Goal: Task Accomplishment & Management: Manage account settings

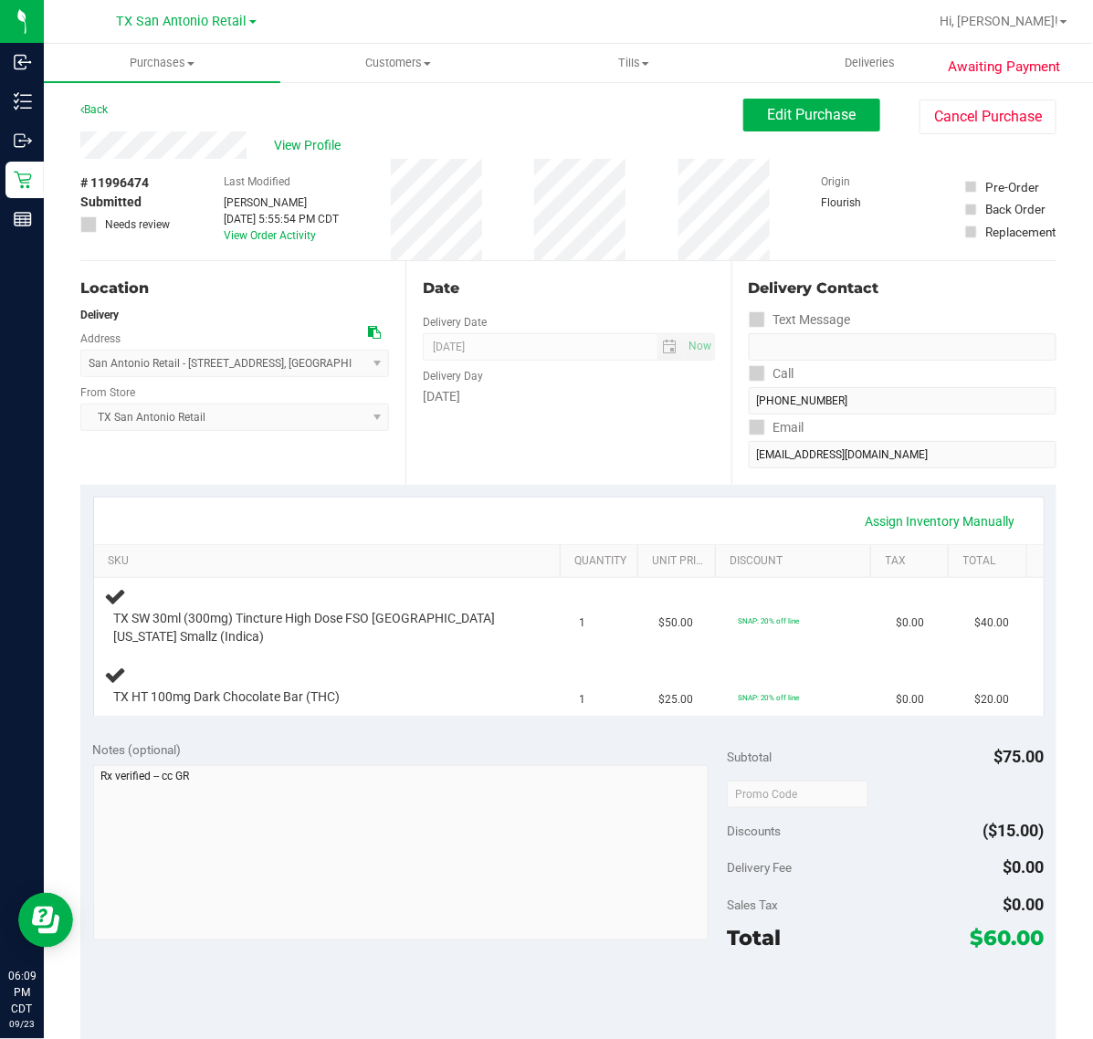
click at [600, 406] on div "[DATE]" at bounding box center [568, 396] width 291 height 19
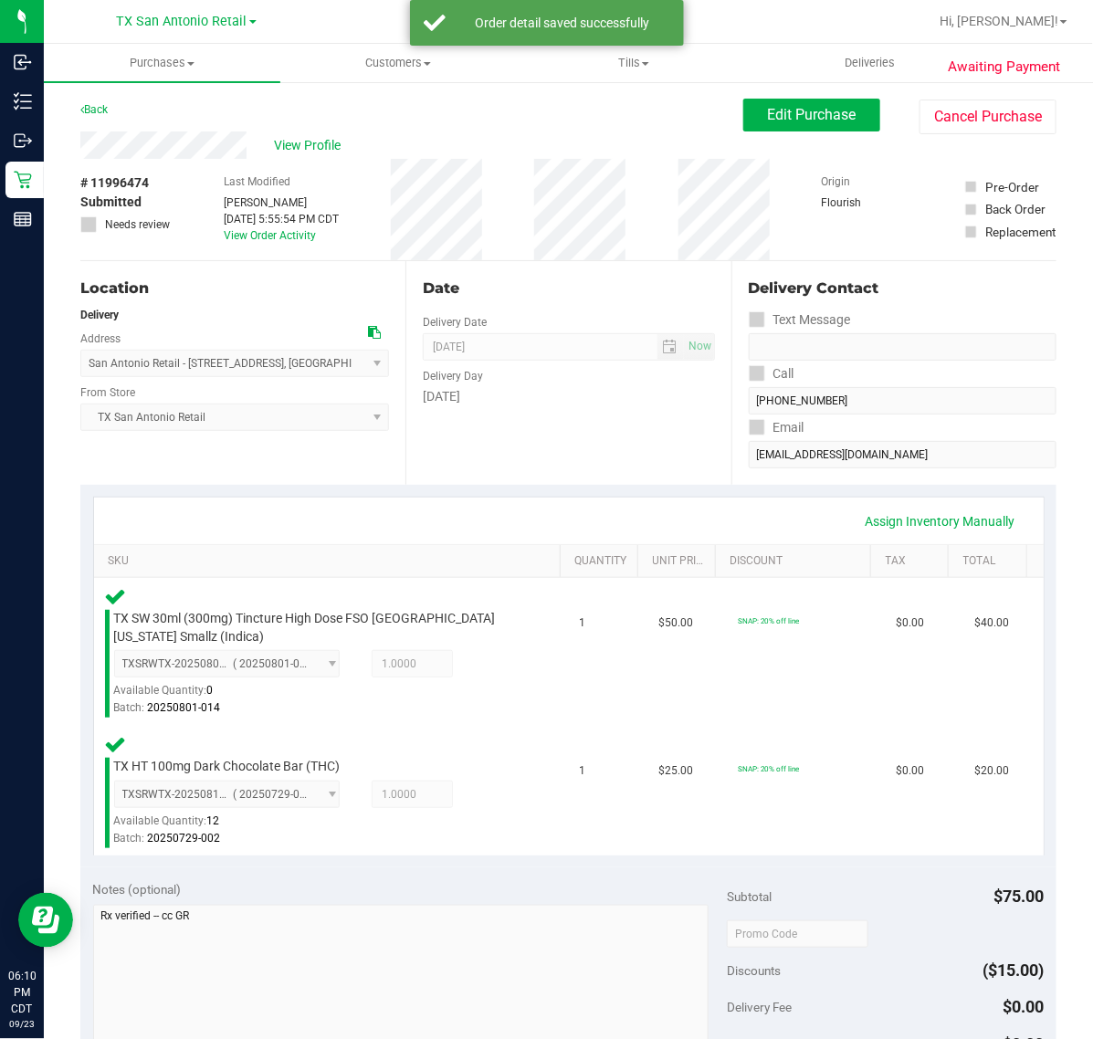
scroll to position [228, 0]
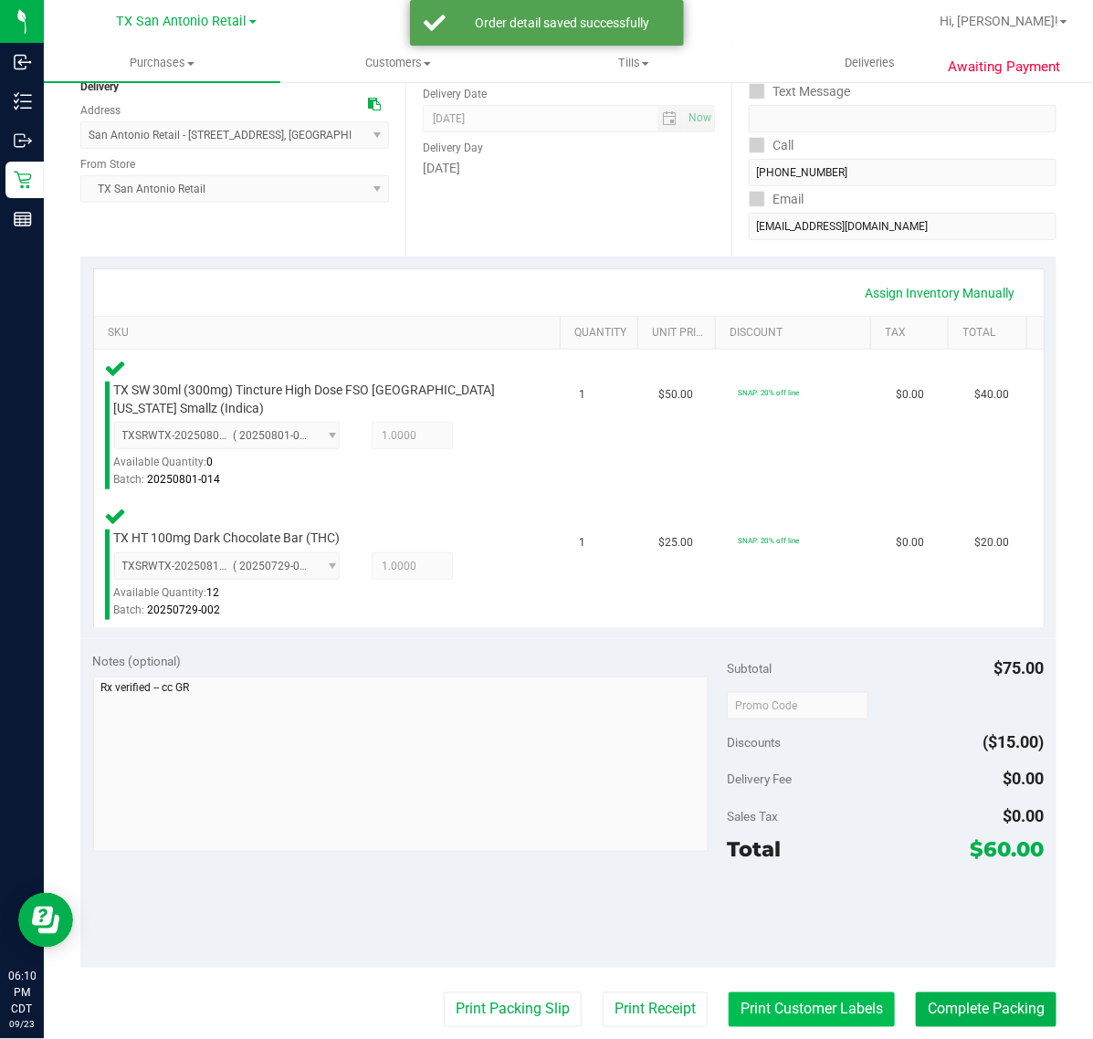
click at [828, 1020] on button "Print Customer Labels" at bounding box center [811, 1009] width 166 height 35
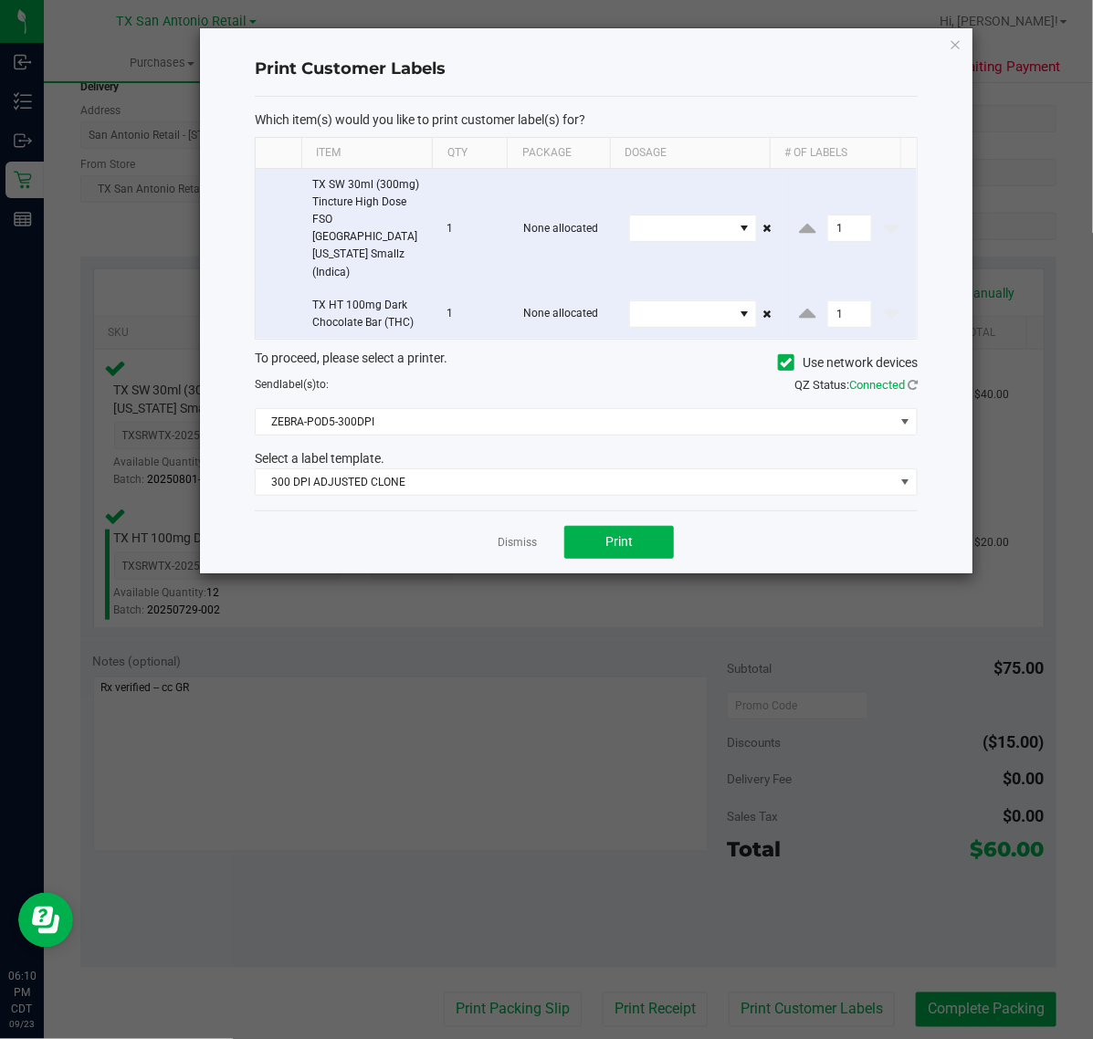
click at [523, 470] on div "Which item(s) would you like to print customer label(s) for? Item Qty Package D…" at bounding box center [586, 303] width 663 height 413
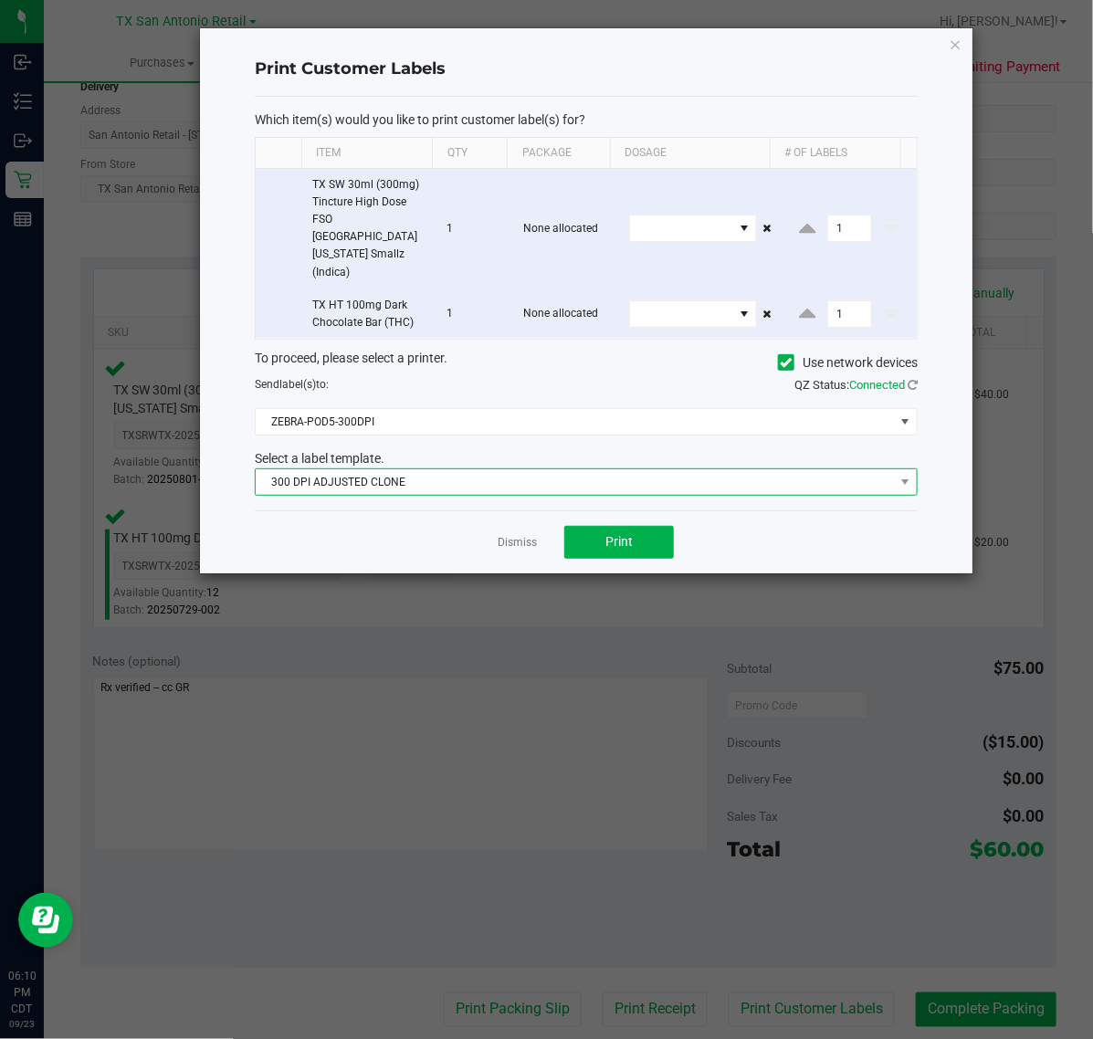
click at [529, 469] on span "300 DPI ADJUSTED CLONE" at bounding box center [575, 482] width 638 height 26
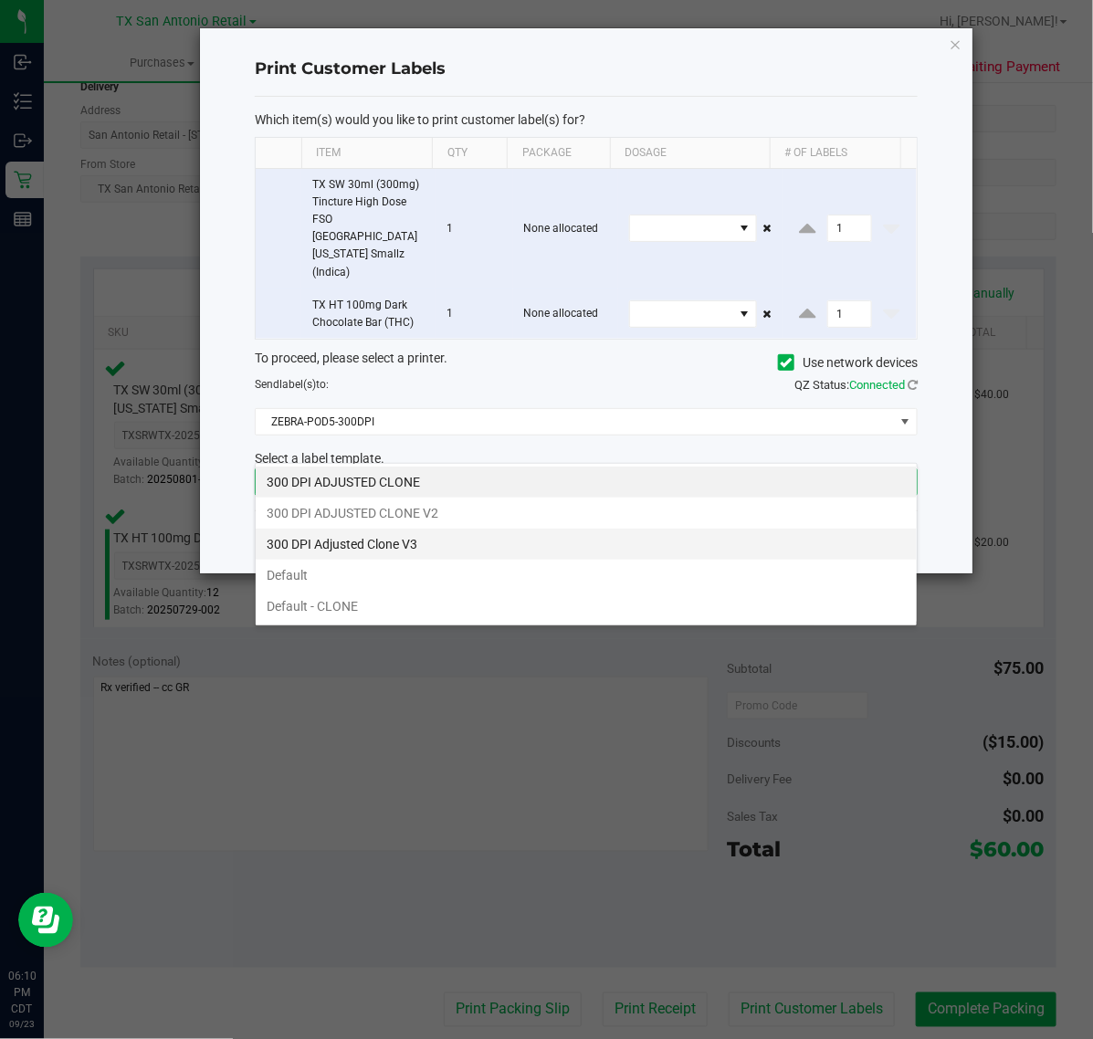
scroll to position [28, 663]
click at [493, 539] on li "300 DPI Adjusted Clone V3" at bounding box center [586, 543] width 661 height 31
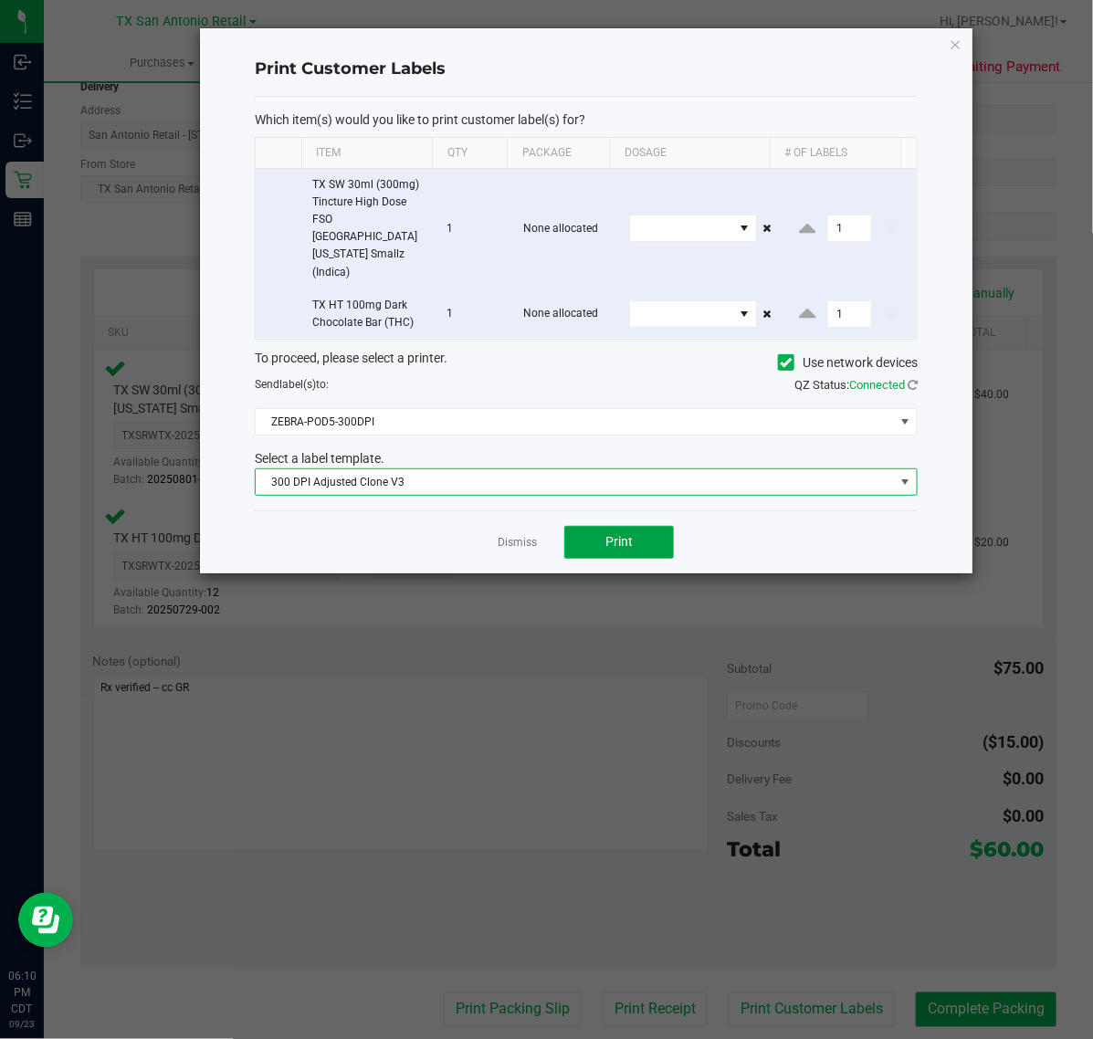
drag, startPoint x: 586, startPoint y: 507, endPoint x: 571, endPoint y: 504, distance: 14.9
click at [571, 526] on button "Print" at bounding box center [619, 542] width 110 height 33
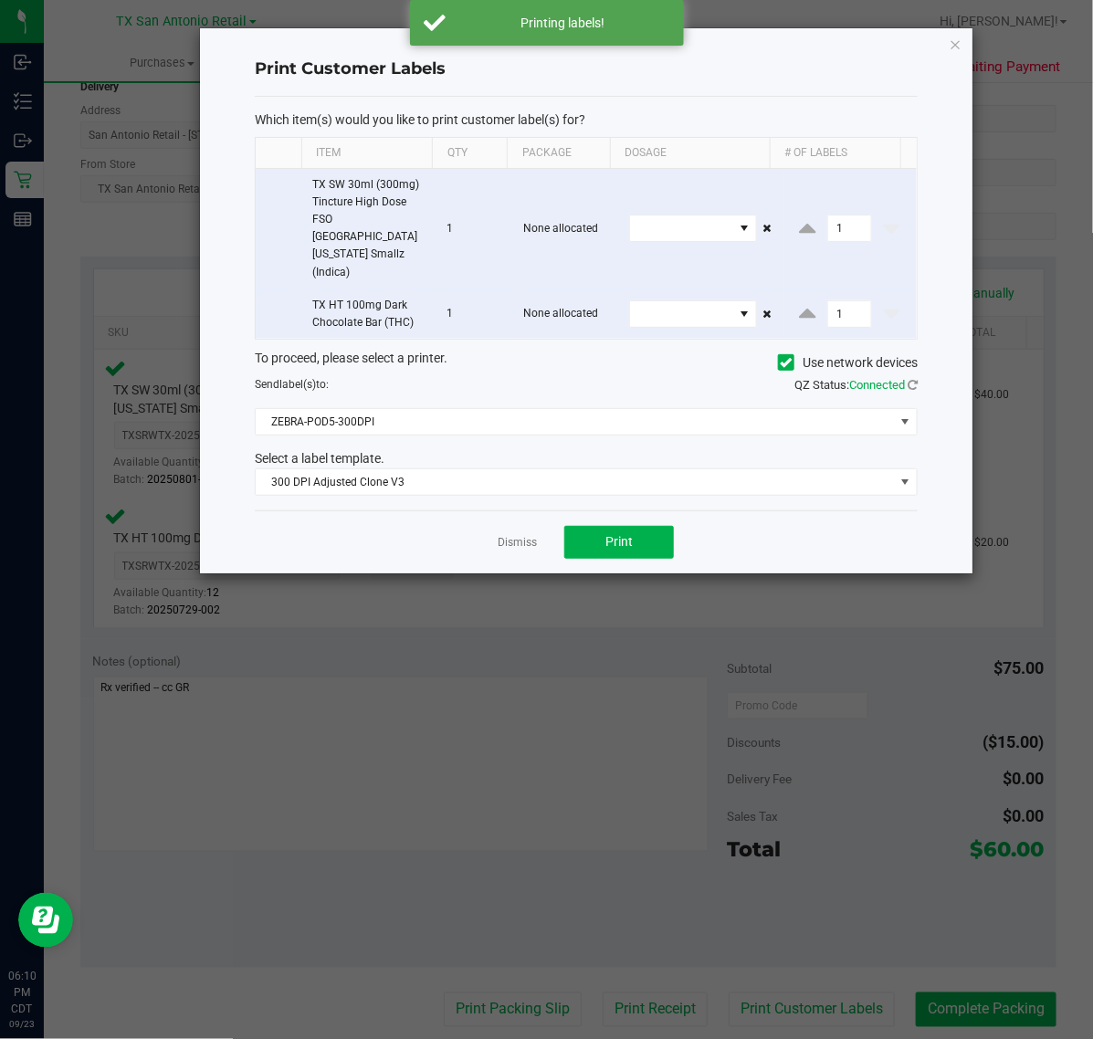
drag, startPoint x: 518, startPoint y: 511, endPoint x: 613, endPoint y: 706, distance: 216.8
click at [521, 535] on link "Dismiss" at bounding box center [516, 543] width 39 height 16
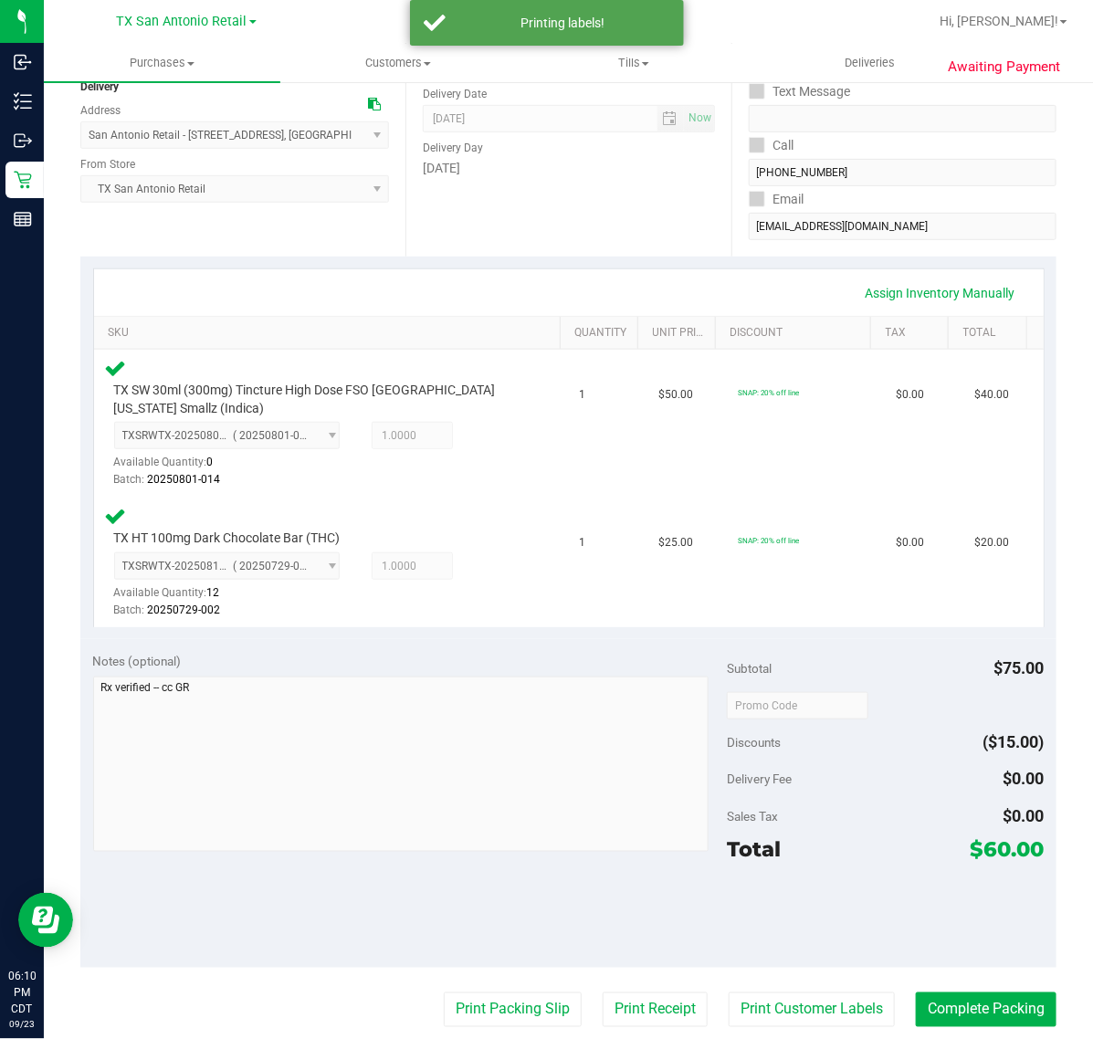
click at [632, 989] on purchase-details "Back Edit Purchase Cancel Purchase View Profile # 11996474 Submitted Needs revi…" at bounding box center [568, 638] width 976 height 1536
click at [636, 993] on button "Print Receipt" at bounding box center [654, 1009] width 105 height 35
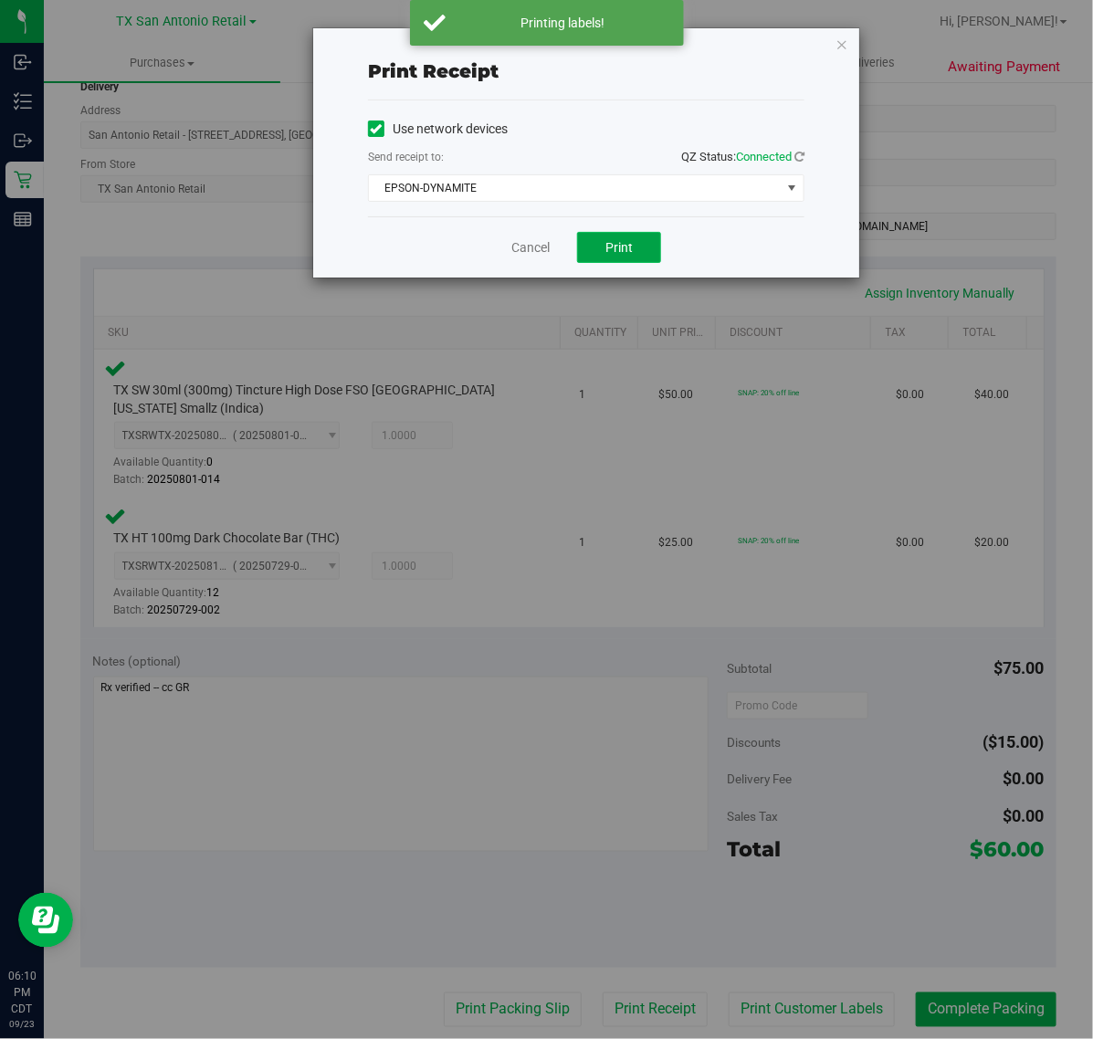
drag, startPoint x: 626, startPoint y: 263, endPoint x: 594, endPoint y: 258, distance: 32.3
click at [626, 262] on button "Print" at bounding box center [619, 247] width 84 height 31
click at [530, 248] on link "Cancel" at bounding box center [523, 247] width 38 height 19
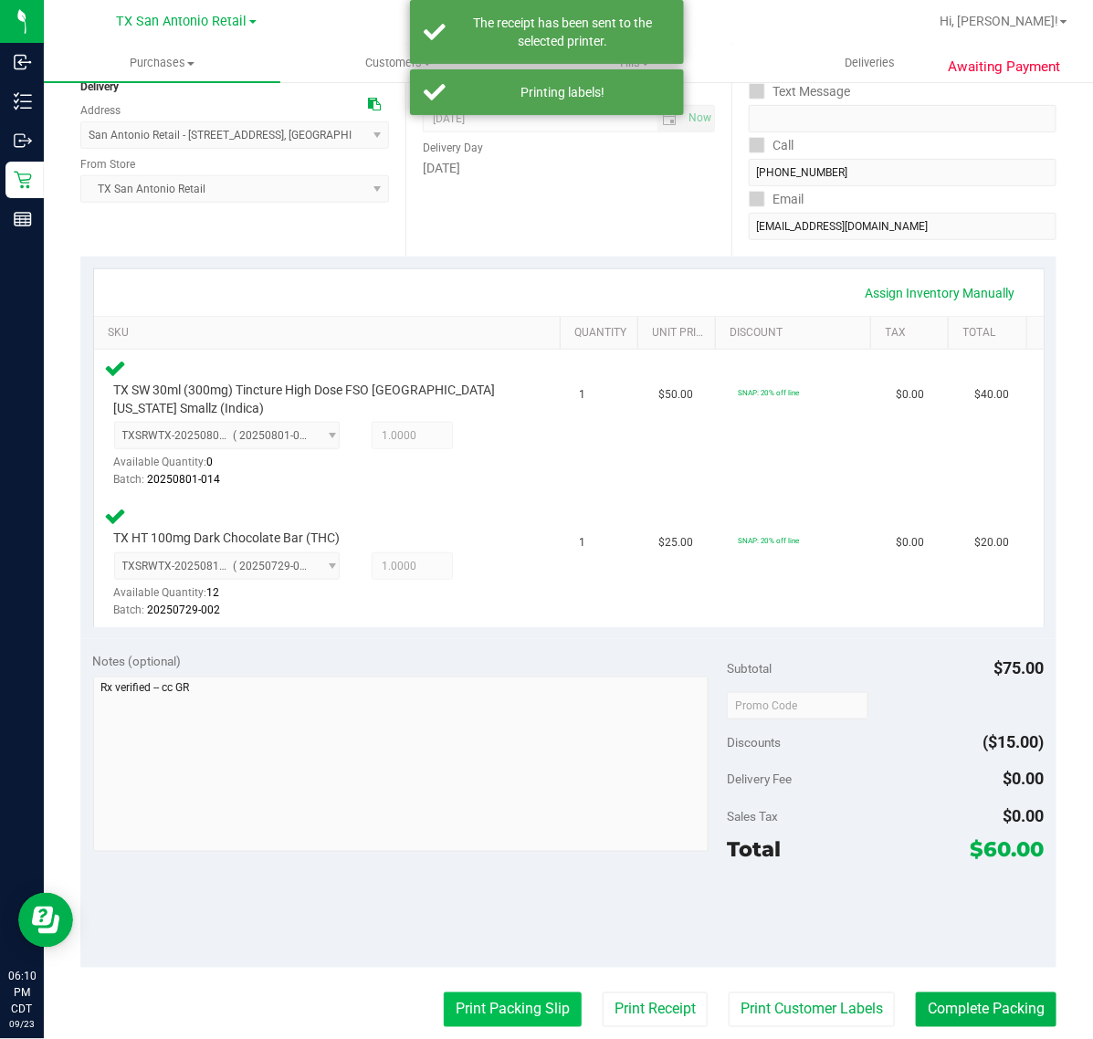
click at [522, 1001] on button "Print Packing Slip" at bounding box center [513, 1009] width 138 height 35
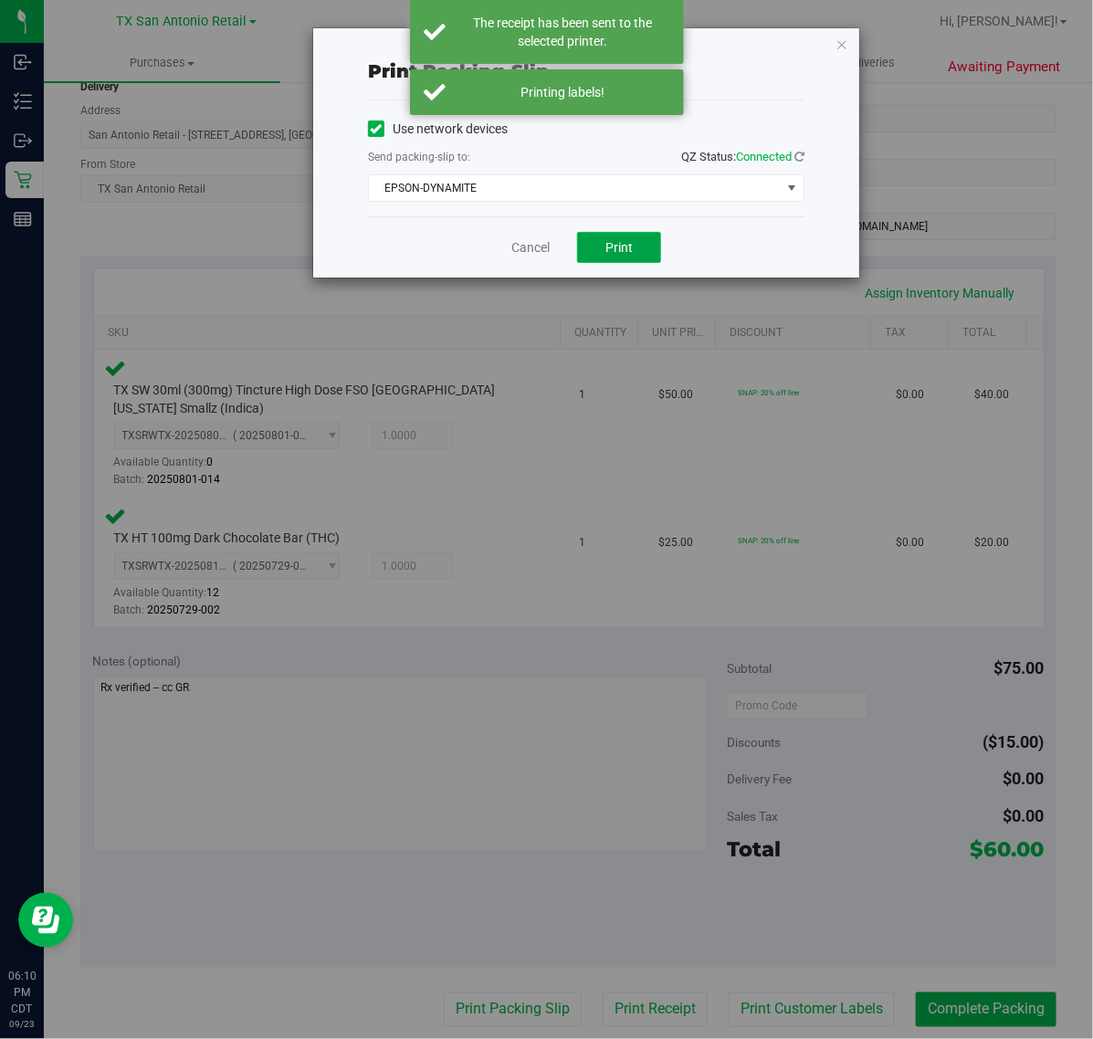
click at [617, 249] on span "Print" at bounding box center [618, 247] width 27 height 15
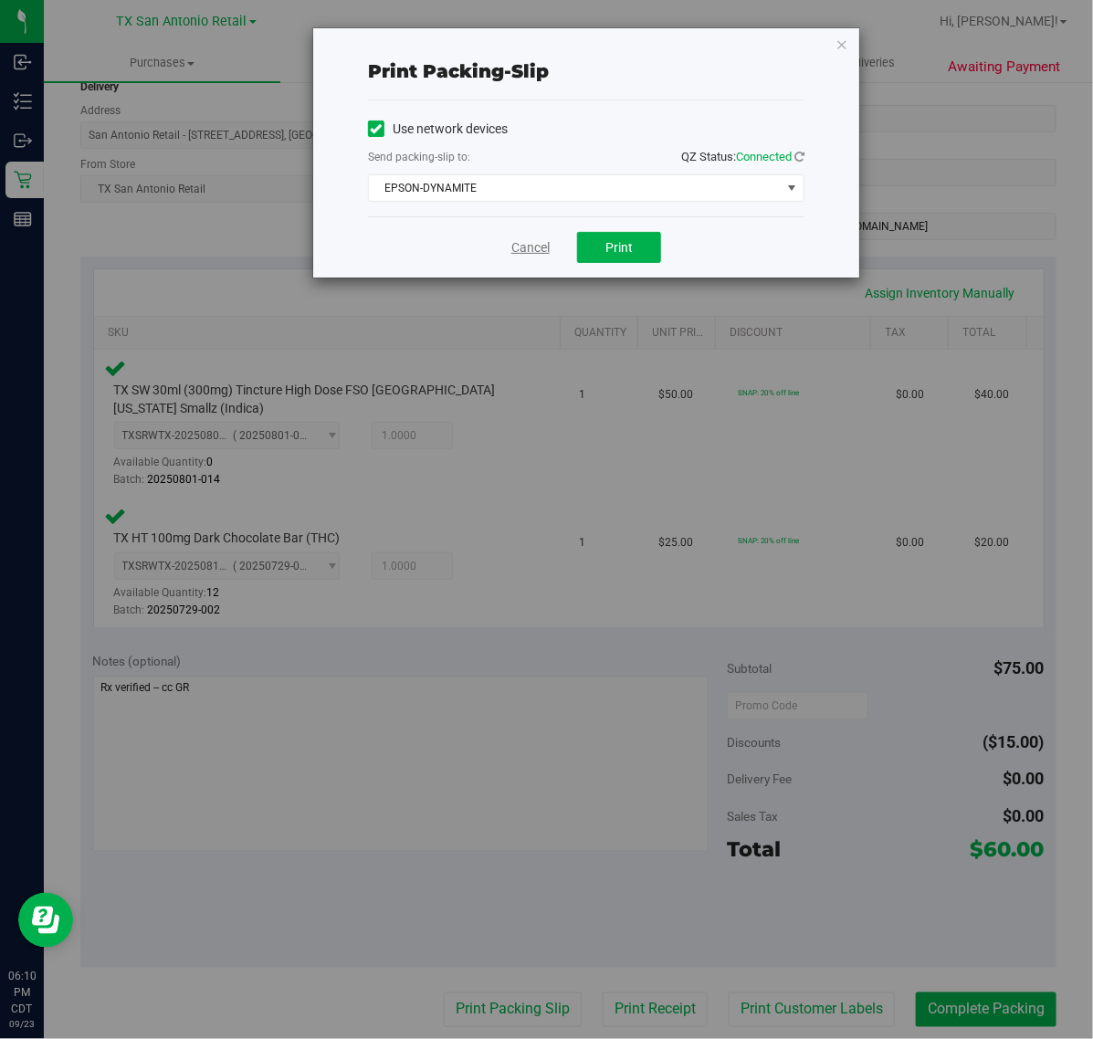
click at [545, 253] on link "Cancel" at bounding box center [530, 247] width 38 height 19
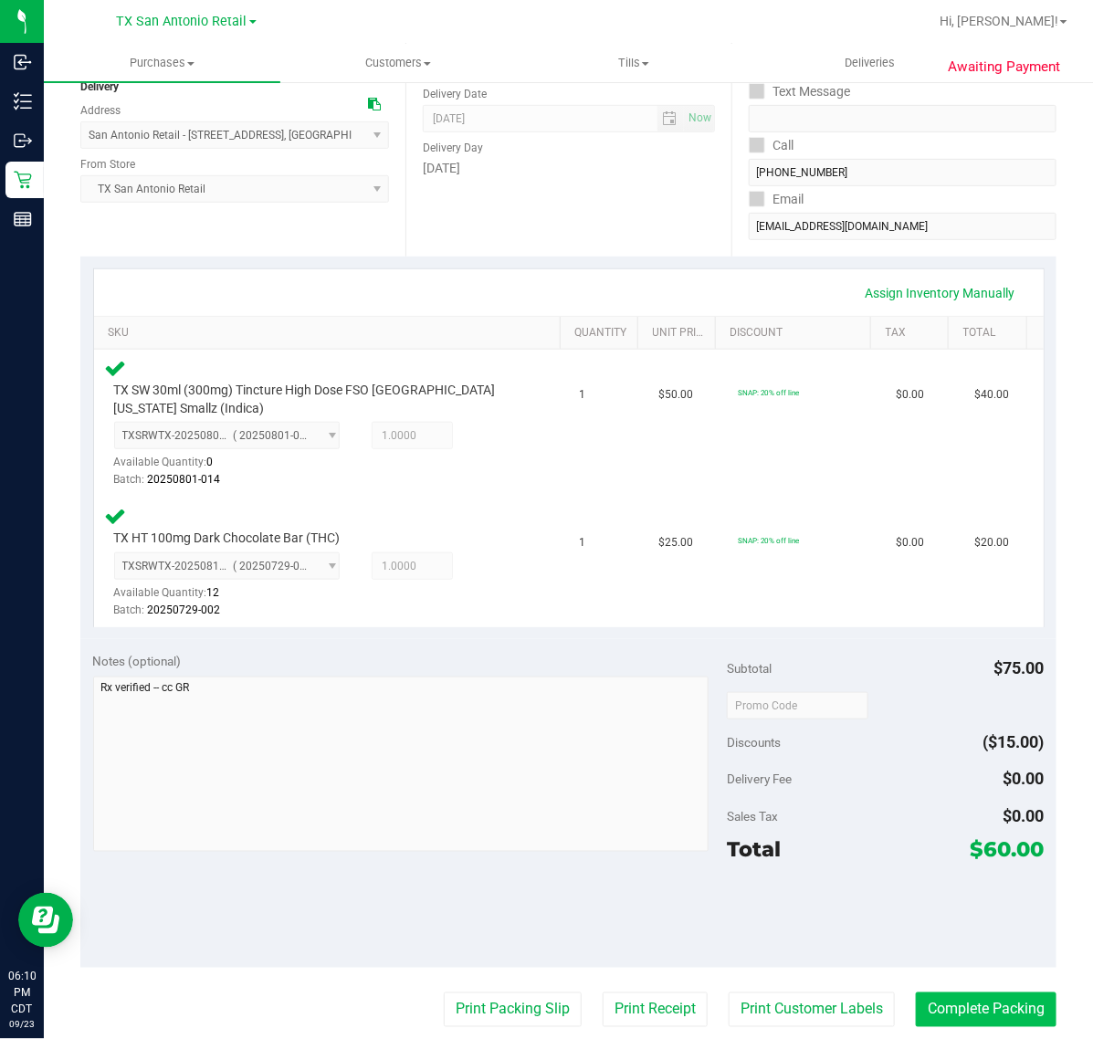
click at [964, 992] on button "Complete Packing" at bounding box center [985, 1009] width 141 height 35
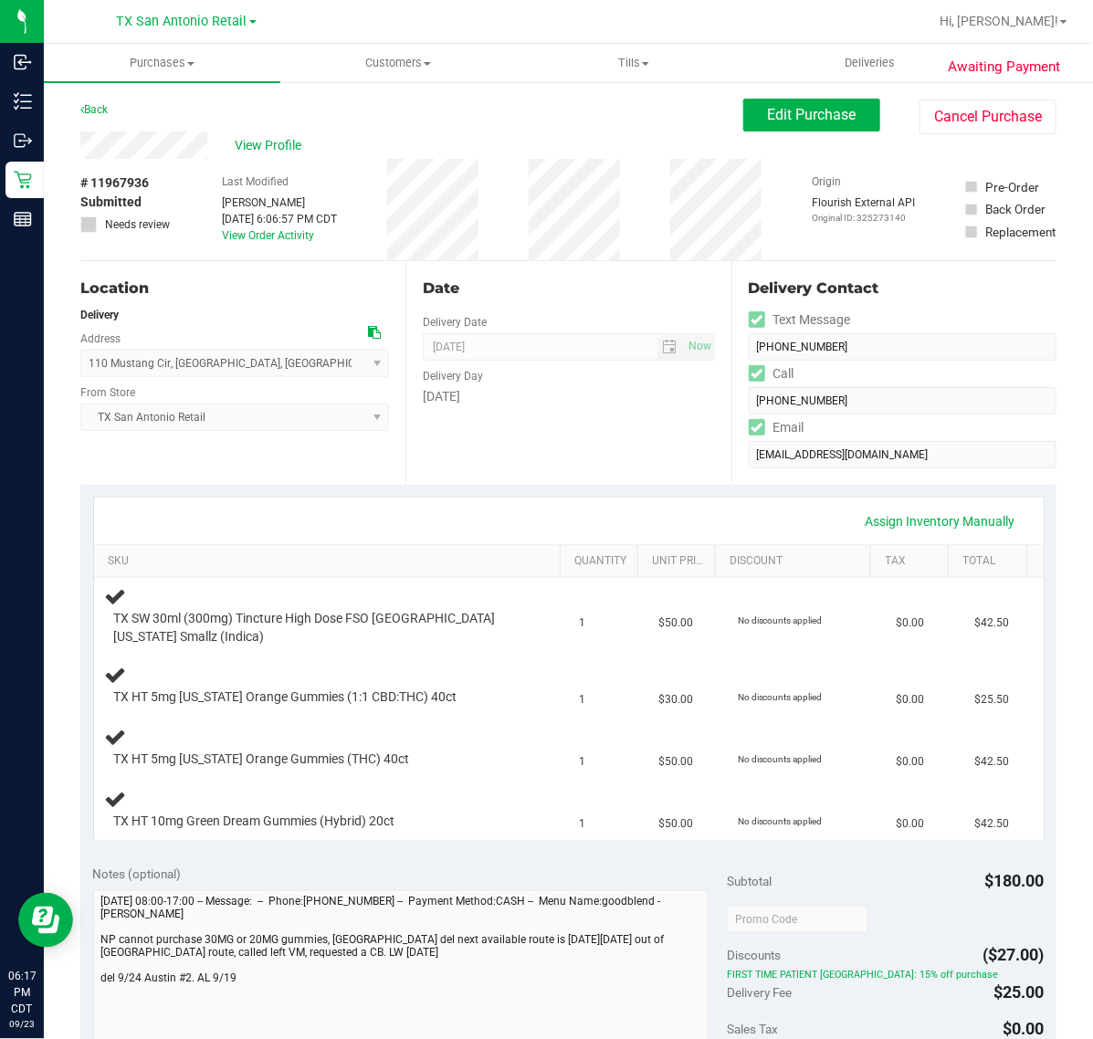
click at [521, 439] on div "Date Delivery Date [DATE] Now [DATE] 07:00 AM Now Delivery Day [DATE]" at bounding box center [567, 373] width 325 height 224
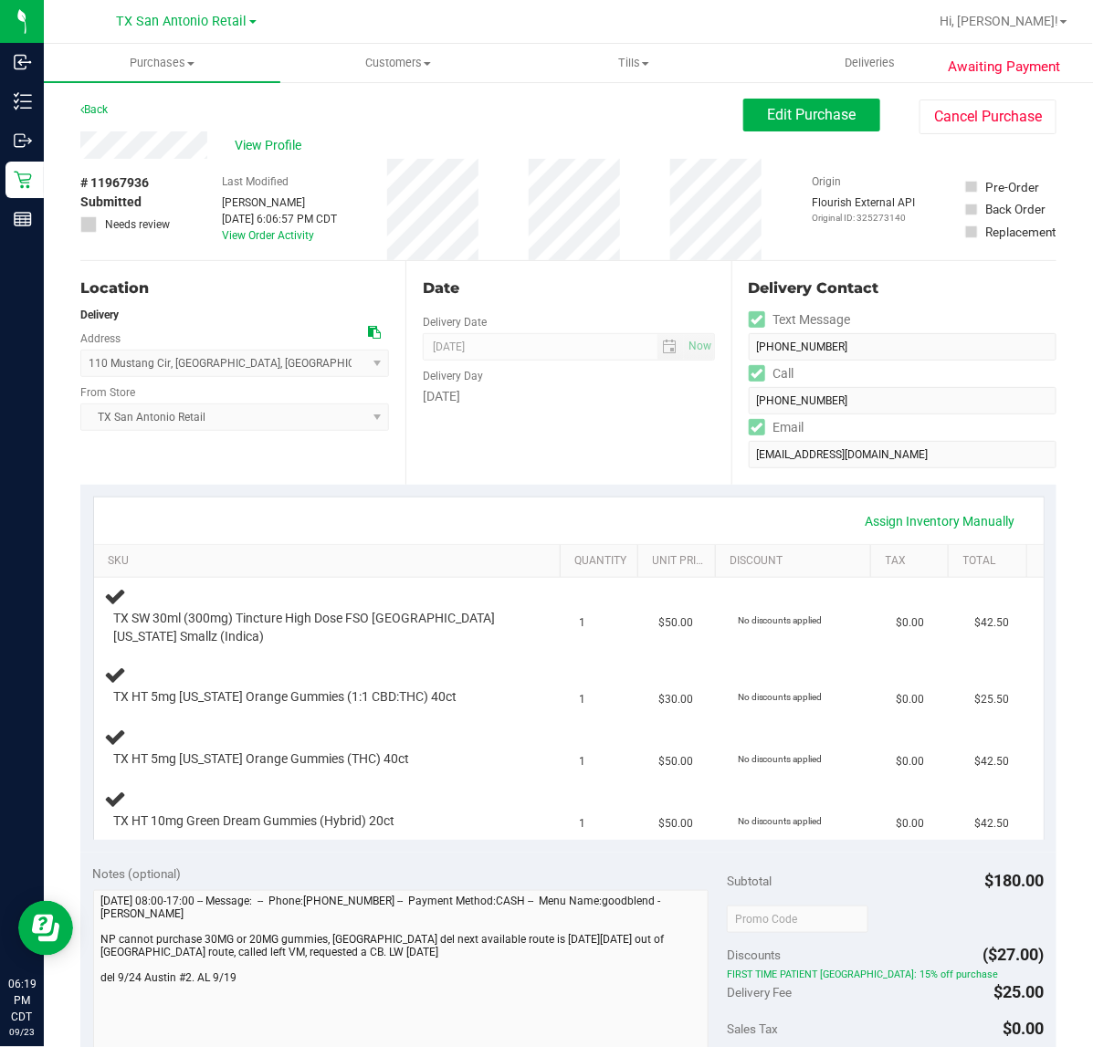
click at [509, 452] on div "Date Delivery Date [DATE] Now [DATE] 07:00 AM Now Delivery Day [DATE]" at bounding box center [567, 373] width 325 height 224
click at [607, 507] on div "Assign Inventory Manually" at bounding box center [568, 521] width 916 height 31
click at [508, 457] on div "Date Delivery Date [DATE] Now [DATE] 07:00 AM Now Delivery Day [DATE]" at bounding box center [567, 373] width 325 height 224
click at [618, 497] on div "Assign Inventory Manually" at bounding box center [568, 520] width 949 height 47
drag, startPoint x: 800, startPoint y: 105, endPoint x: 1077, endPoint y: 225, distance: 302.1
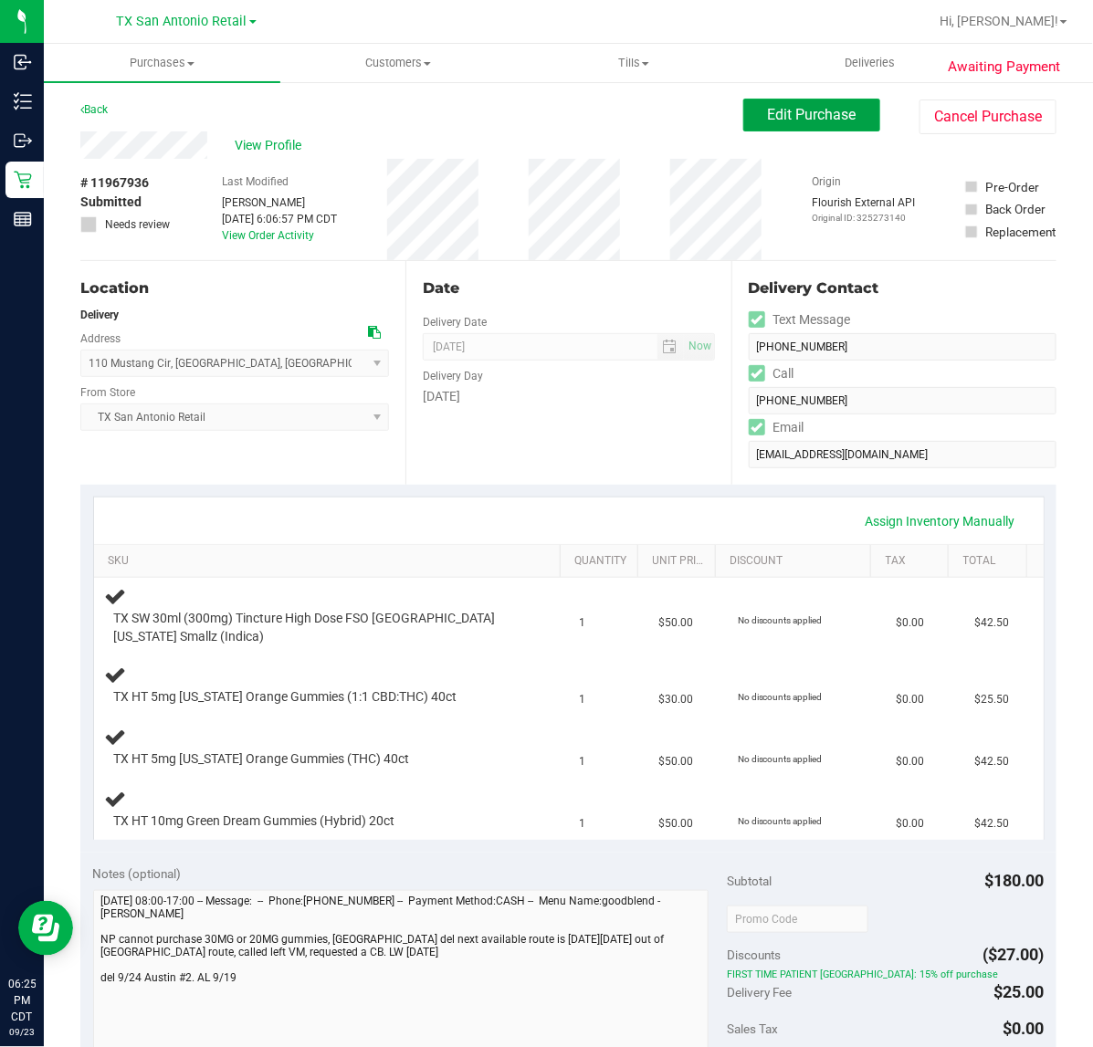
click at [800, 105] on button "Edit Purchase" at bounding box center [811, 115] width 137 height 33
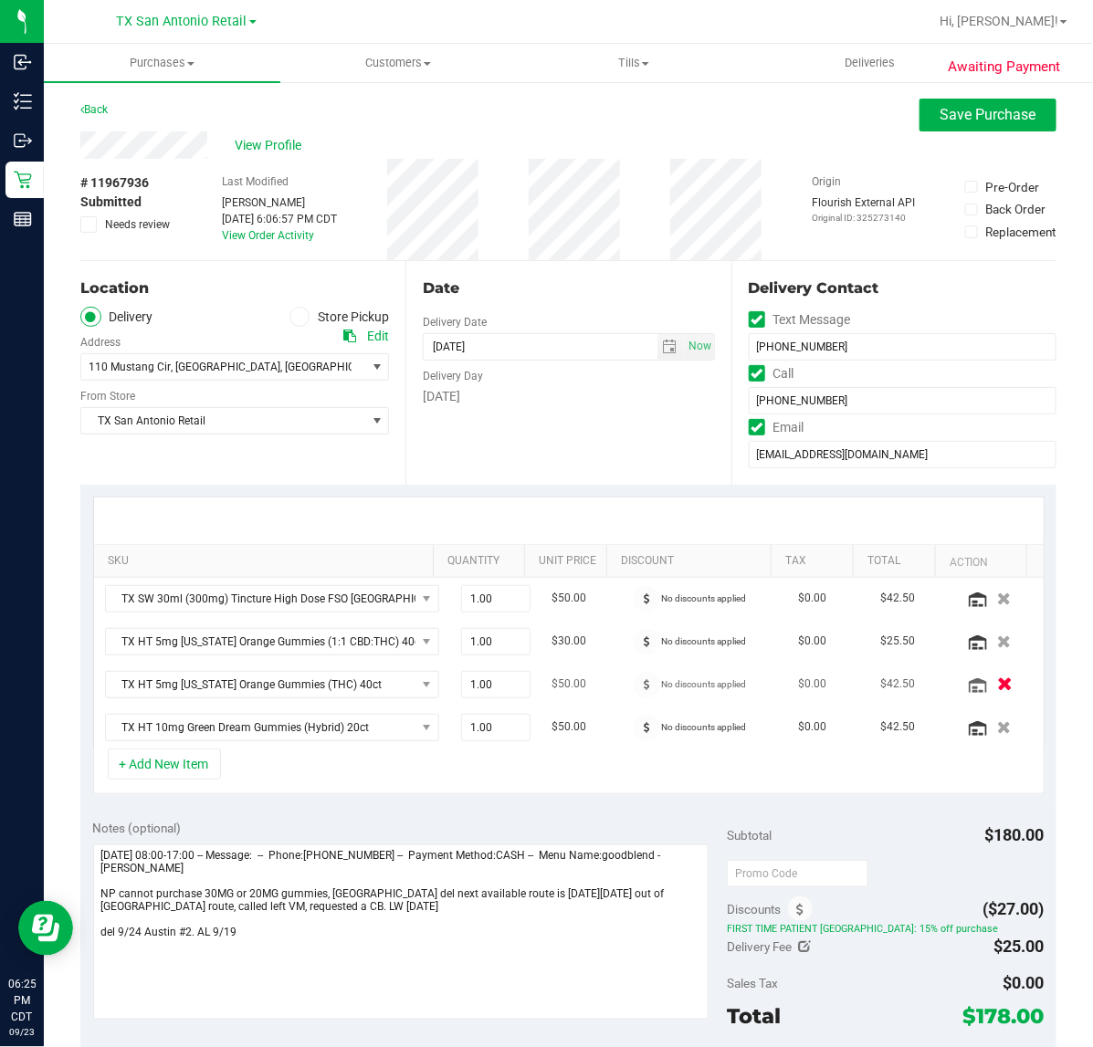
click at [997, 686] on icon "button" at bounding box center [1005, 684] width 16 height 14
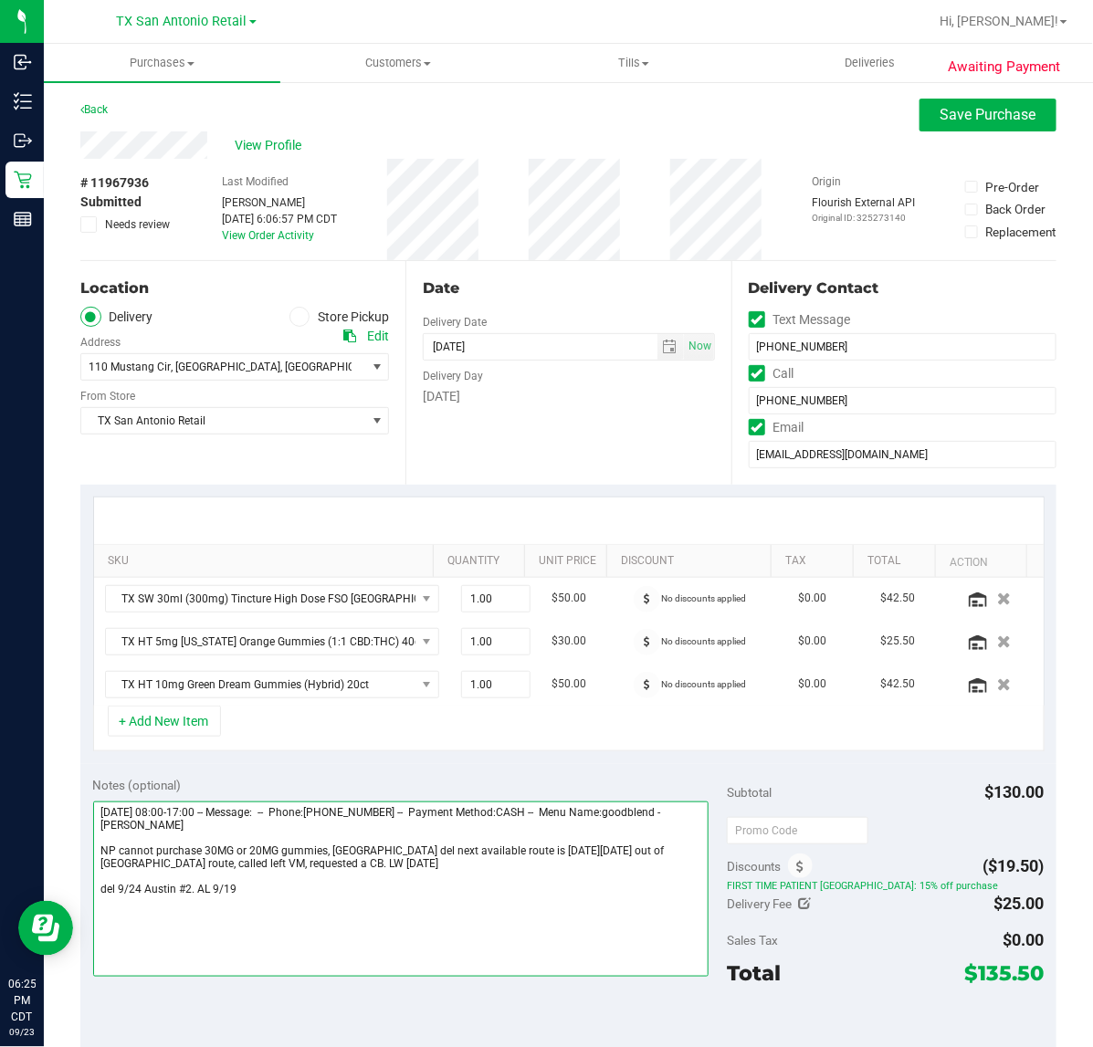
click at [338, 941] on textarea at bounding box center [401, 888] width 616 height 175
type textarea "Friday 09/19/2025 08:00-17:00 -- Message: -- Phone:5125768164 -- Payment Method…"
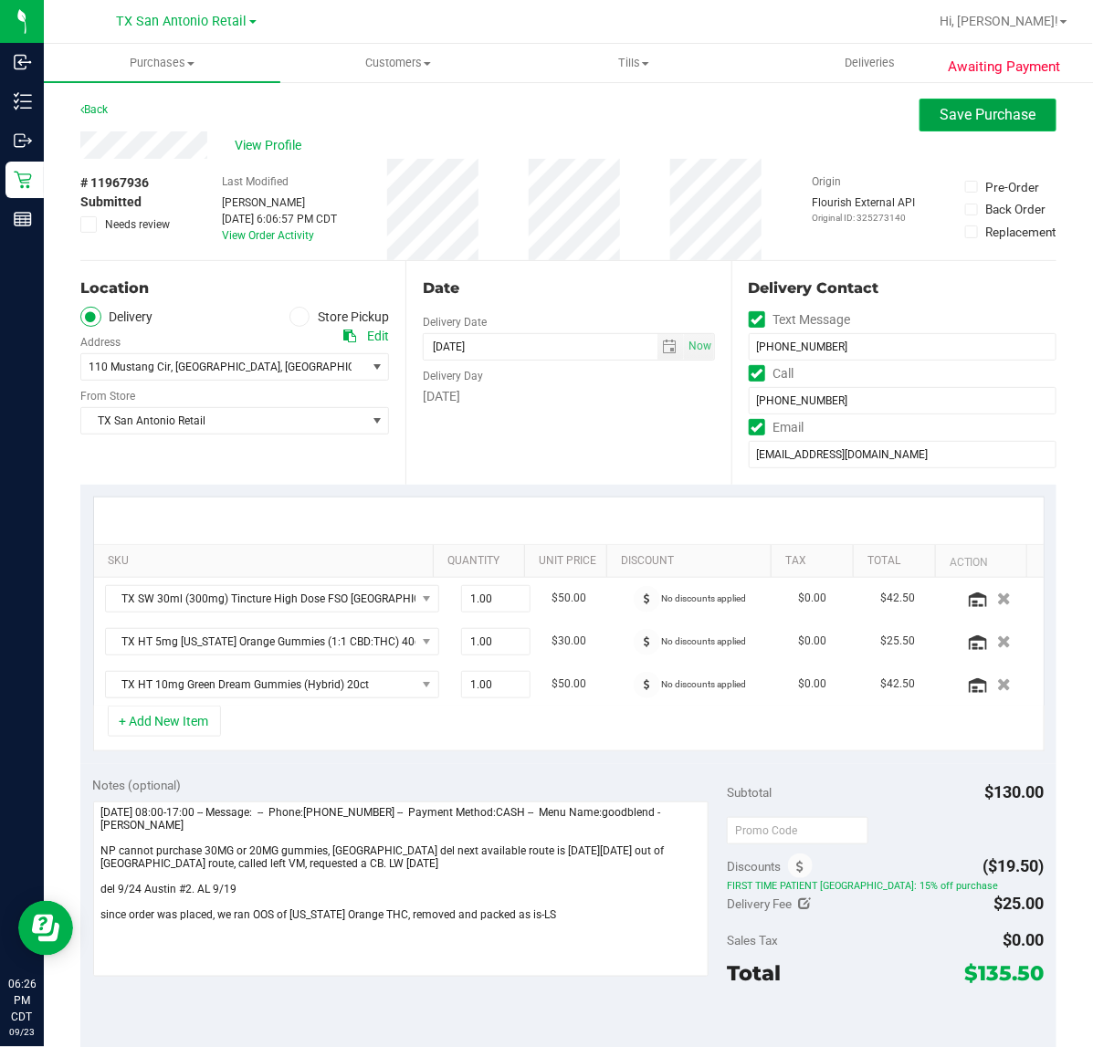
click at [988, 117] on span "Save Purchase" at bounding box center [988, 114] width 96 height 17
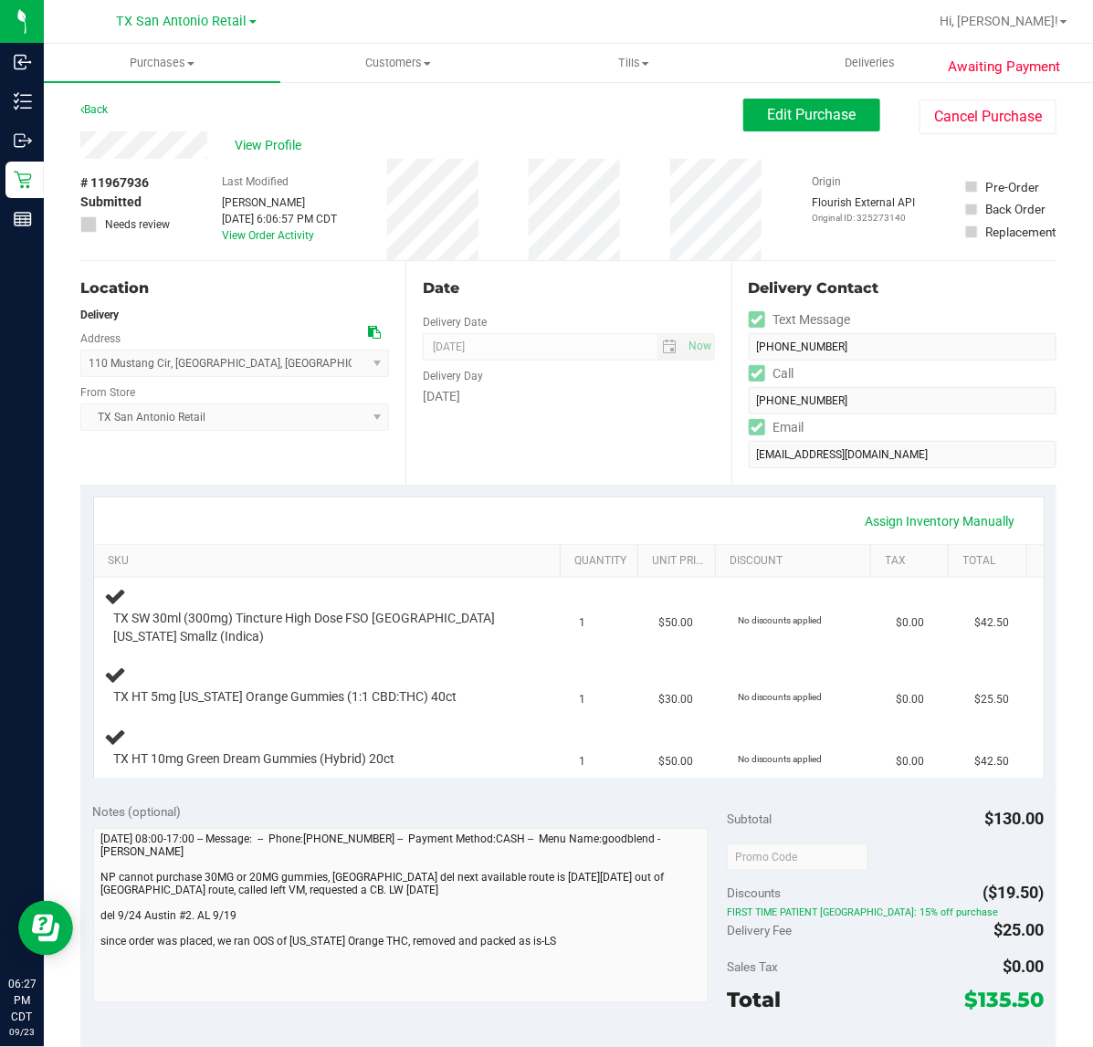
click at [667, 516] on div "Assign Inventory Manually" at bounding box center [568, 521] width 916 height 31
click at [644, 481] on div "Date Delivery Date 09/24/2025 Now 09/24/2025 07:00 AM Now Delivery Day Wednesday" at bounding box center [567, 373] width 325 height 224
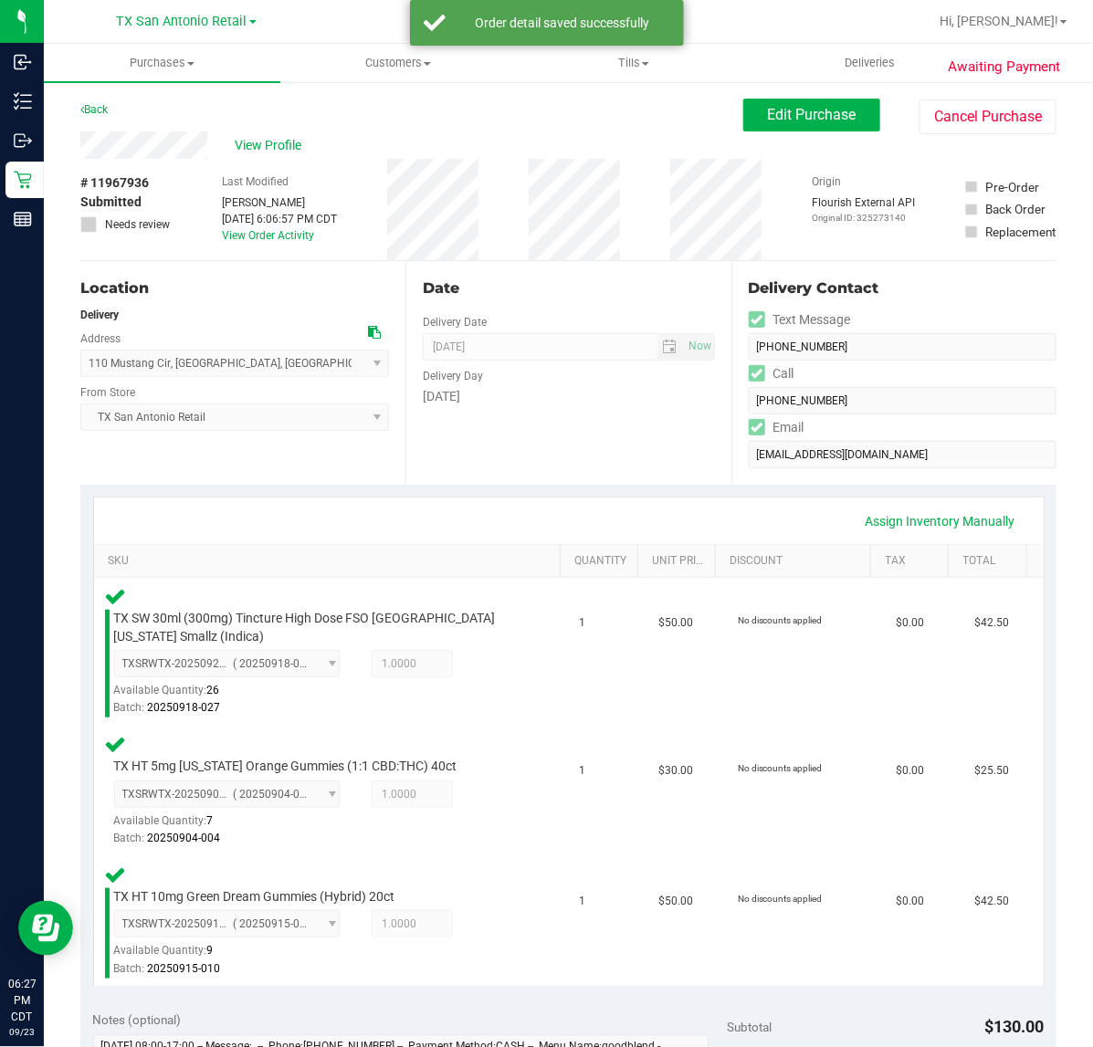
scroll to position [342, 0]
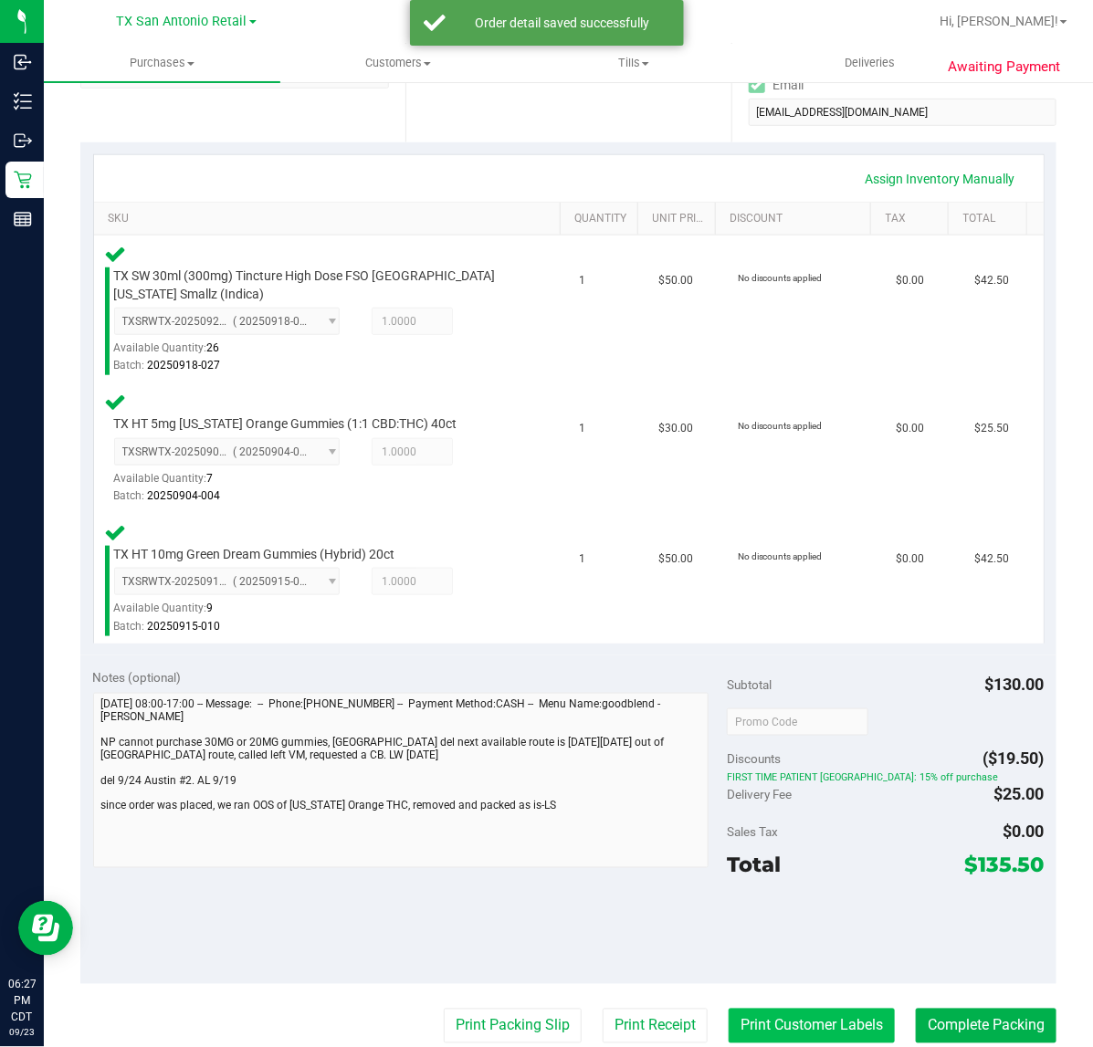
click at [768, 1010] on button "Print Customer Labels" at bounding box center [811, 1026] width 166 height 35
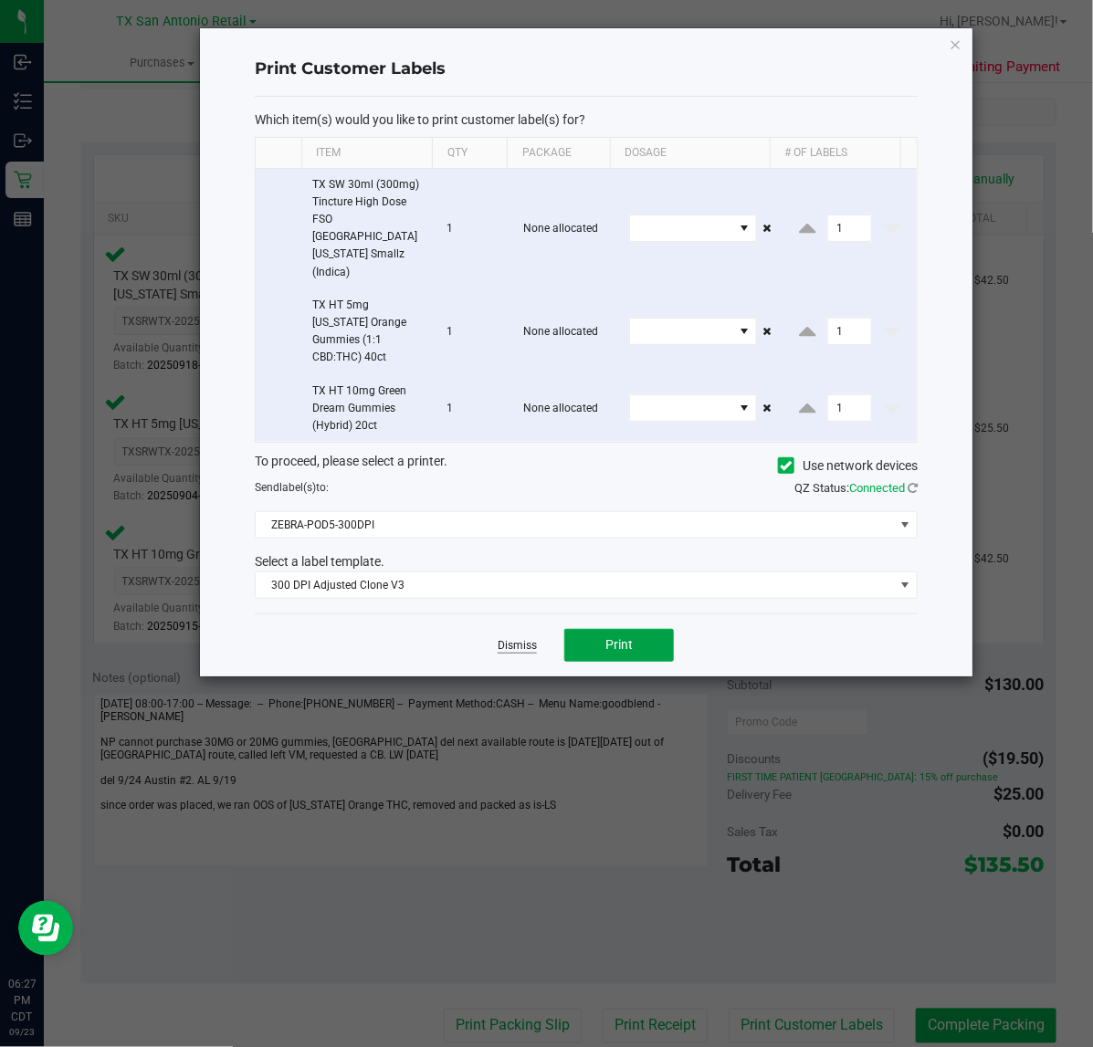
drag, startPoint x: 591, startPoint y: 594, endPoint x: 517, endPoint y: 594, distance: 74.8
click at [581, 629] on button "Print" at bounding box center [619, 645] width 110 height 33
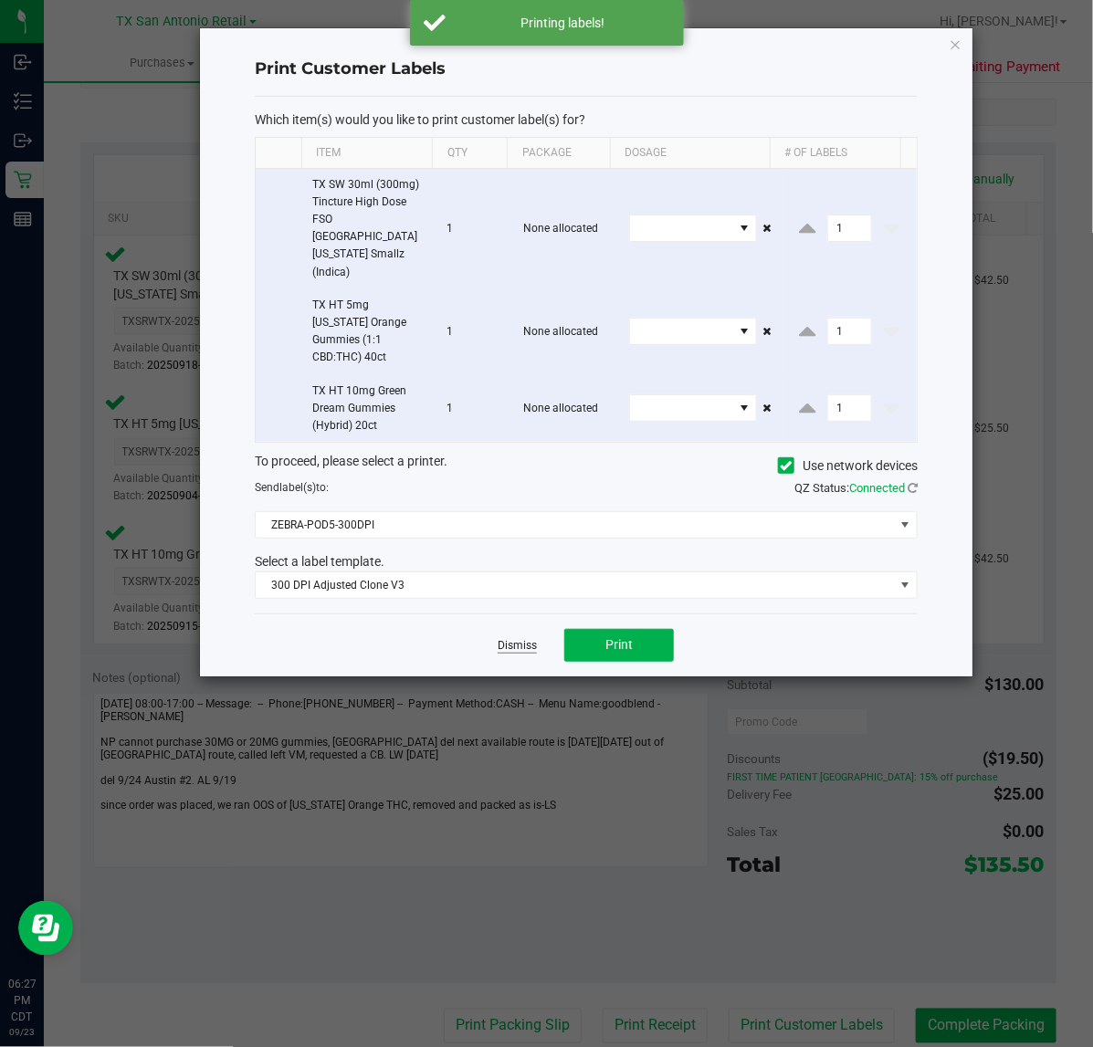
click at [512, 638] on link "Dismiss" at bounding box center [516, 646] width 39 height 16
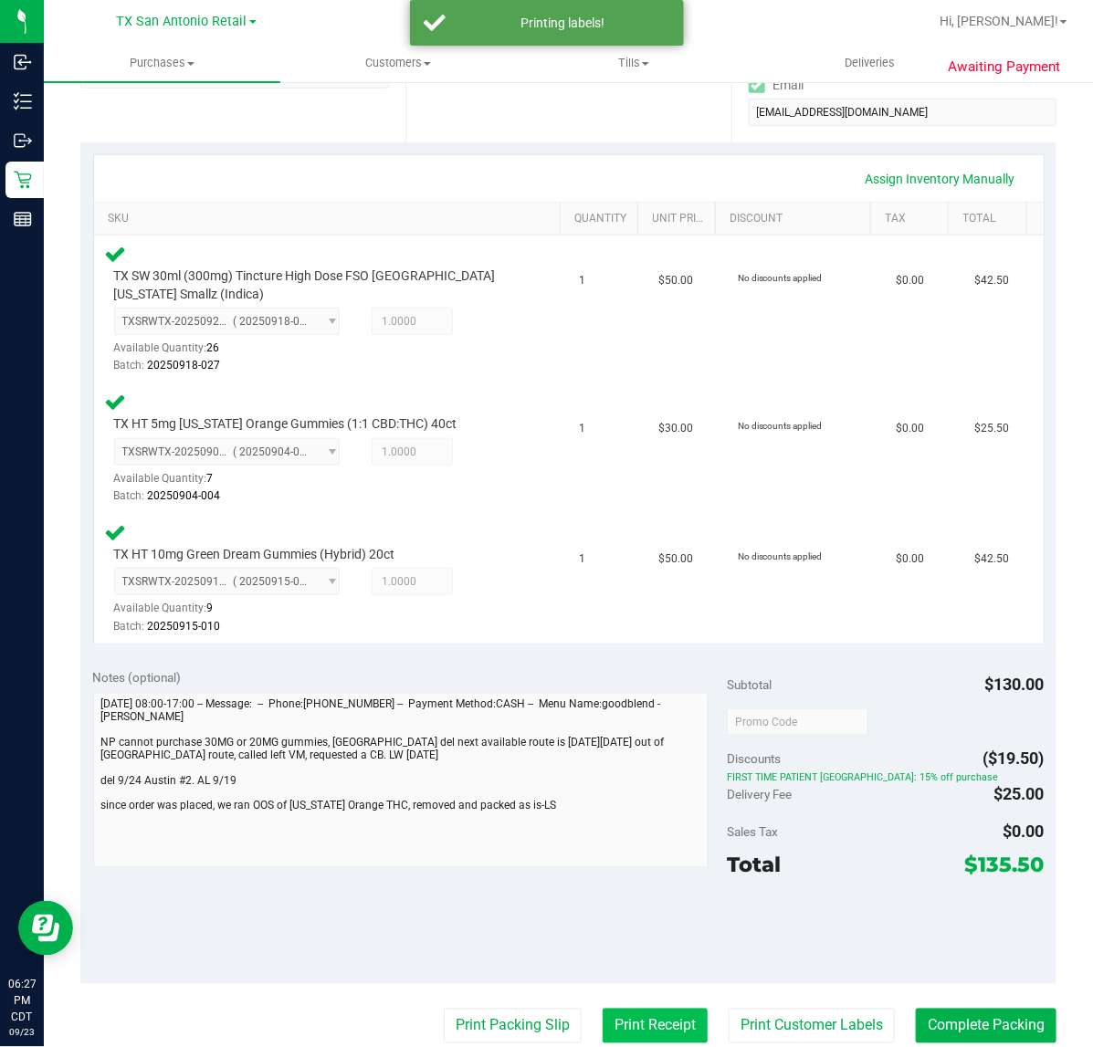
click at [618, 1032] on button "Print Receipt" at bounding box center [654, 1026] width 105 height 35
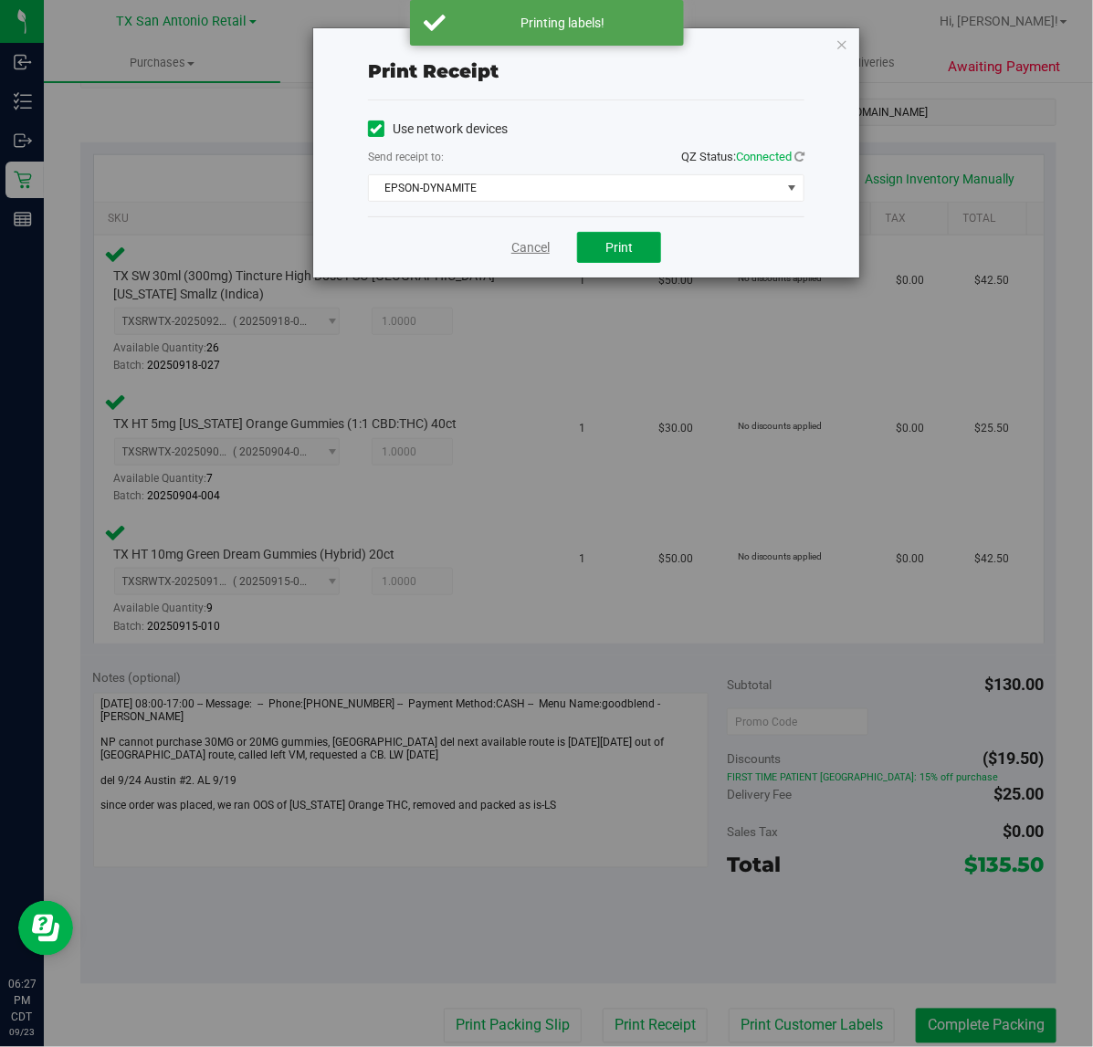
drag, startPoint x: 610, startPoint y: 253, endPoint x: 536, endPoint y: 253, distance: 73.9
click at [608, 253] on span "Print" at bounding box center [618, 247] width 27 height 15
click at [525, 253] on link "Cancel" at bounding box center [523, 247] width 38 height 19
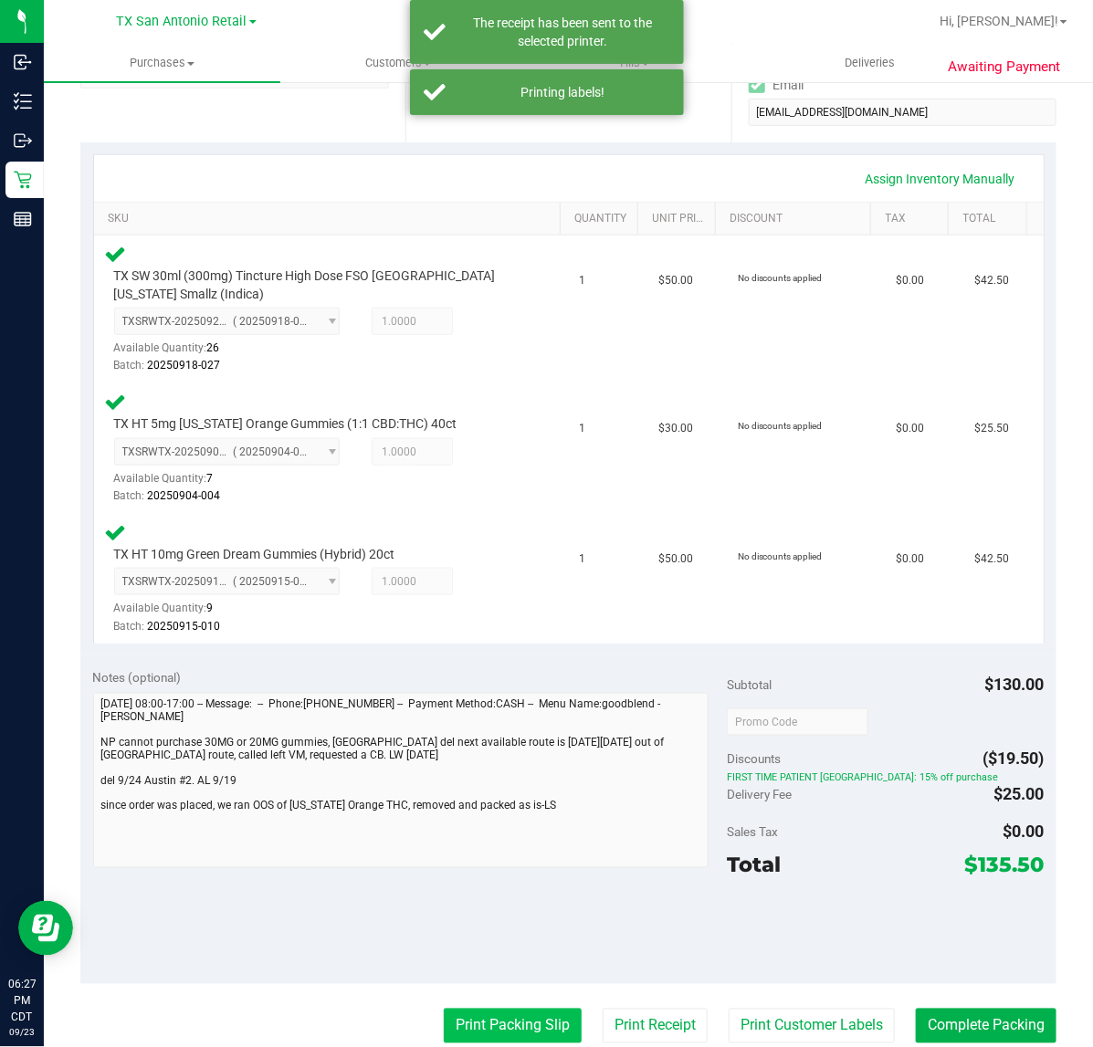
click at [522, 1019] on button "Print Packing Slip" at bounding box center [513, 1026] width 138 height 35
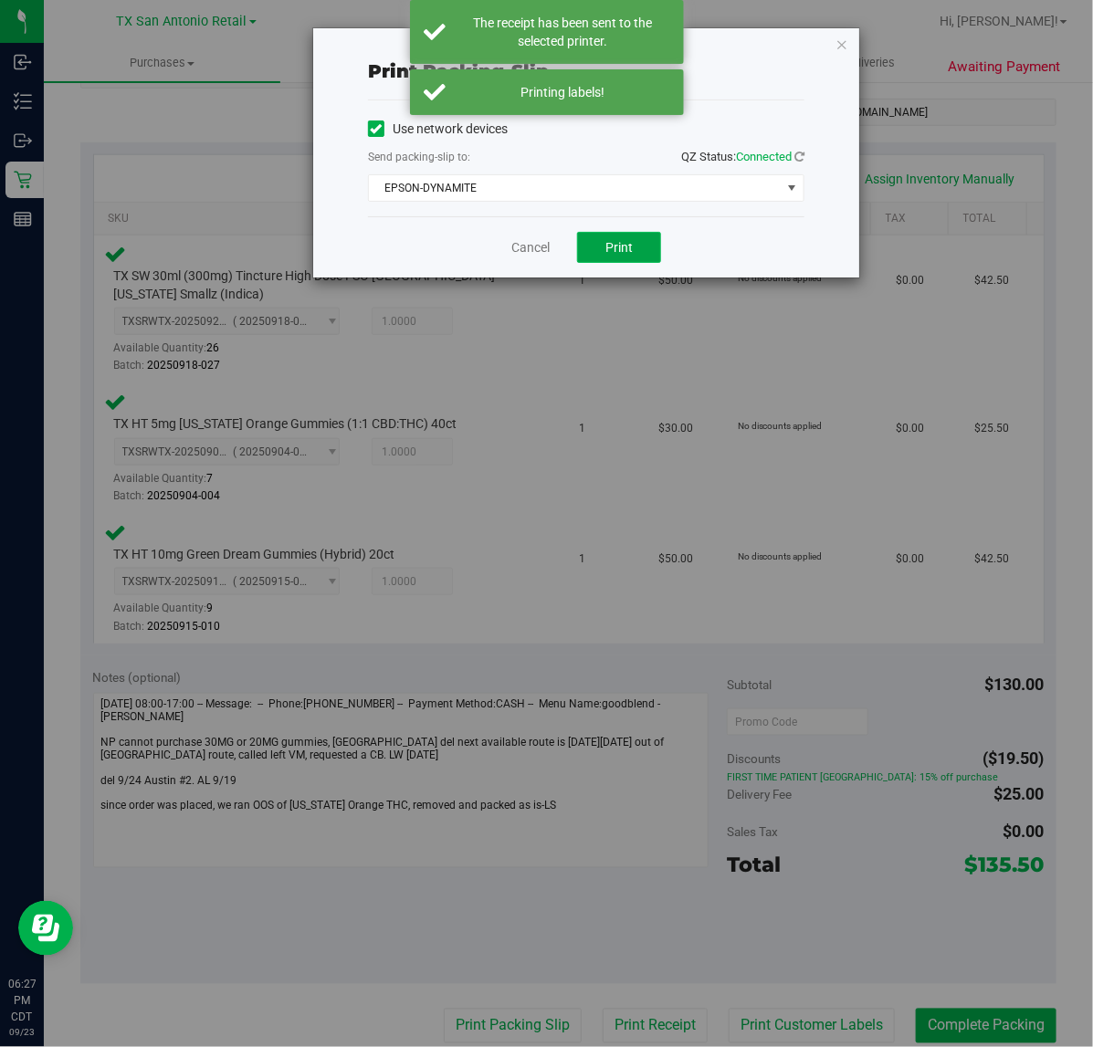
click at [619, 253] on span "Print" at bounding box center [618, 247] width 27 height 15
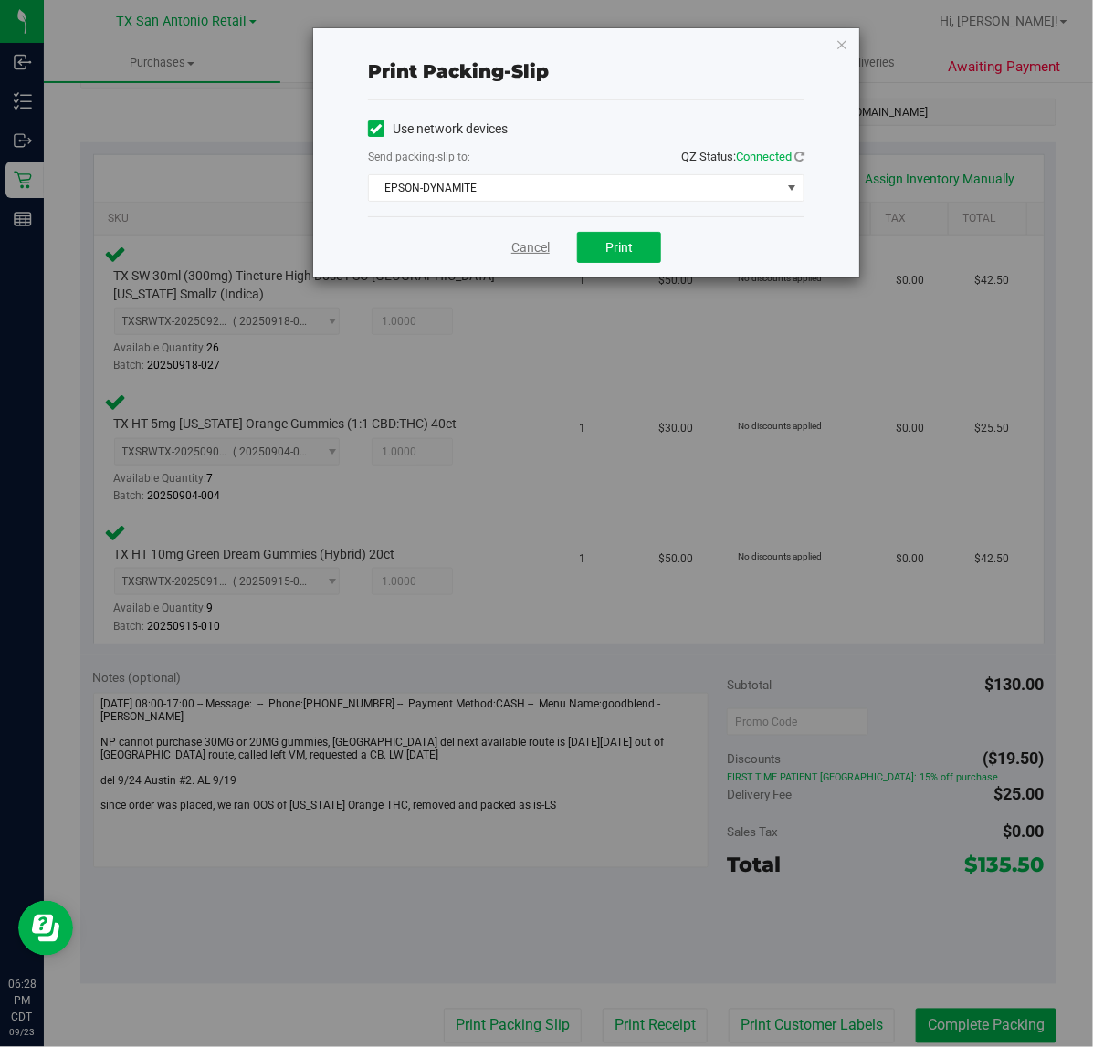
click at [534, 249] on link "Cancel" at bounding box center [530, 247] width 38 height 19
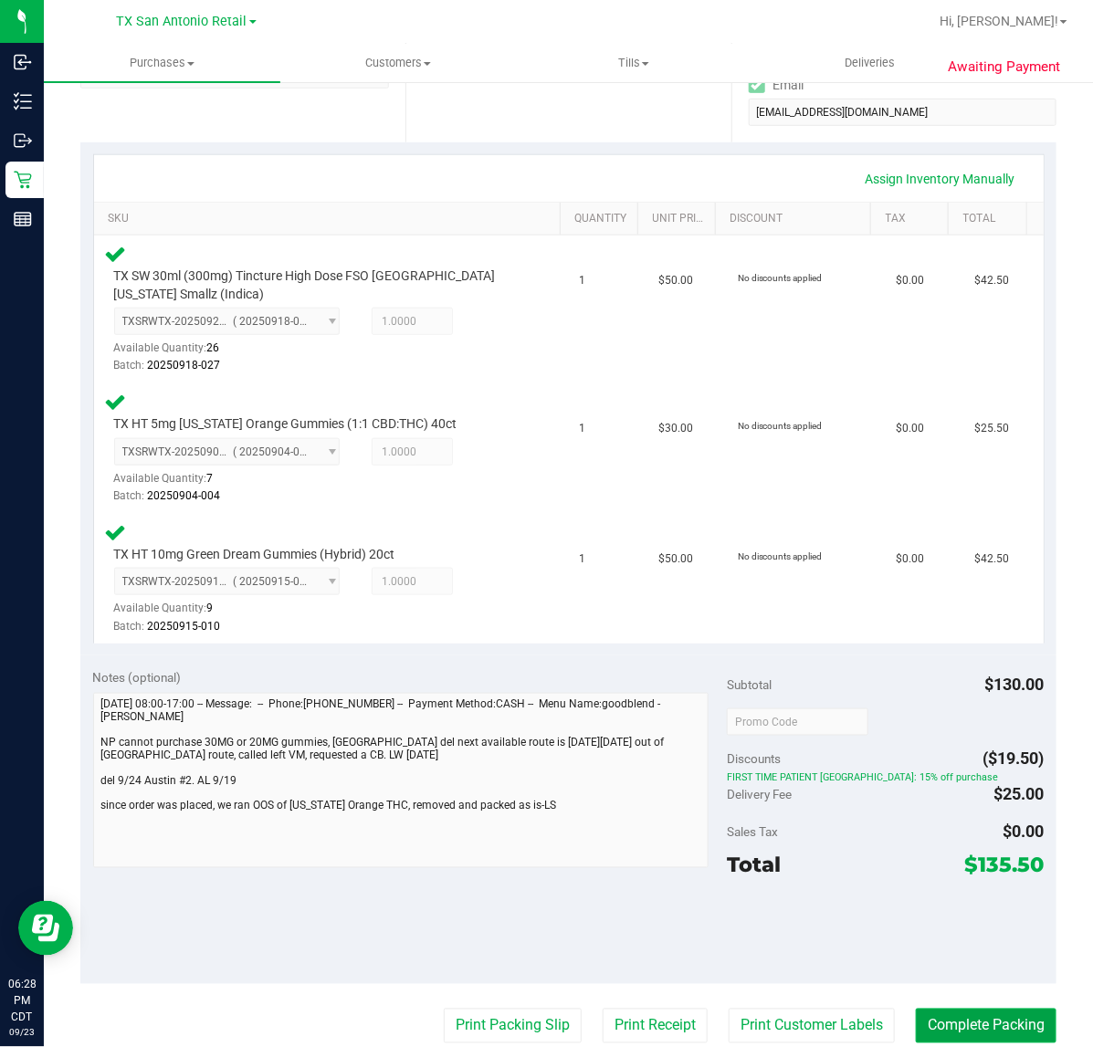
click at [951, 1037] on button "Complete Packing" at bounding box center [985, 1026] width 141 height 35
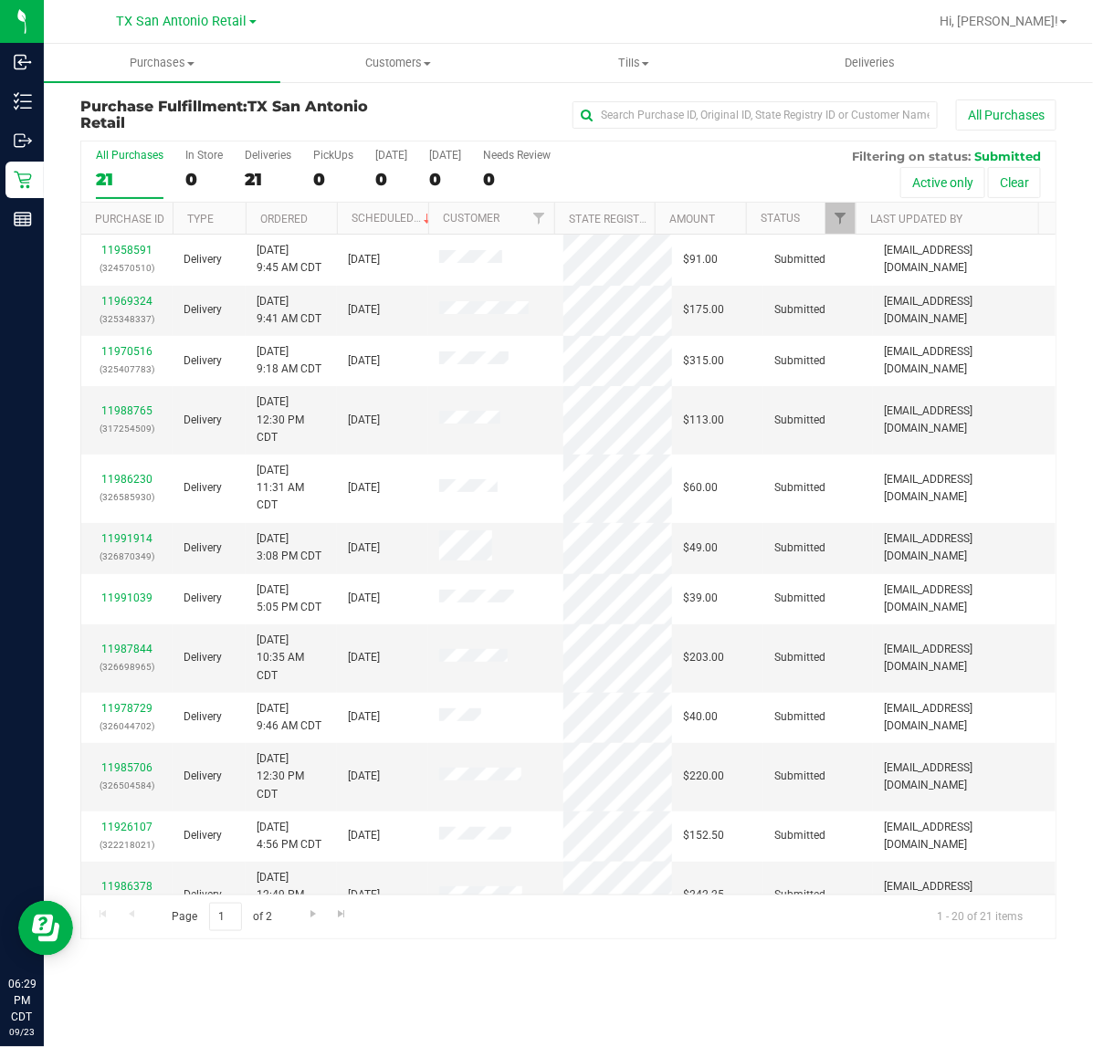
click at [690, 183] on div "All Purchases 21 In Store 0 Deliveries 21 PickUps 0 Today 0 Tomorrow 0 Needs Re…" at bounding box center [568, 171] width 974 height 61
click at [841, 62] on span "Deliveries" at bounding box center [869, 63] width 99 height 16
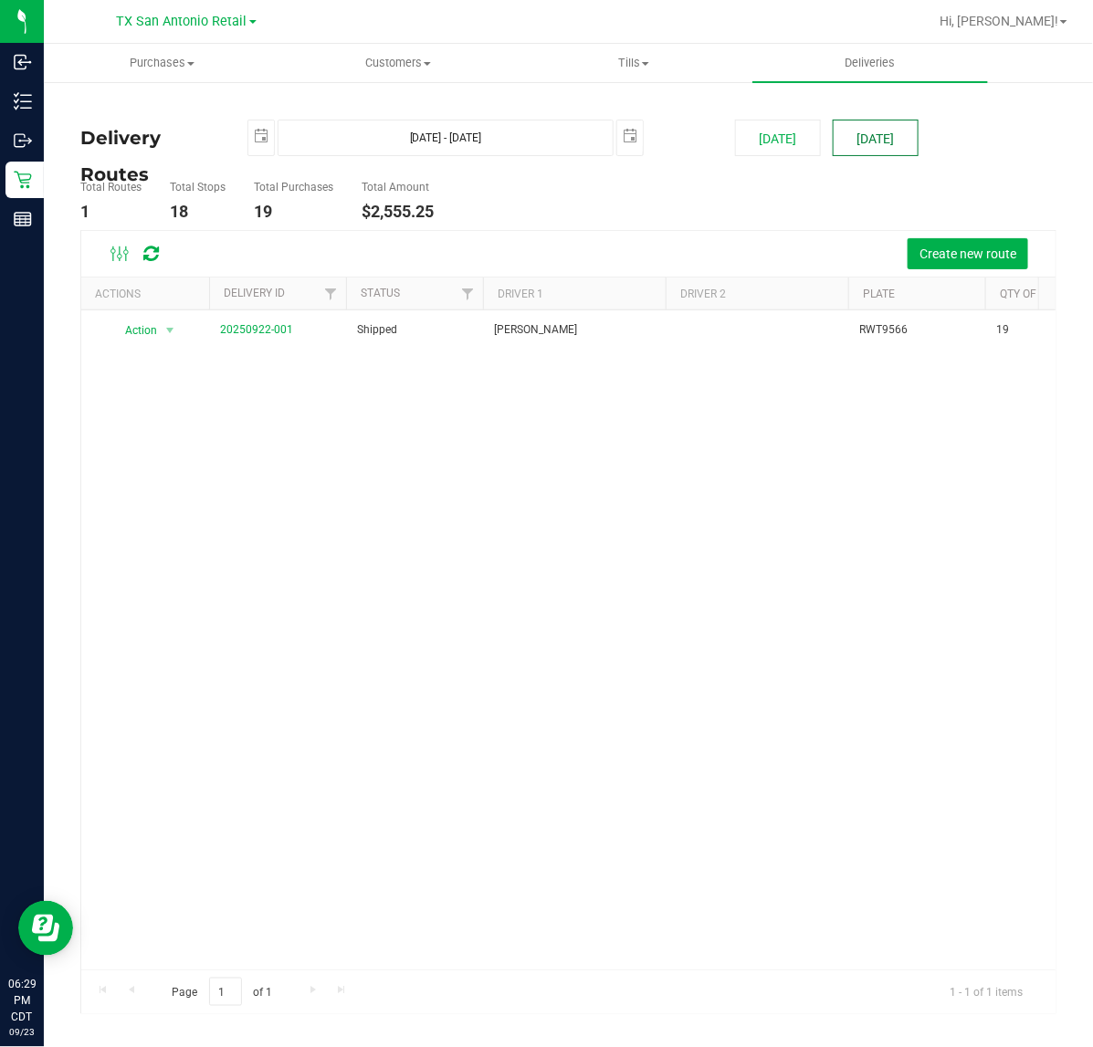
click at [883, 121] on button "Tomorrow" at bounding box center [875, 138] width 86 height 37
type input "Sep 24, 2025 - Sep 24, 2025"
type input "2025-09-24"
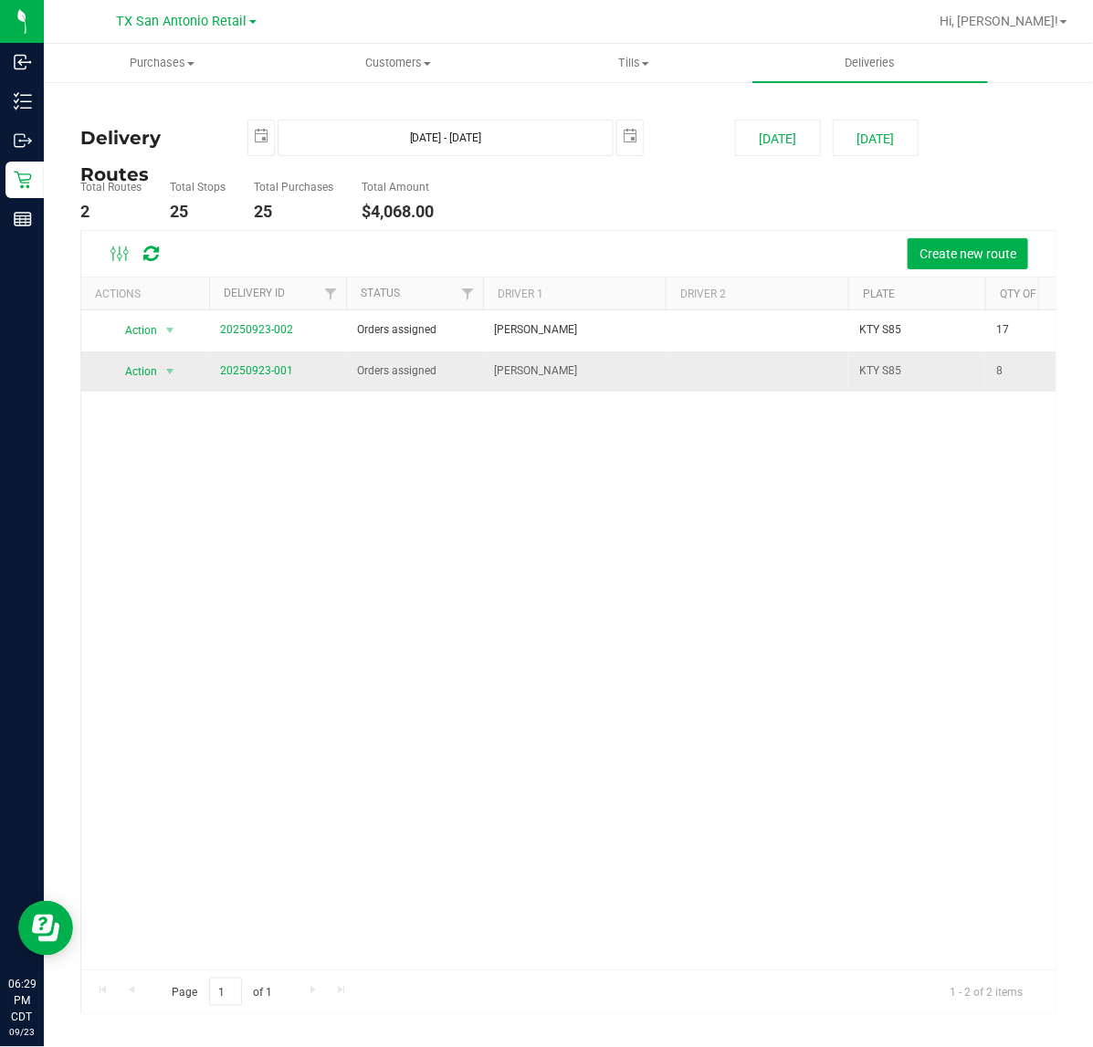
click at [256, 377] on span "20250923-001" at bounding box center [256, 370] width 73 height 17
click at [256, 366] on link "20250923-001" at bounding box center [256, 370] width 73 height 13
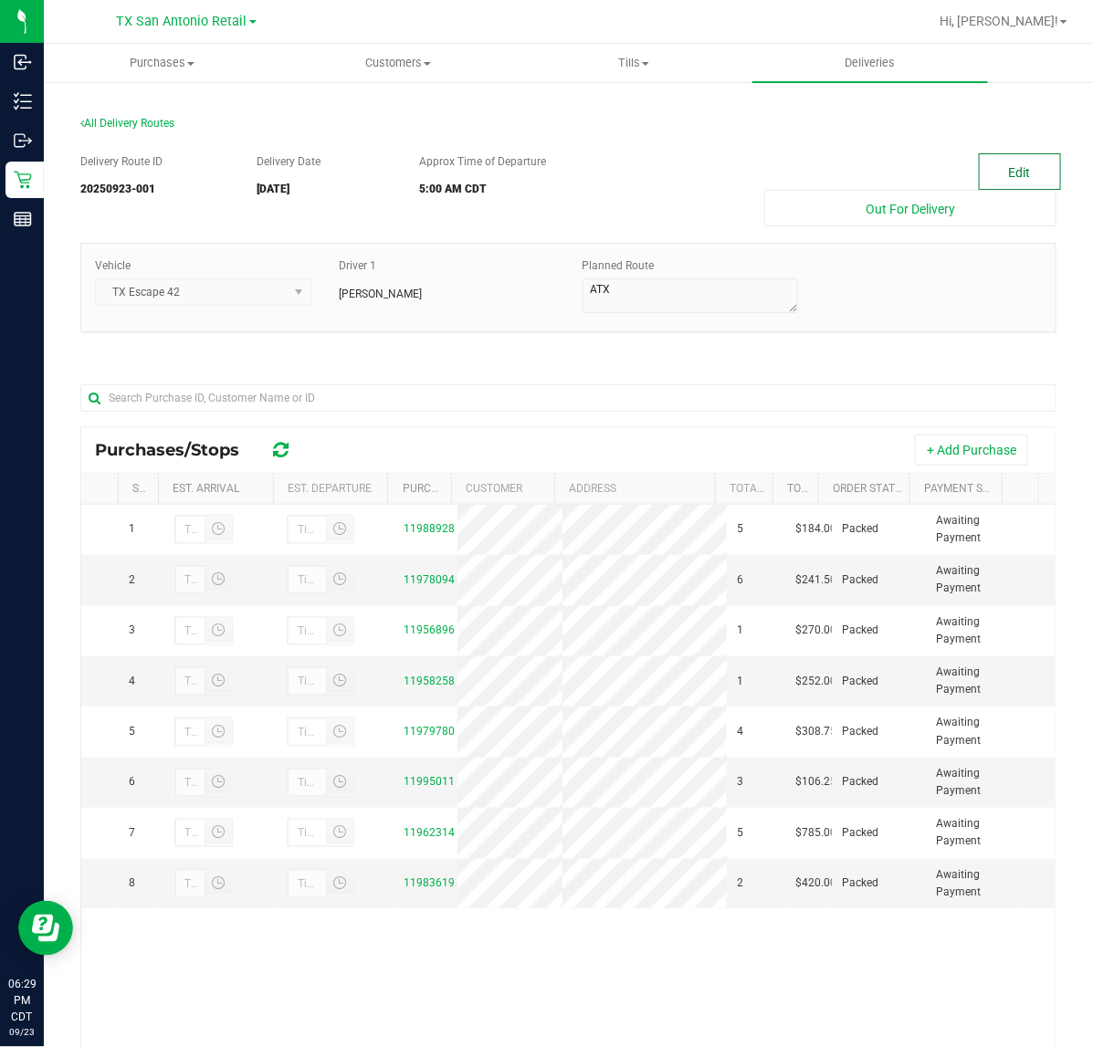
click at [1013, 171] on button "Edit" at bounding box center [1019, 171] width 82 height 37
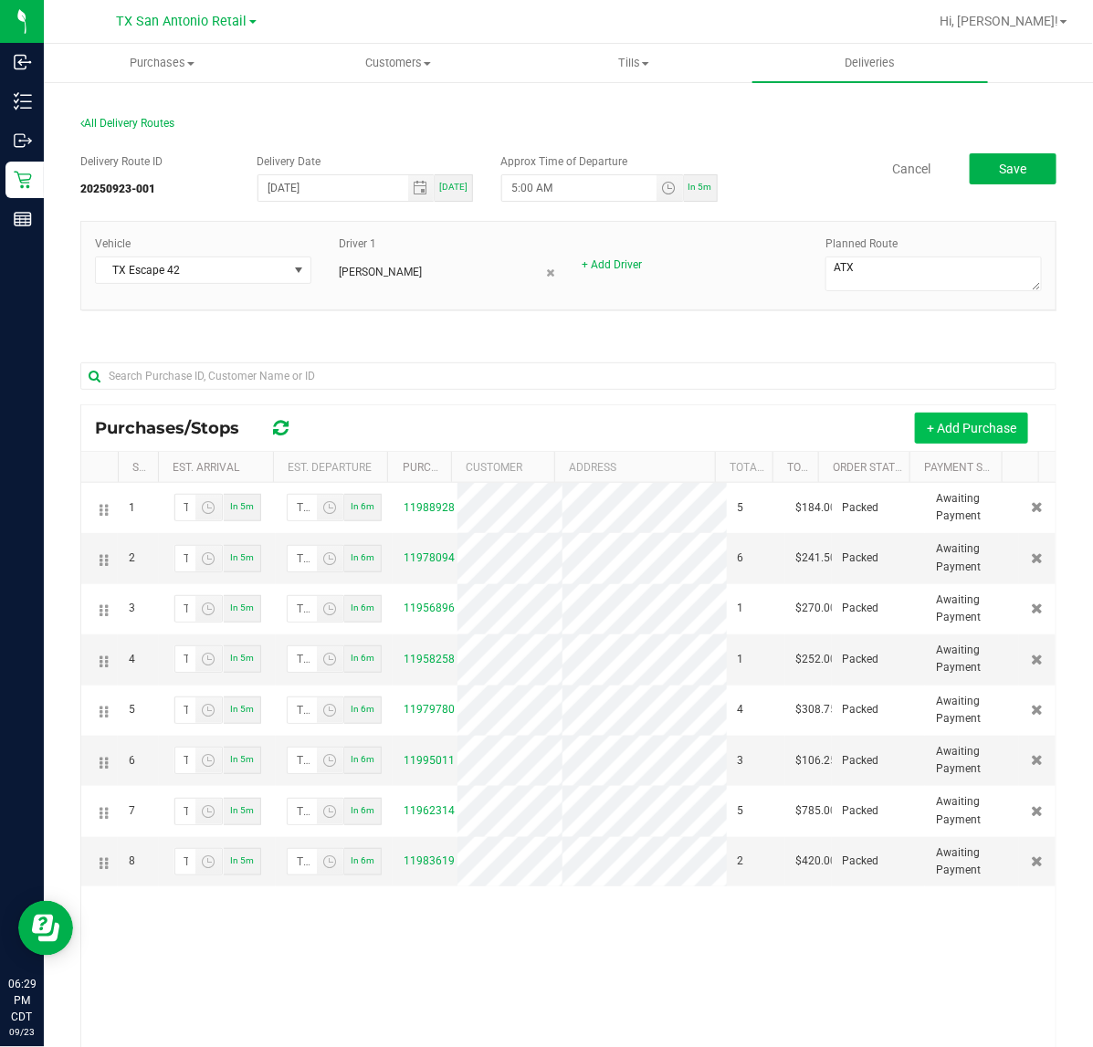
click at [983, 426] on button "+ Add Purchase" at bounding box center [971, 428] width 113 height 31
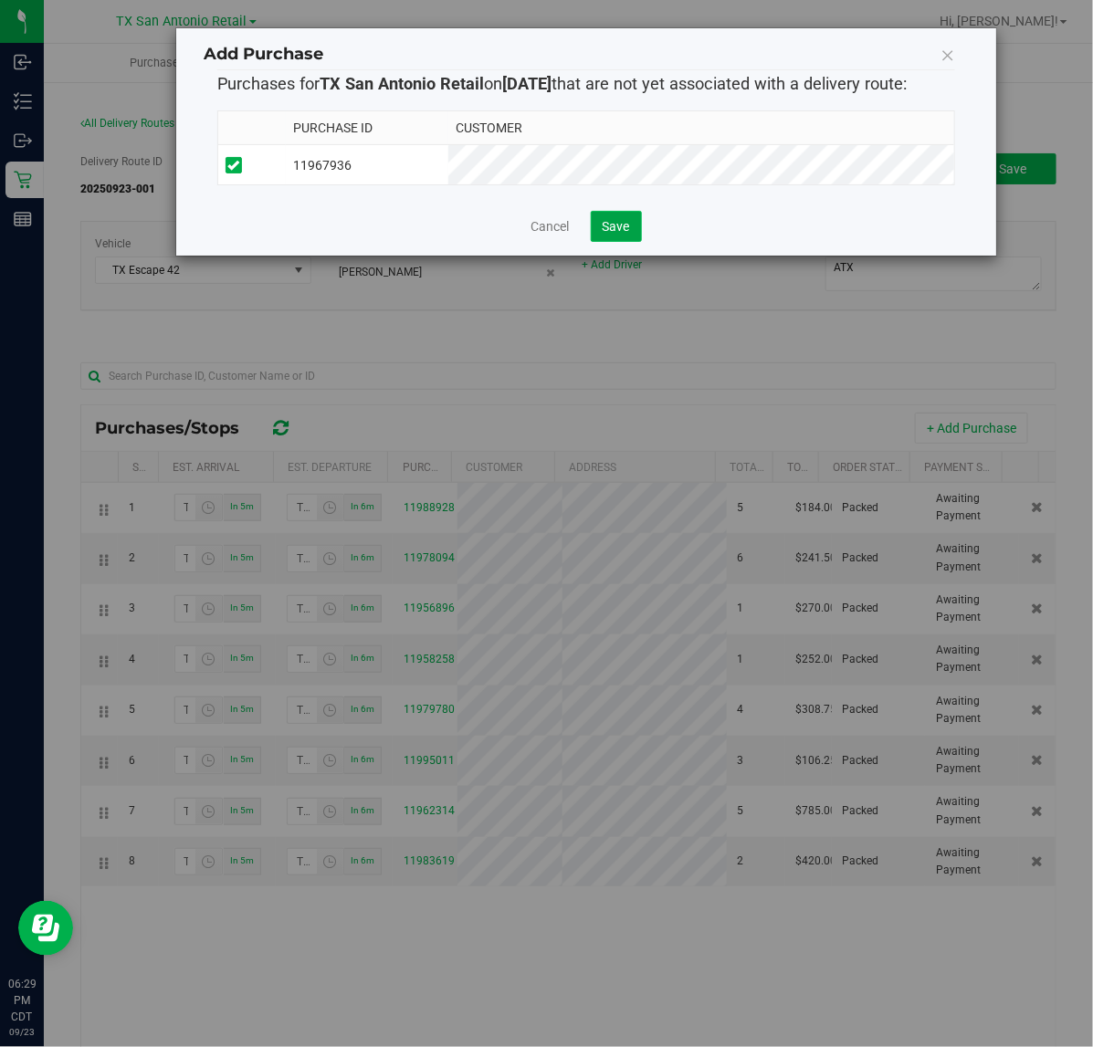
click at [601, 242] on button "Save" at bounding box center [616, 226] width 51 height 31
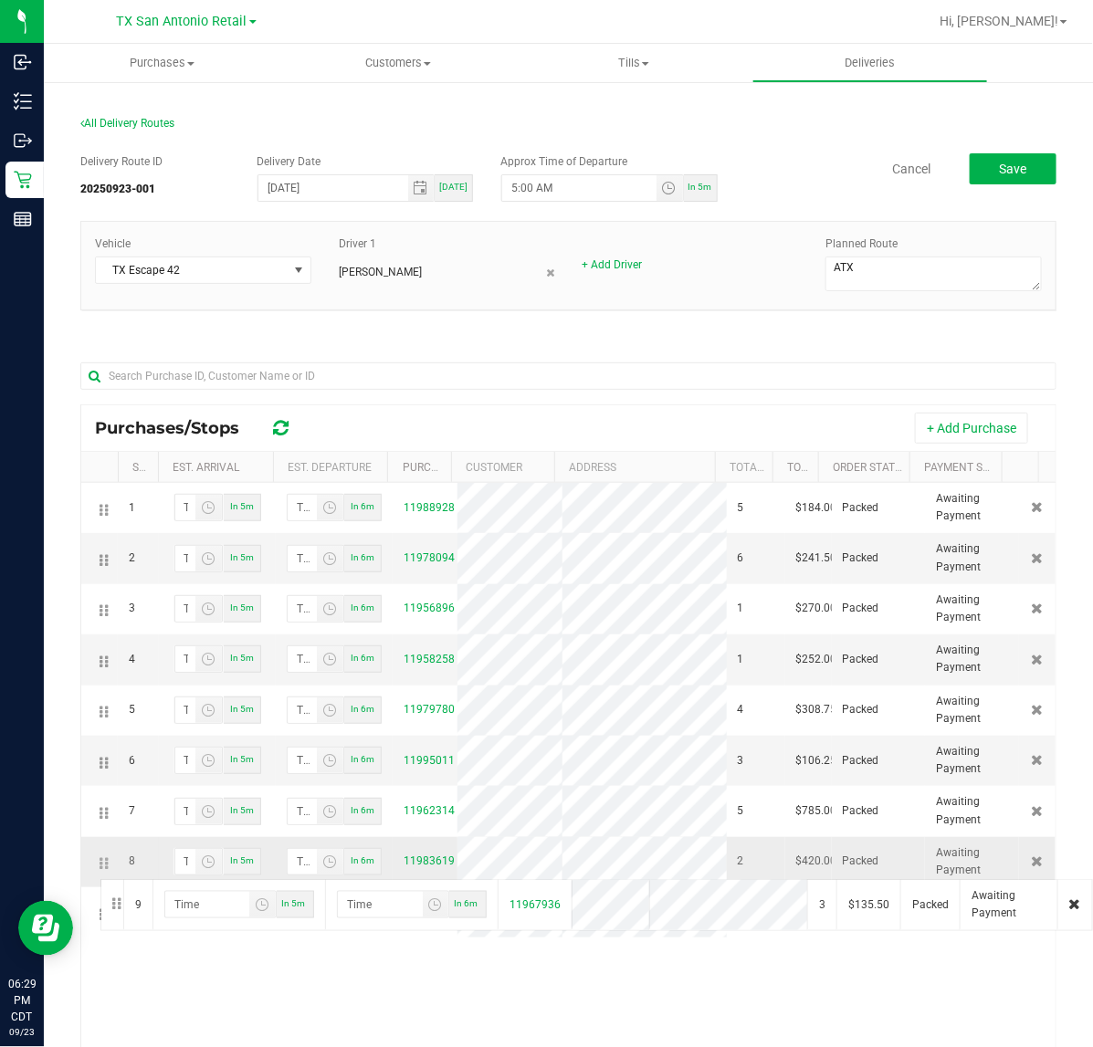
drag, startPoint x: 99, startPoint y: 915, endPoint x: 98, endPoint y: 877, distance: 38.3
click at [969, 173] on button "Save" at bounding box center [1012, 168] width 87 height 31
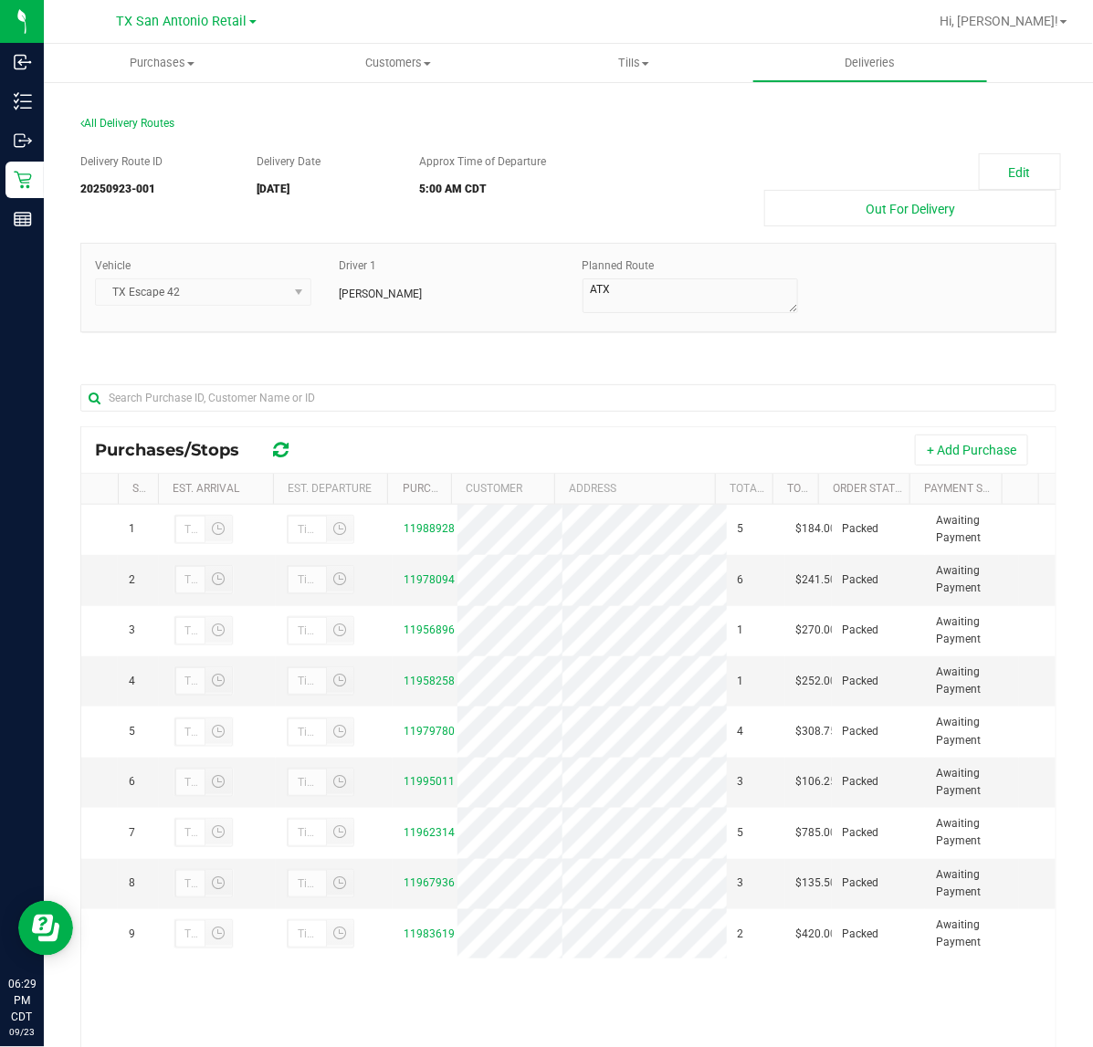
click at [924, 243] on div "Vehicle TX Escape 42 Driver 1 Sabastian Williams Planned Route" at bounding box center [568, 287] width 976 height 89
click at [924, 225] on button "Out For Delivery" at bounding box center [910, 208] width 292 height 37
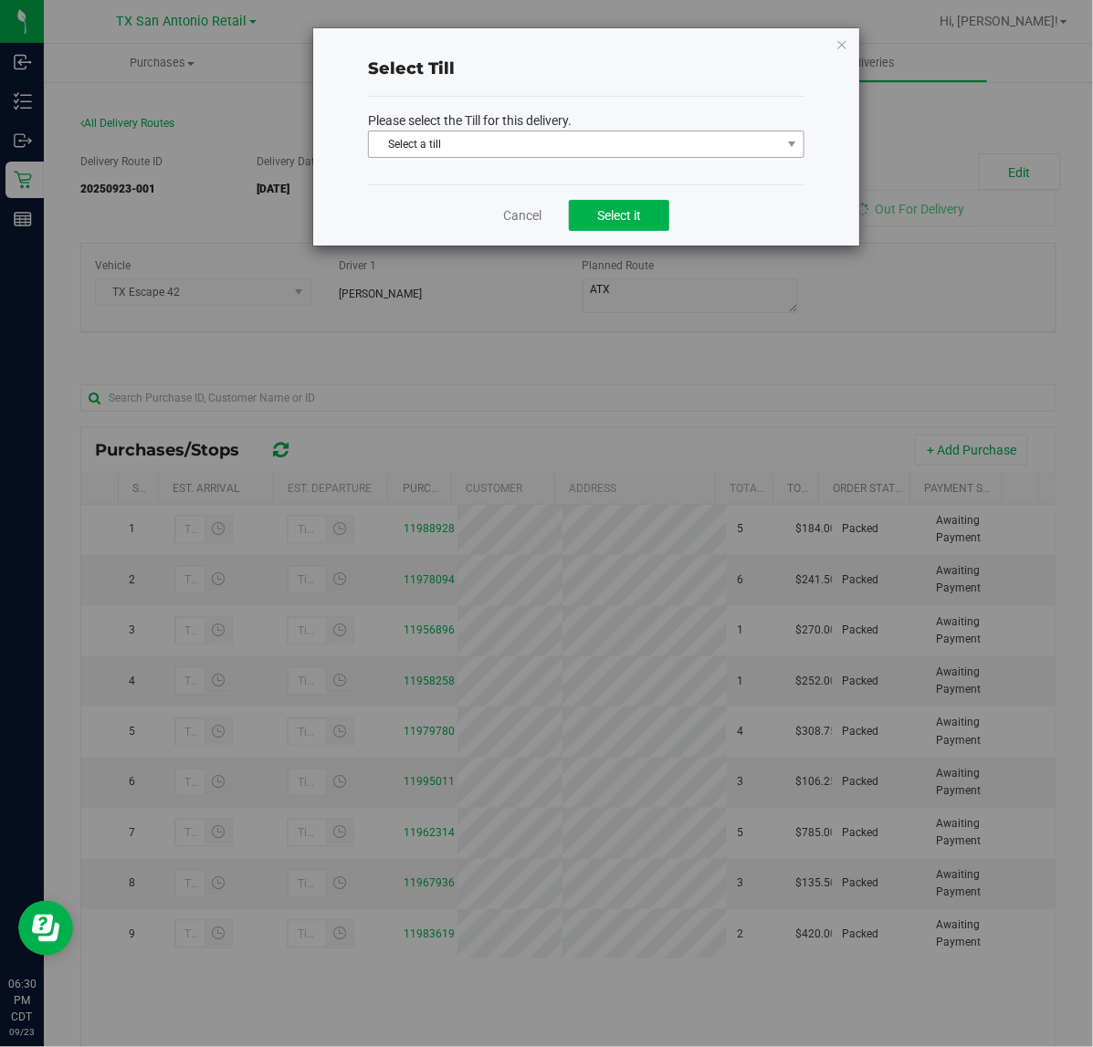
click at [772, 143] on span "Select a till" at bounding box center [575, 144] width 412 height 26
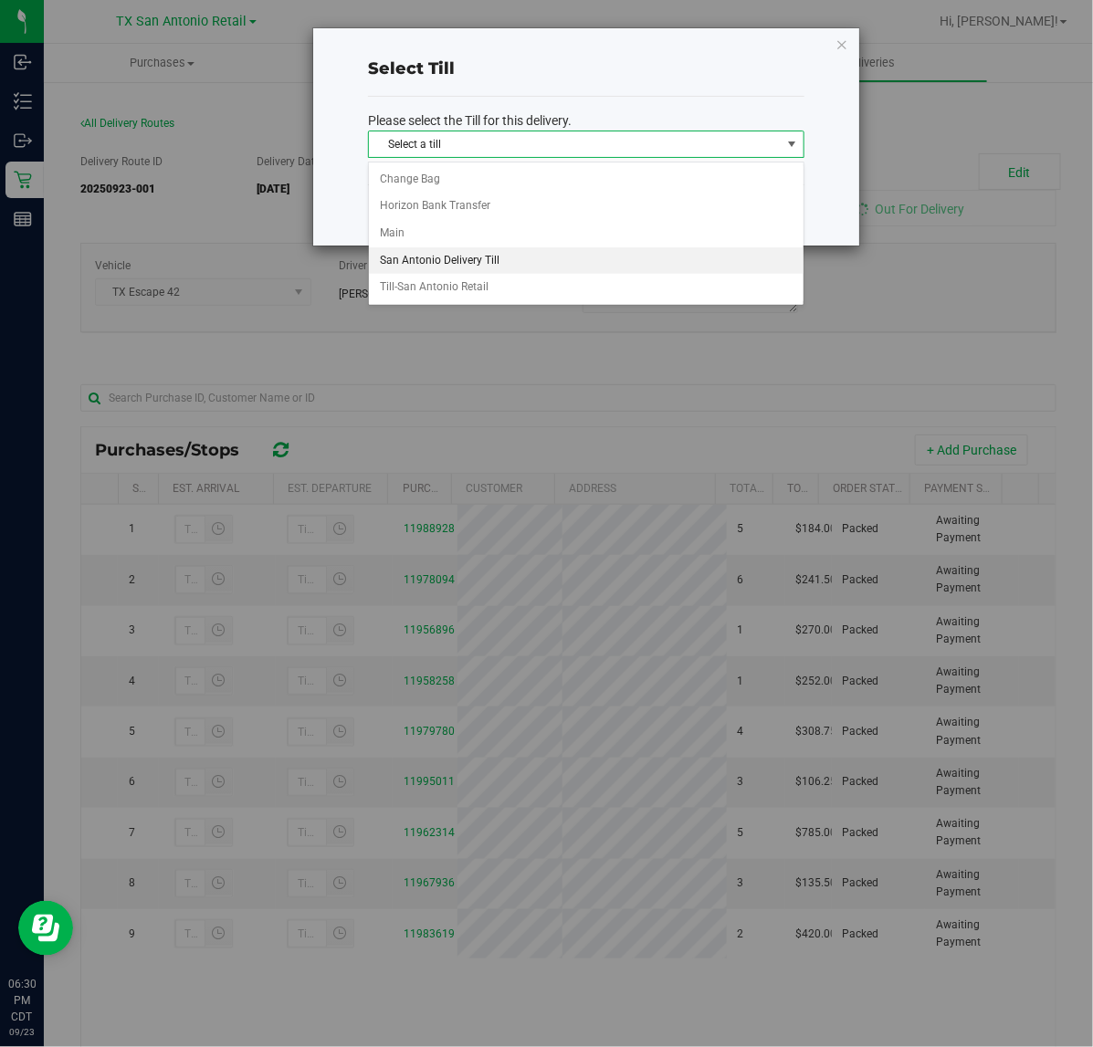
click at [650, 251] on li "San Antonio Delivery Till" at bounding box center [586, 260] width 434 height 27
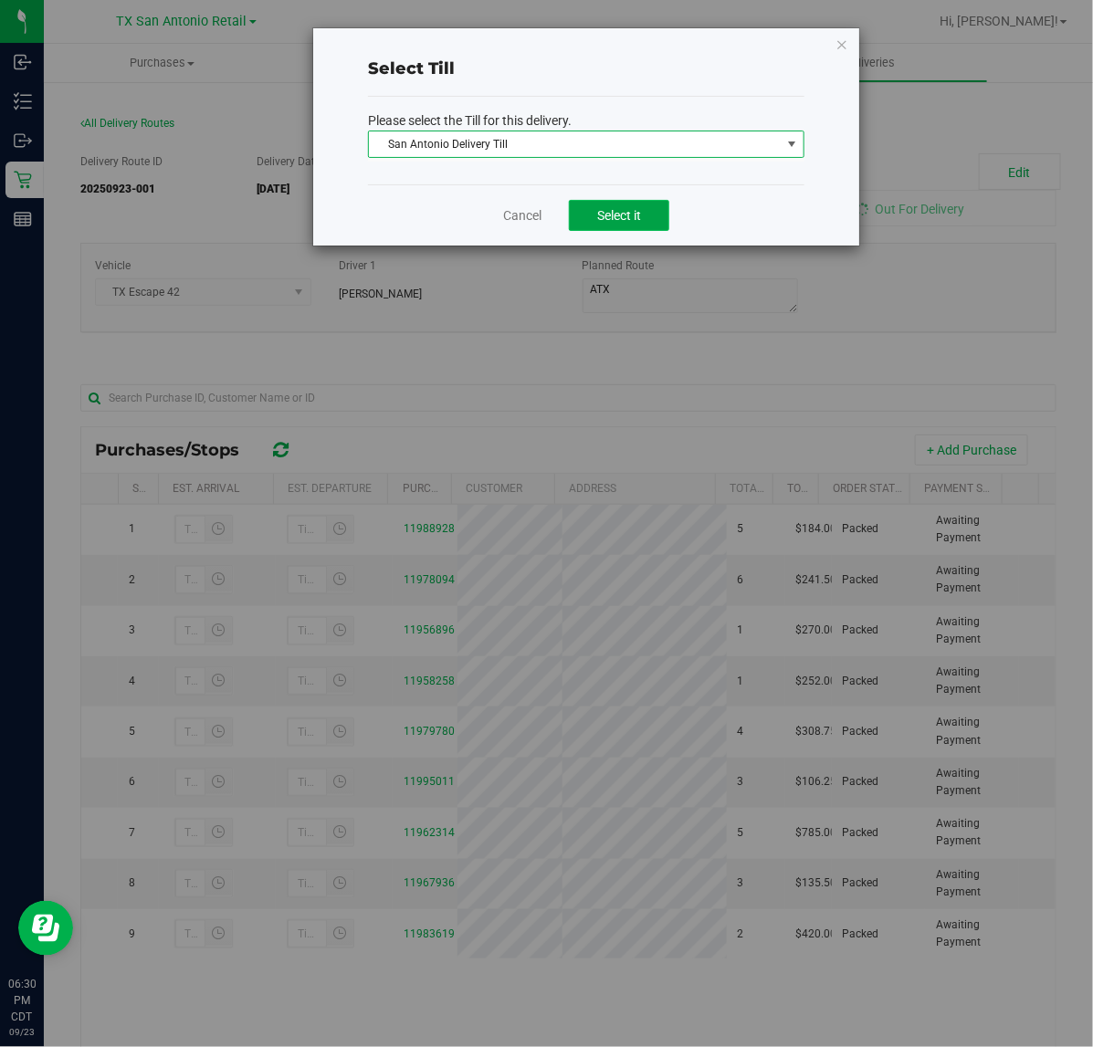
click at [617, 202] on button "Select it" at bounding box center [619, 215] width 100 height 31
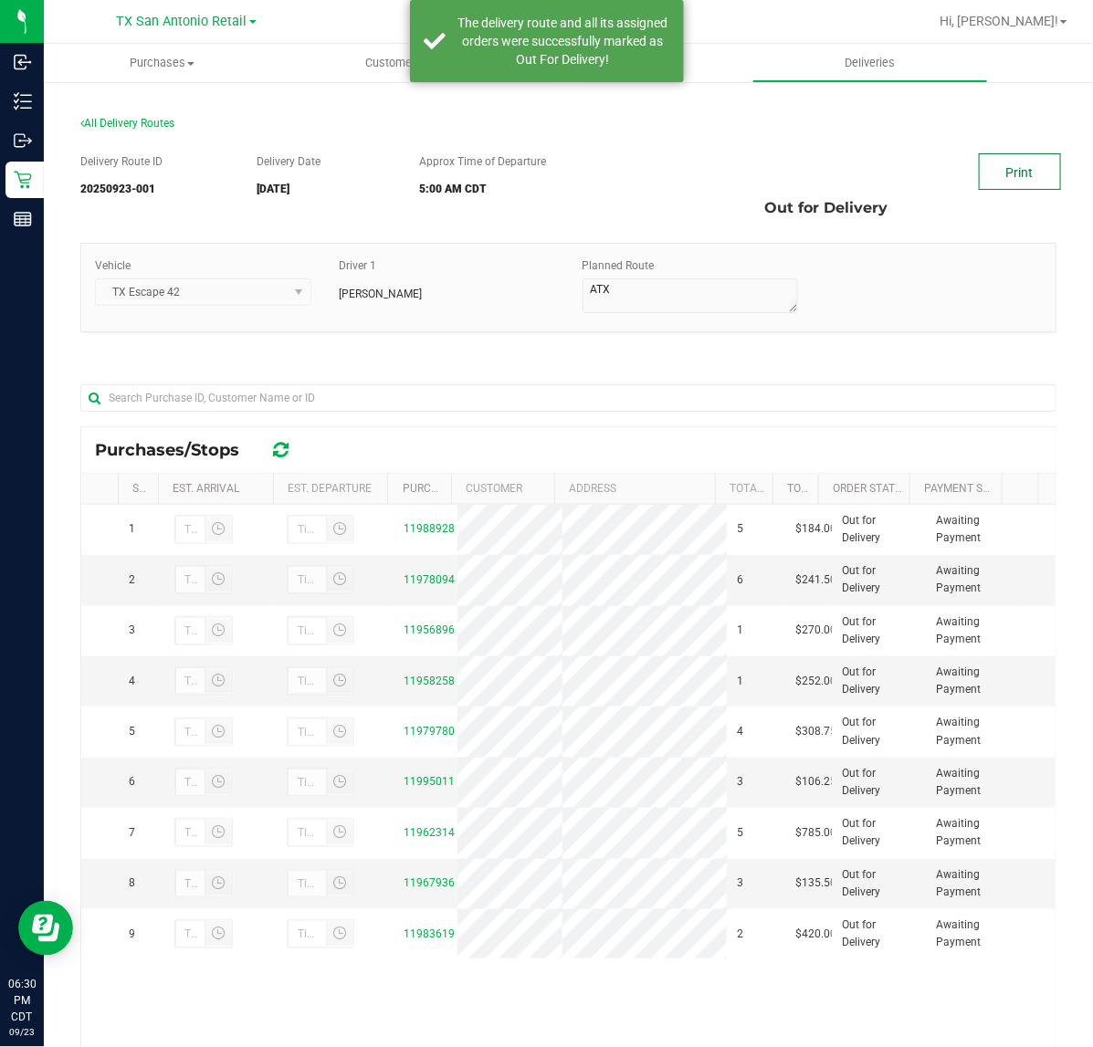
click at [978, 174] on link "Print" at bounding box center [1019, 171] width 82 height 37
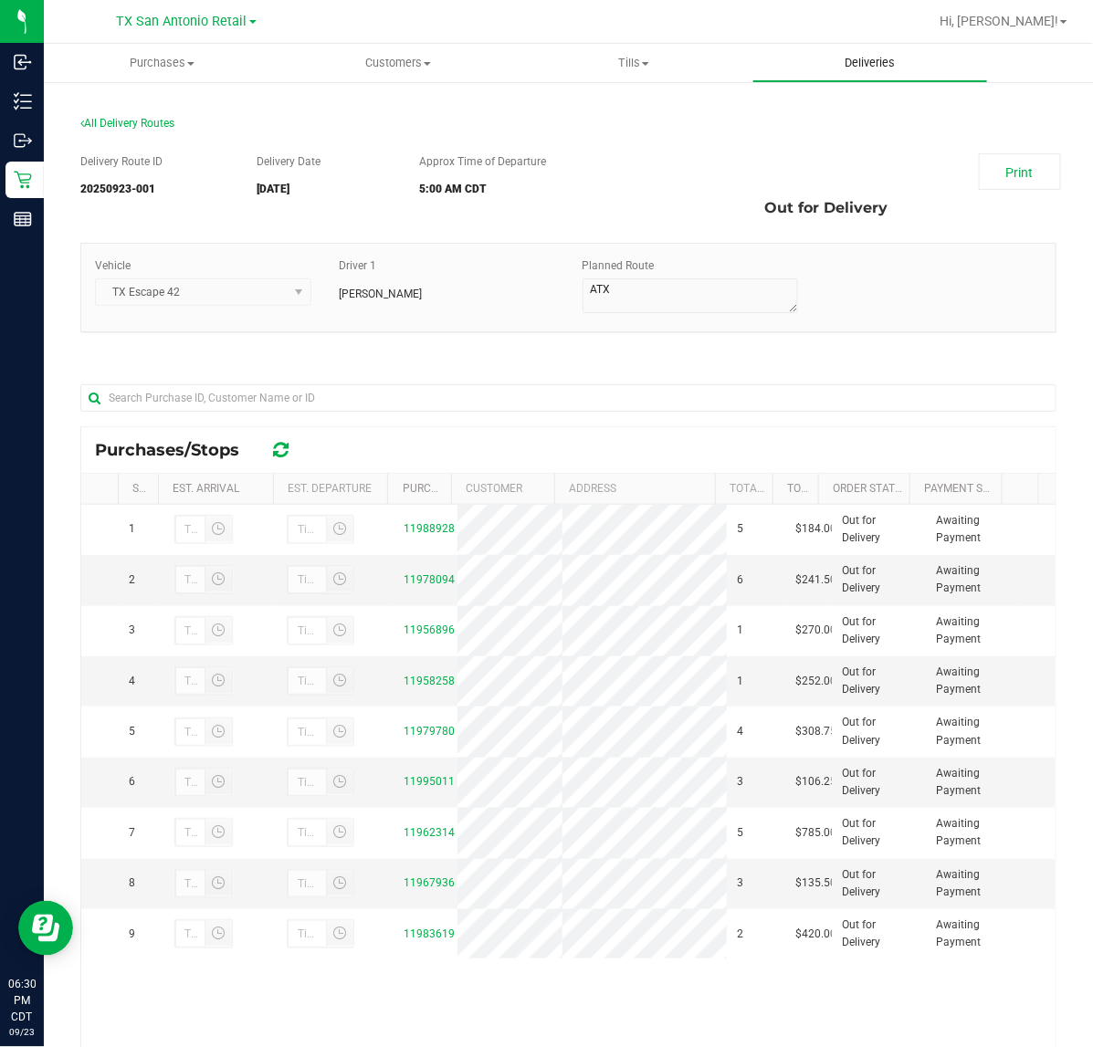
click at [832, 70] on span "Deliveries" at bounding box center [869, 63] width 99 height 16
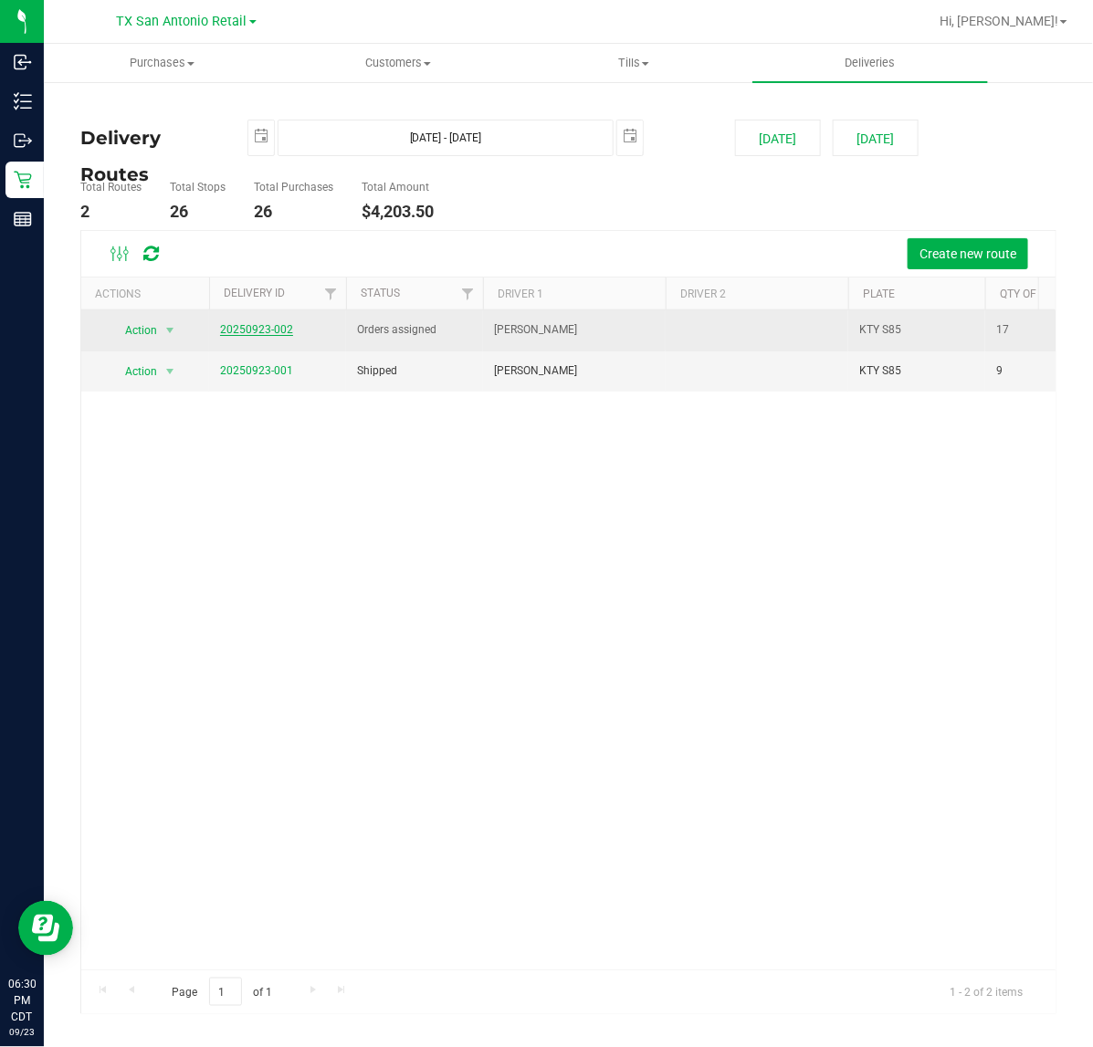
click at [252, 333] on link "20250923-002" at bounding box center [256, 329] width 73 height 13
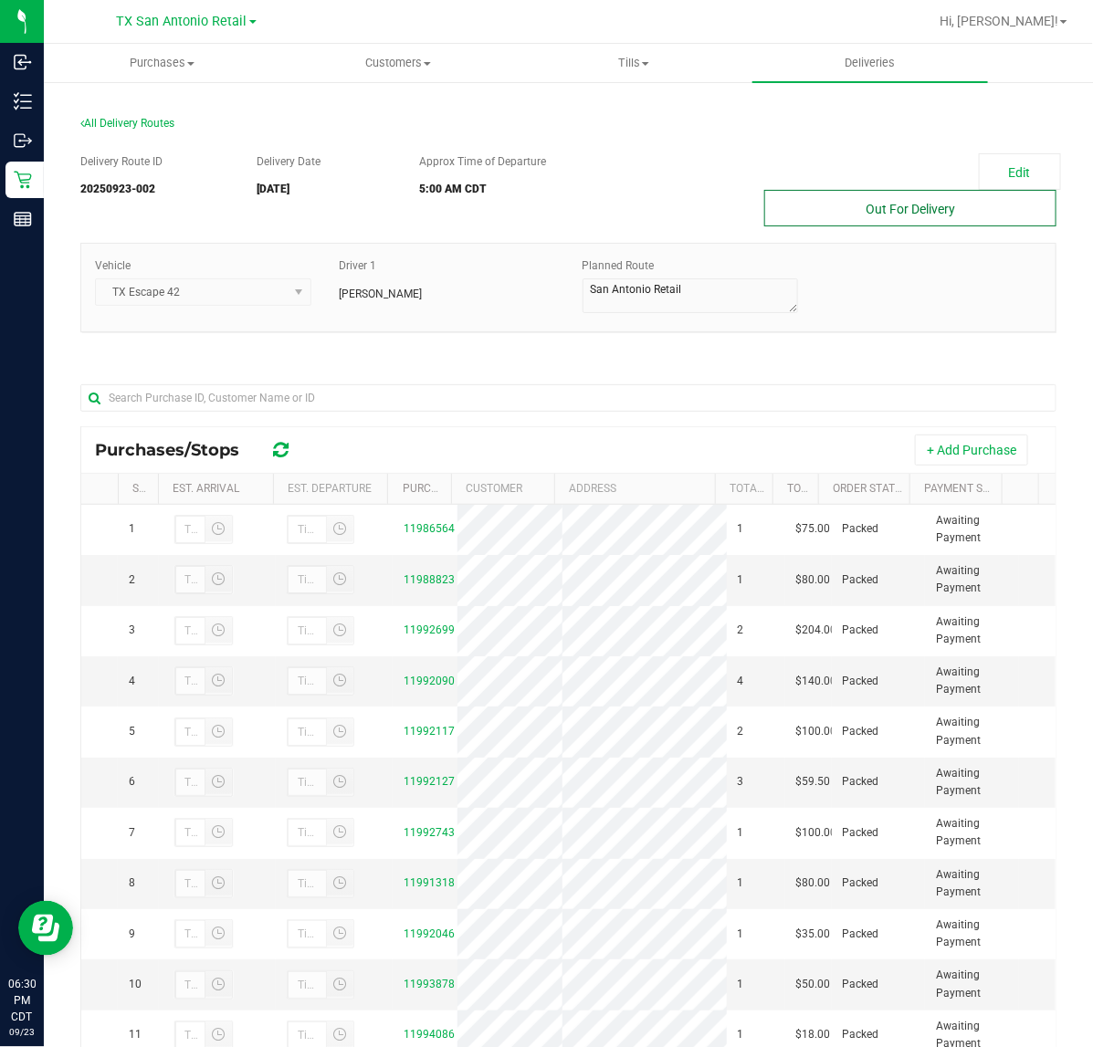
click at [864, 207] on button "Out For Delivery" at bounding box center [910, 208] width 292 height 37
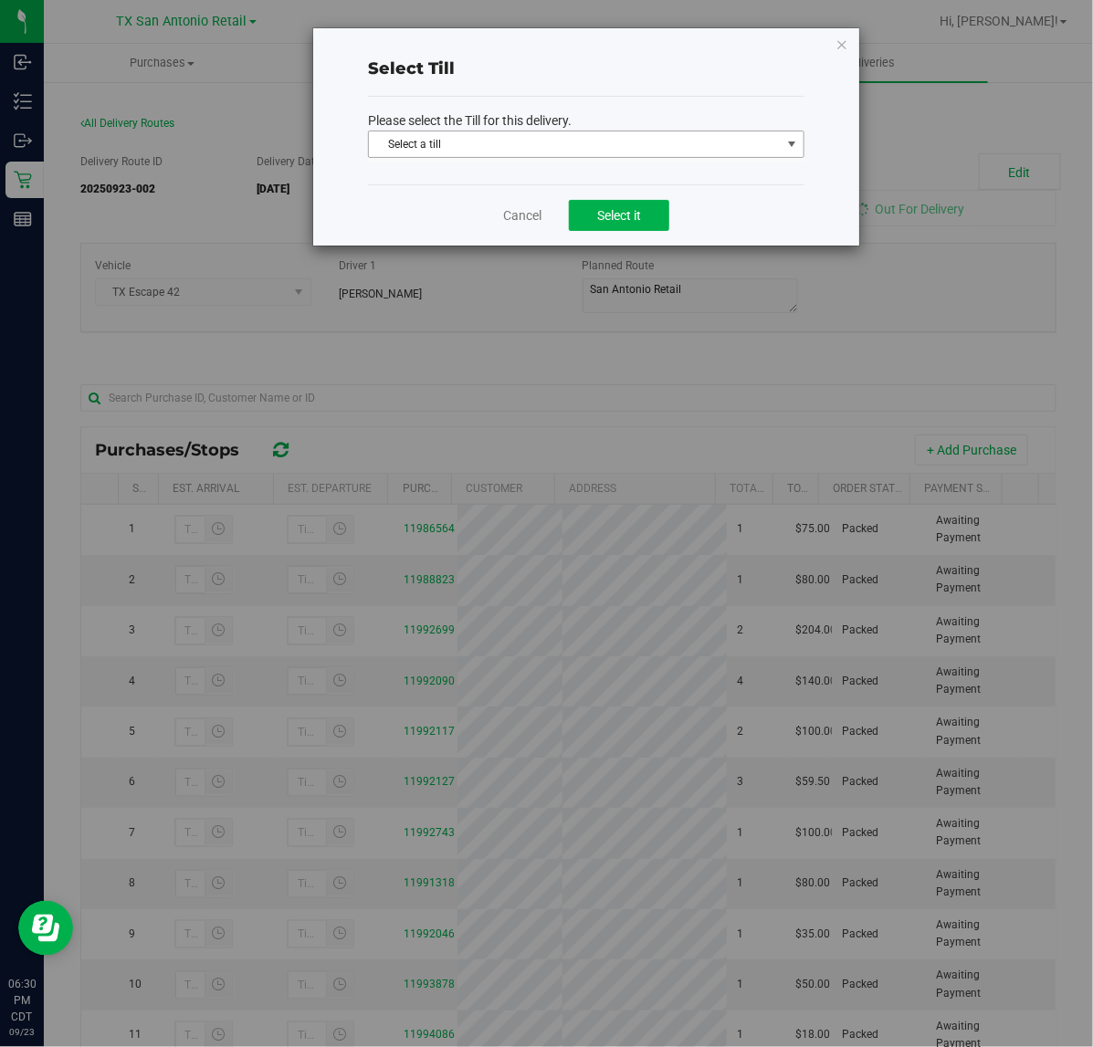
click at [675, 147] on span "Select a till" at bounding box center [575, 144] width 412 height 26
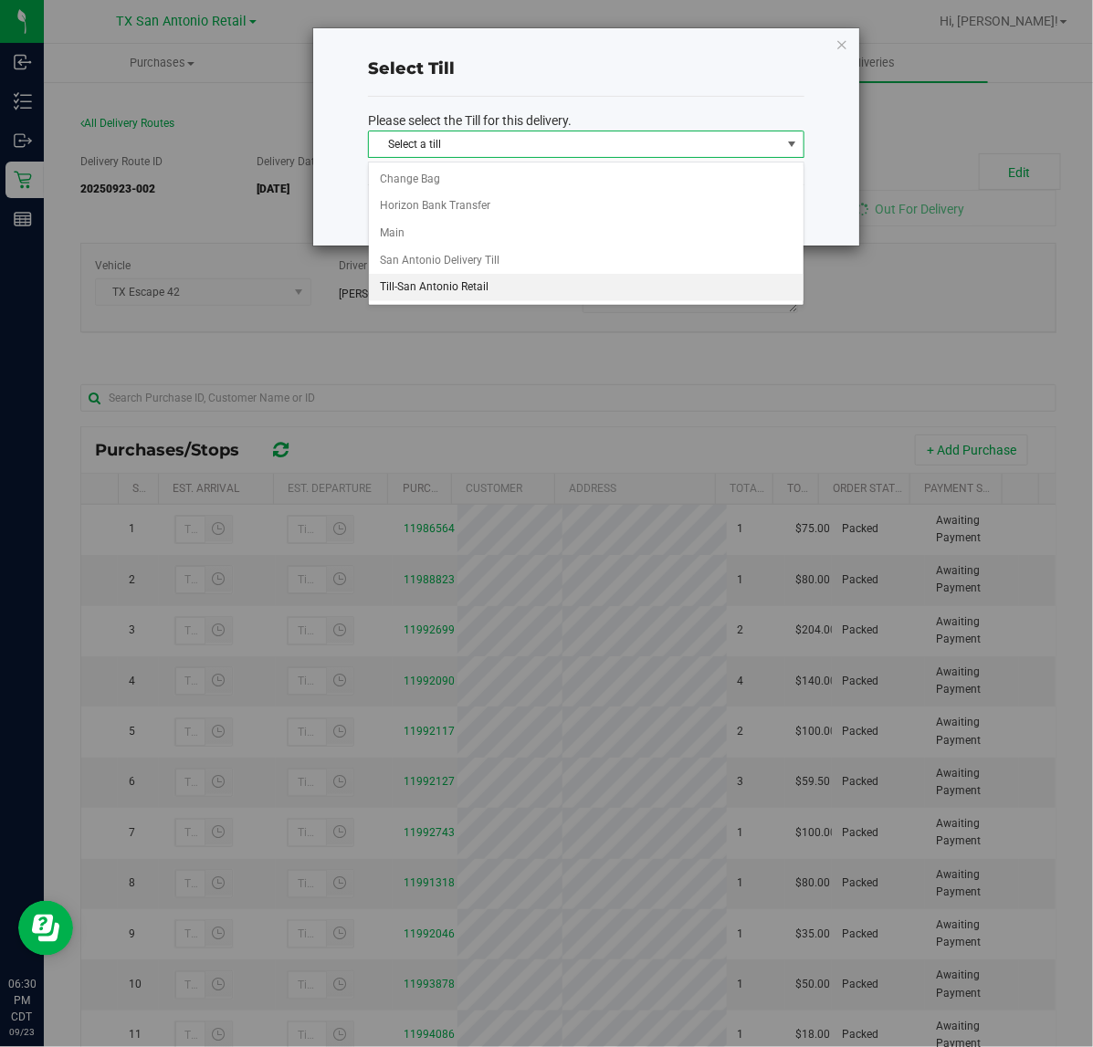
click at [569, 289] on li "Till-San Antonio Retail" at bounding box center [586, 287] width 434 height 27
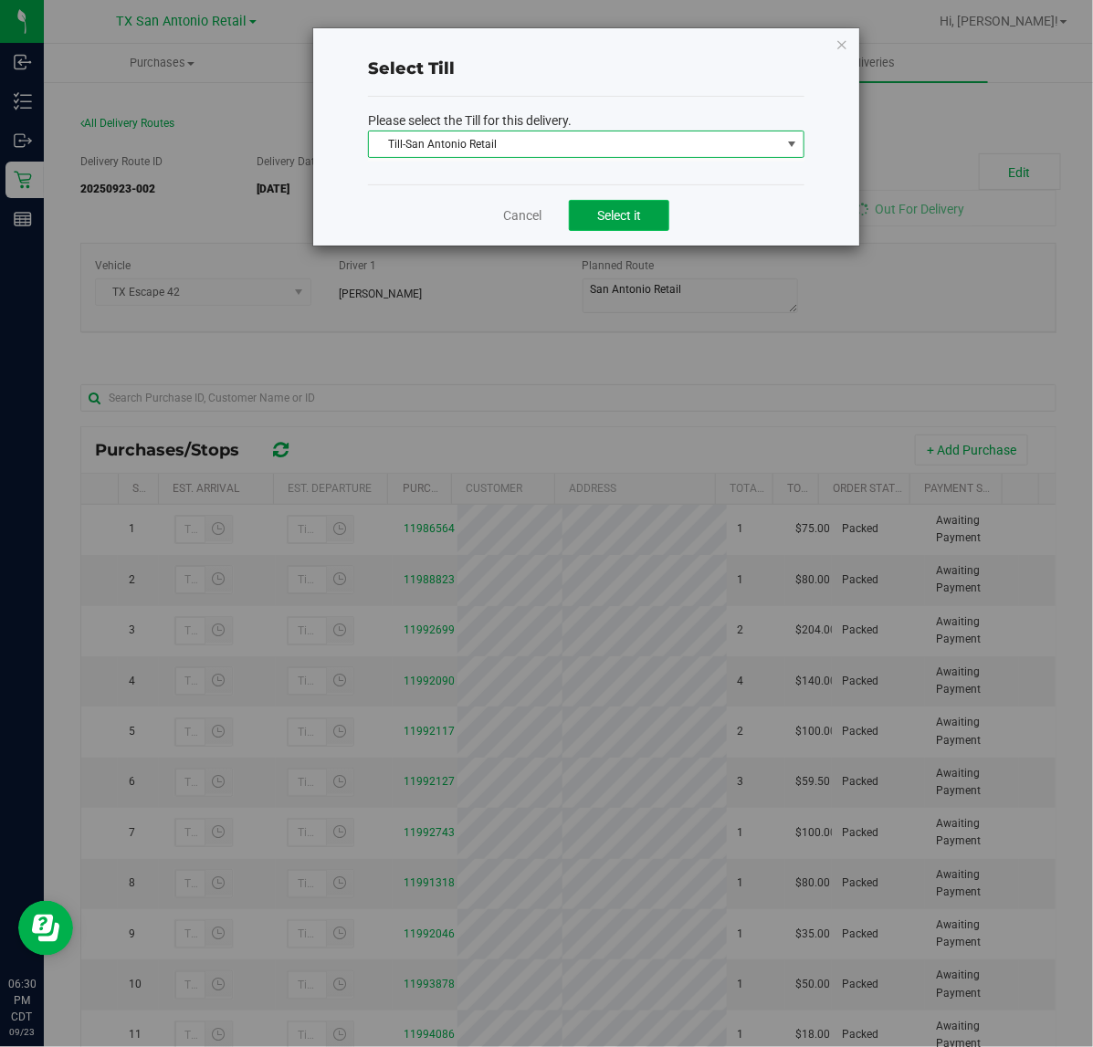
click at [597, 217] on span "Select it" at bounding box center [619, 215] width 44 height 15
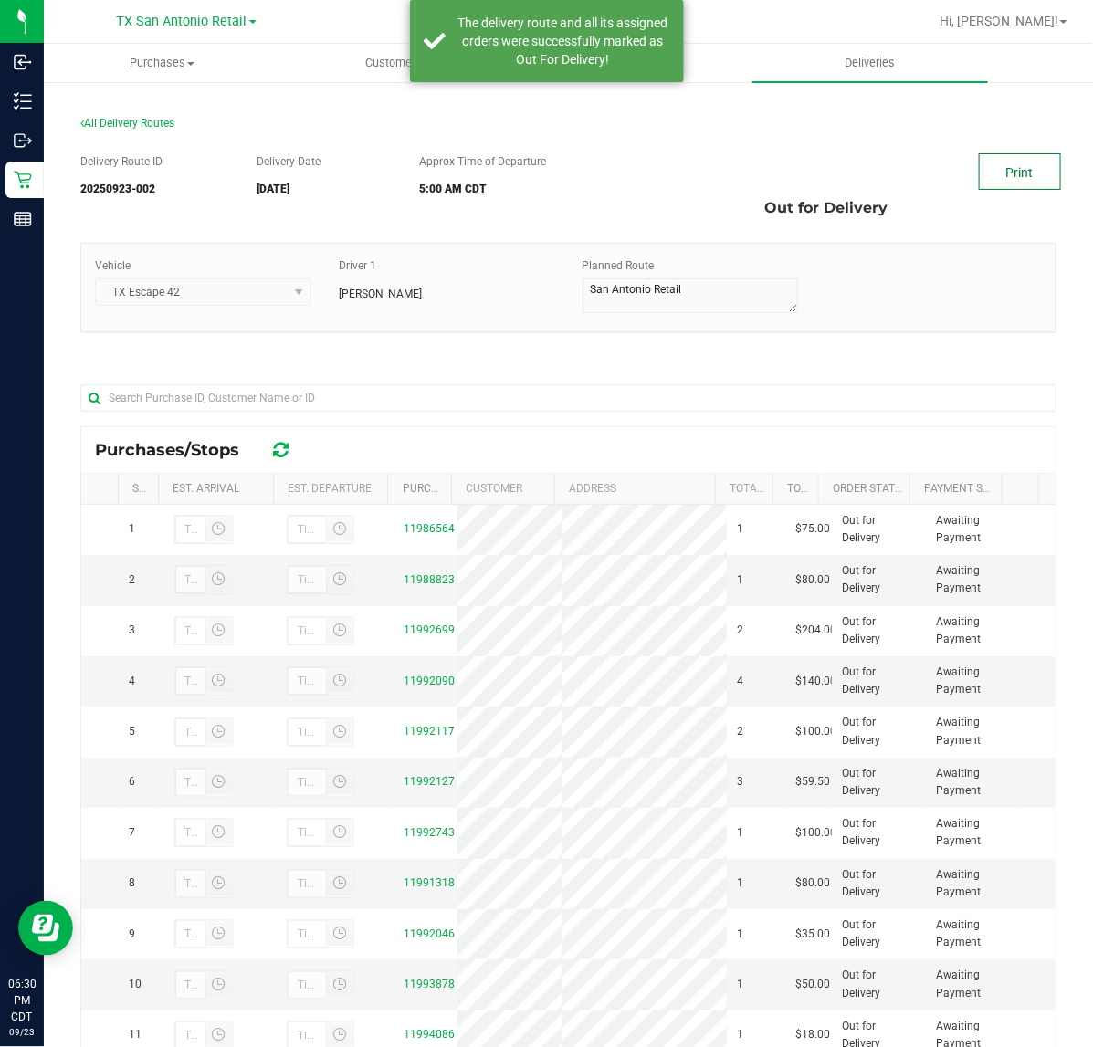
click at [978, 153] on link "Print" at bounding box center [1019, 171] width 82 height 37
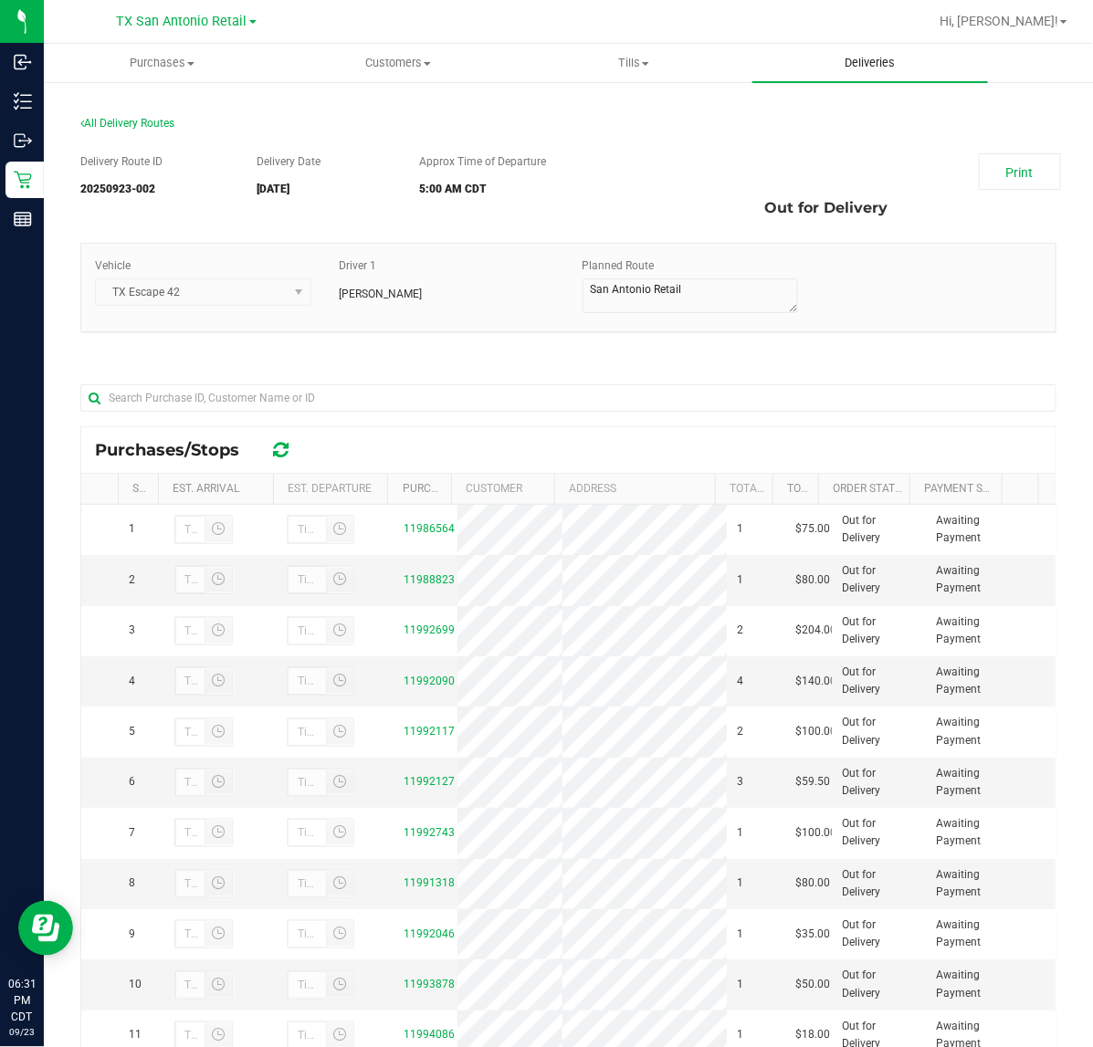
click at [860, 44] on uib-tab-heading "Deliveries" at bounding box center [870, 63] width 236 height 38
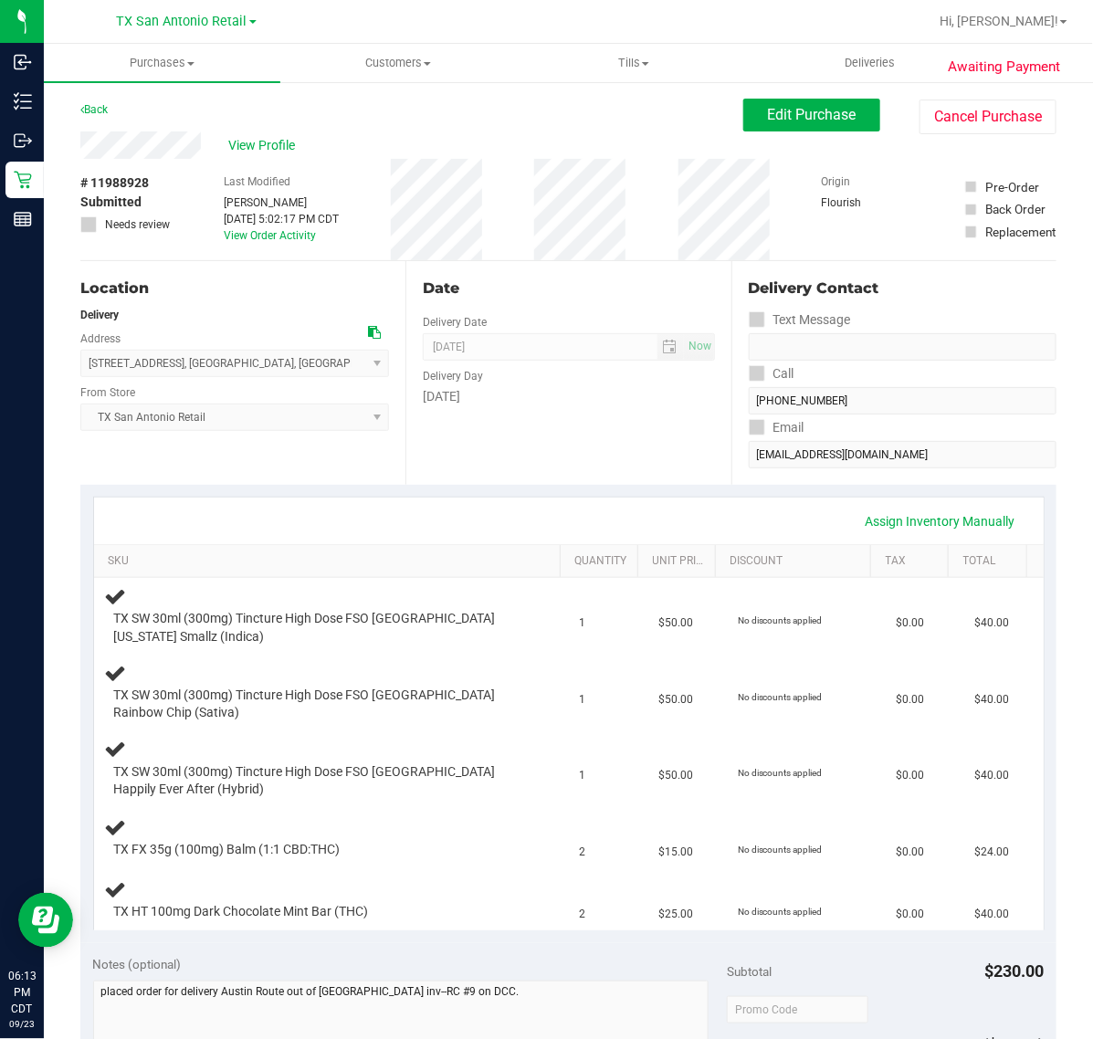
click at [527, 404] on div "[DATE]" at bounding box center [568, 396] width 291 height 19
click at [489, 404] on div "[DATE]" at bounding box center [568, 396] width 291 height 19
click at [605, 417] on div "Date Delivery Date [DATE] Now [DATE] 07:00 AM Now Delivery Day [DATE]" at bounding box center [567, 373] width 325 height 224
drag, startPoint x: 481, startPoint y: 416, endPoint x: 502, endPoint y: 431, distance: 25.6
click at [481, 416] on div "Date Delivery Date [DATE] Now [DATE] 07:00 AM Now Delivery Day [DATE]" at bounding box center [567, 373] width 325 height 224
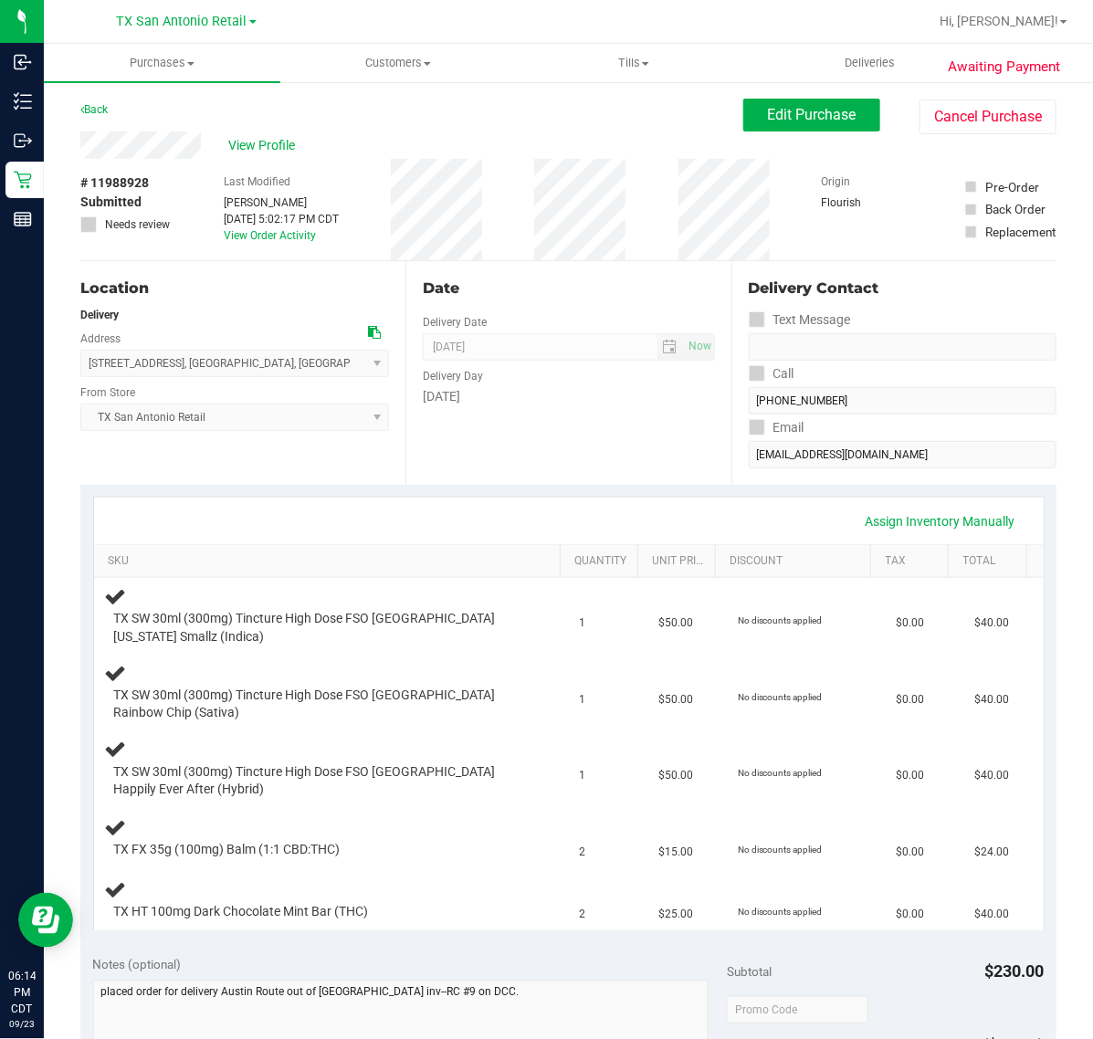
click at [502, 431] on div "Date Delivery Date [DATE] Now [DATE] 07:00 AM Now Delivery Day [DATE]" at bounding box center [567, 373] width 325 height 224
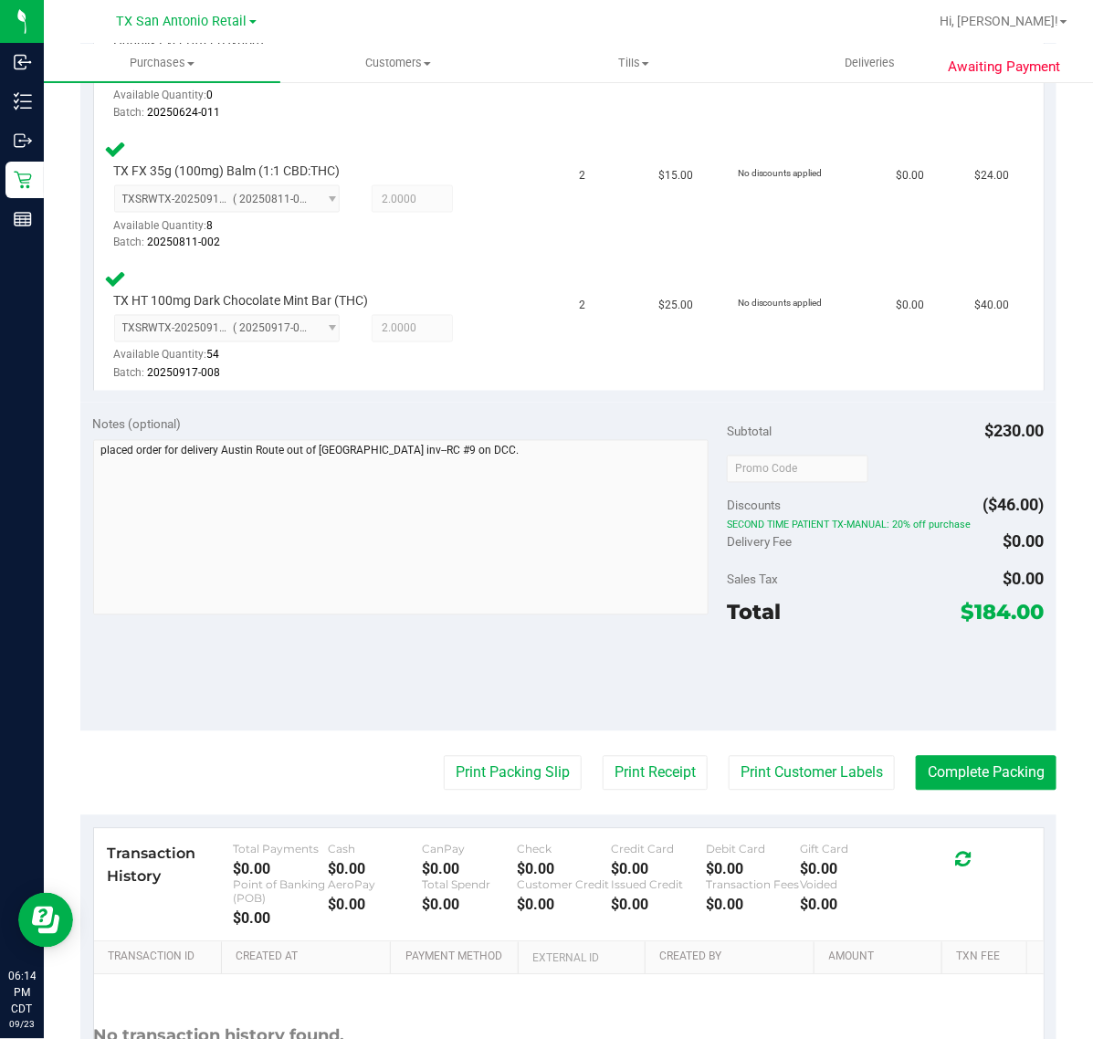
scroll to position [913, 0]
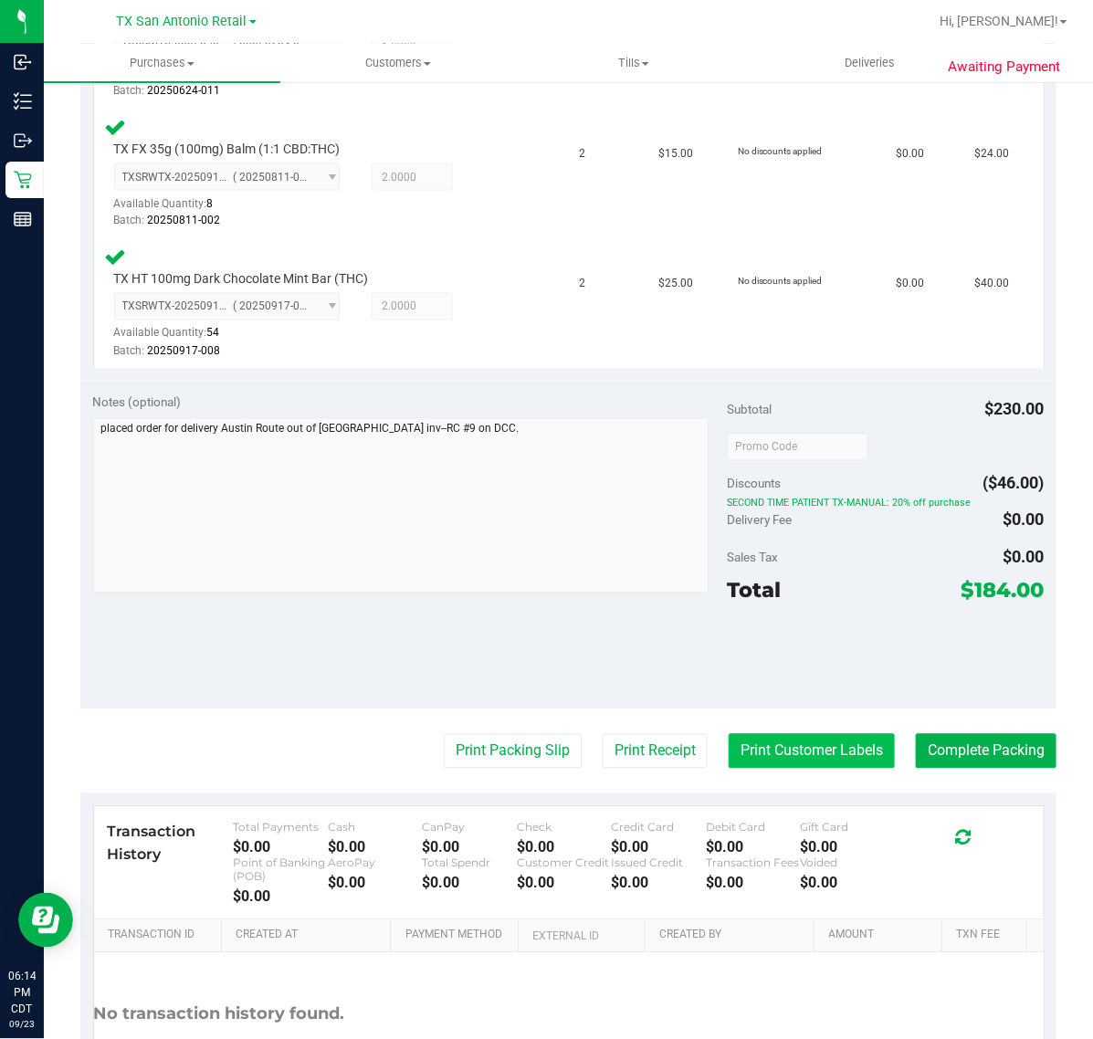
click at [754, 751] on button "Print Customer Labels" at bounding box center [811, 751] width 166 height 35
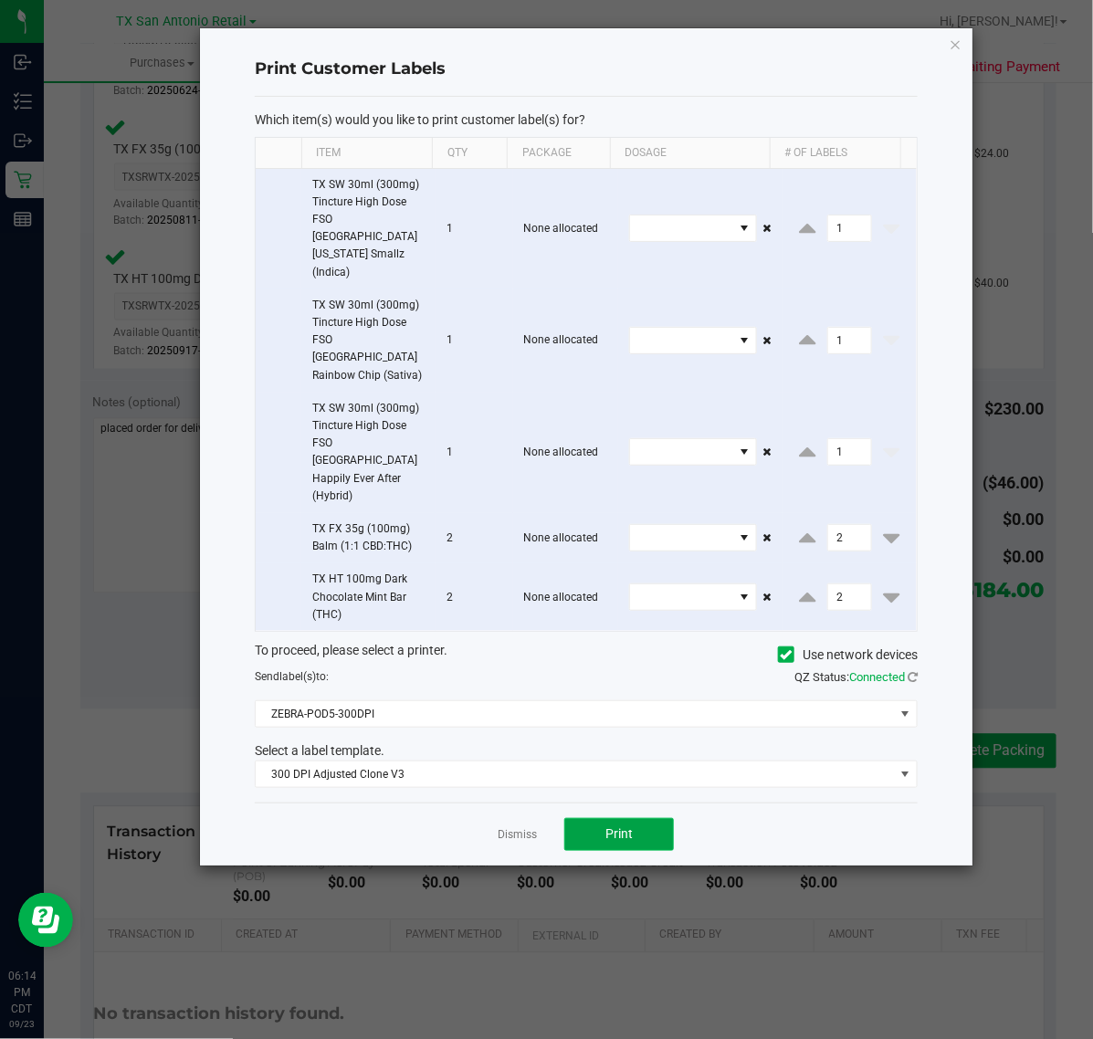
click at [581, 818] on button "Print" at bounding box center [619, 834] width 110 height 33
click at [516, 827] on link "Dismiss" at bounding box center [516, 835] width 39 height 16
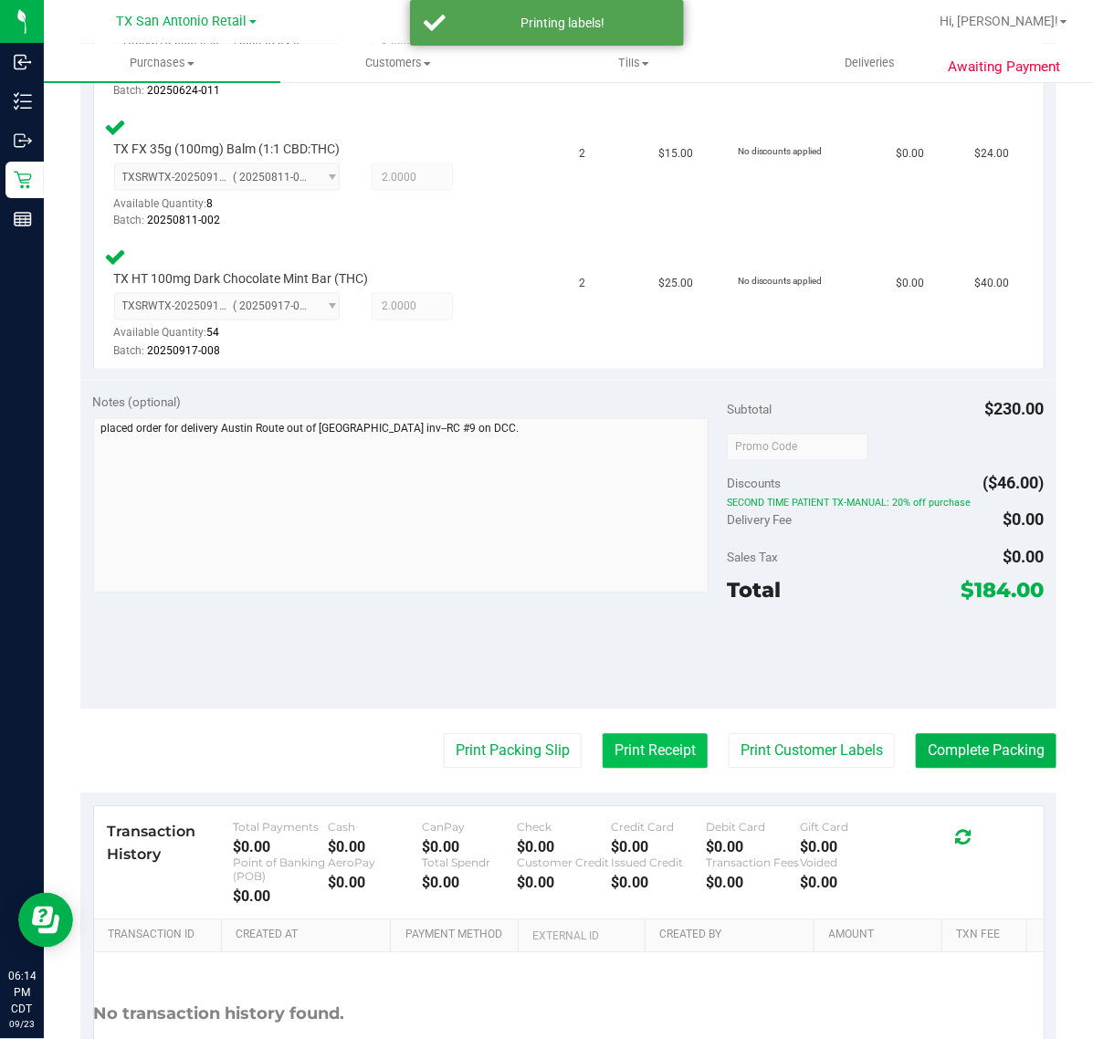
click at [602, 749] on button "Print Receipt" at bounding box center [654, 751] width 105 height 35
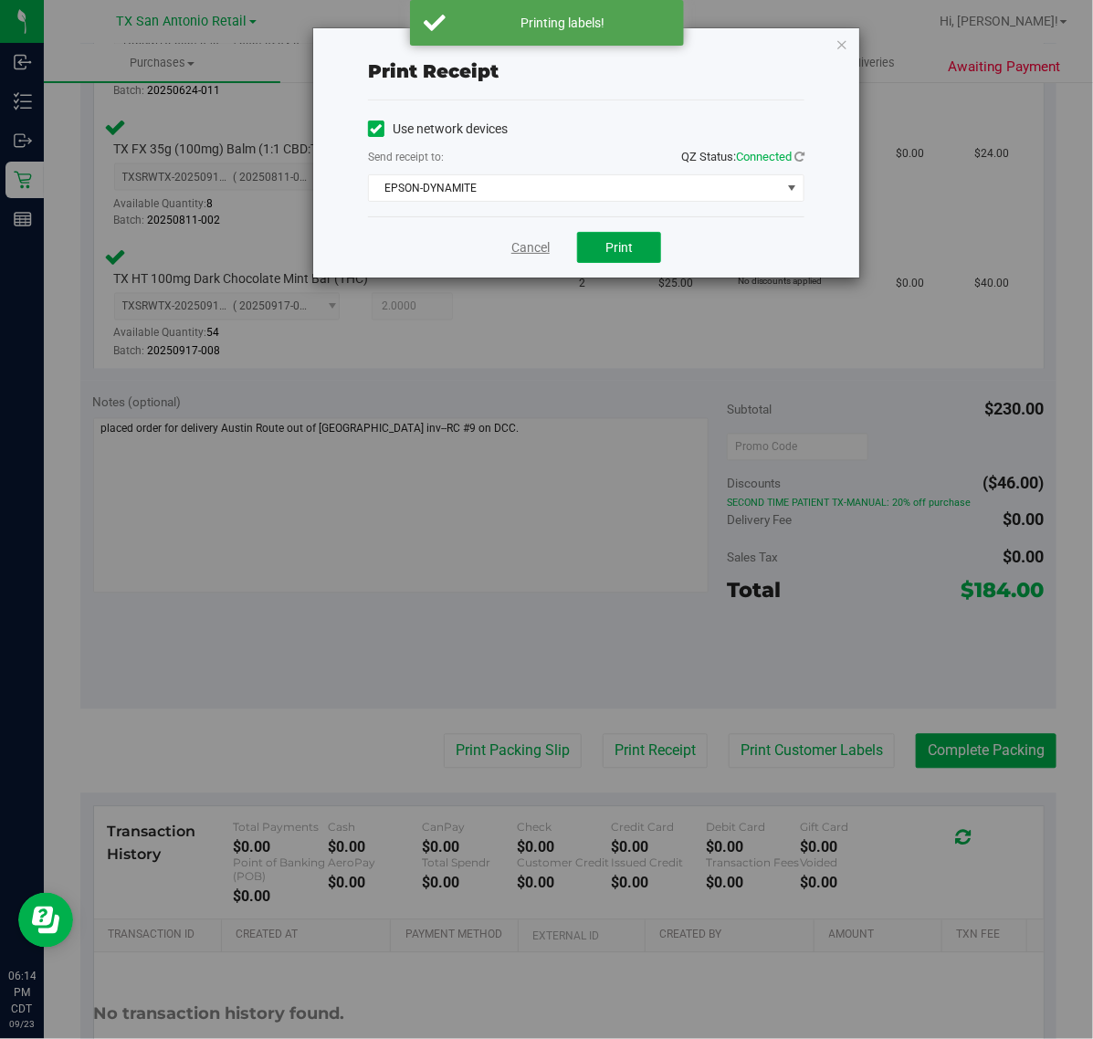
drag, startPoint x: 585, startPoint y: 243, endPoint x: 536, endPoint y: 249, distance: 49.7
click at [582, 243] on button "Print" at bounding box center [619, 247] width 84 height 31
click at [526, 249] on link "Cancel" at bounding box center [523, 247] width 38 height 19
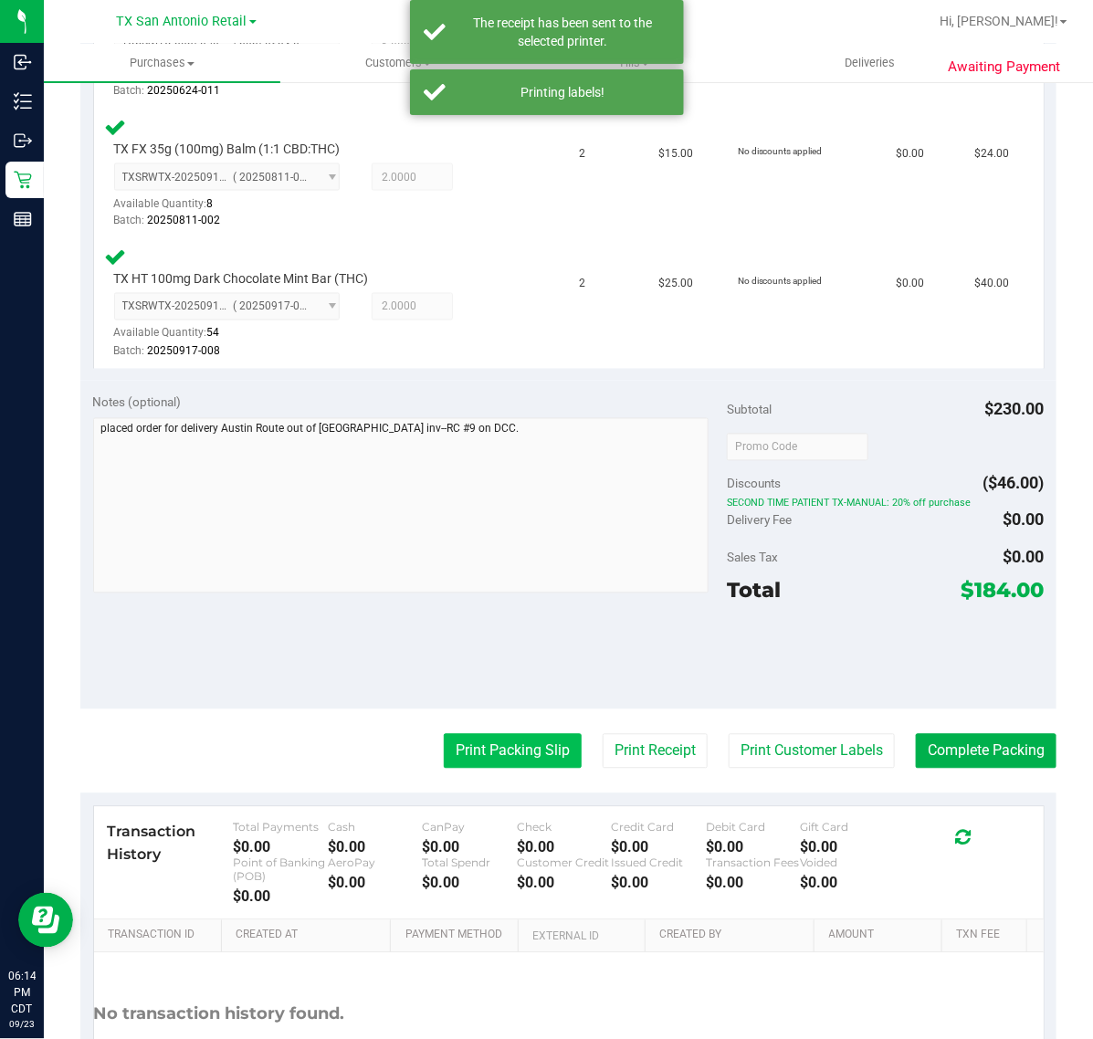
click at [534, 758] on button "Print Packing Slip" at bounding box center [513, 751] width 138 height 35
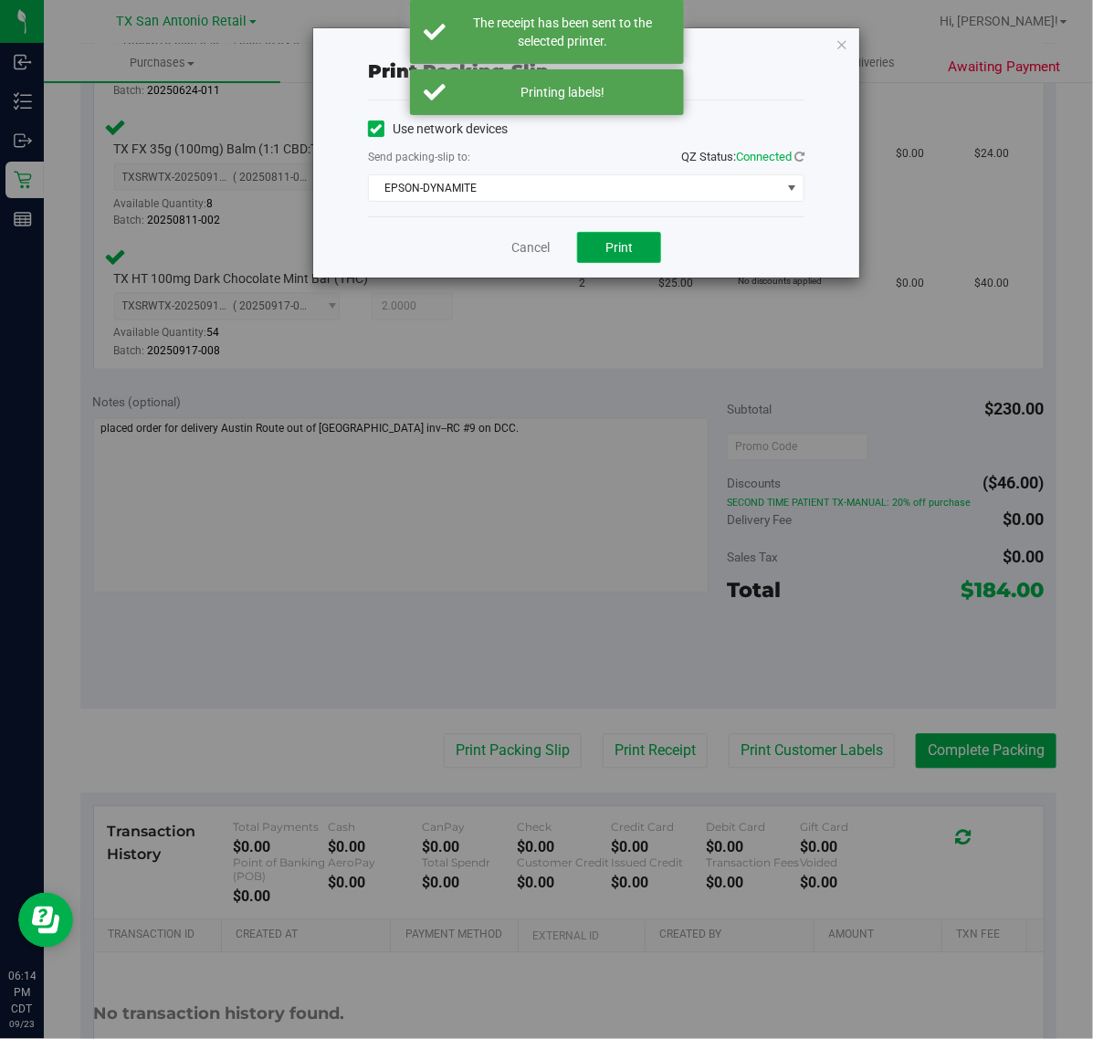
click at [585, 244] on button "Print" at bounding box center [619, 247] width 84 height 31
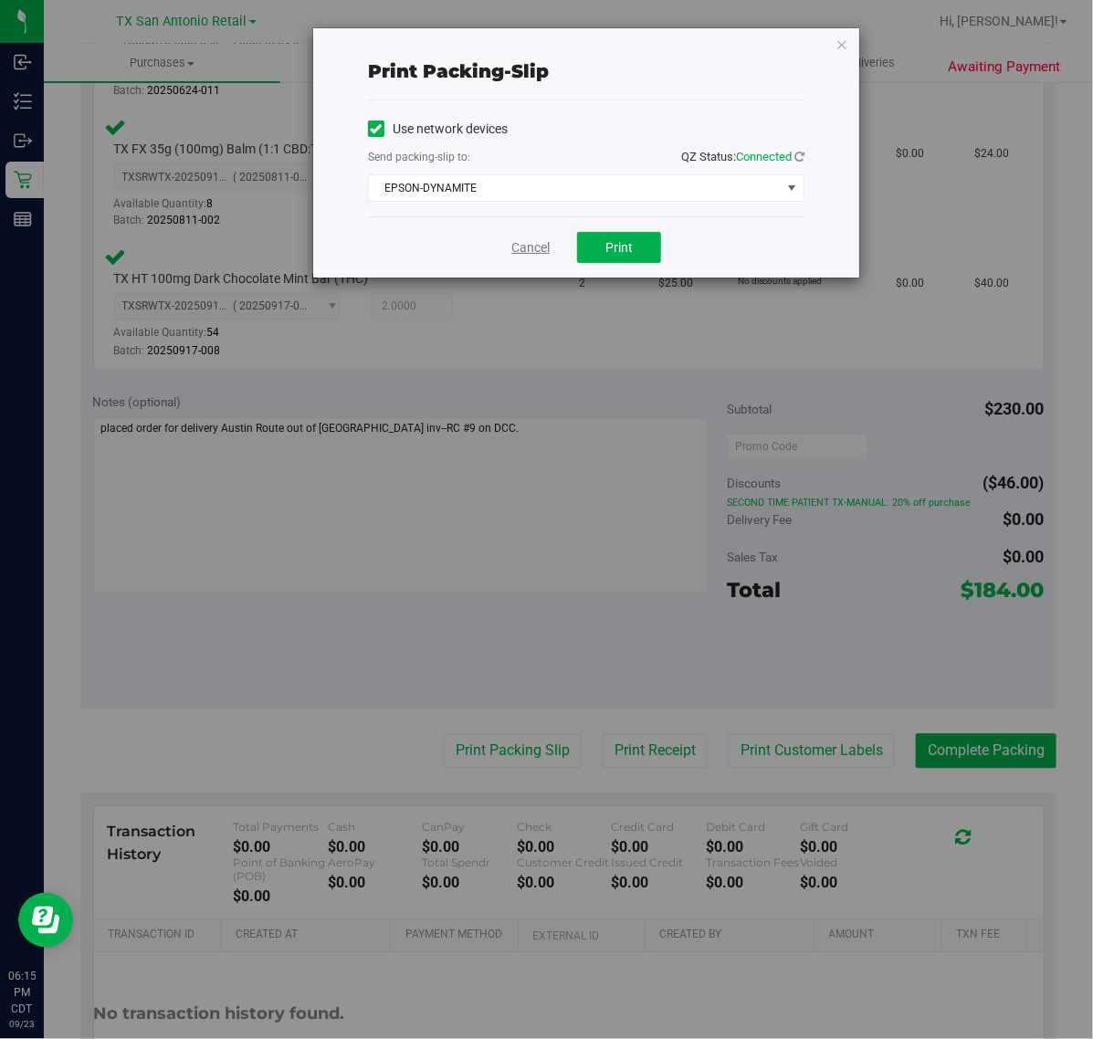
click at [529, 244] on link "Cancel" at bounding box center [530, 247] width 38 height 19
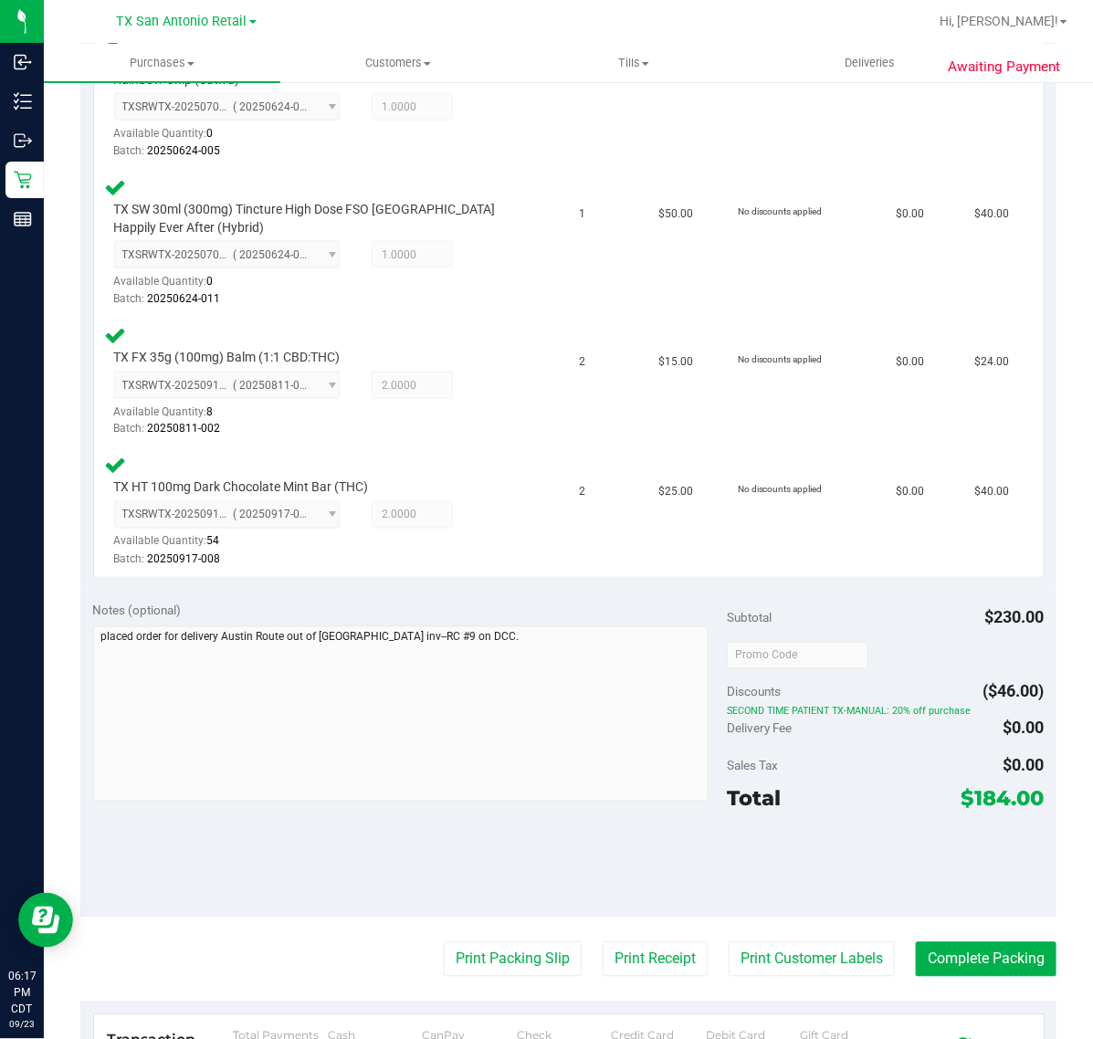
scroll to position [704, 0]
click at [963, 956] on button "Complete Packing" at bounding box center [985, 960] width 141 height 35
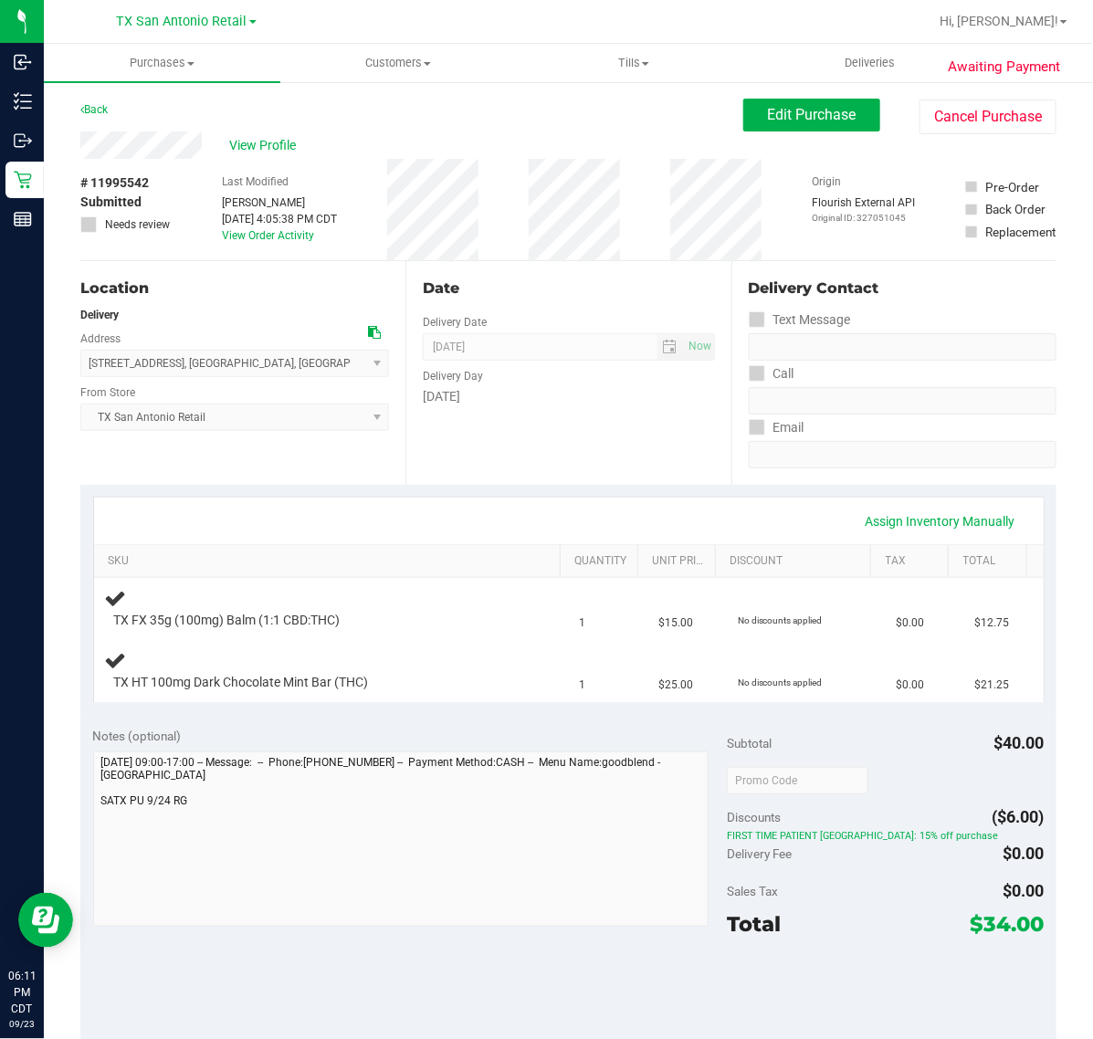
click at [678, 536] on div "Assign Inventory Manually" at bounding box center [568, 521] width 916 height 31
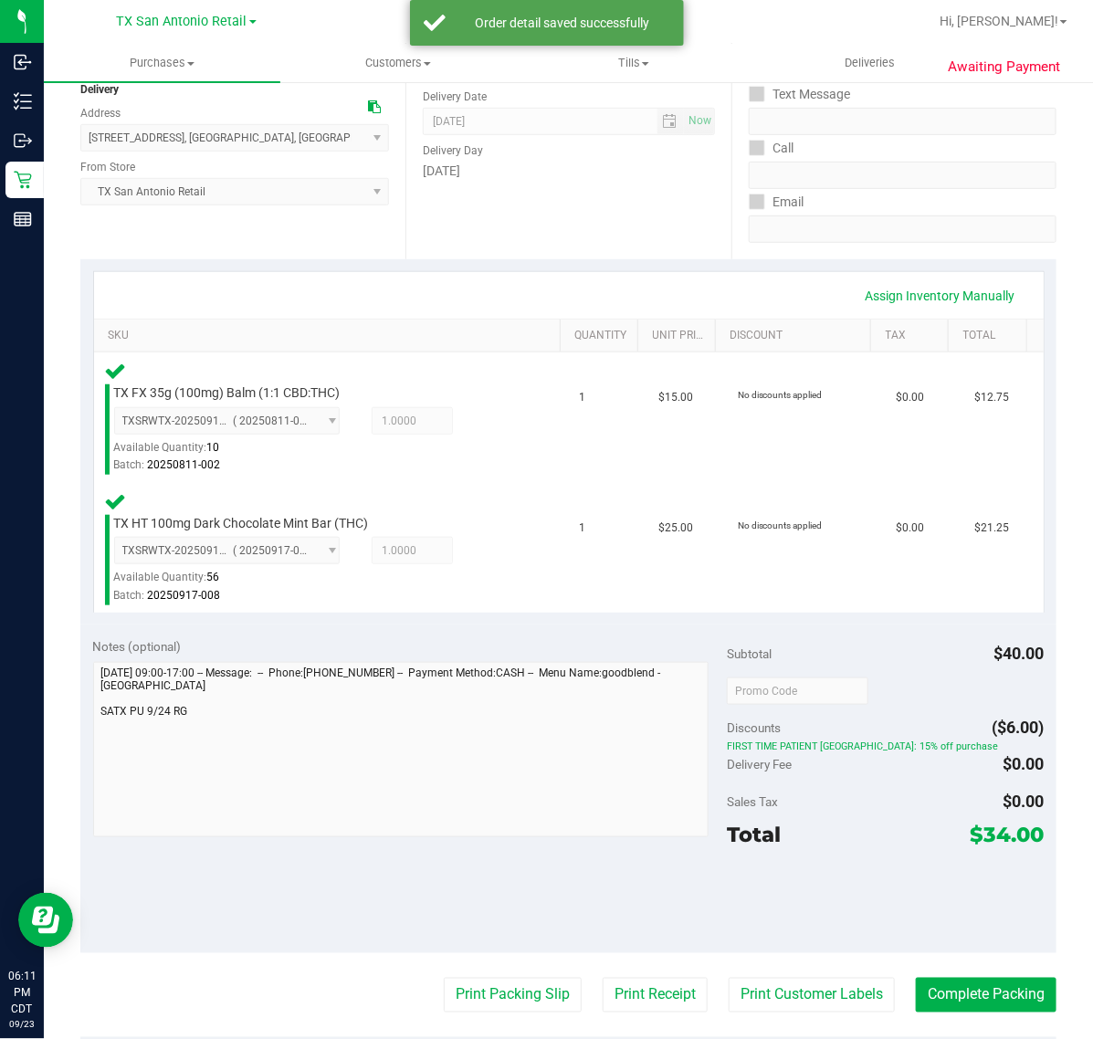
scroll to position [228, 0]
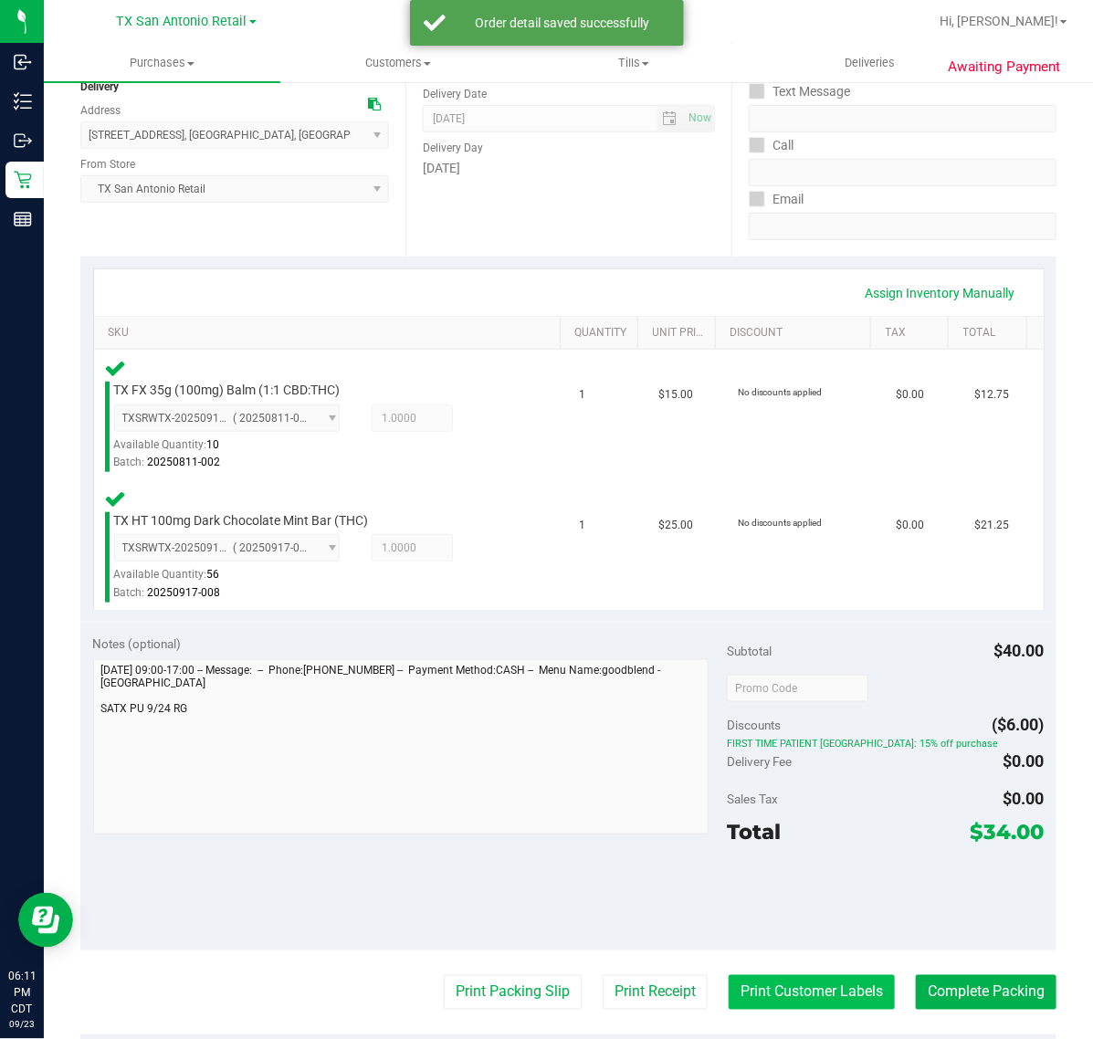
click at [814, 977] on button "Print Customer Labels" at bounding box center [811, 992] width 166 height 35
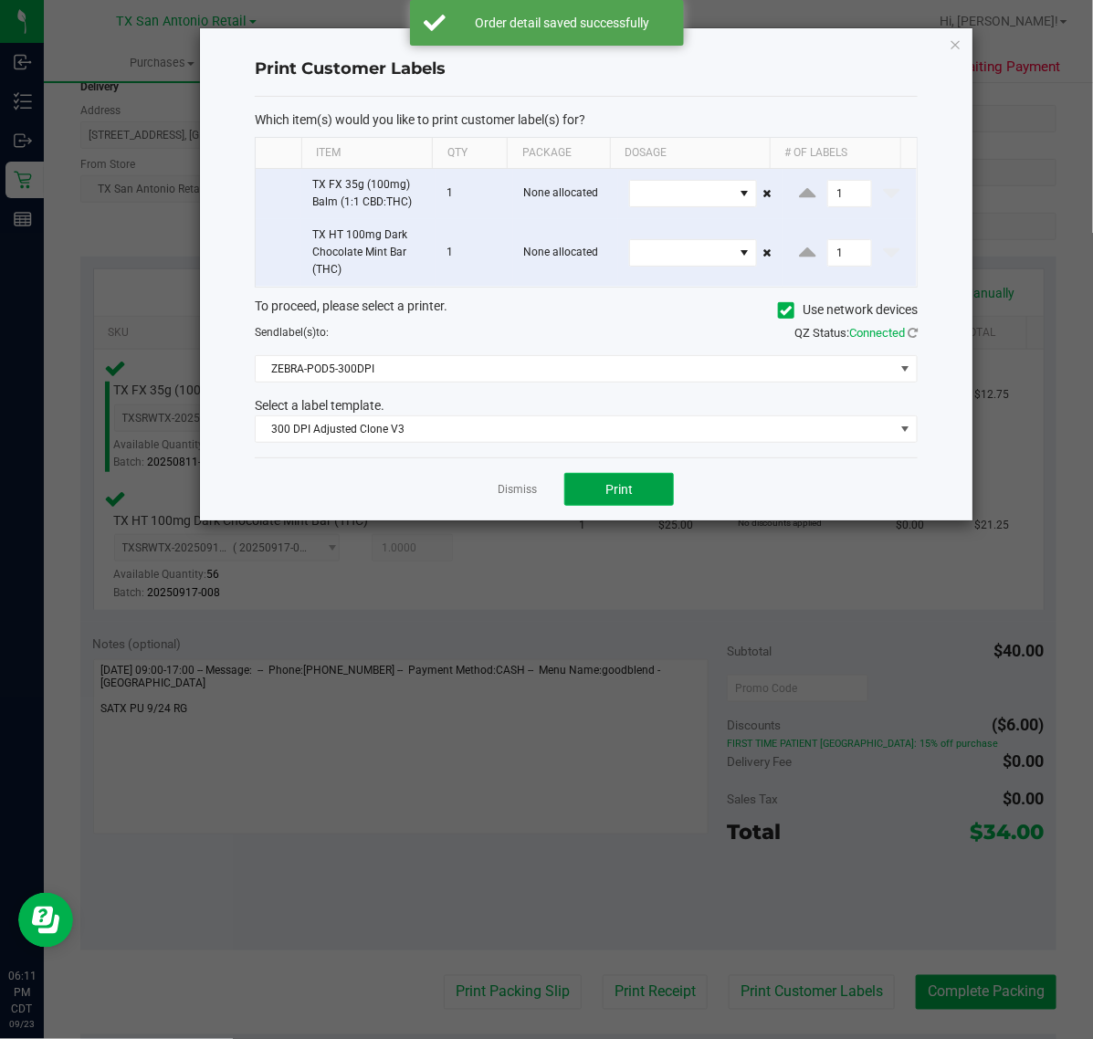
click at [634, 494] on button "Print" at bounding box center [619, 489] width 110 height 33
click at [521, 496] on link "Dismiss" at bounding box center [516, 490] width 39 height 16
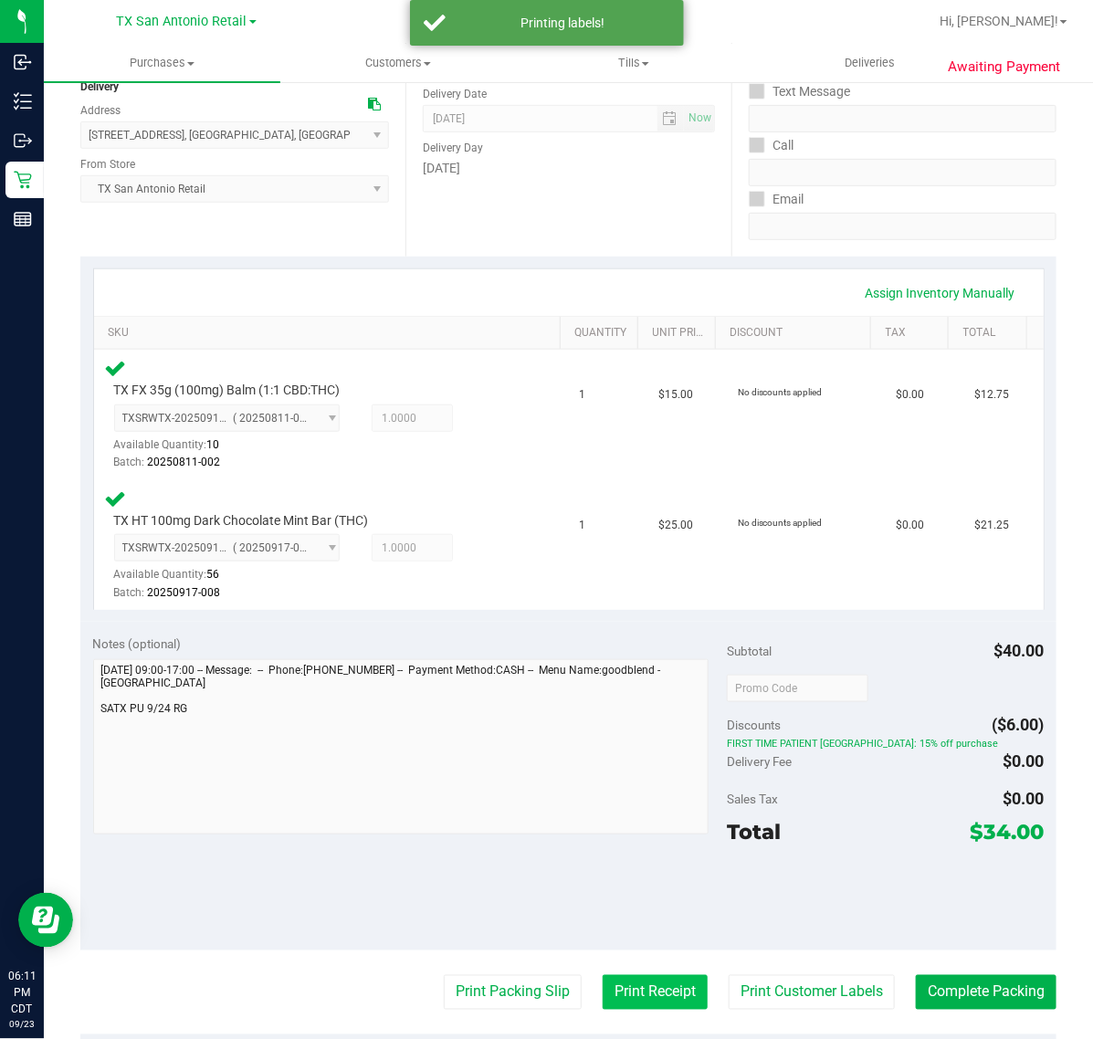
click at [602, 982] on button "Print Receipt" at bounding box center [654, 992] width 105 height 35
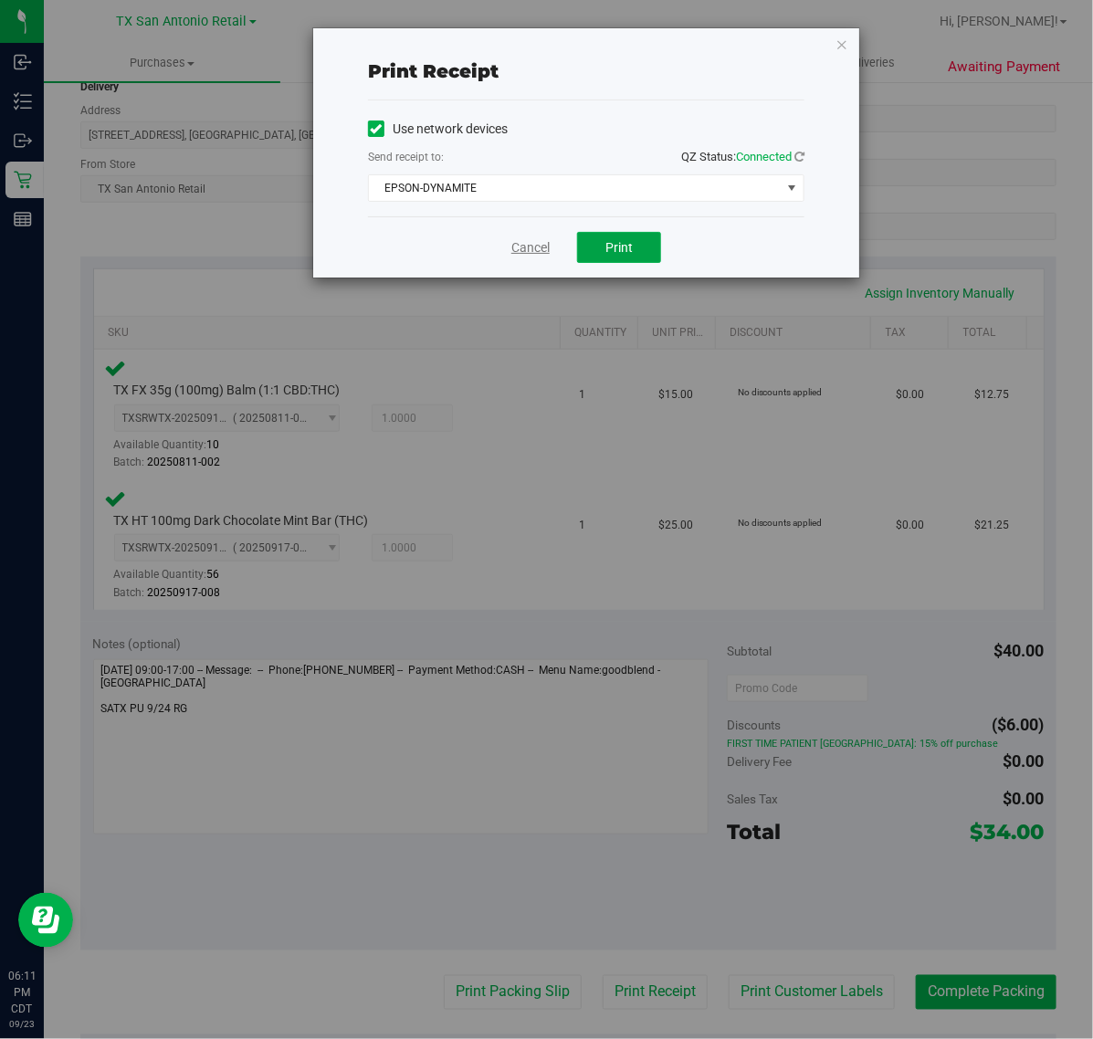
drag, startPoint x: 581, startPoint y: 244, endPoint x: 549, endPoint y: 254, distance: 32.6
click at [572, 244] on div "Cancel Print" at bounding box center [586, 246] width 436 height 61
click at [536, 257] on link "Cancel" at bounding box center [530, 247] width 38 height 19
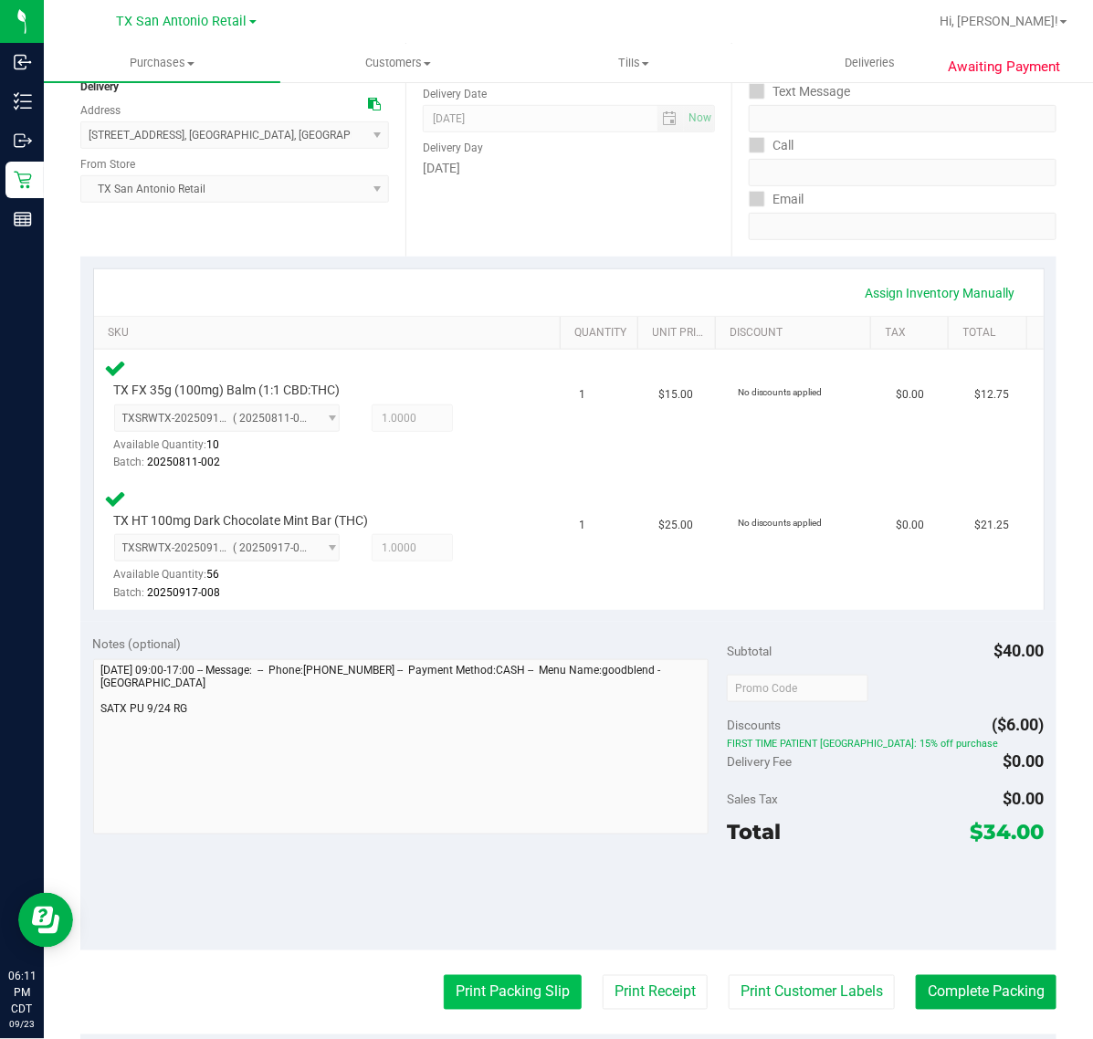
click at [486, 986] on button "Print Packing Slip" at bounding box center [513, 992] width 138 height 35
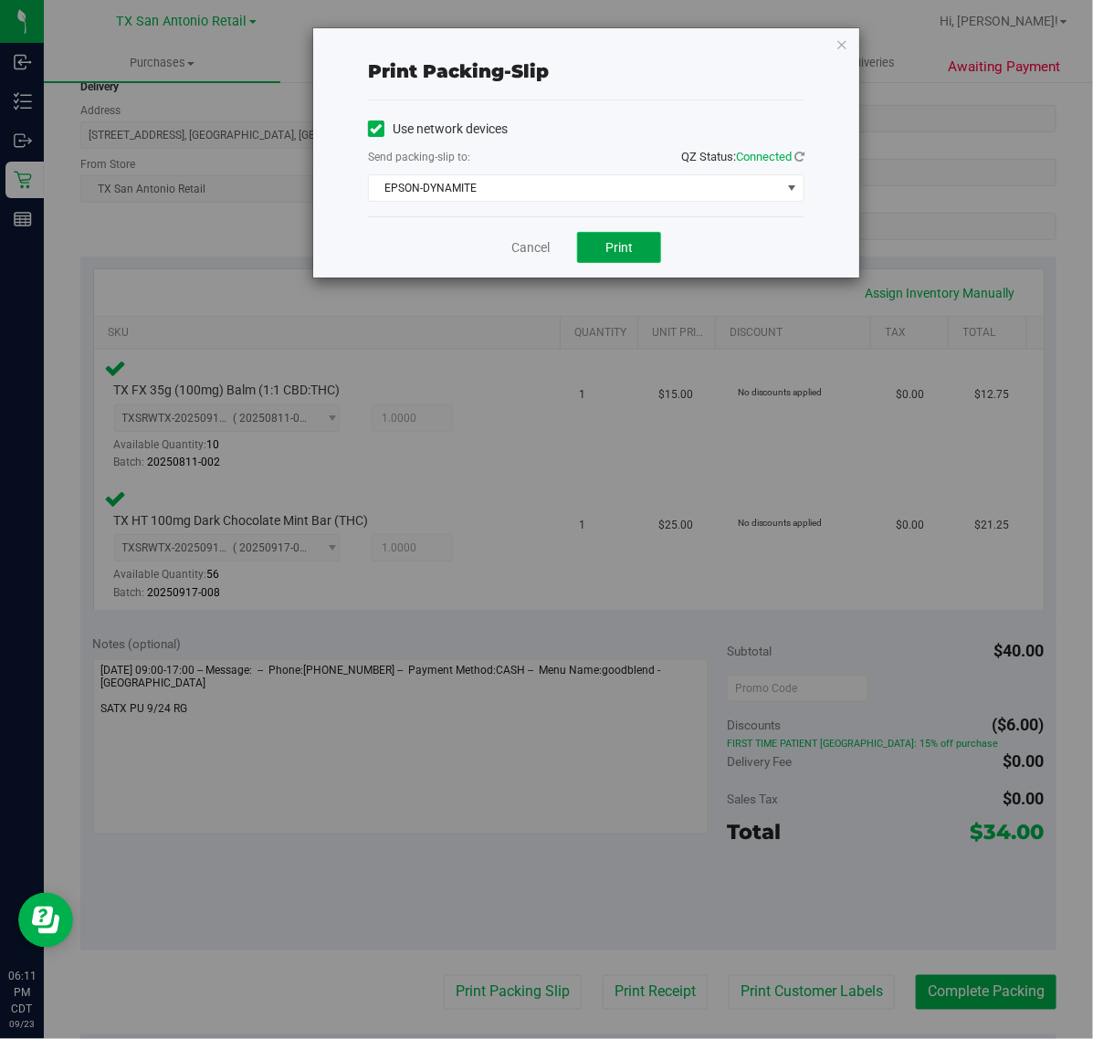
click at [643, 256] on button "Print" at bounding box center [619, 247] width 84 height 31
click at [535, 251] on link "Cancel" at bounding box center [530, 247] width 38 height 19
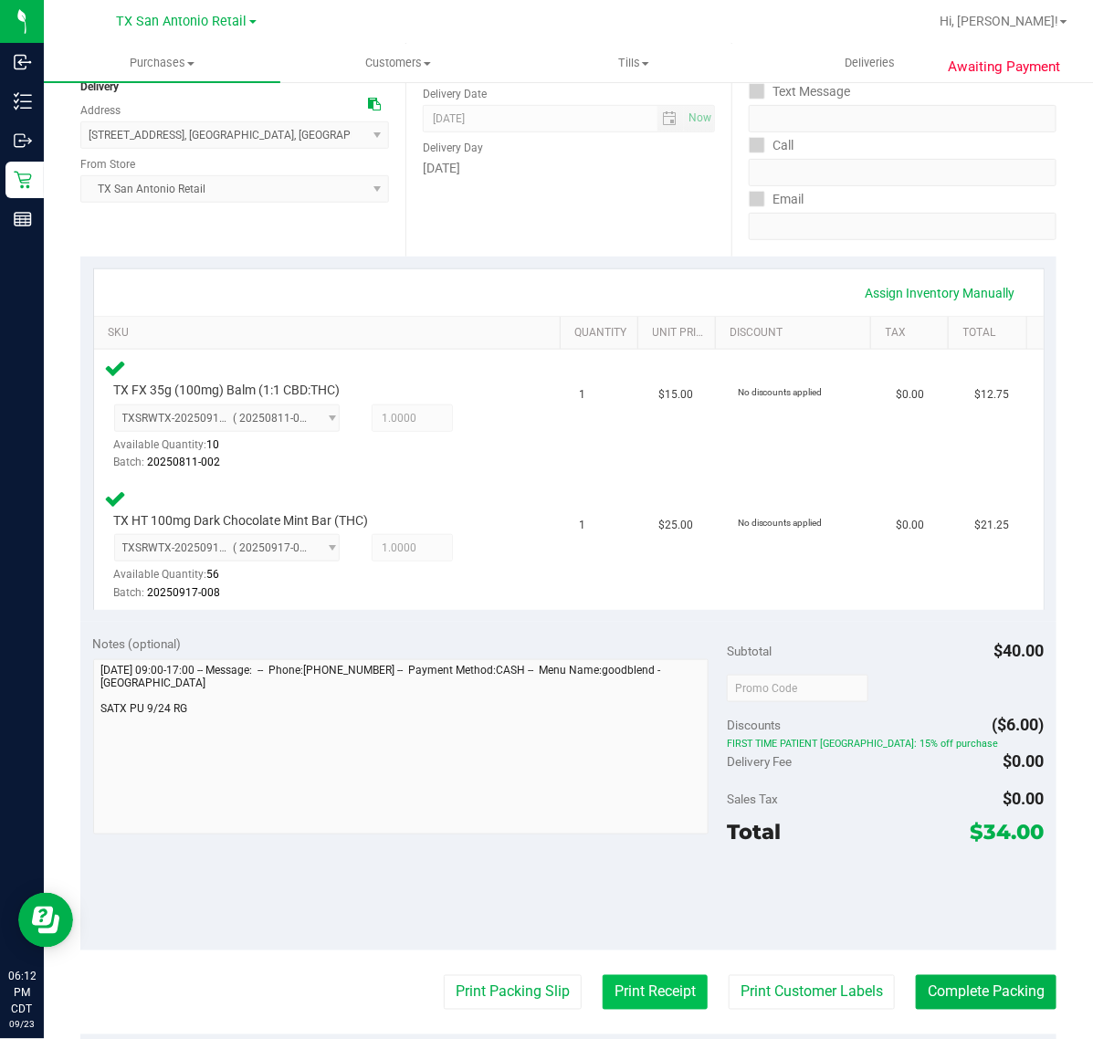
click at [641, 1002] on button "Print Receipt" at bounding box center [654, 992] width 105 height 35
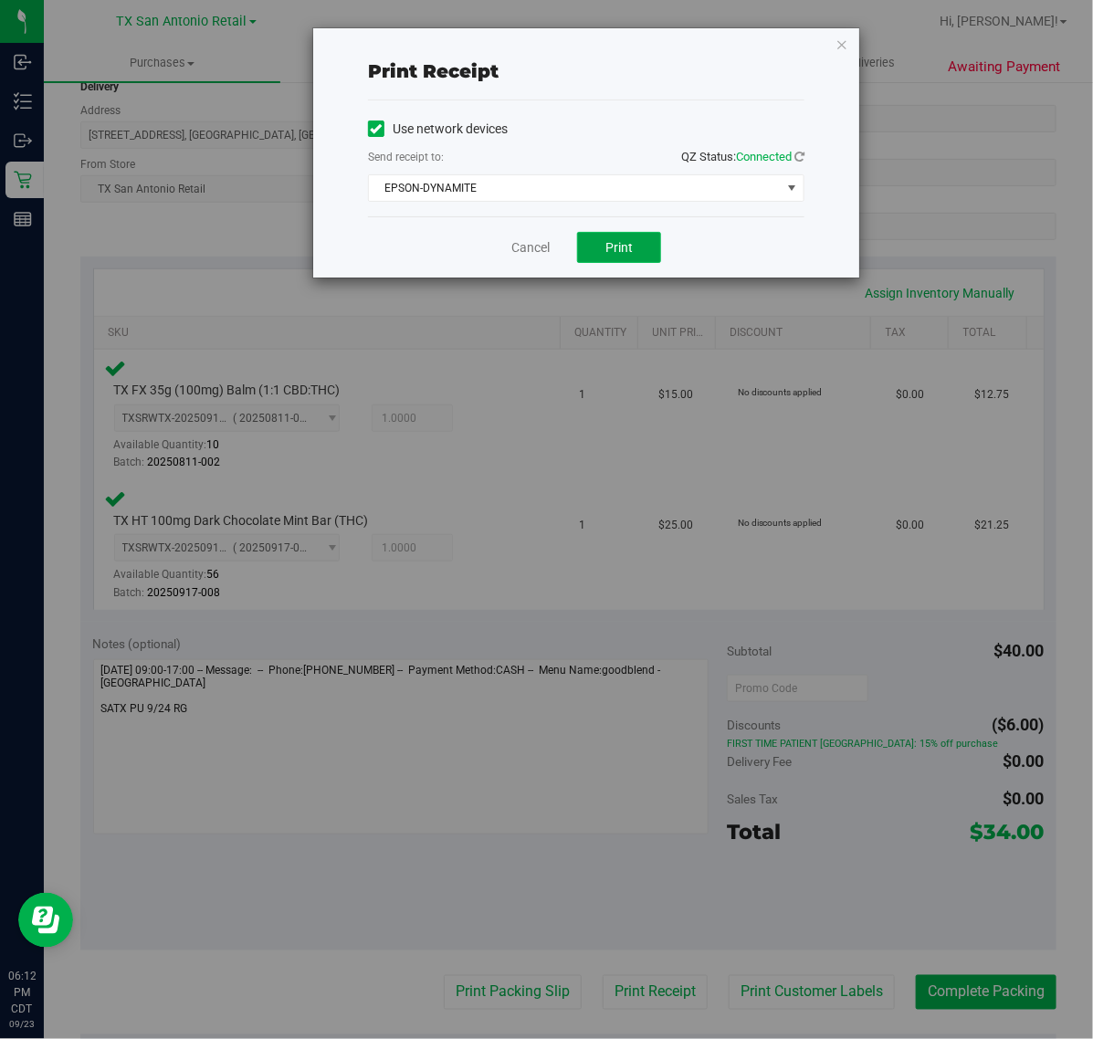
click at [601, 235] on button "Print" at bounding box center [619, 247] width 84 height 31
click at [539, 247] on link "Cancel" at bounding box center [530, 247] width 38 height 19
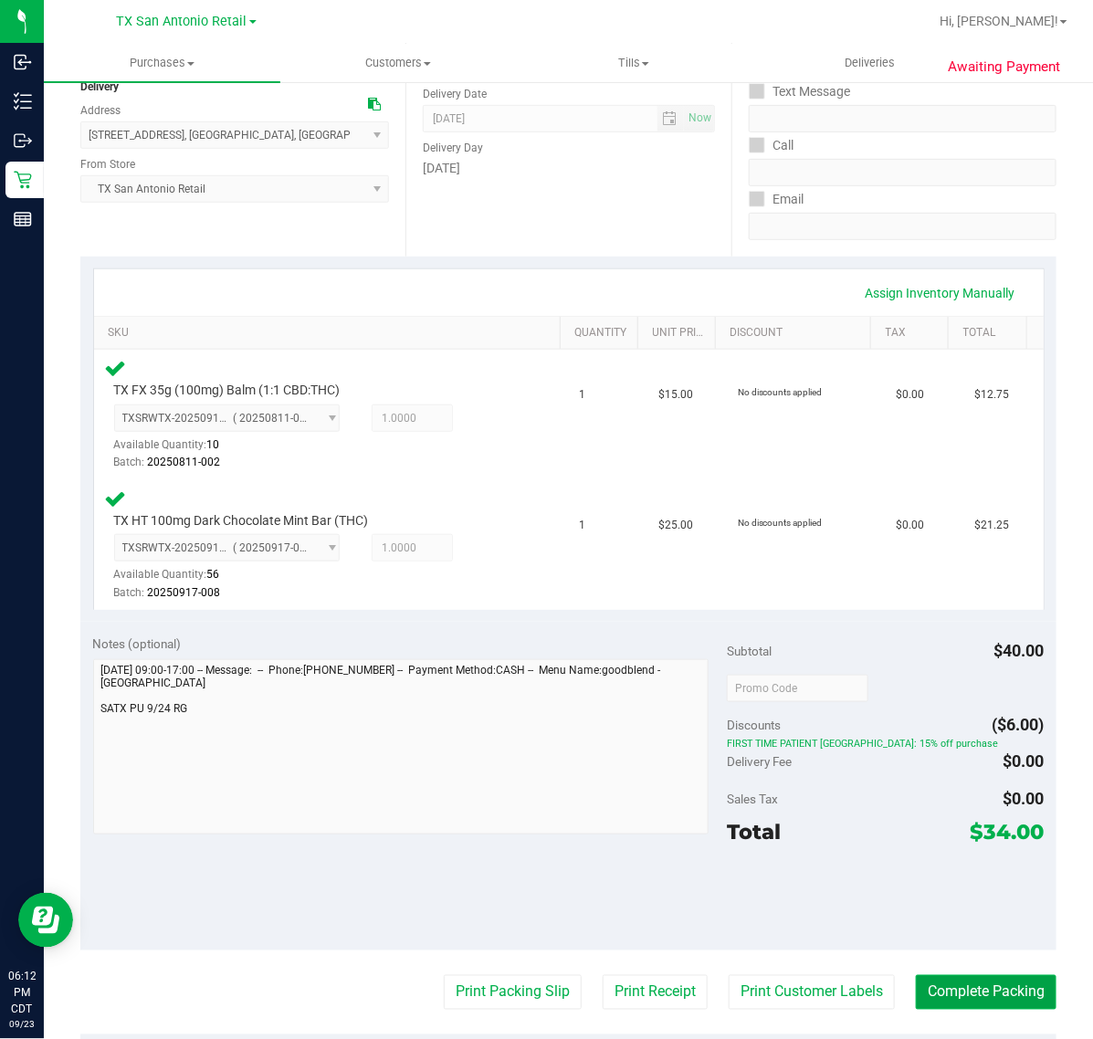
click at [947, 992] on button "Complete Packing" at bounding box center [985, 992] width 141 height 35
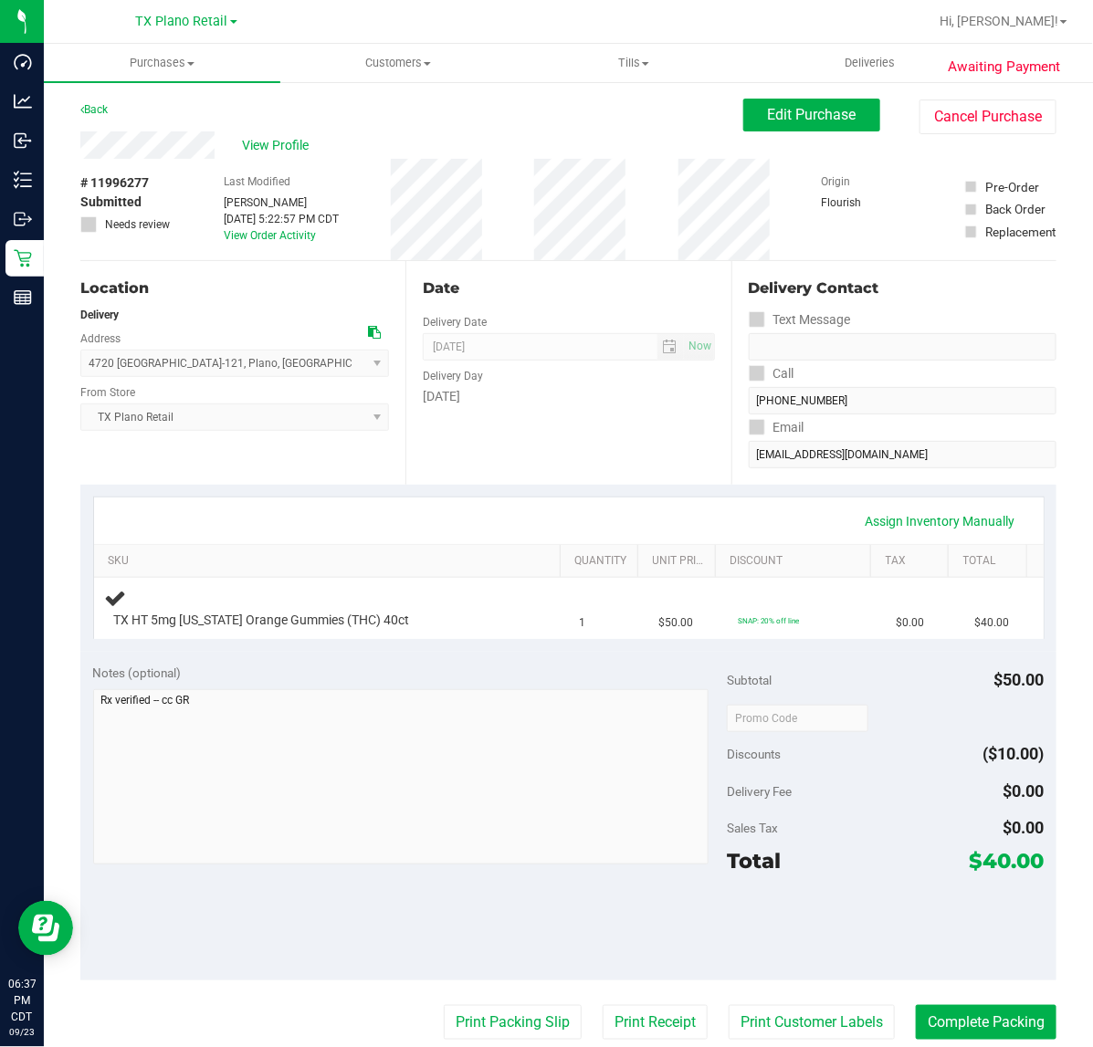
click at [563, 470] on div "Date Delivery Date [DATE] Now [DATE] 07:00 AM Now Delivery Day [DATE]" at bounding box center [567, 373] width 325 height 224
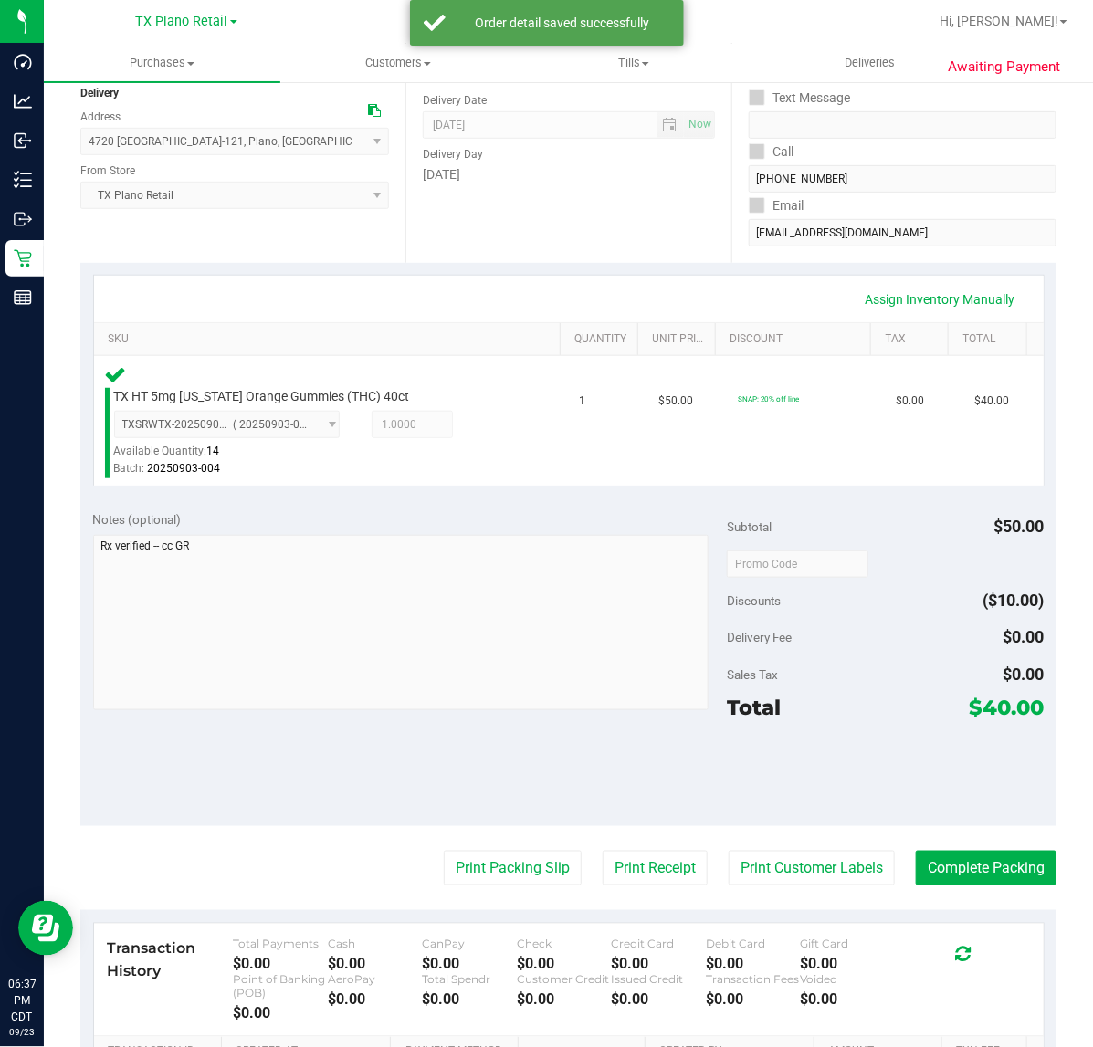
scroll to position [228, 0]
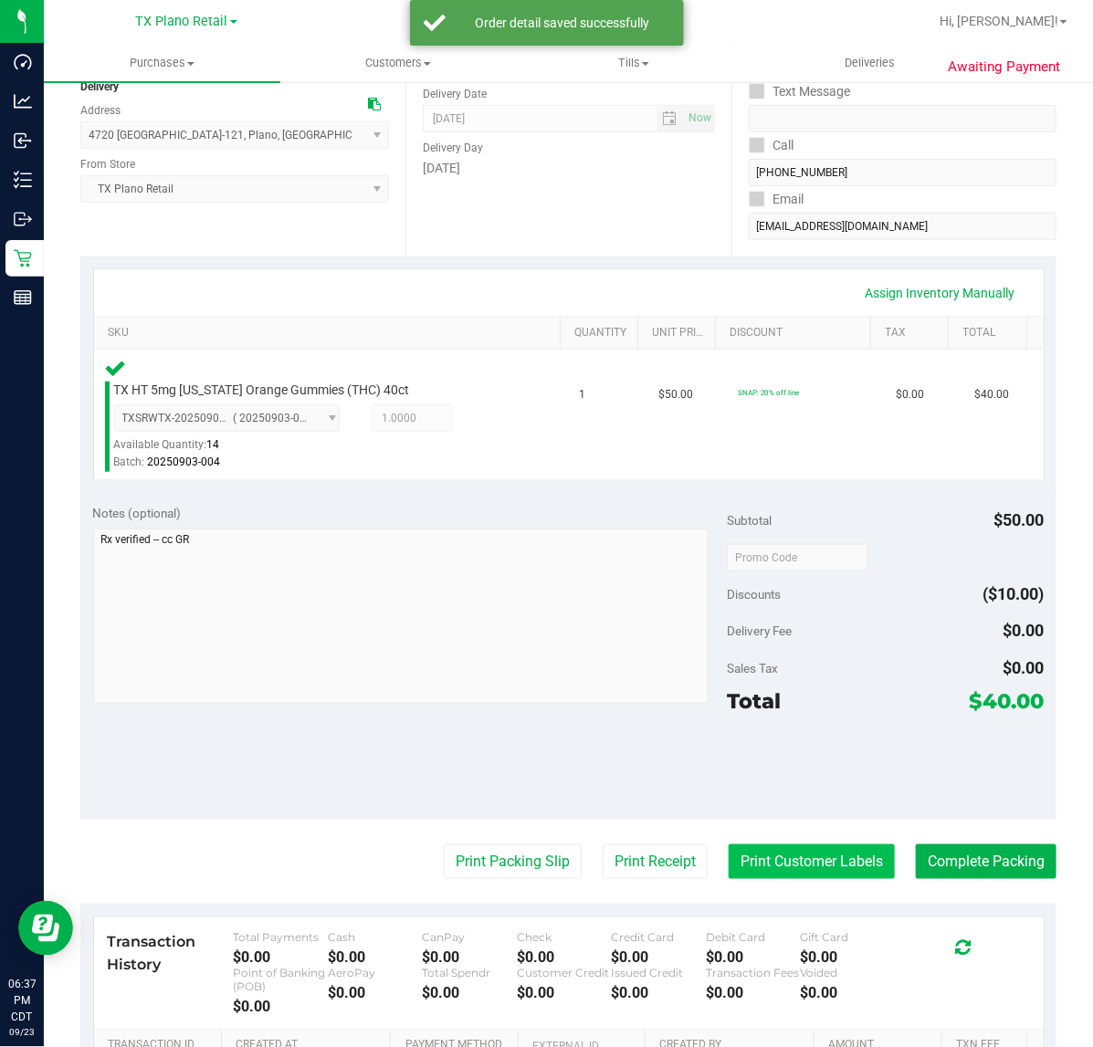
click at [829, 872] on button "Print Customer Labels" at bounding box center [811, 861] width 166 height 35
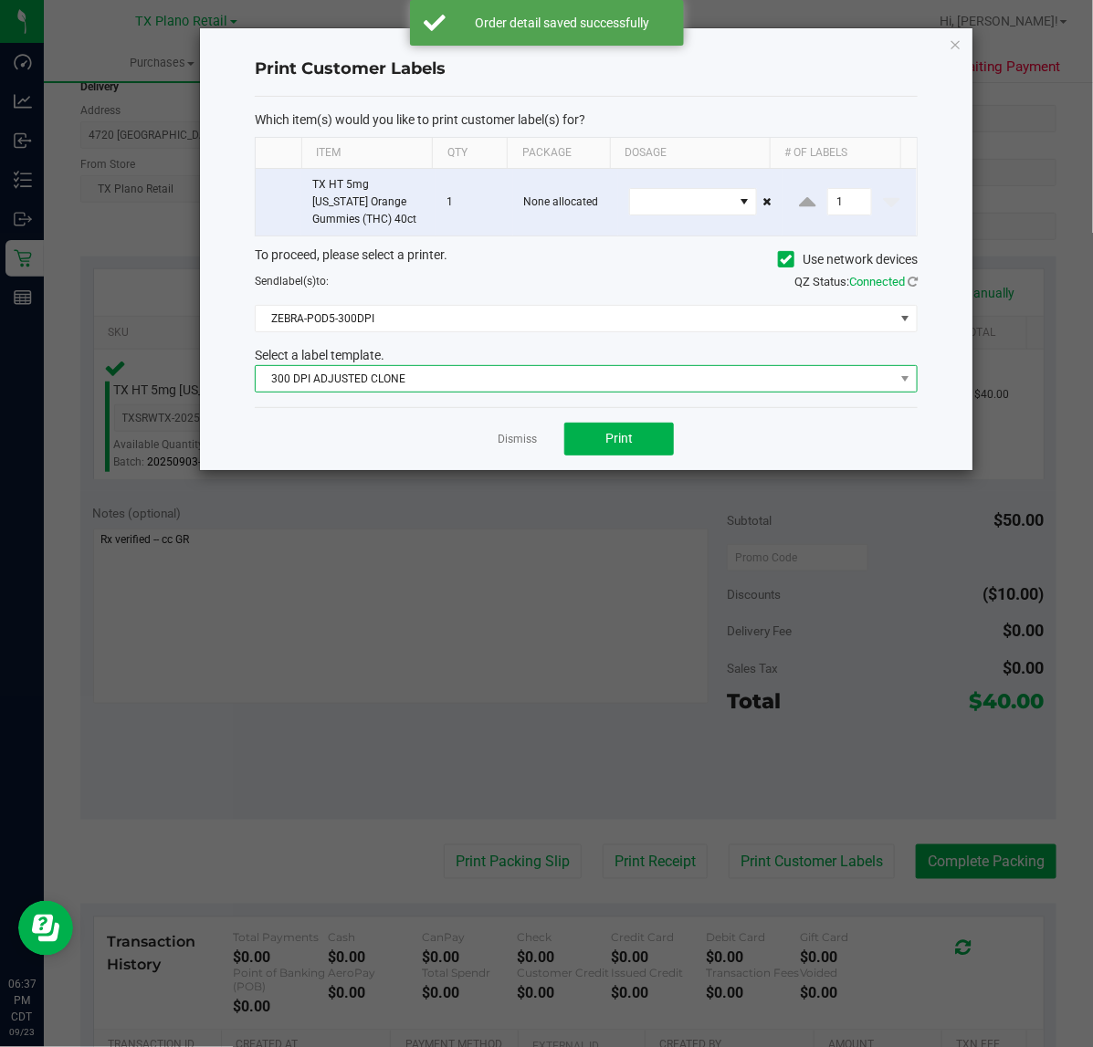
click at [585, 385] on span "300 DPI ADJUSTED CLONE" at bounding box center [575, 379] width 638 height 26
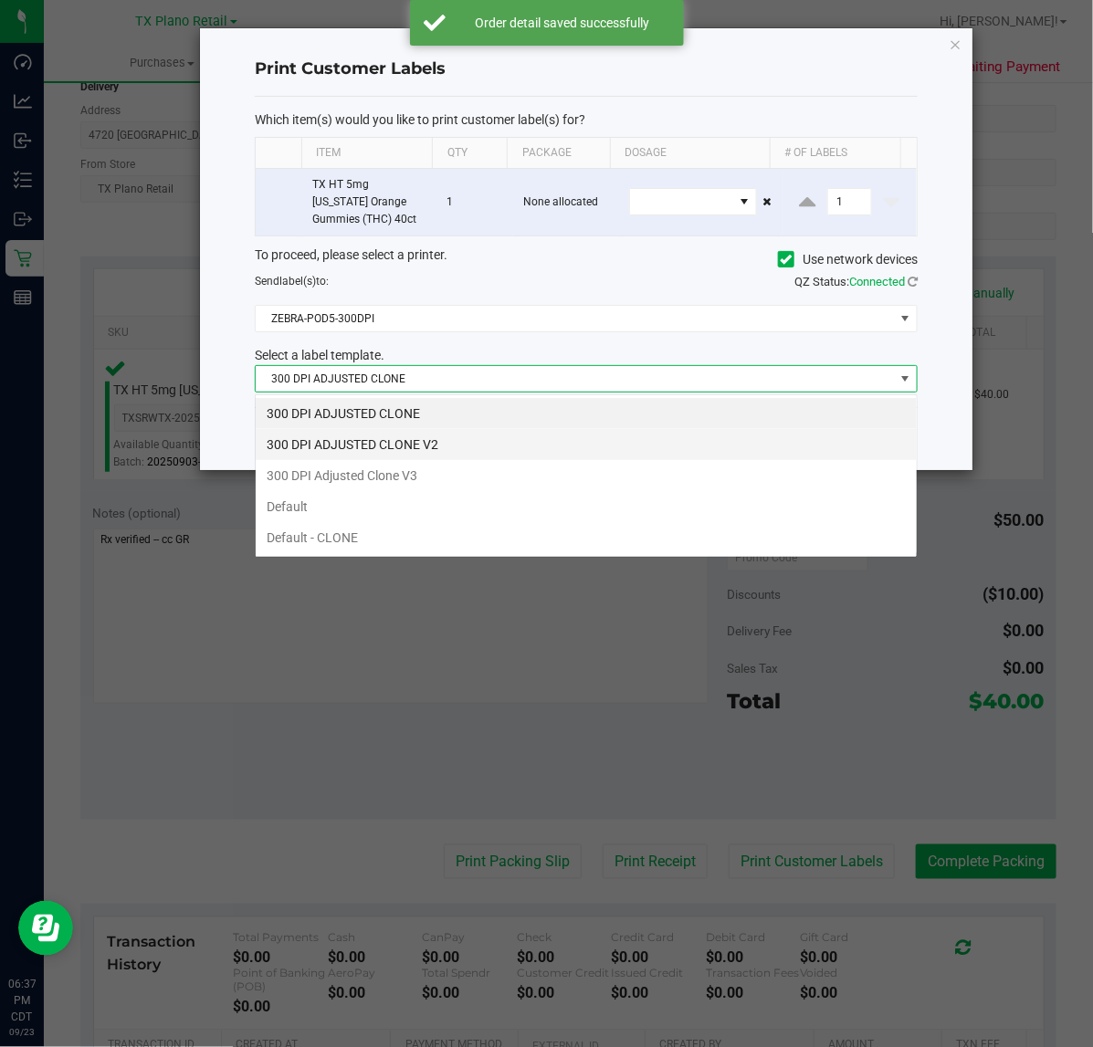
scroll to position [28, 663]
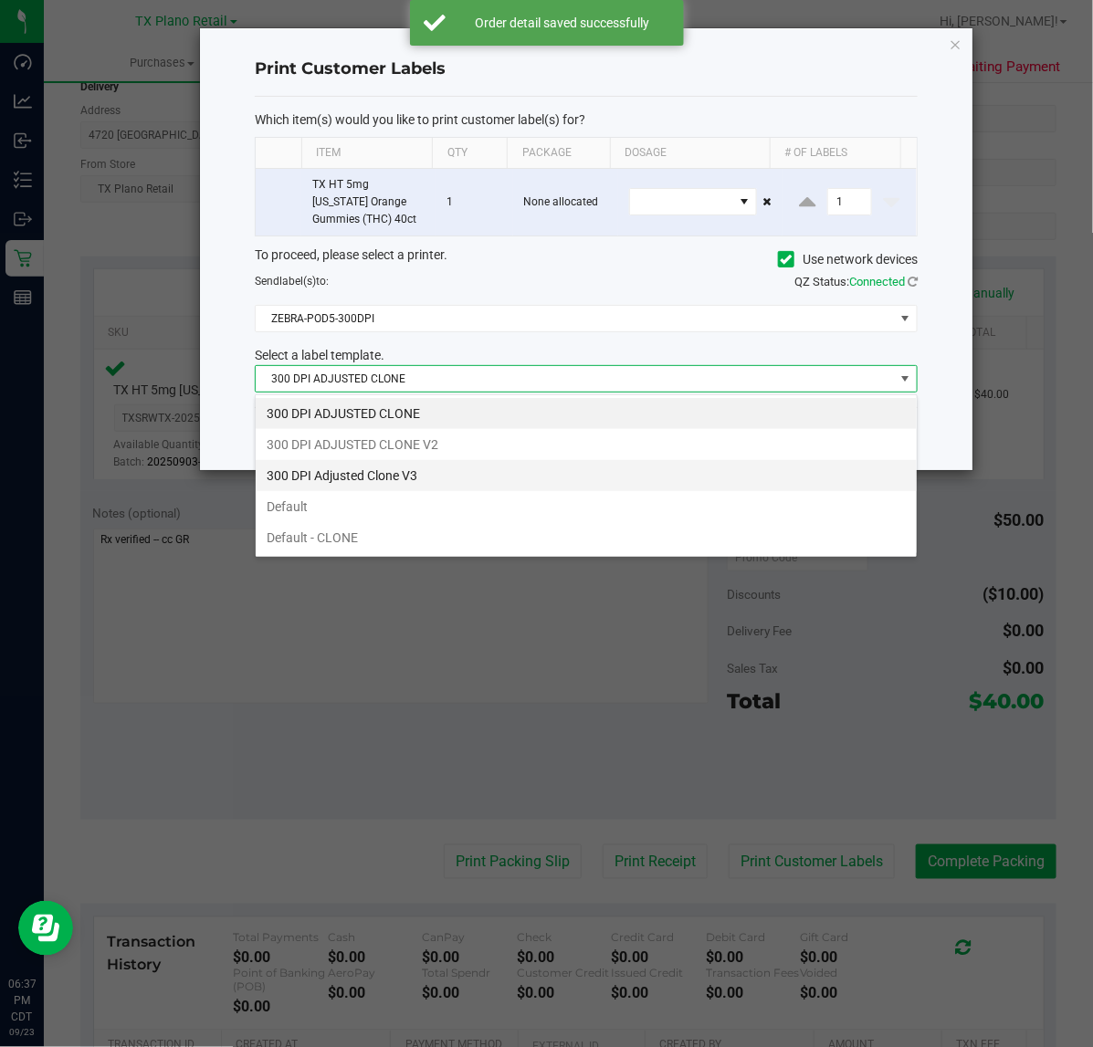
click at [516, 476] on li "300 DPI Adjusted Clone V3" at bounding box center [586, 475] width 661 height 31
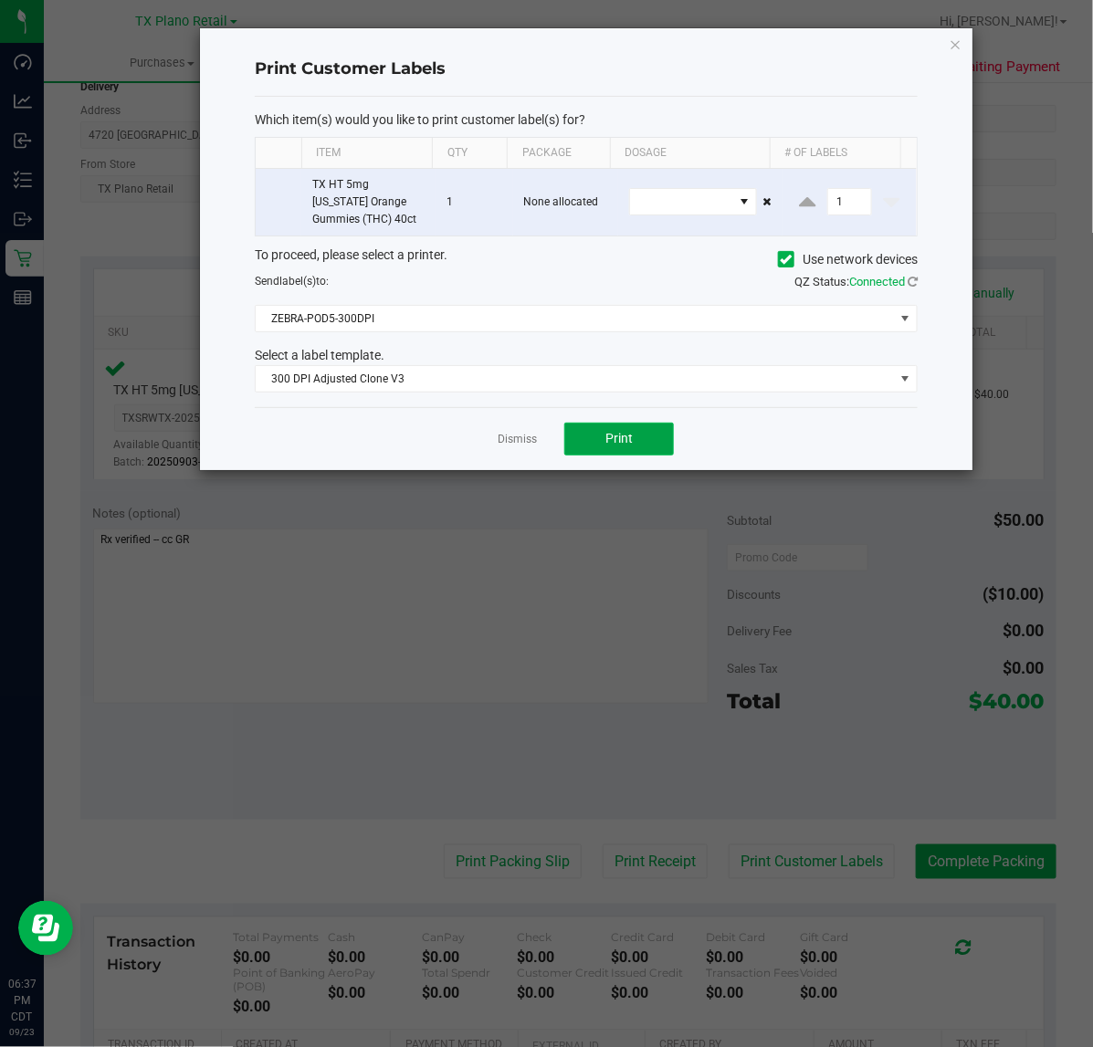
click at [589, 430] on button "Print" at bounding box center [619, 439] width 110 height 33
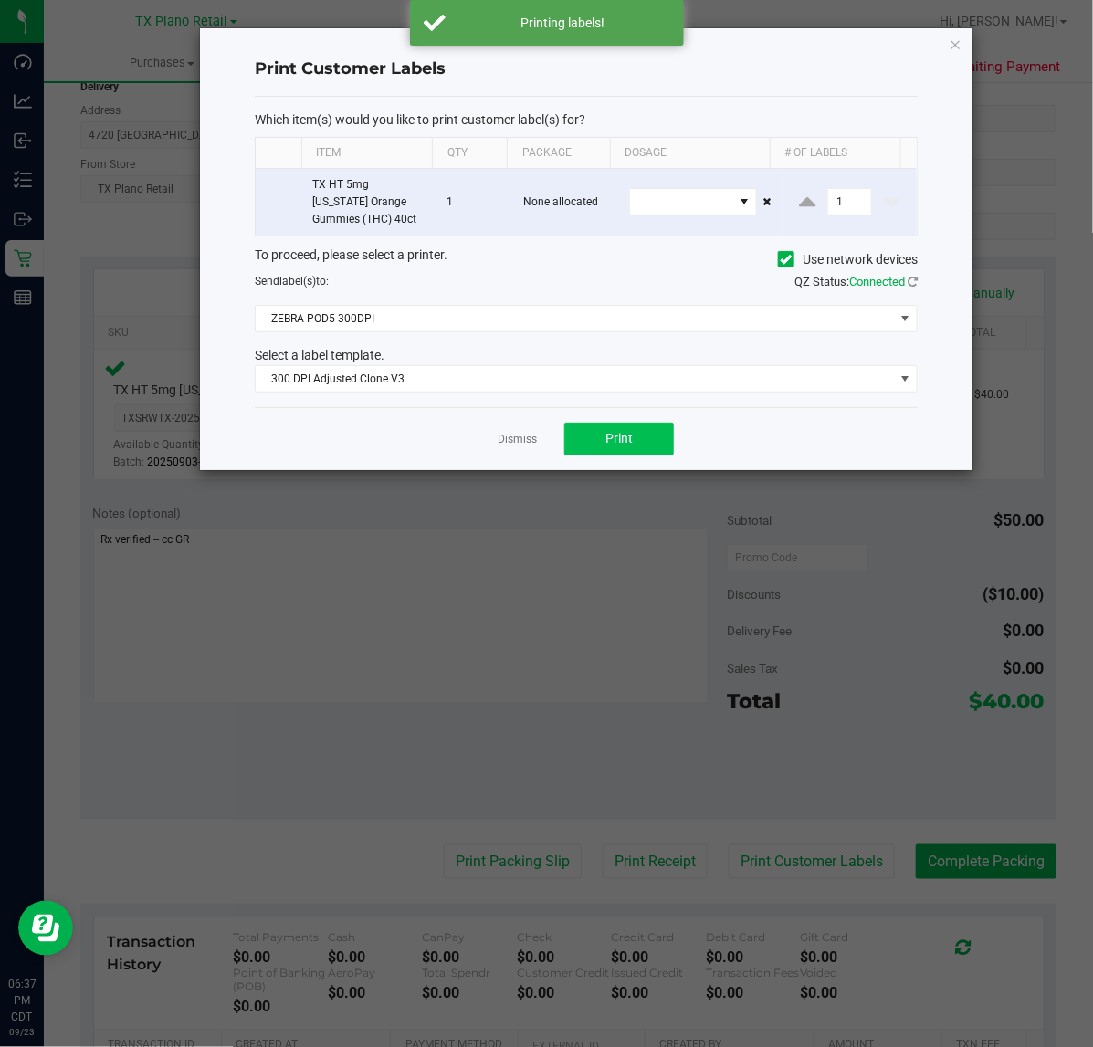
click at [504, 436] on link "Dismiss" at bounding box center [516, 440] width 39 height 16
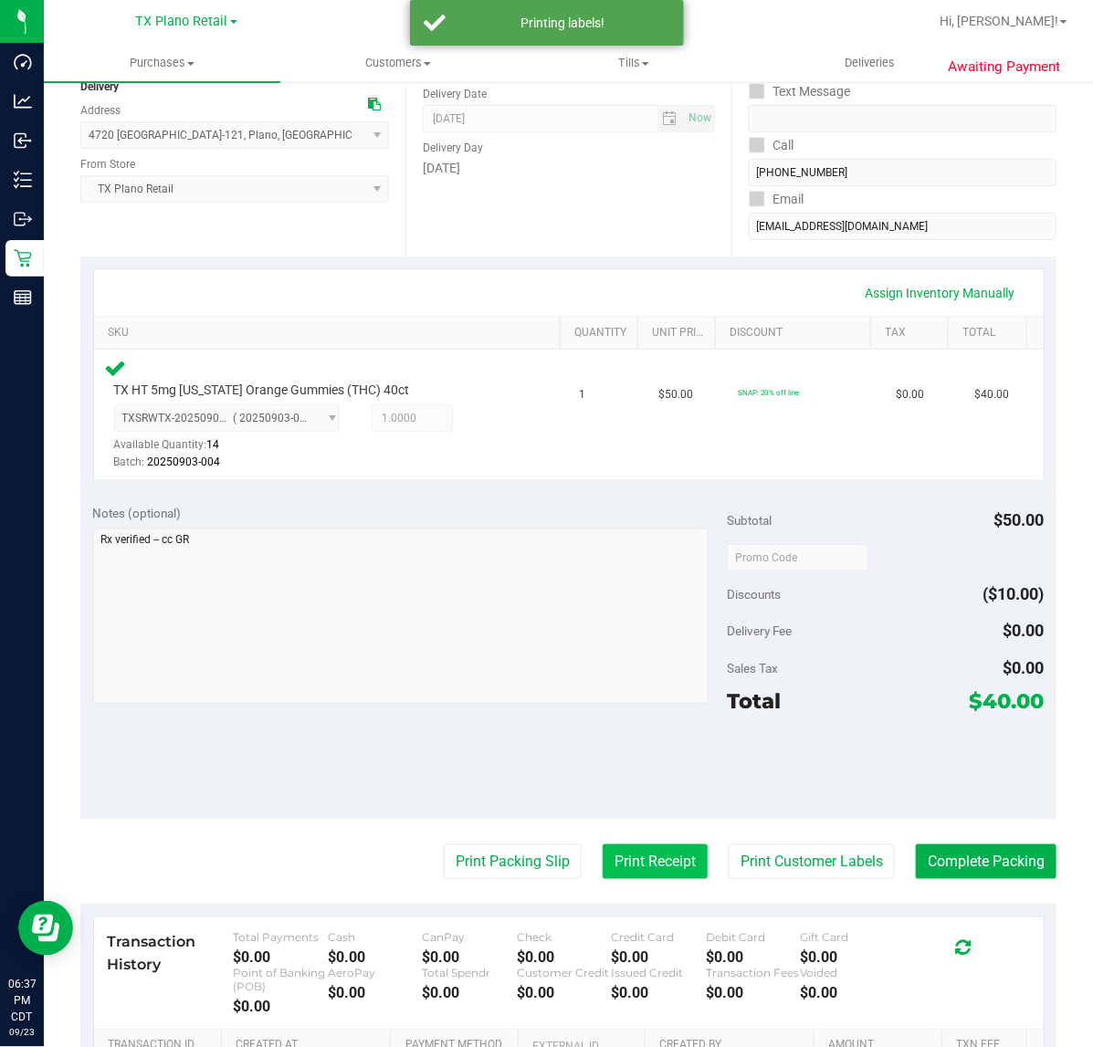
click at [633, 847] on button "Print Receipt" at bounding box center [654, 861] width 105 height 35
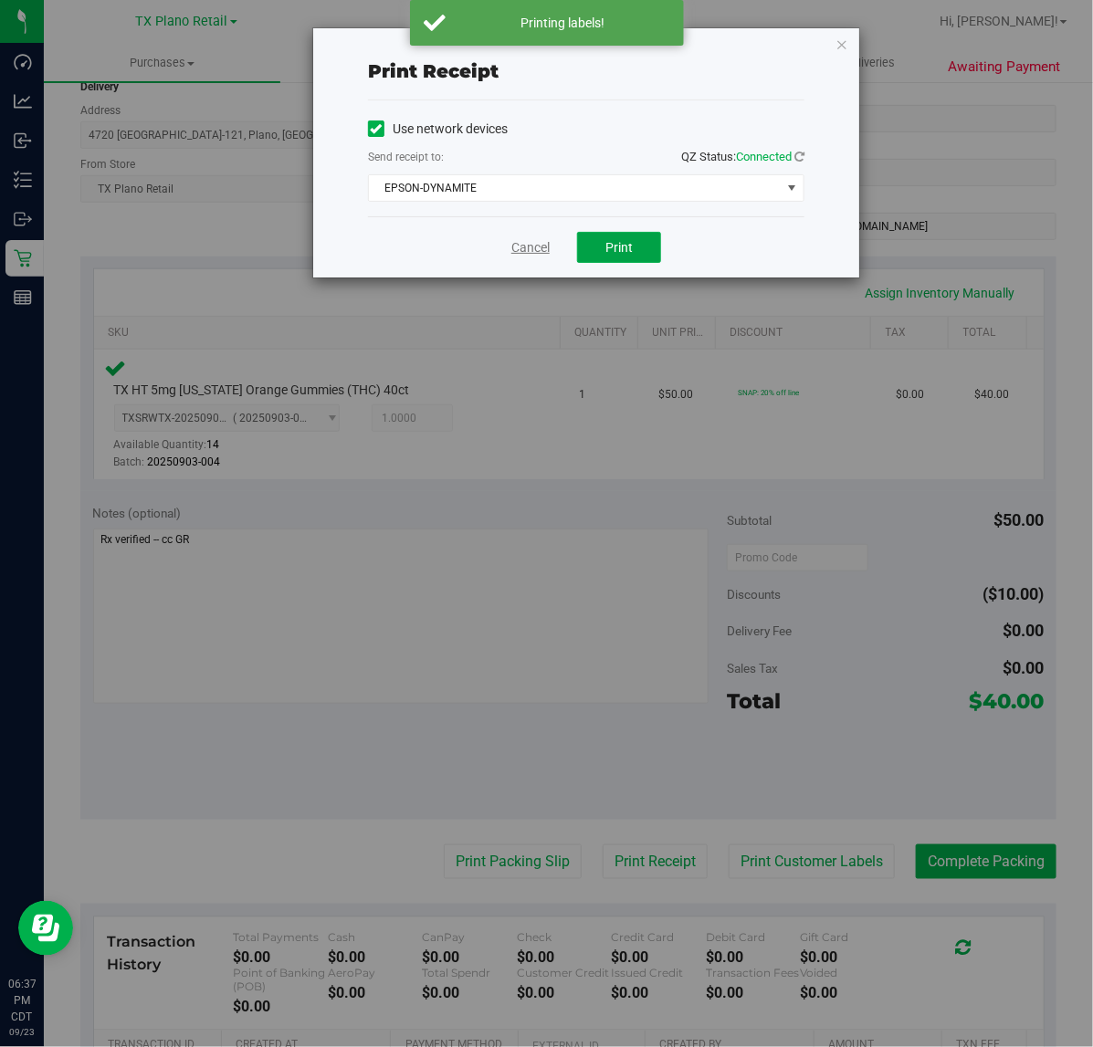
drag, startPoint x: 634, startPoint y: 248, endPoint x: 525, endPoint y: 254, distance: 109.7
click at [628, 248] on button "Print" at bounding box center [619, 247] width 84 height 31
click at [523, 252] on link "Cancel" at bounding box center [523, 247] width 38 height 19
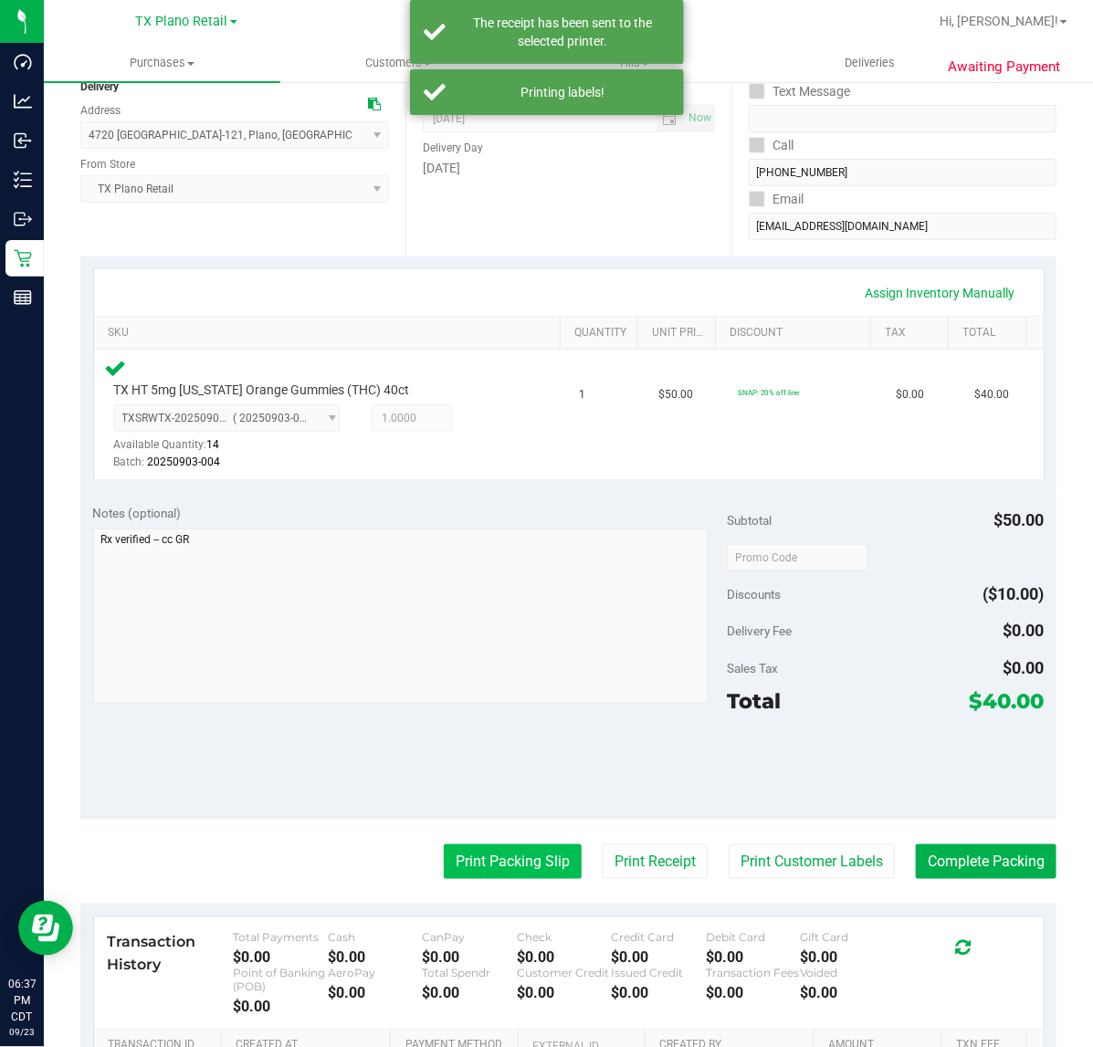
drag, startPoint x: 454, startPoint y: 868, endPoint x: 458, endPoint y: 849, distance: 19.7
click at [458, 849] on button "Print Packing Slip" at bounding box center [513, 861] width 138 height 35
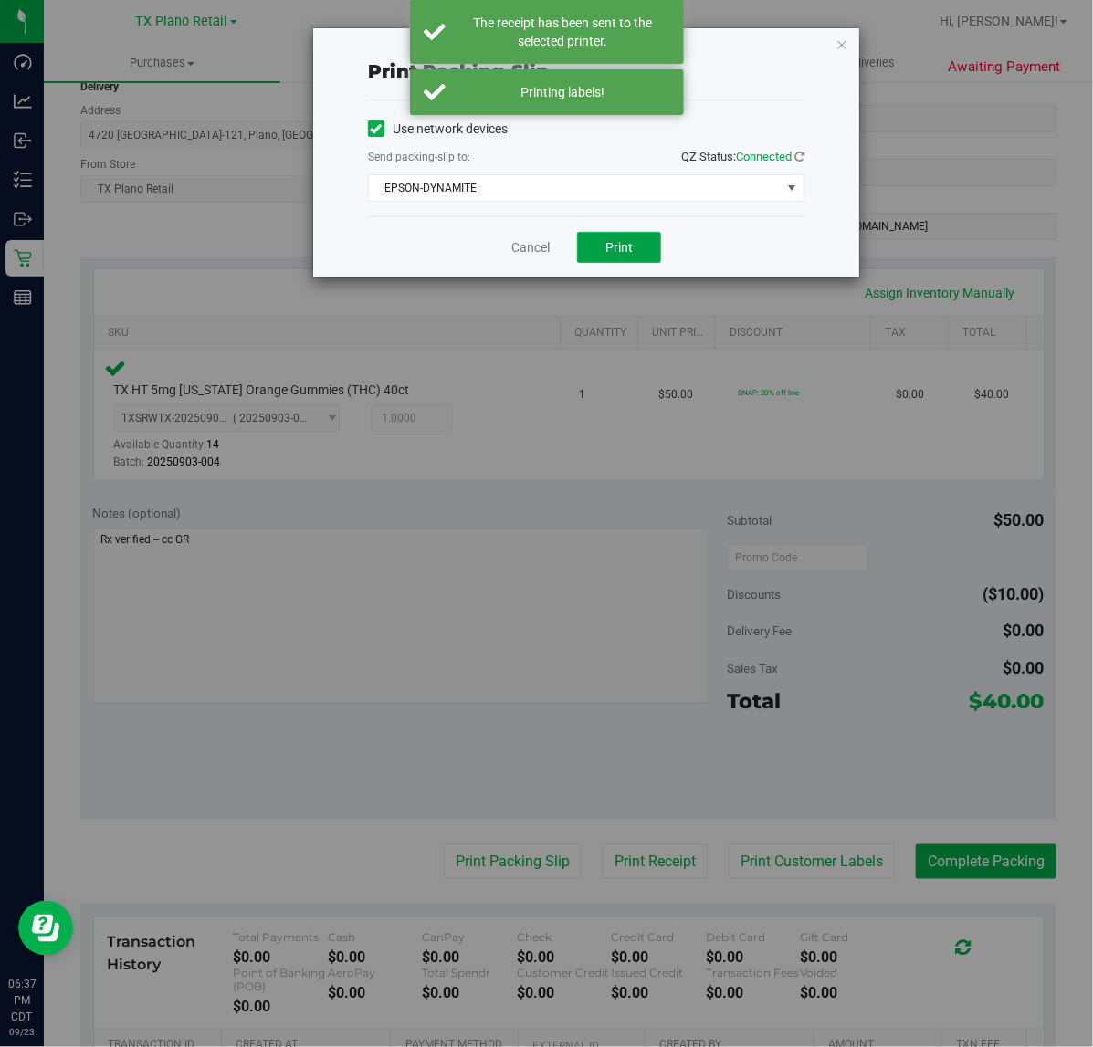
click at [610, 263] on button "Print" at bounding box center [619, 247] width 84 height 31
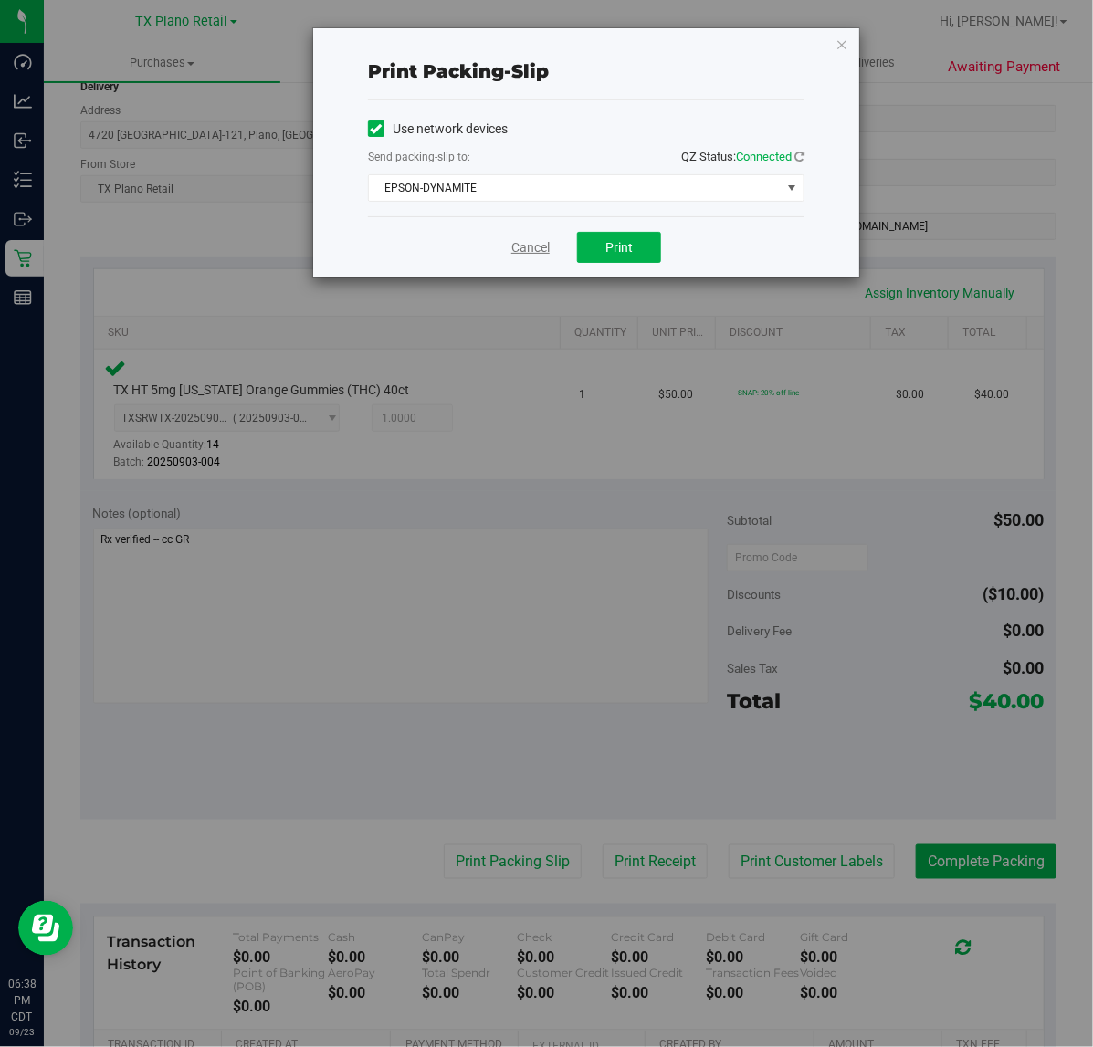
click at [549, 256] on link "Cancel" at bounding box center [530, 247] width 38 height 19
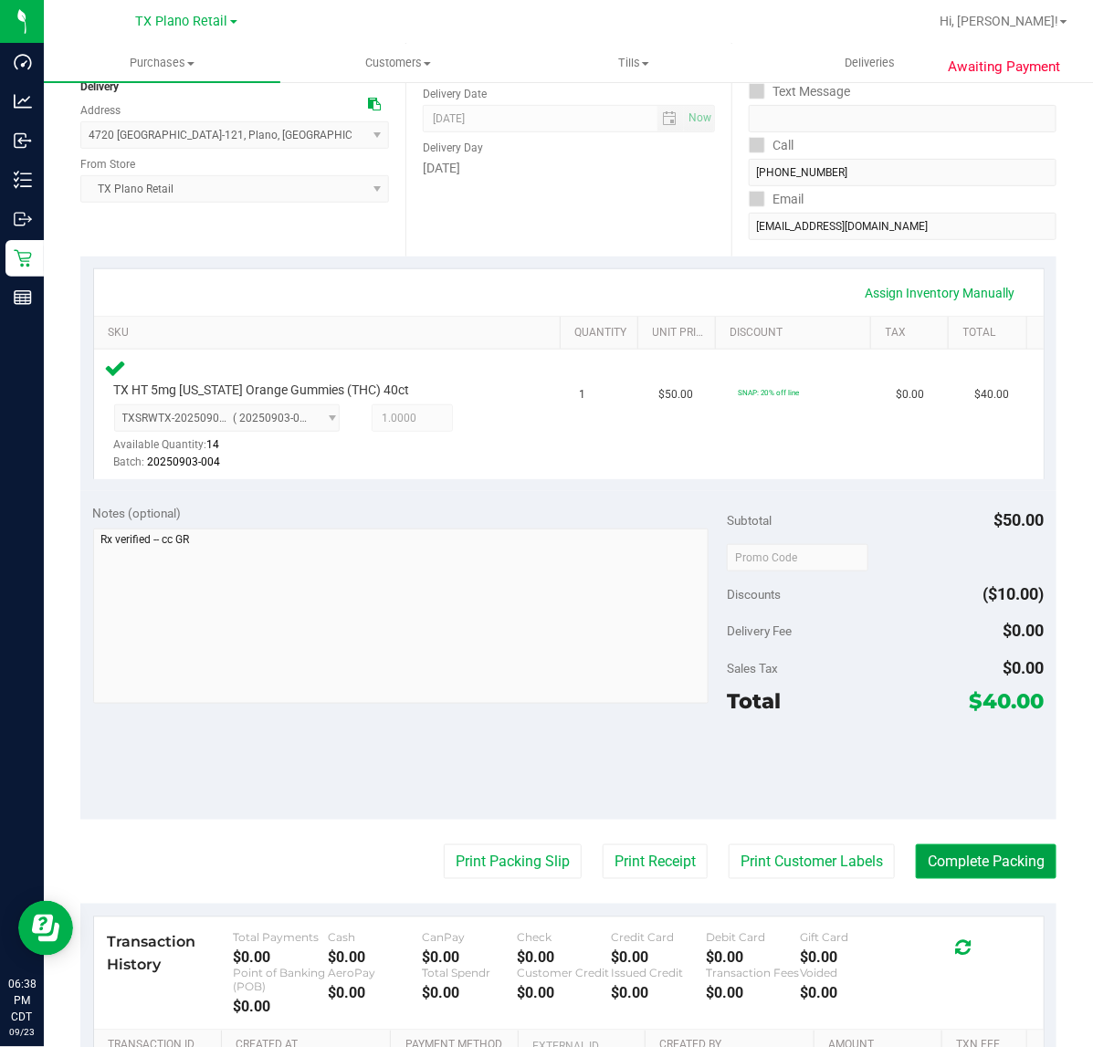
click at [965, 855] on button "Complete Packing" at bounding box center [985, 861] width 141 height 35
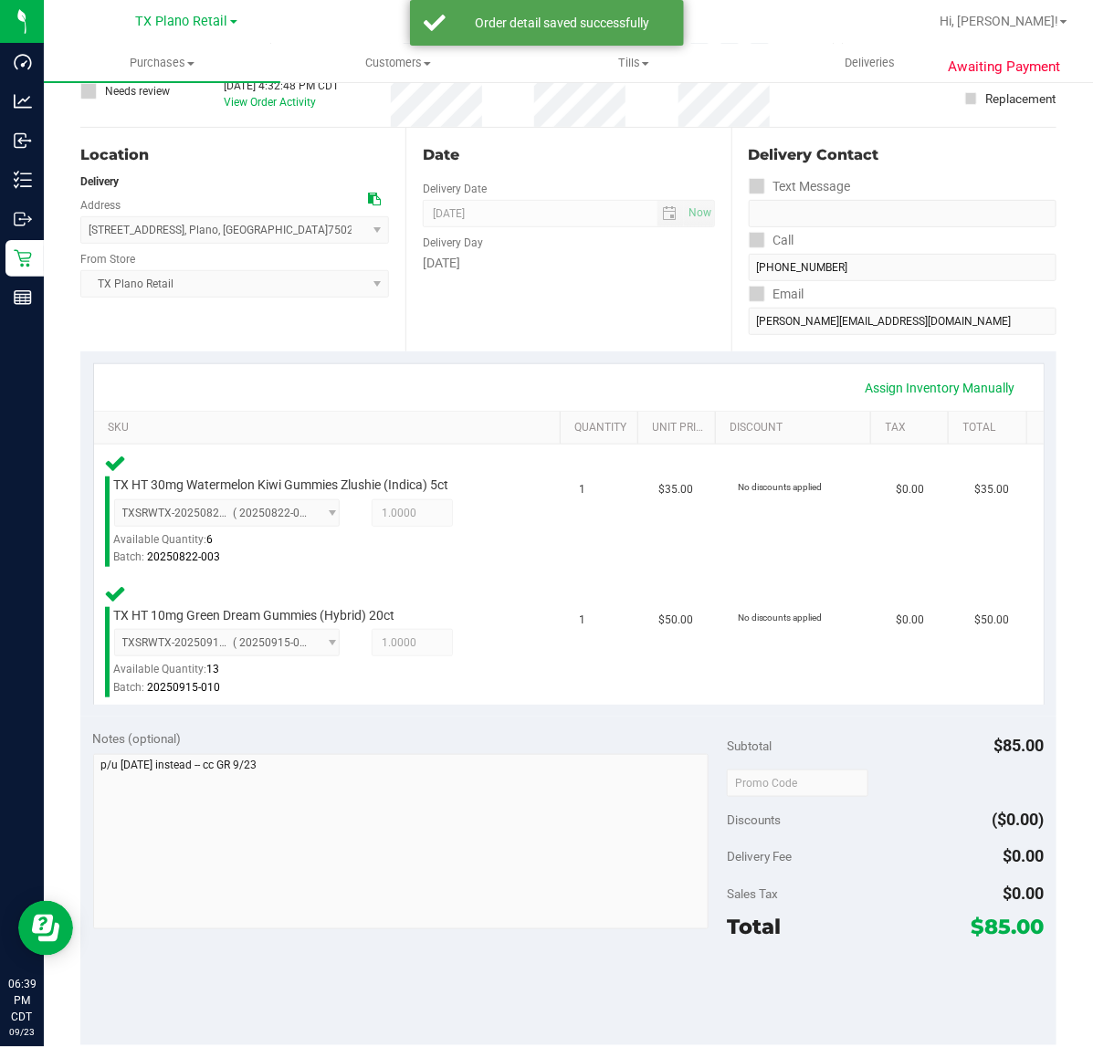
scroll to position [333, 0]
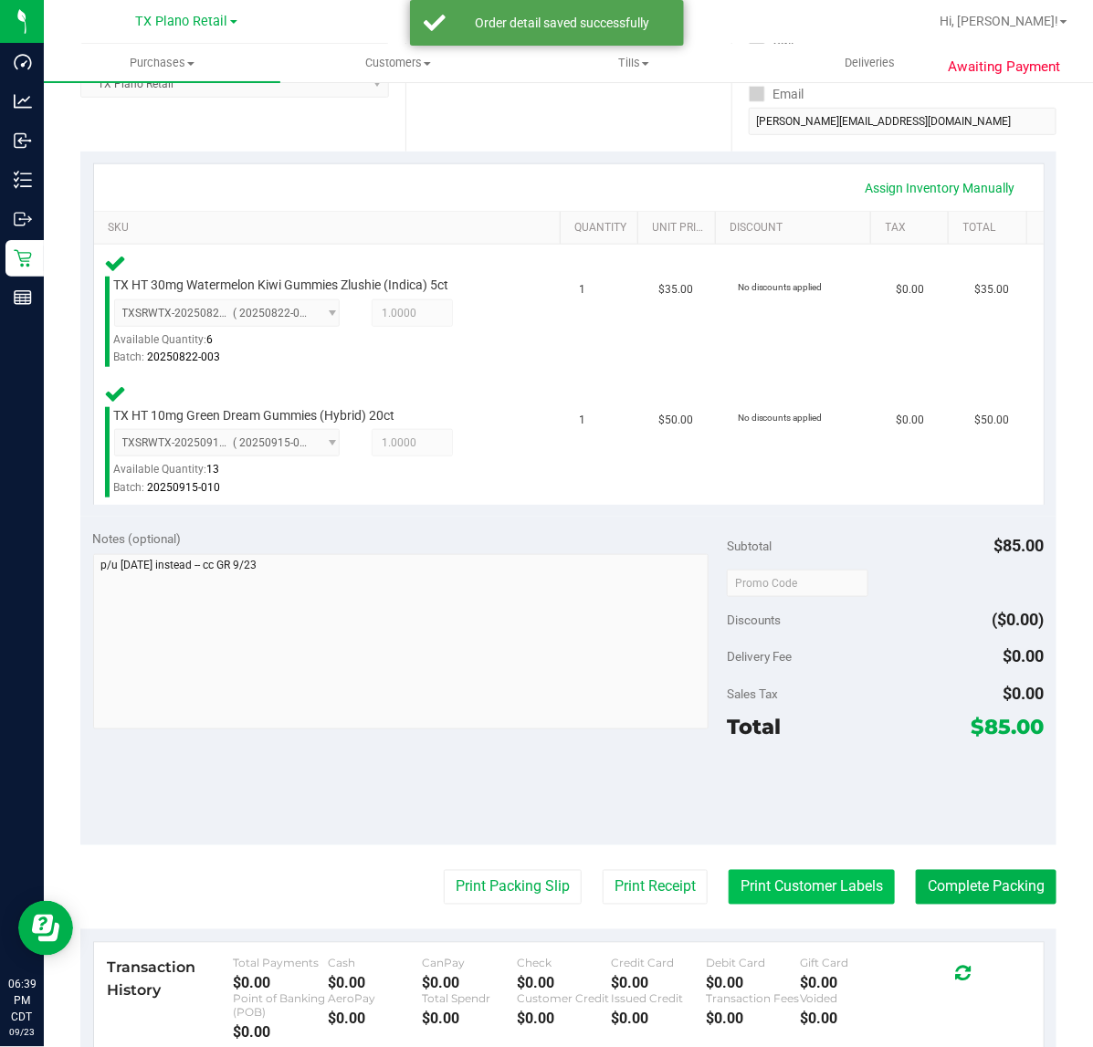
click at [801, 893] on button "Print Customer Labels" at bounding box center [811, 887] width 166 height 35
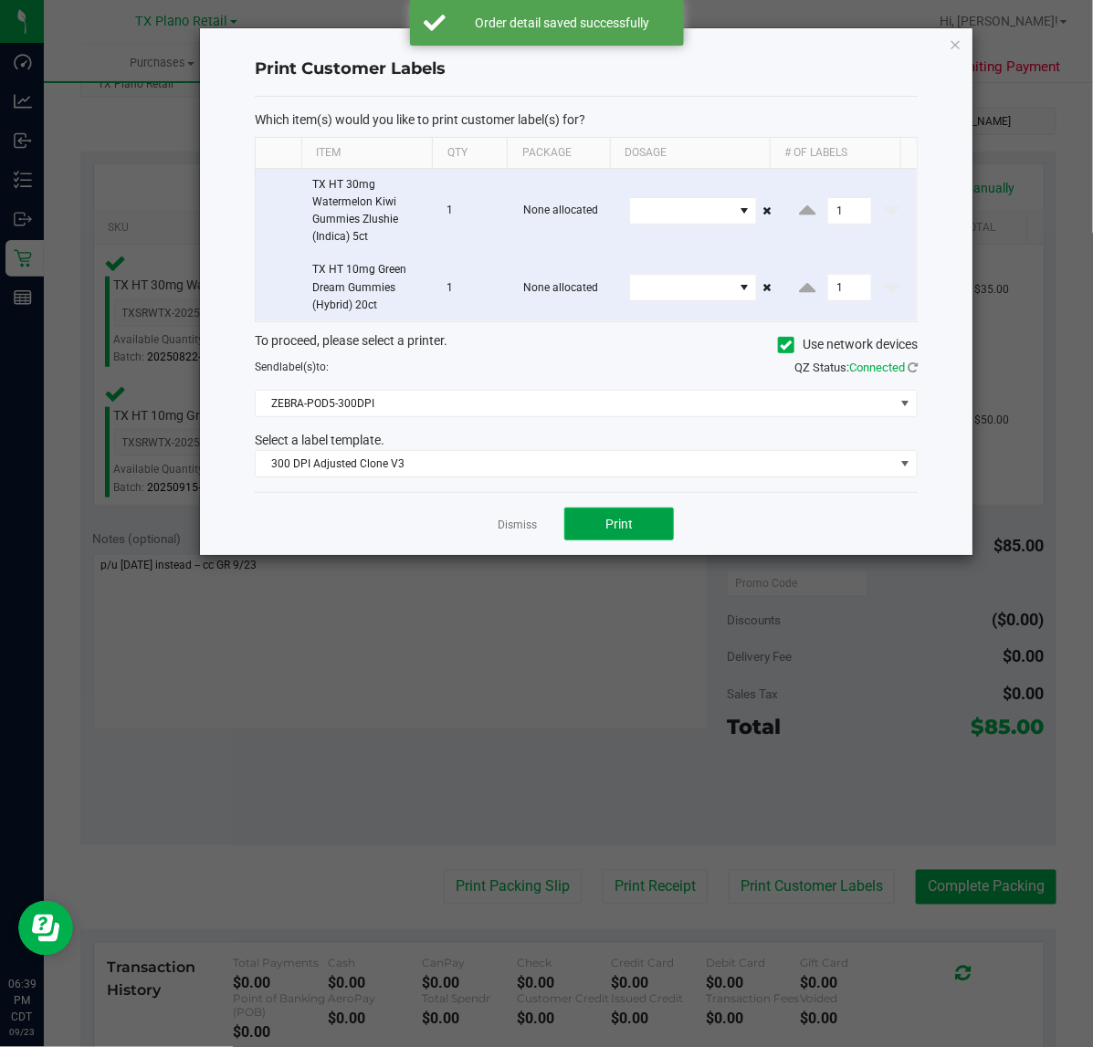
click at [630, 540] on button "Print" at bounding box center [619, 523] width 110 height 33
click at [512, 529] on link "Dismiss" at bounding box center [516, 526] width 39 height 16
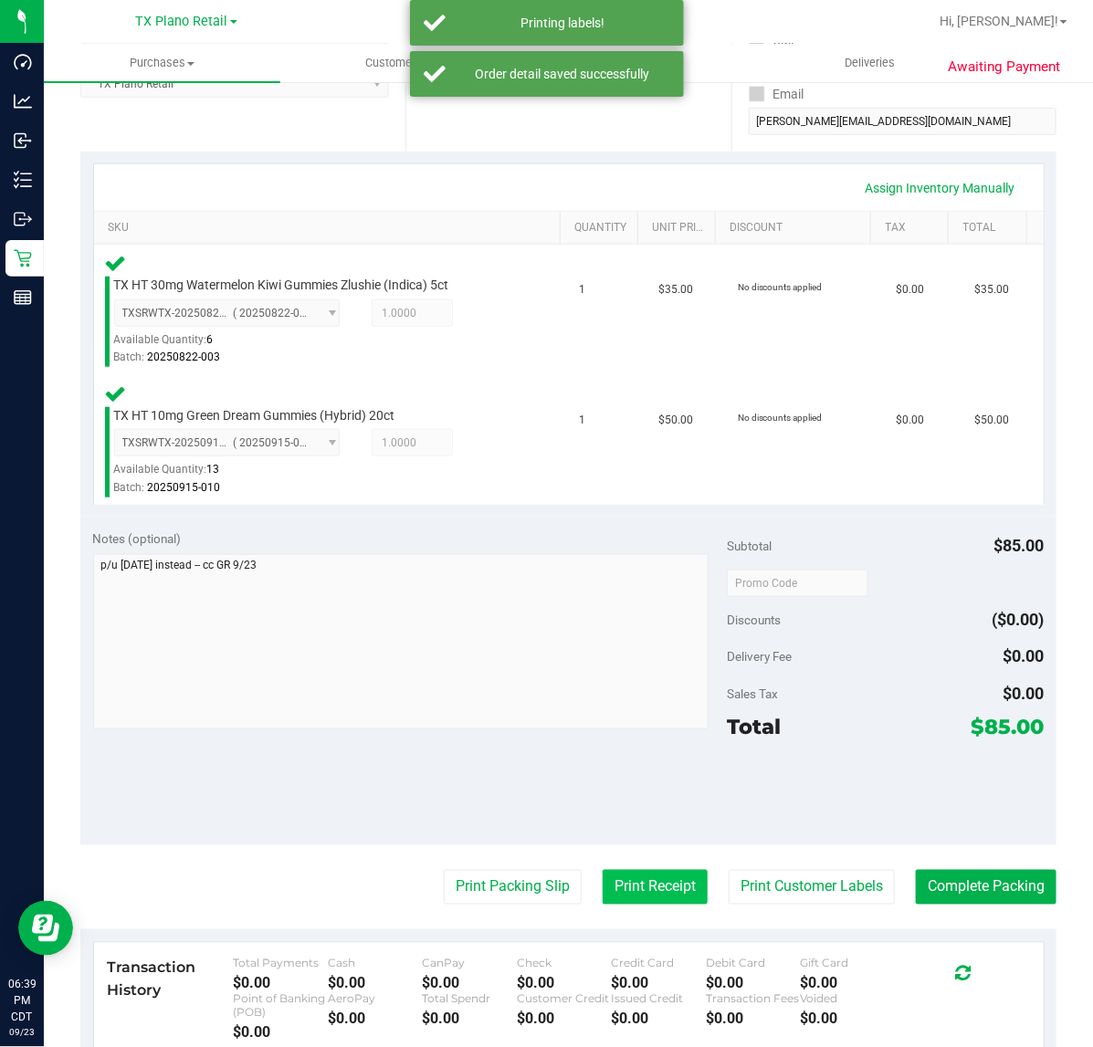
click at [626, 891] on button "Print Receipt" at bounding box center [654, 887] width 105 height 35
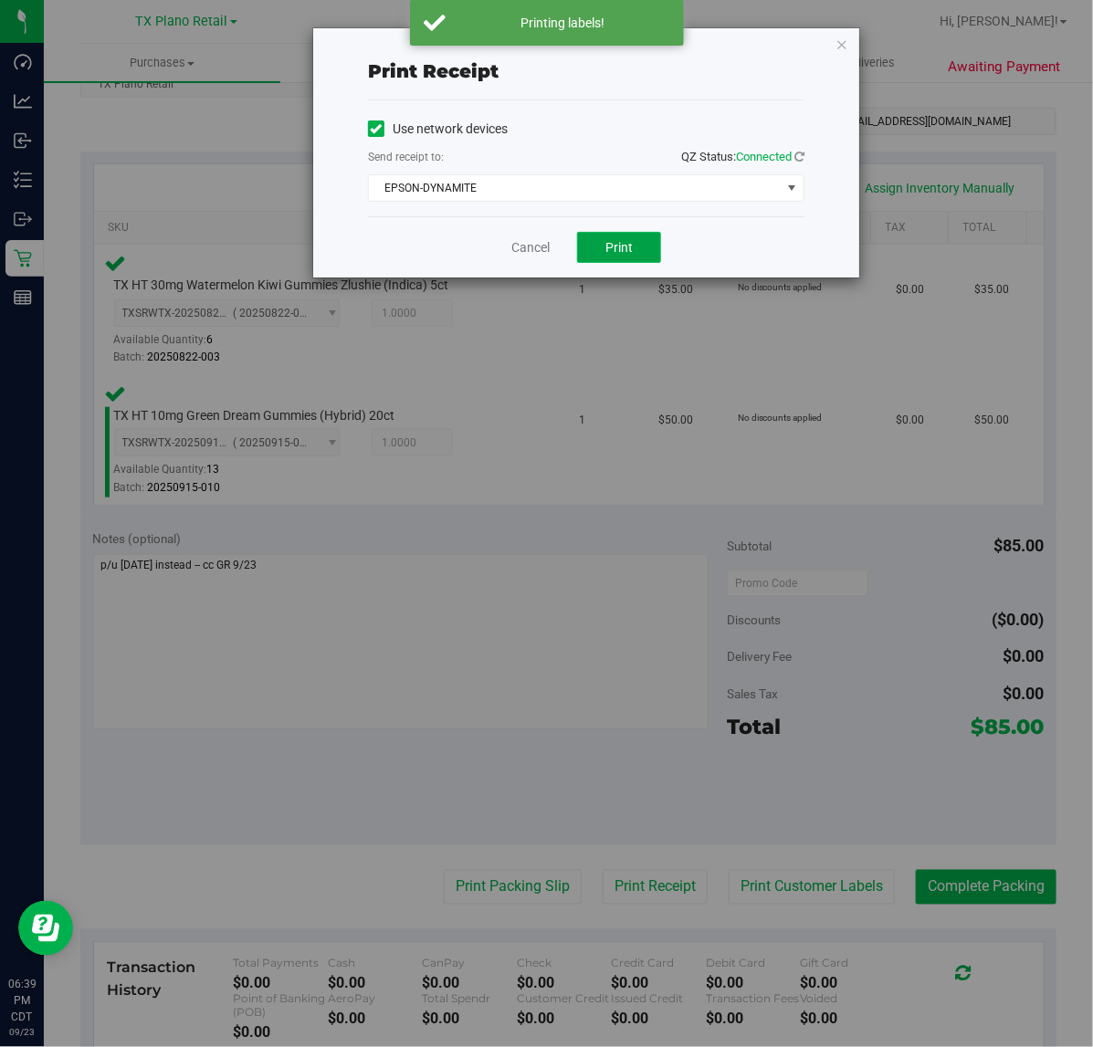
click at [616, 261] on button "Print" at bounding box center [619, 247] width 84 height 31
click at [504, 254] on link "Cancel" at bounding box center [523, 247] width 38 height 19
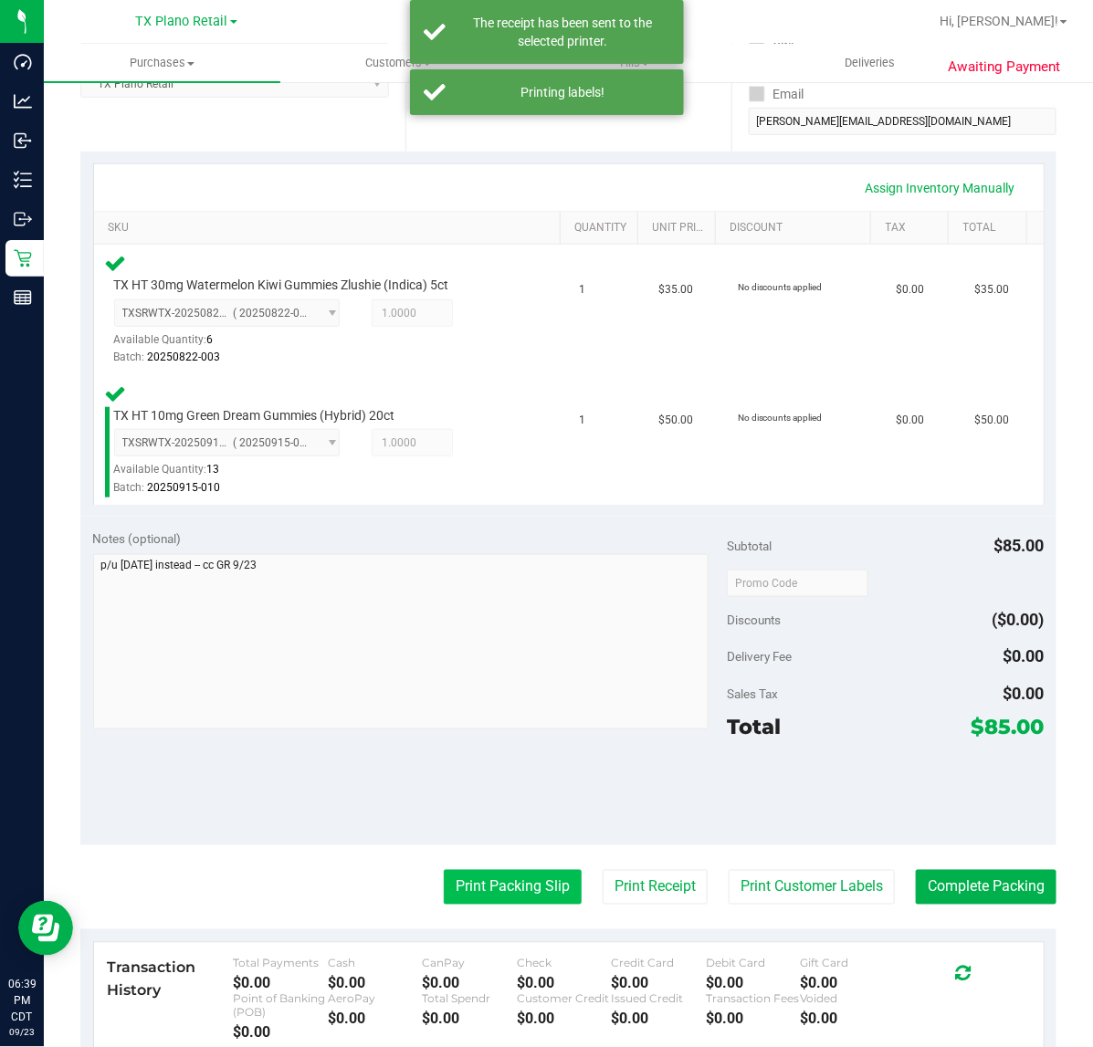
click at [466, 886] on button "Print Packing Slip" at bounding box center [513, 887] width 138 height 35
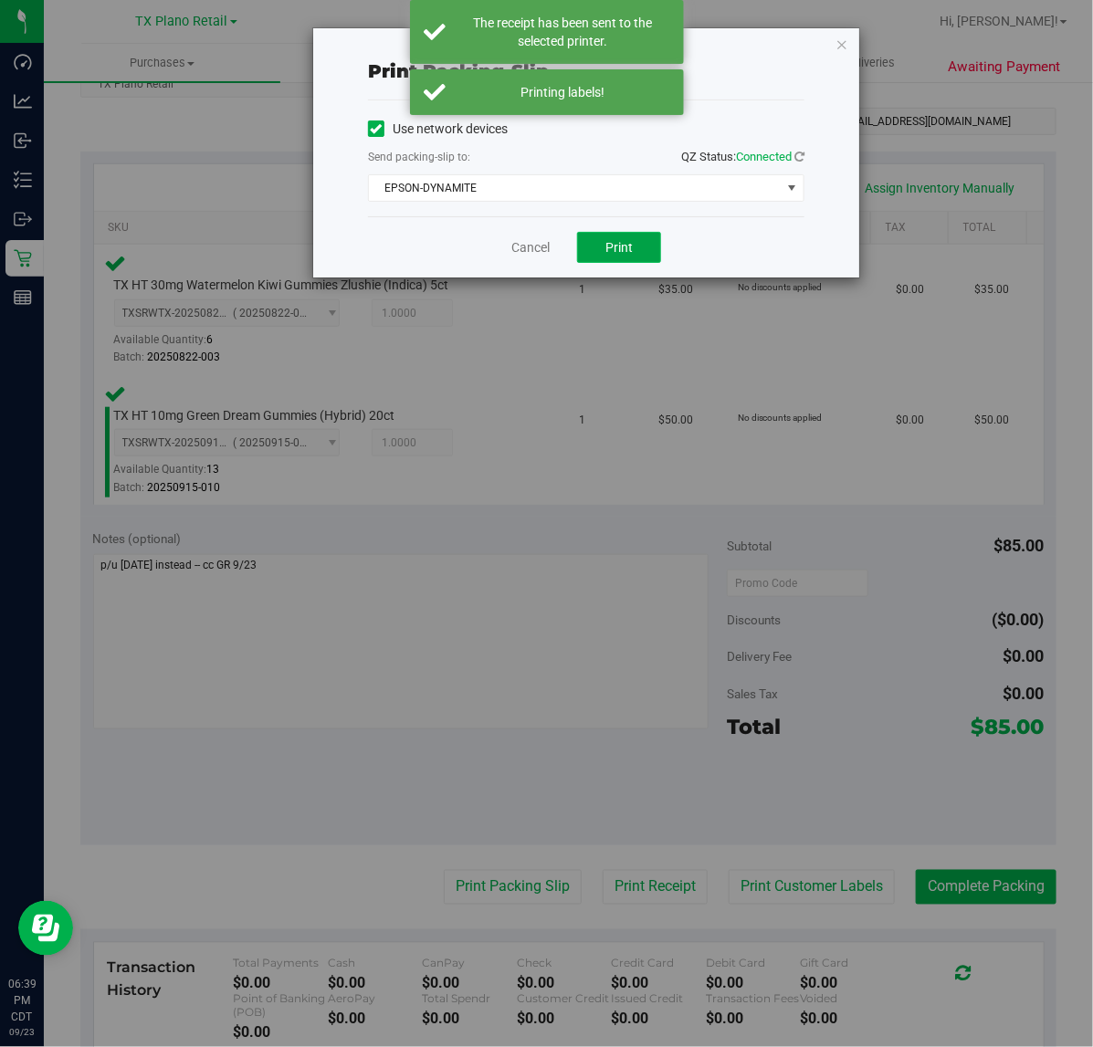
click at [595, 240] on button "Print" at bounding box center [619, 247] width 84 height 31
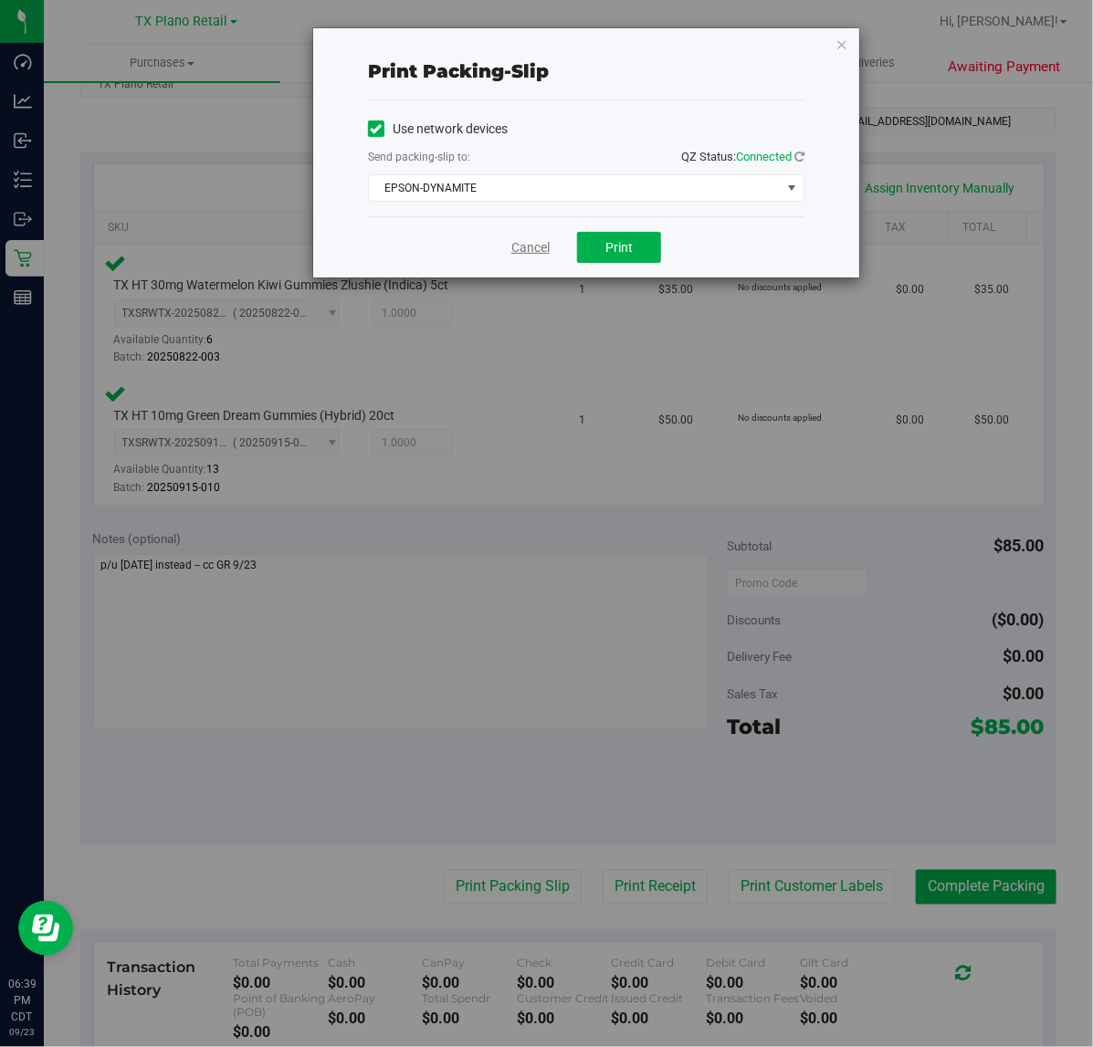
click at [514, 256] on link "Cancel" at bounding box center [530, 247] width 38 height 19
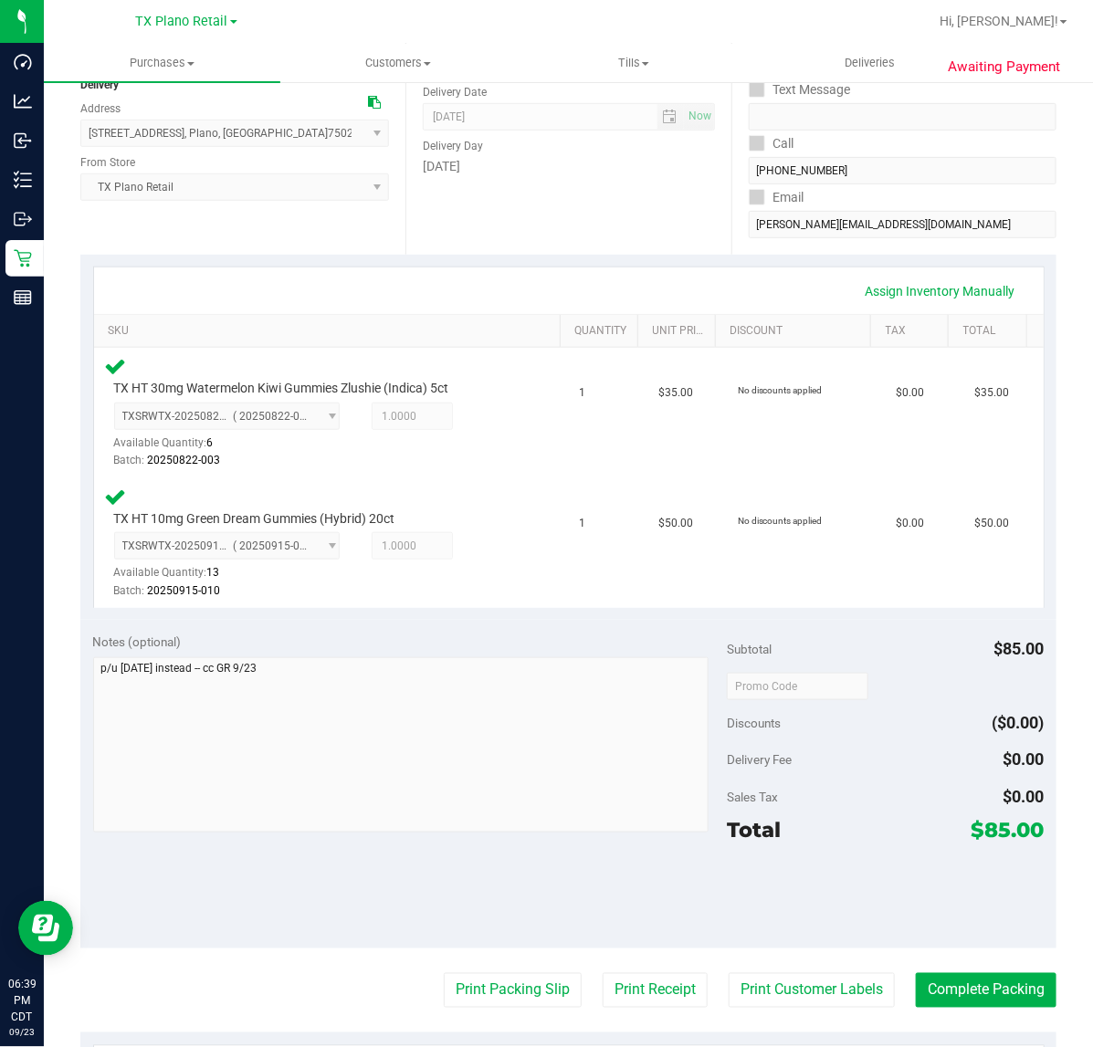
scroll to position [229, 0]
click at [973, 993] on button "Complete Packing" at bounding box center [985, 991] width 141 height 35
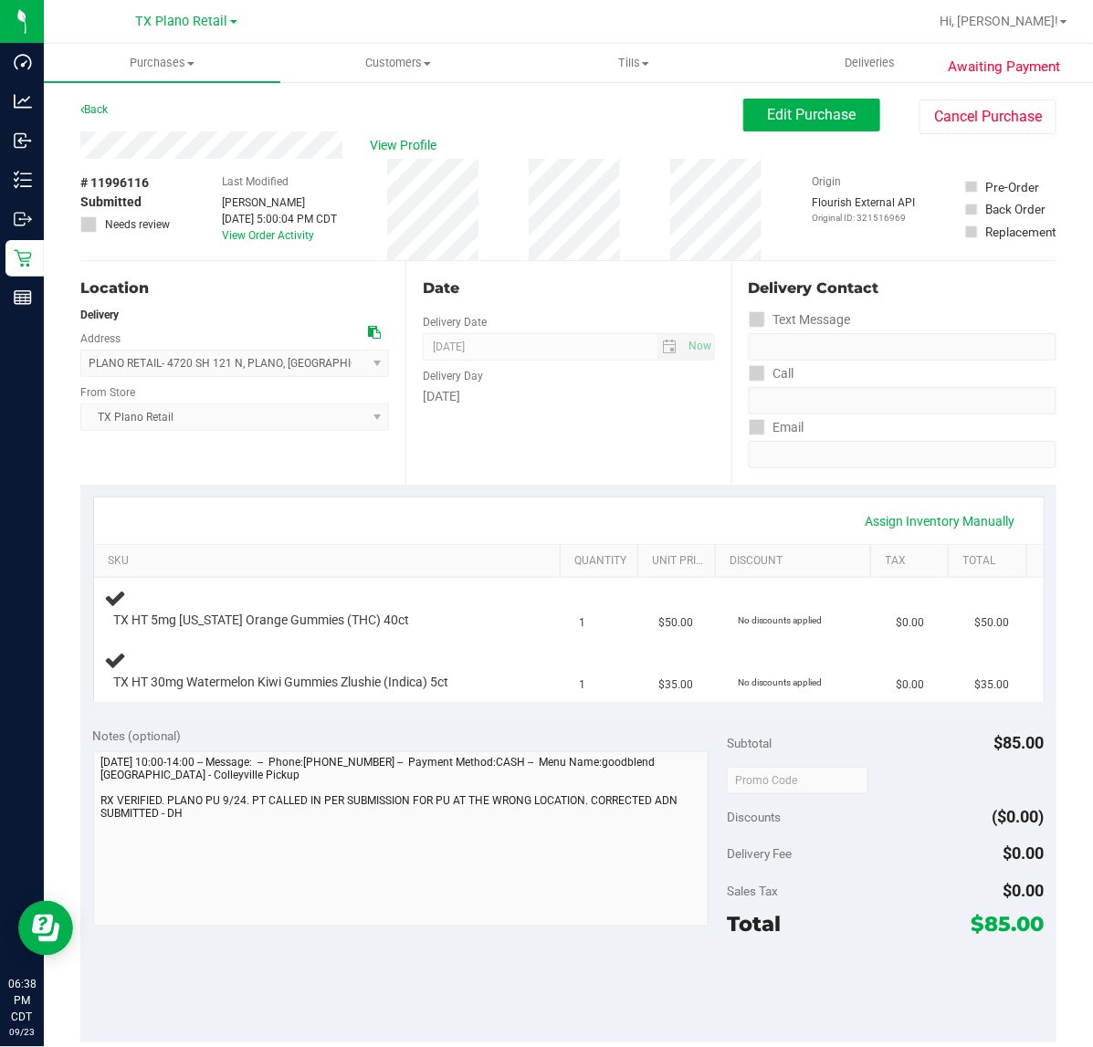
click at [530, 416] on div "Date Delivery Date [DATE] Now [DATE] 07:00 AM Now Delivery Day [DATE]" at bounding box center [567, 373] width 325 height 224
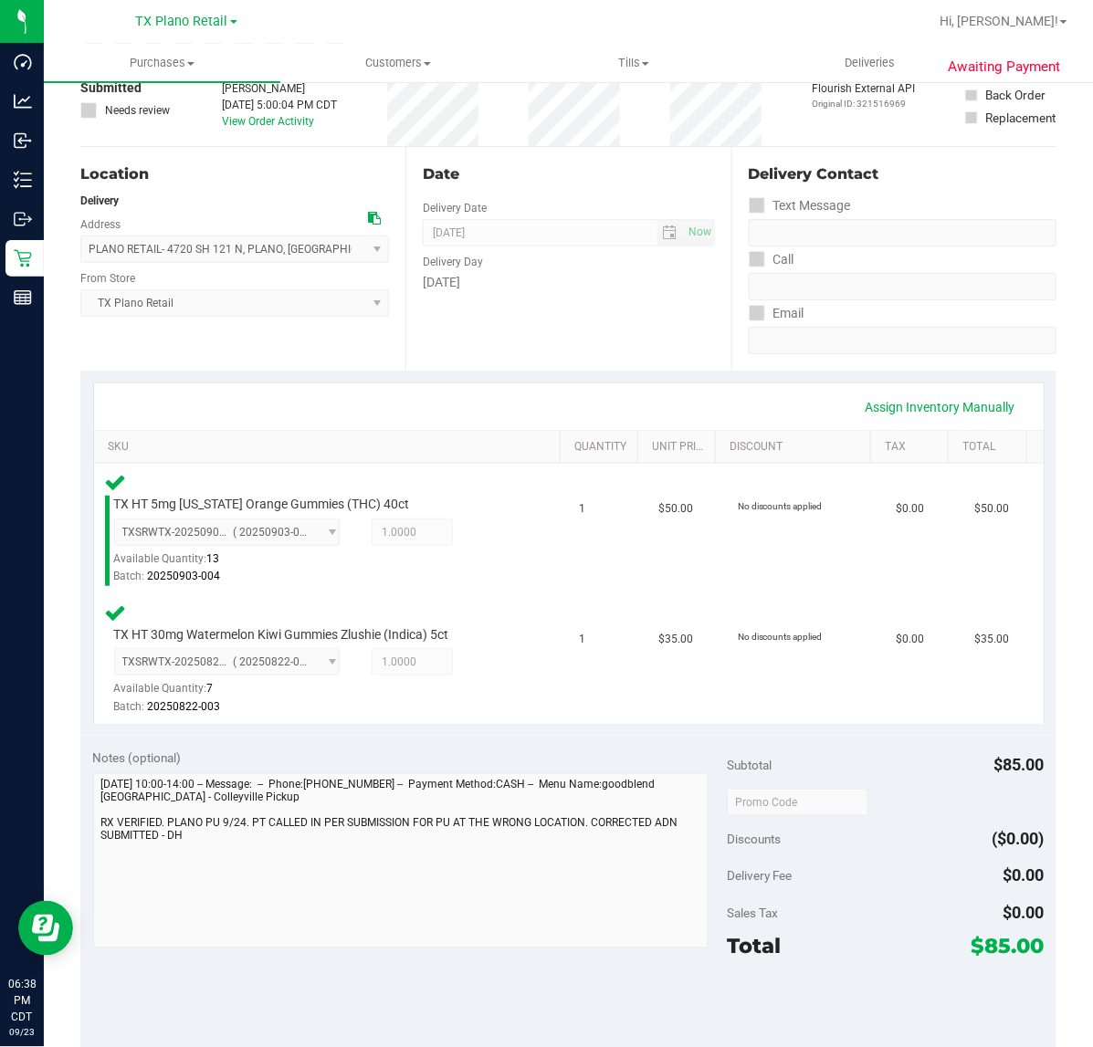
scroll to position [228, 0]
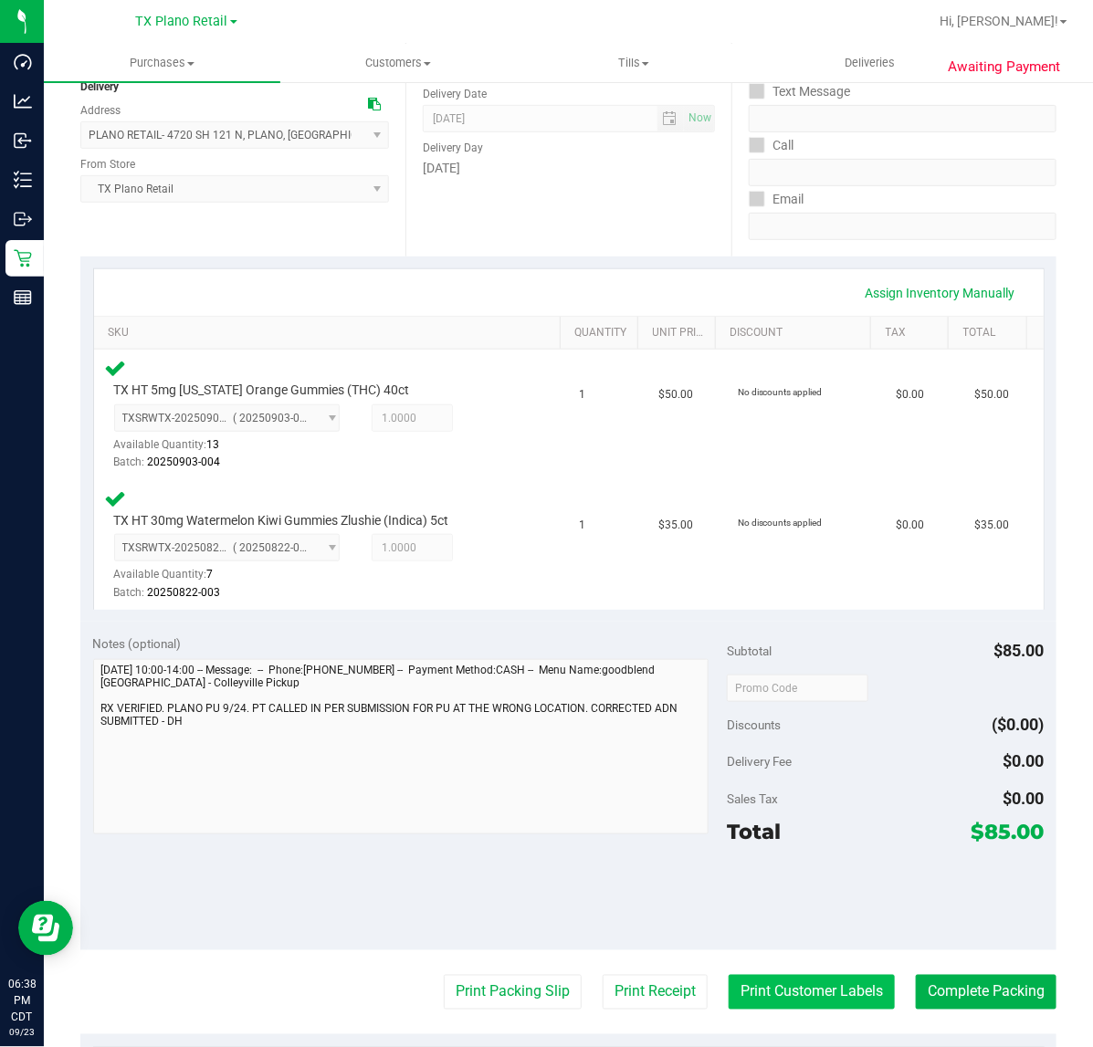
click at [759, 987] on button "Print Customer Labels" at bounding box center [811, 992] width 166 height 35
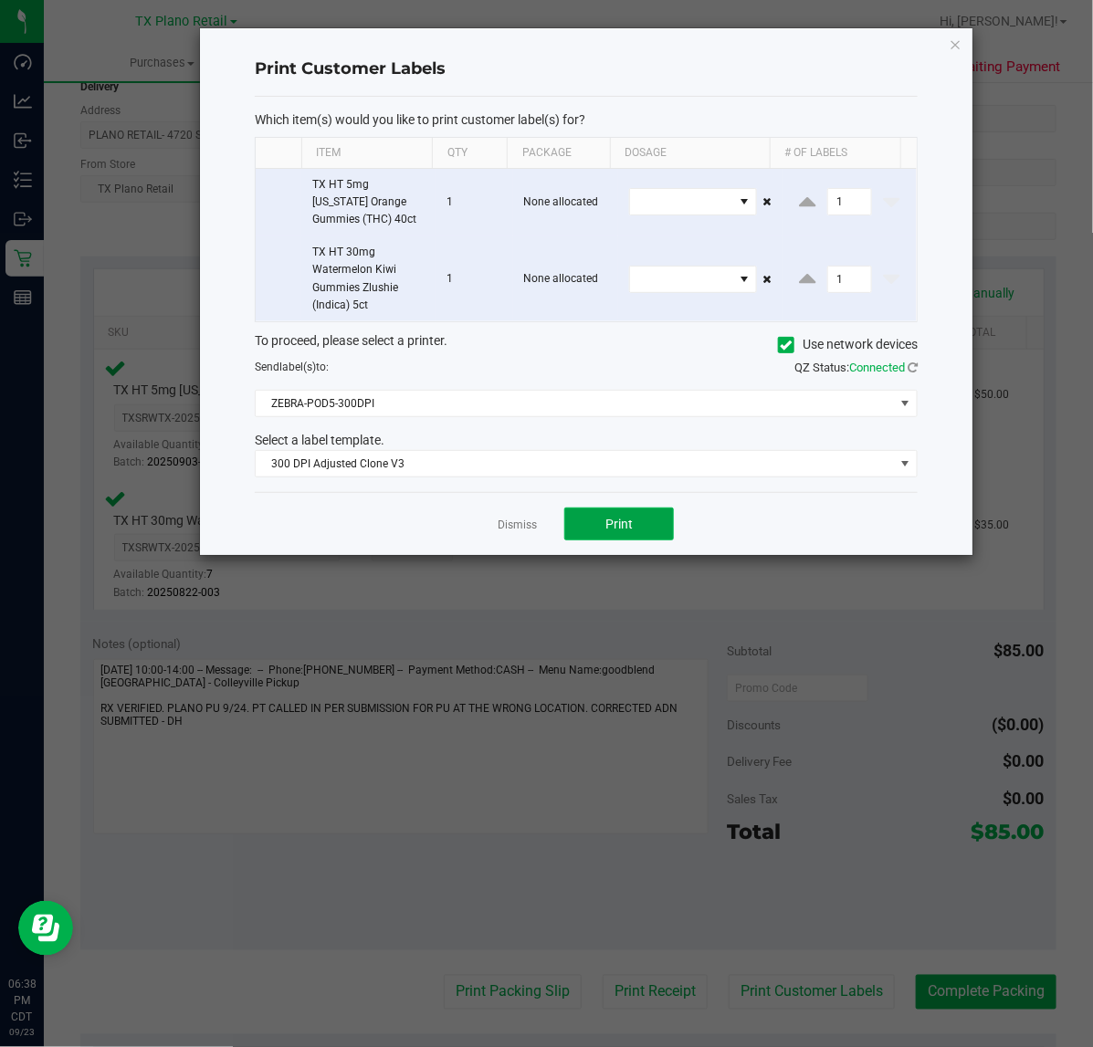
click at [587, 521] on button "Print" at bounding box center [619, 523] width 110 height 33
click at [525, 521] on link "Dismiss" at bounding box center [516, 526] width 39 height 16
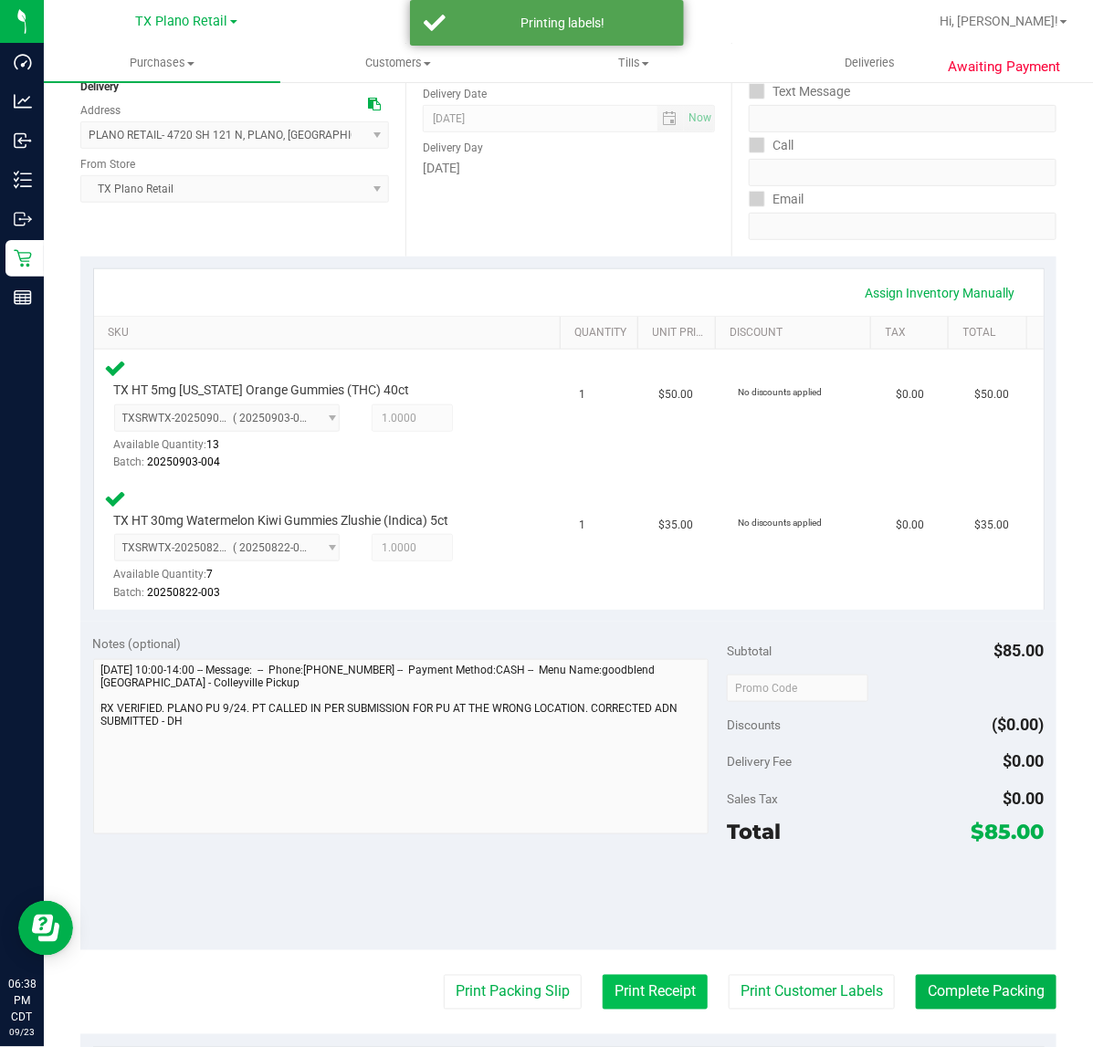
click at [602, 981] on button "Print Receipt" at bounding box center [654, 992] width 105 height 35
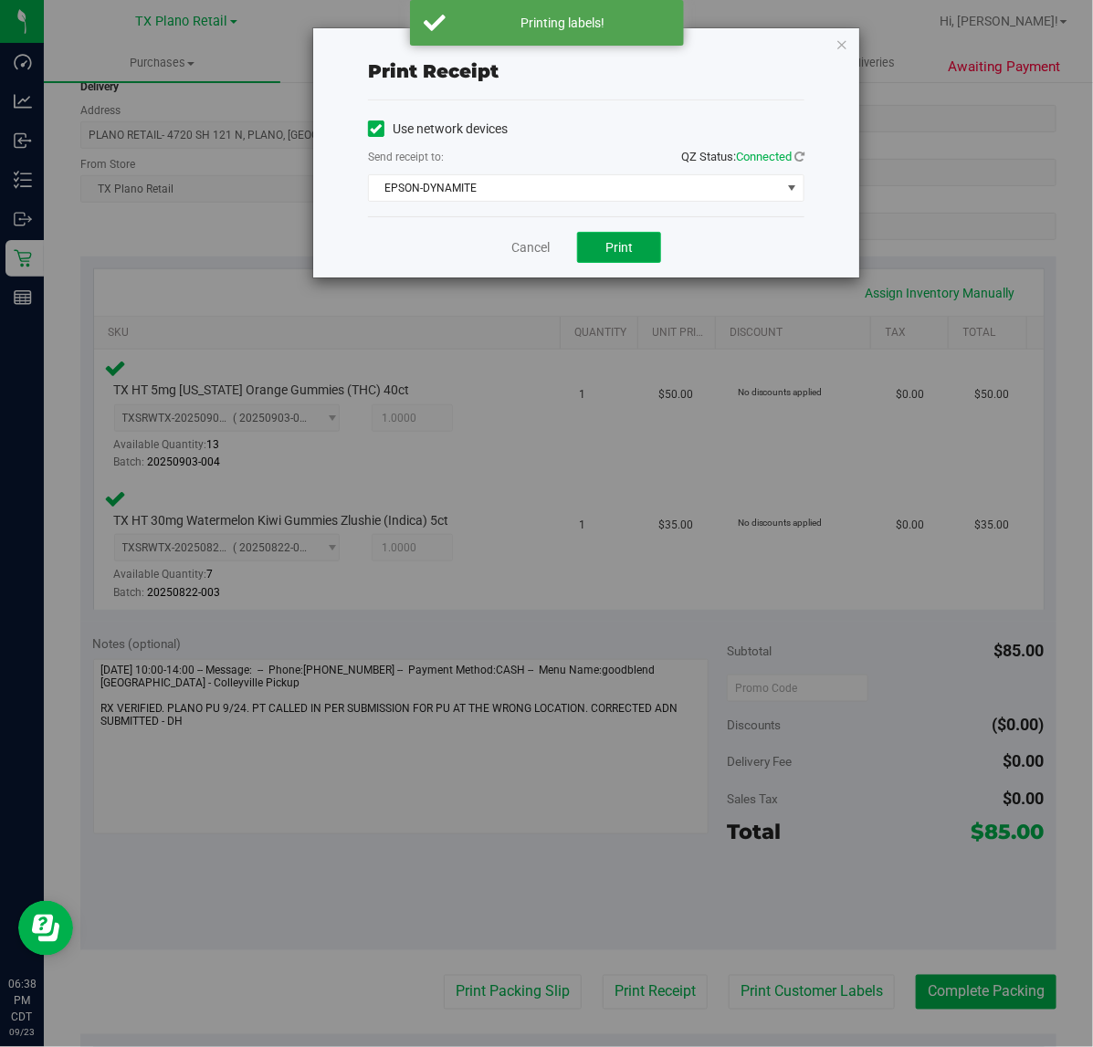
click at [581, 251] on button "Print" at bounding box center [619, 247] width 84 height 31
drag, startPoint x: 544, startPoint y: 247, endPoint x: 544, endPoint y: 274, distance: 26.5
click at [544, 247] on div "Cancel Print" at bounding box center [586, 246] width 436 height 61
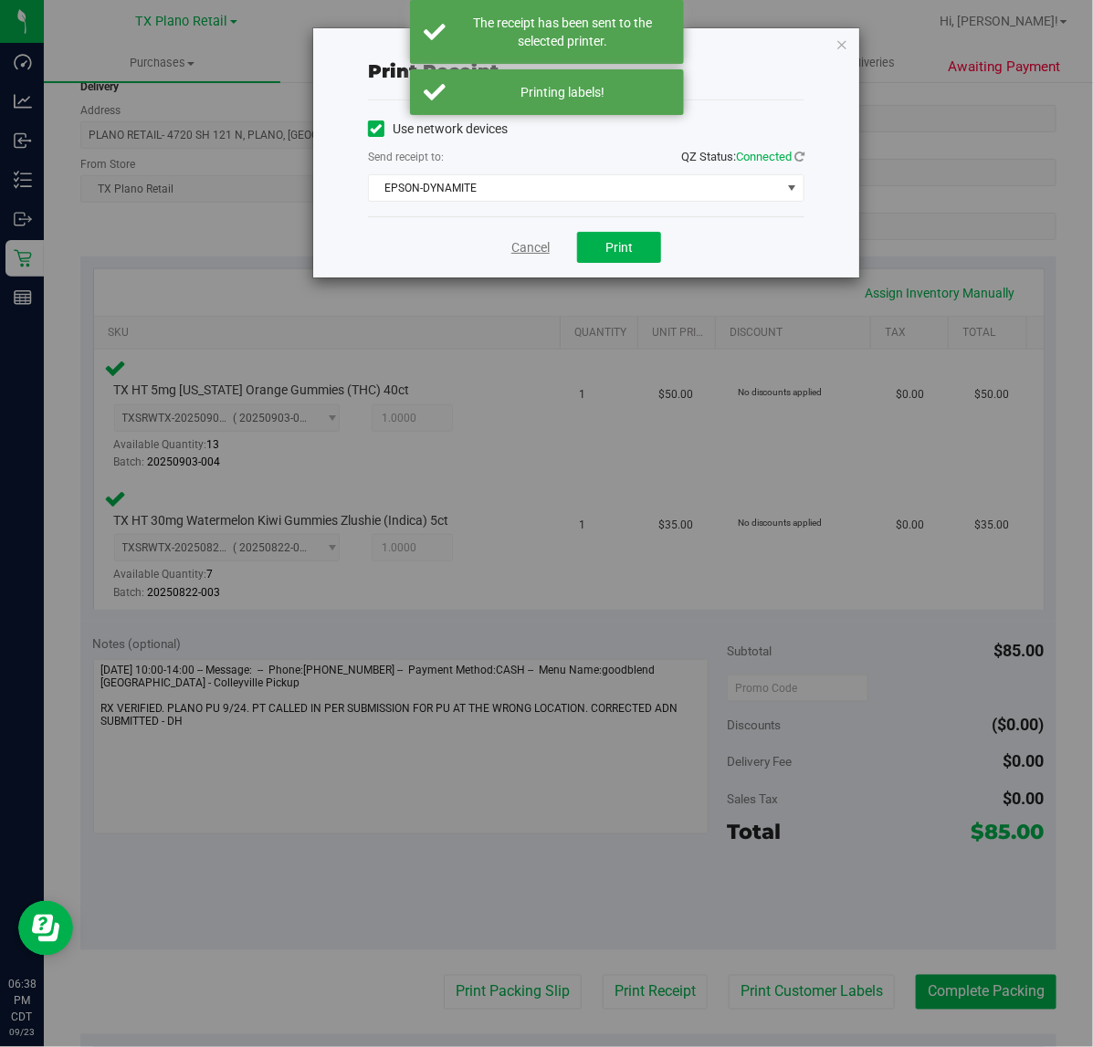
click at [523, 251] on link "Cancel" at bounding box center [530, 247] width 38 height 19
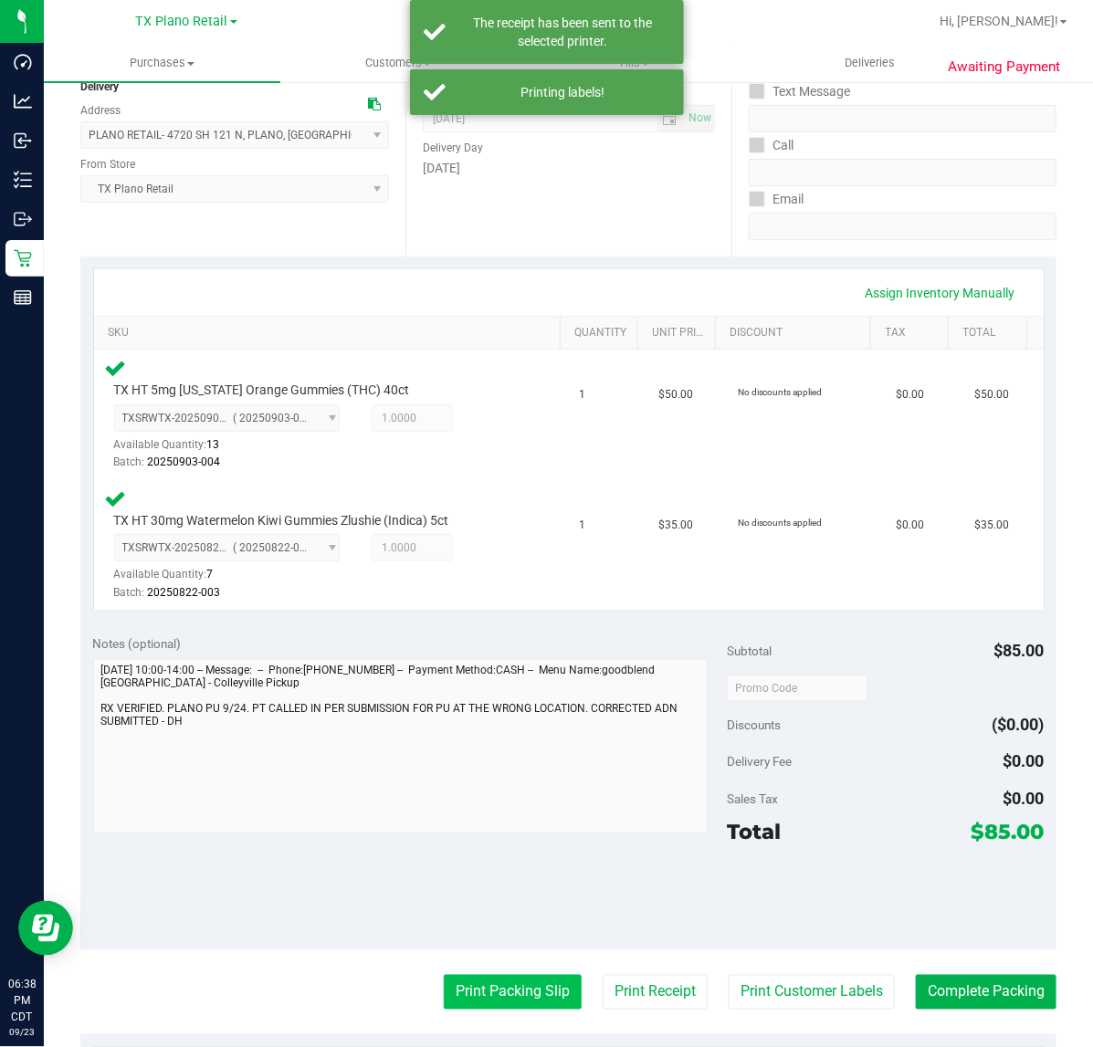
click at [464, 1002] on button "Print Packing Slip" at bounding box center [513, 992] width 138 height 35
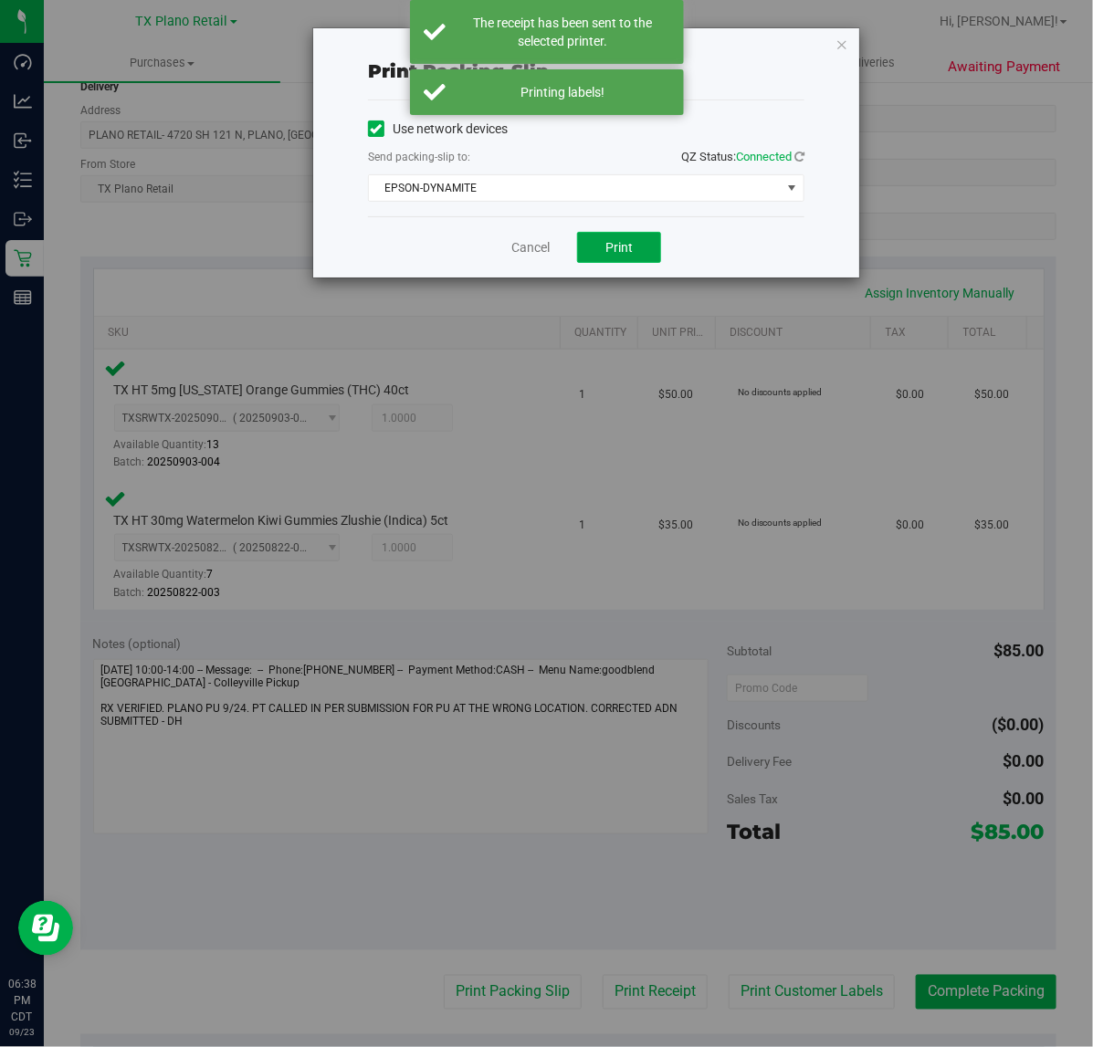
click at [641, 242] on button "Print" at bounding box center [619, 247] width 84 height 31
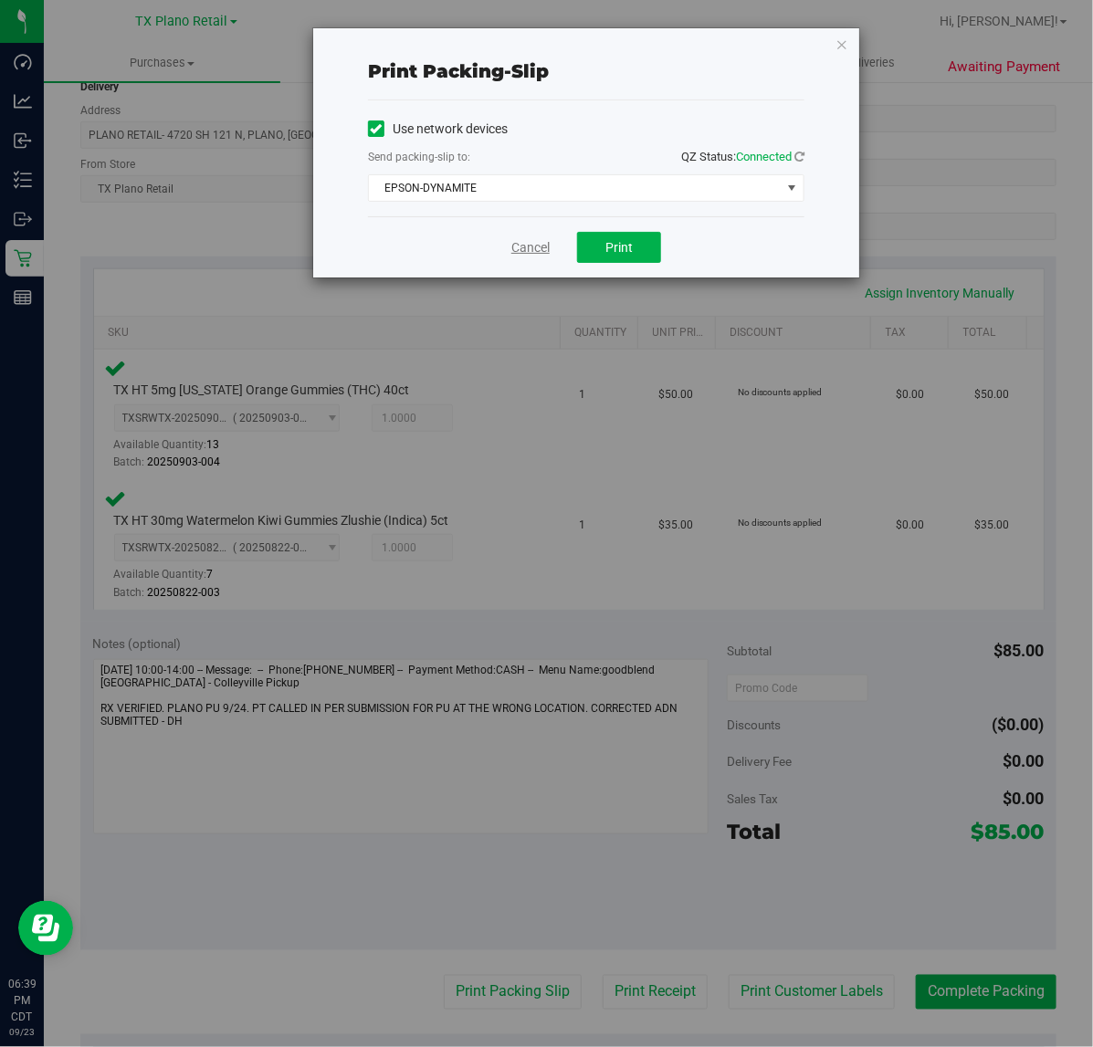
click at [530, 254] on link "Cancel" at bounding box center [530, 247] width 38 height 19
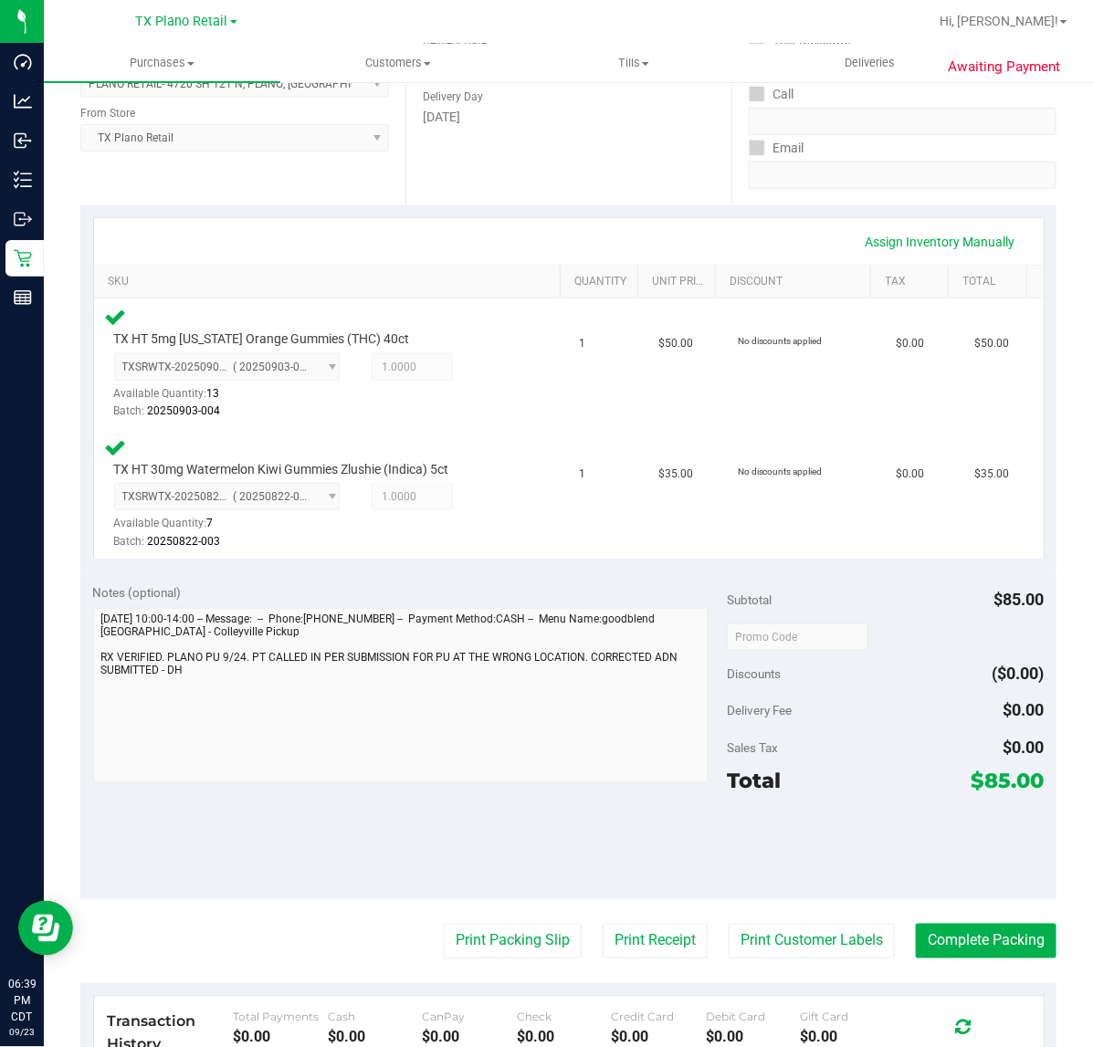
scroll to position [278, 0]
click at [978, 949] on button "Complete Packing" at bounding box center [985, 942] width 141 height 35
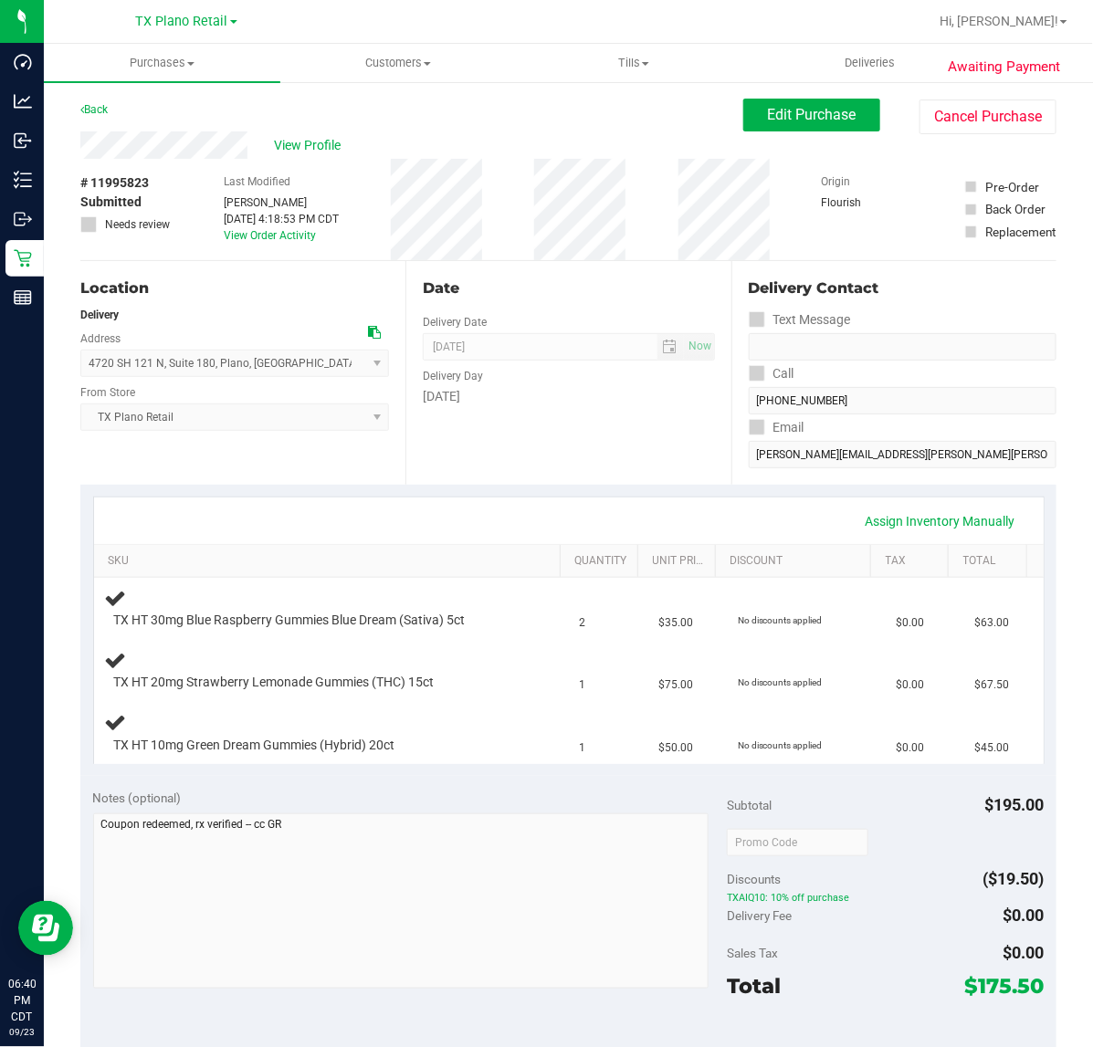
click at [466, 426] on div "Date Delivery Date [DATE] Now [DATE] 07:00 AM Now Delivery Day [DATE]" at bounding box center [567, 373] width 325 height 224
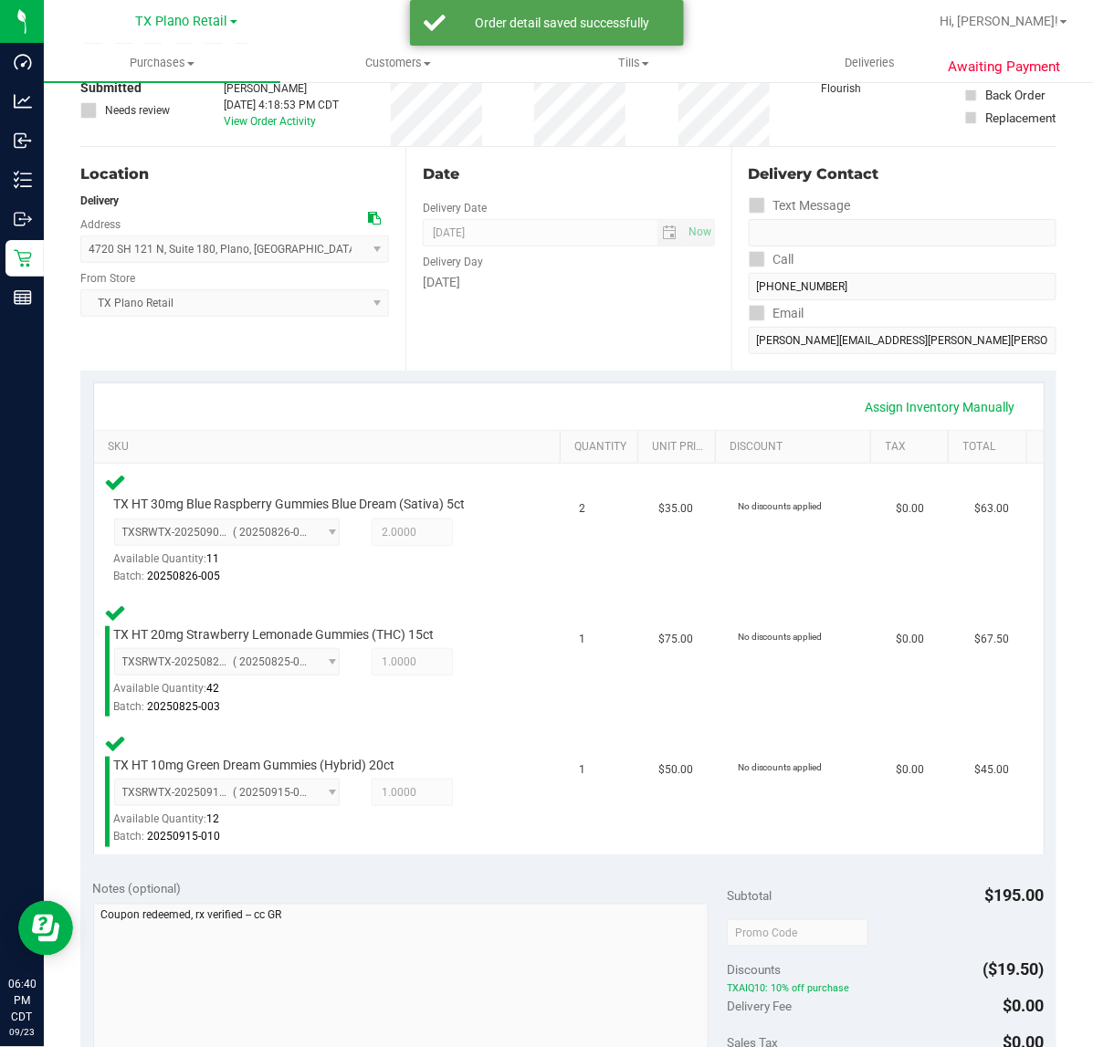
scroll to position [342, 0]
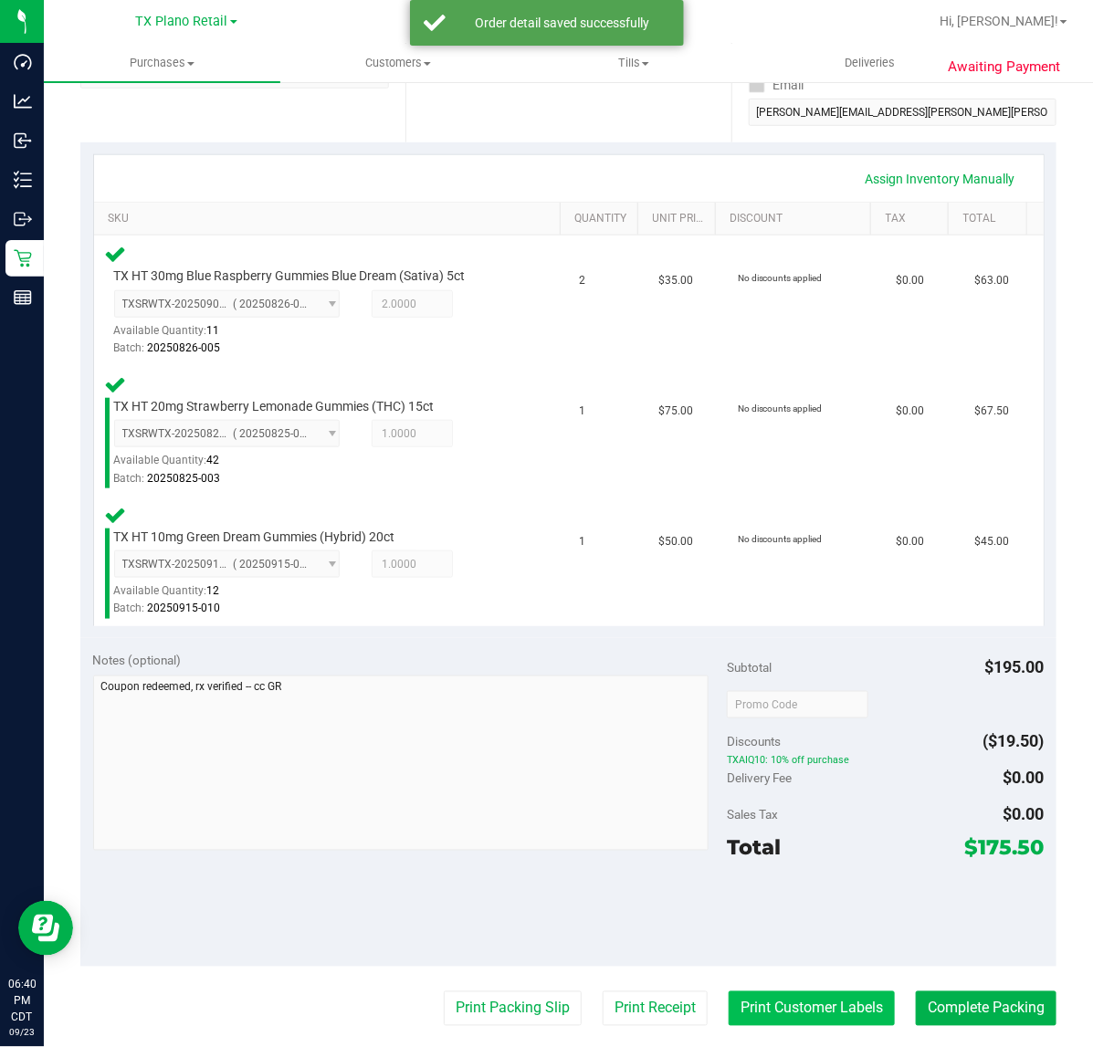
click at [755, 1006] on button "Print Customer Labels" at bounding box center [811, 1008] width 166 height 35
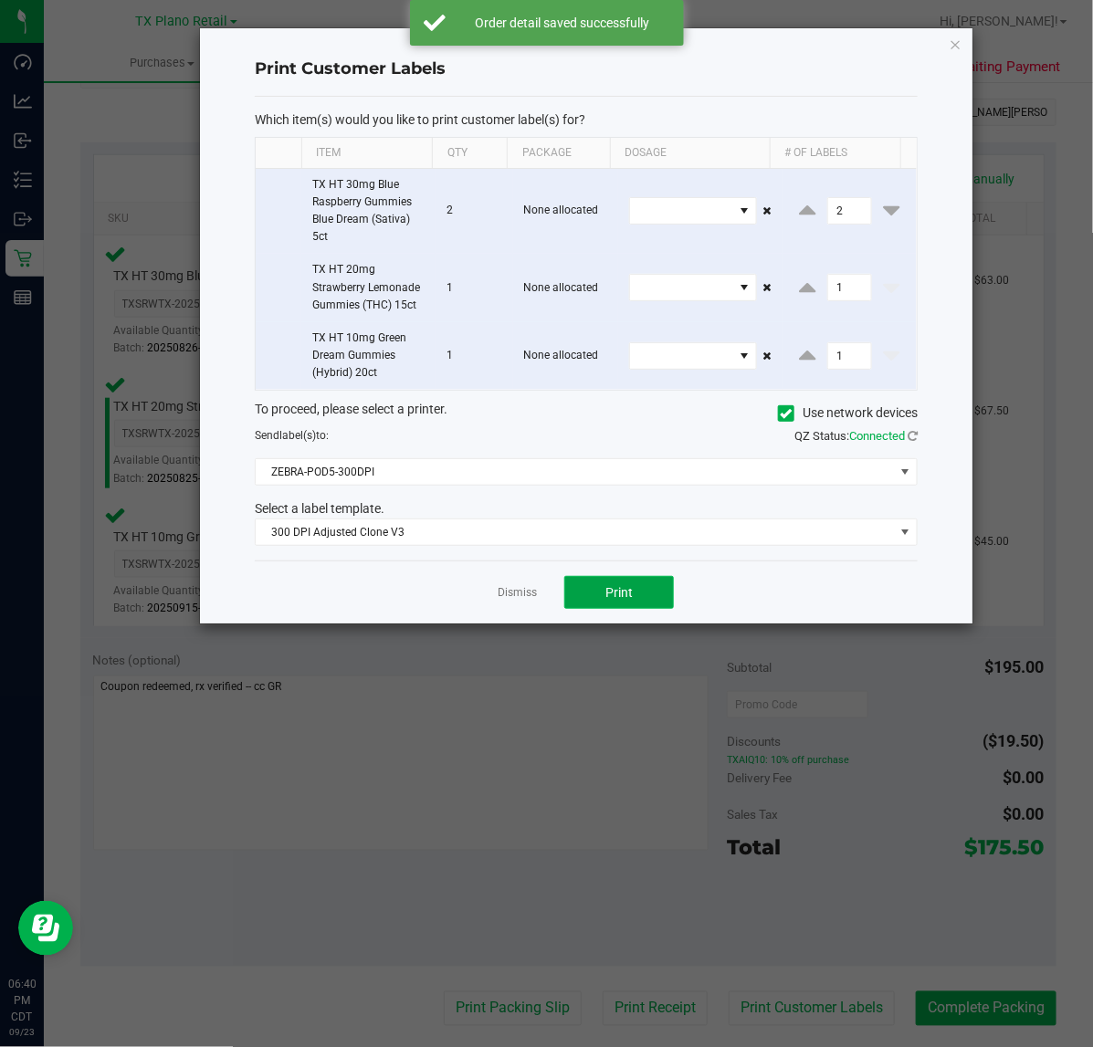
click at [621, 591] on span "Print" at bounding box center [618, 592] width 27 height 15
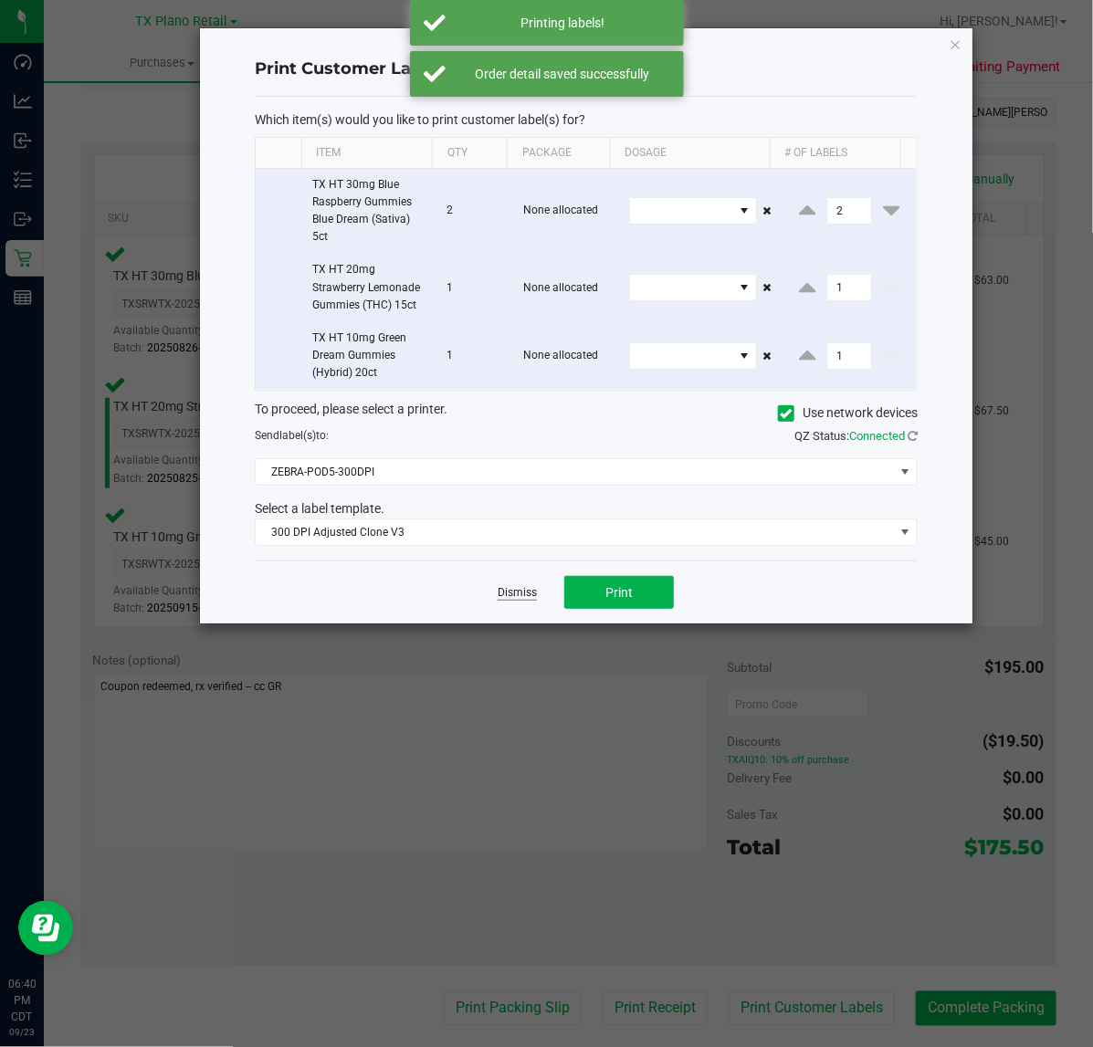
click at [527, 601] on link "Dismiss" at bounding box center [516, 593] width 39 height 16
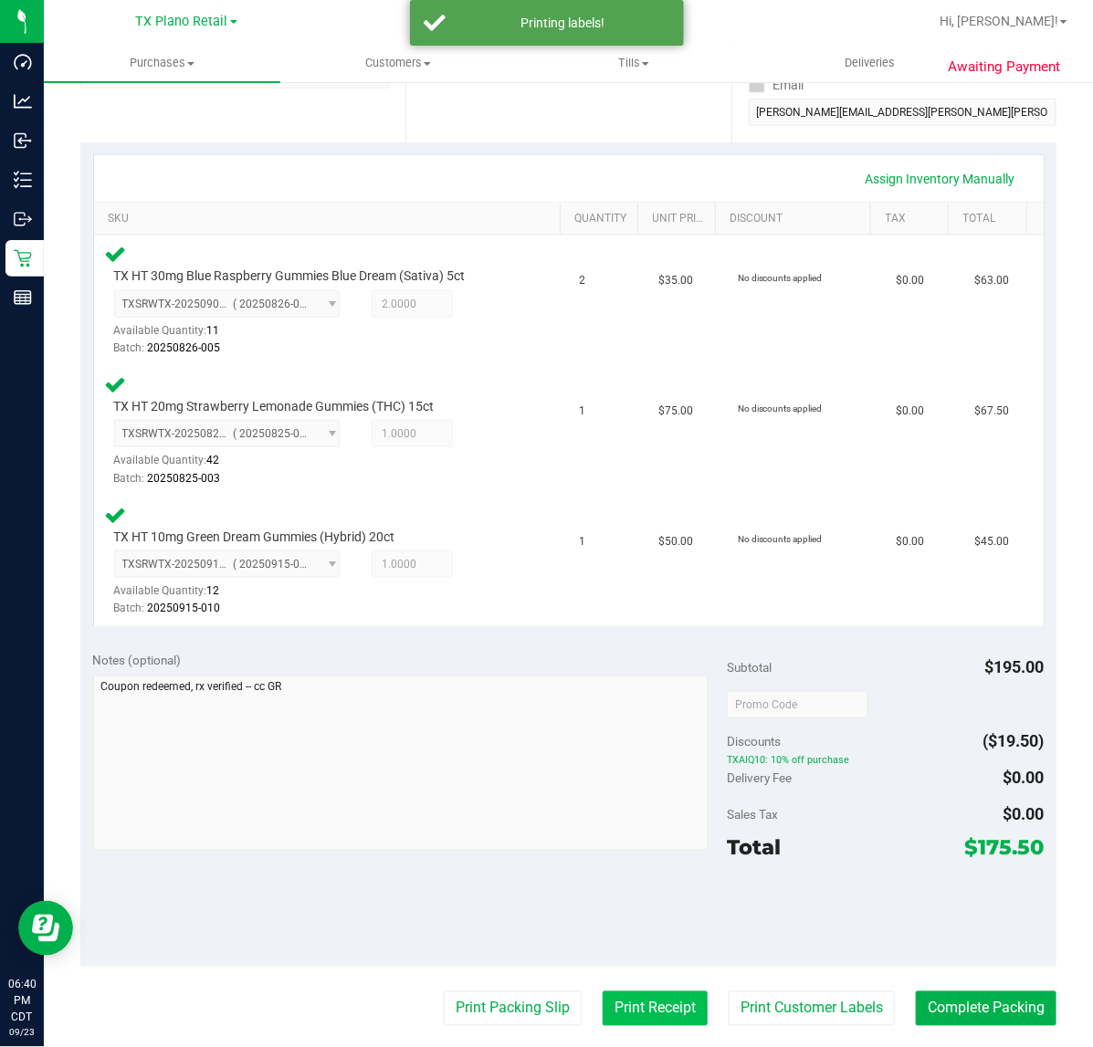
click at [630, 991] on button "Print Receipt" at bounding box center [654, 1008] width 105 height 35
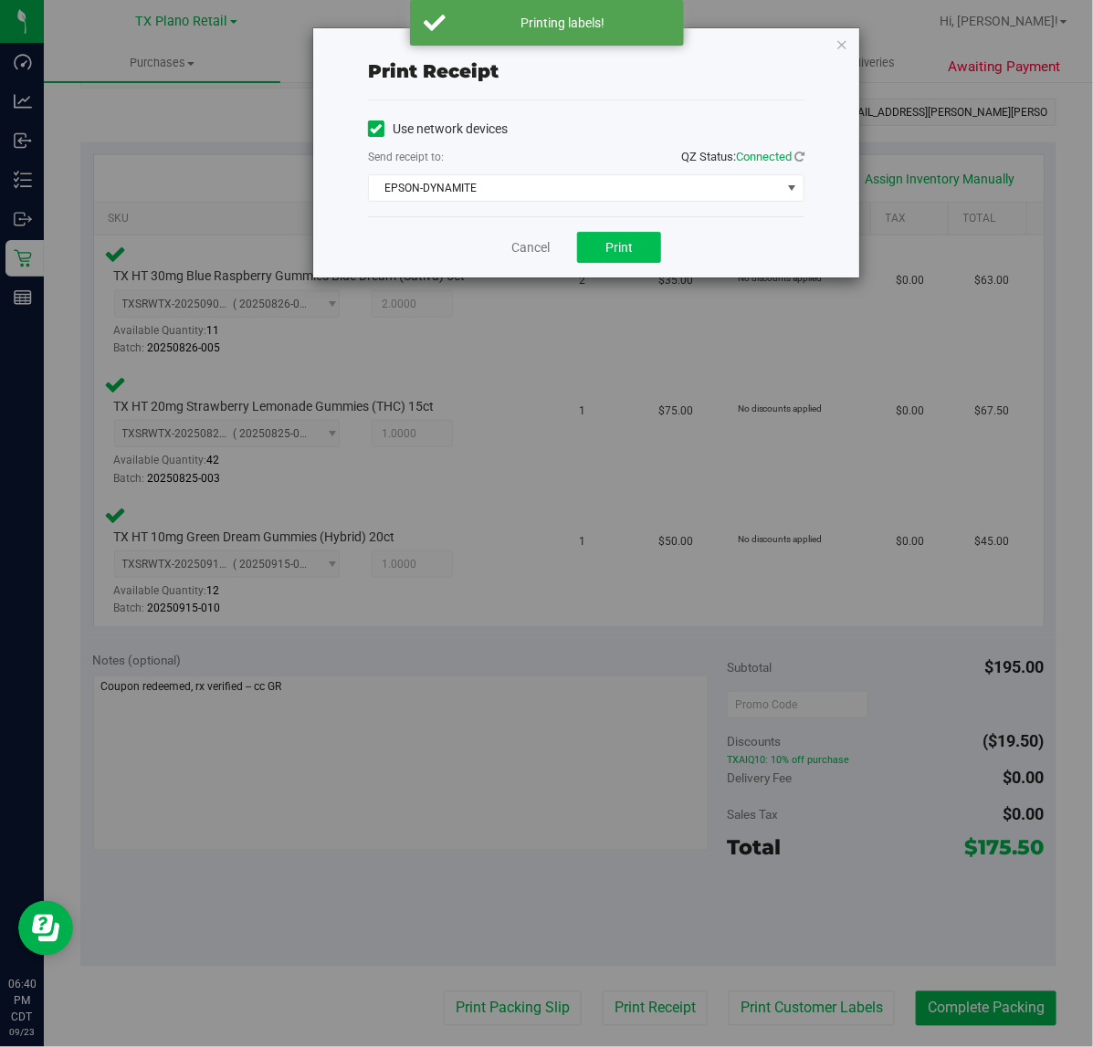
drag, startPoint x: 600, startPoint y: 231, endPoint x: 584, endPoint y: 234, distance: 15.8
click at [596, 231] on div "Cancel Print" at bounding box center [586, 246] width 436 height 61
drag, startPoint x: 577, startPoint y: 235, endPoint x: 549, endPoint y: 246, distance: 29.8
click at [576, 235] on div "Cancel Print" at bounding box center [586, 246] width 436 height 61
click at [539, 249] on link "Cancel" at bounding box center [530, 247] width 38 height 19
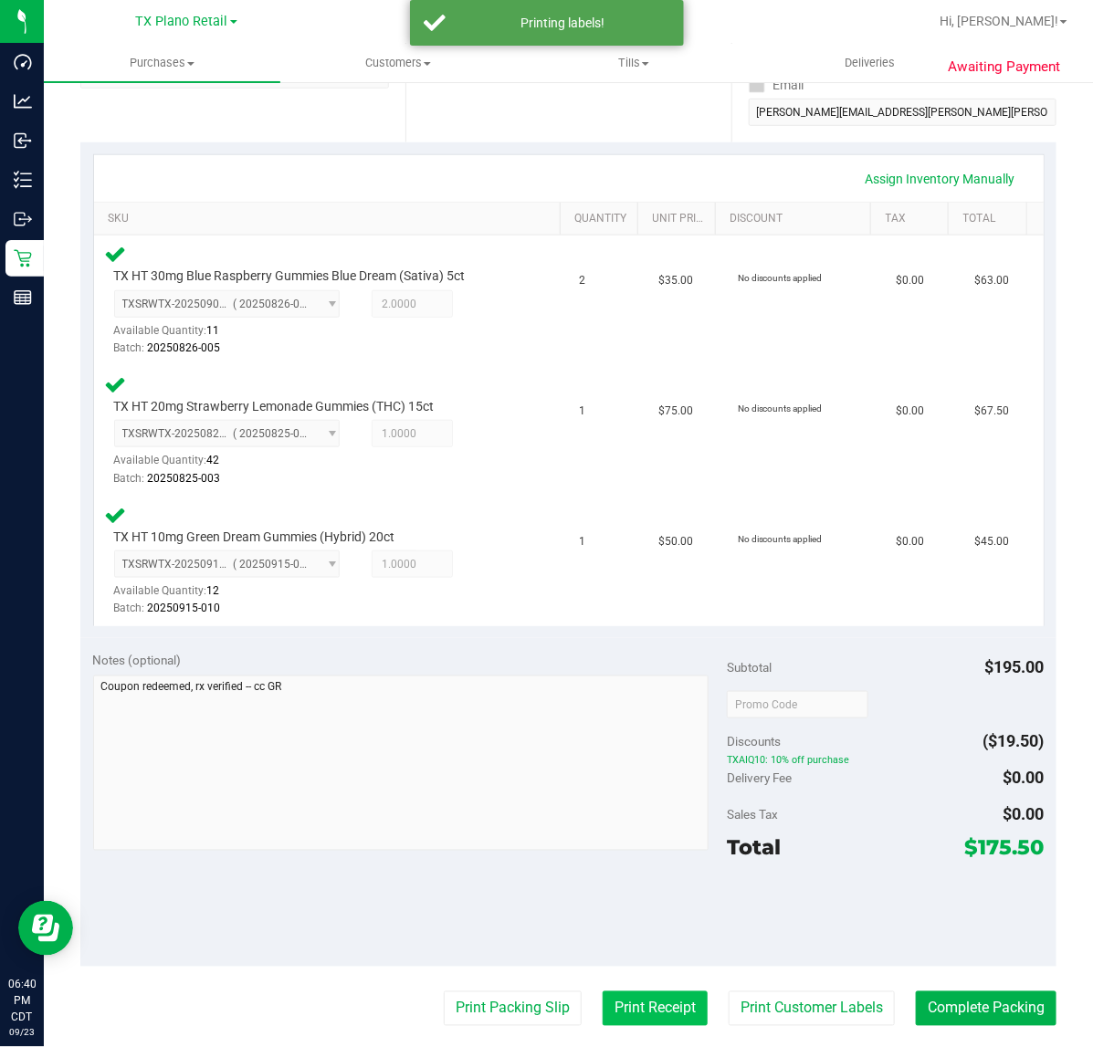
drag, startPoint x: 659, startPoint y: 1019, endPoint x: 658, endPoint y: 1010, distance: 9.2
click at [658, 1010] on button "Print Receipt" at bounding box center [654, 1008] width 105 height 35
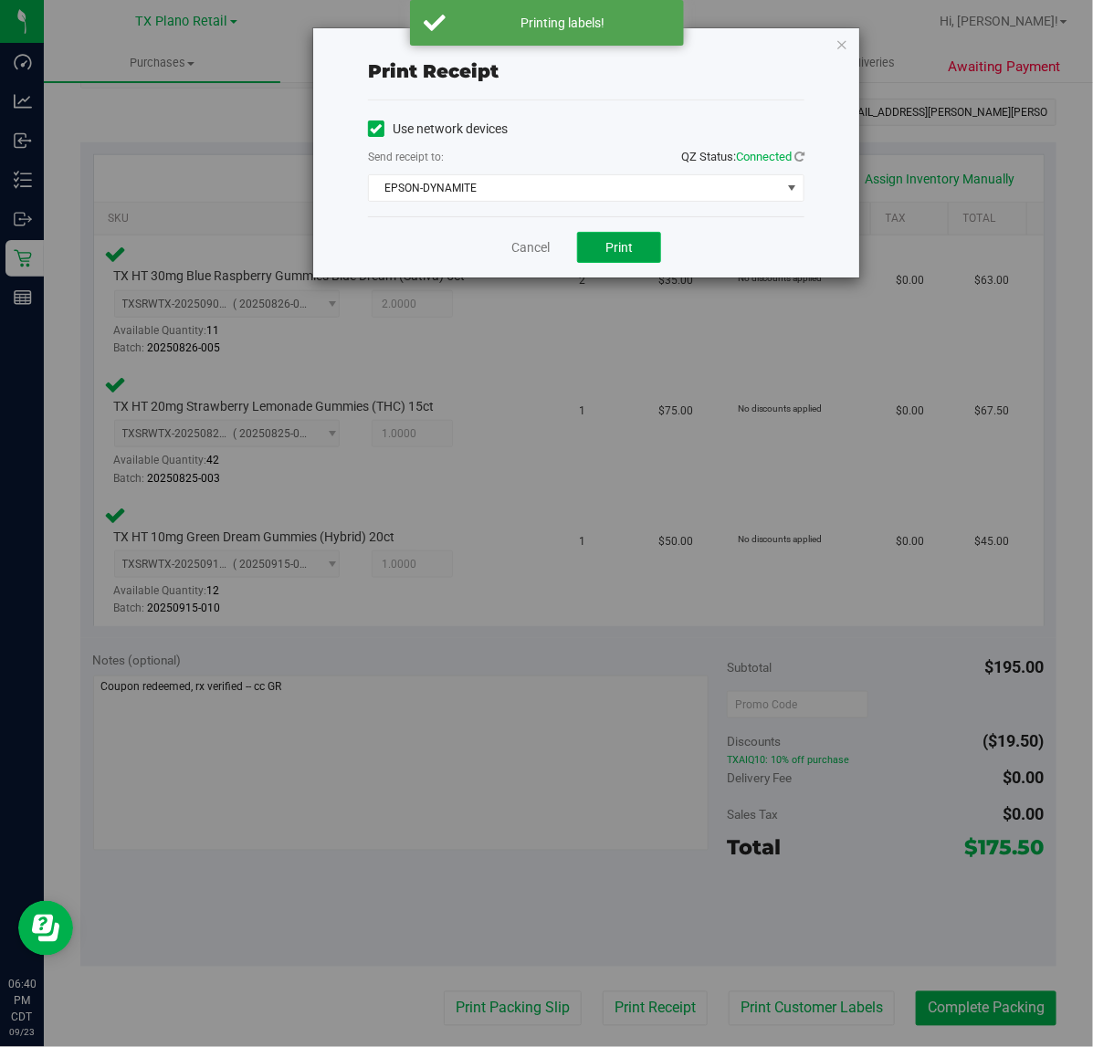
click at [593, 239] on button "Print" at bounding box center [619, 247] width 84 height 31
click at [535, 244] on link "Cancel" at bounding box center [530, 247] width 38 height 19
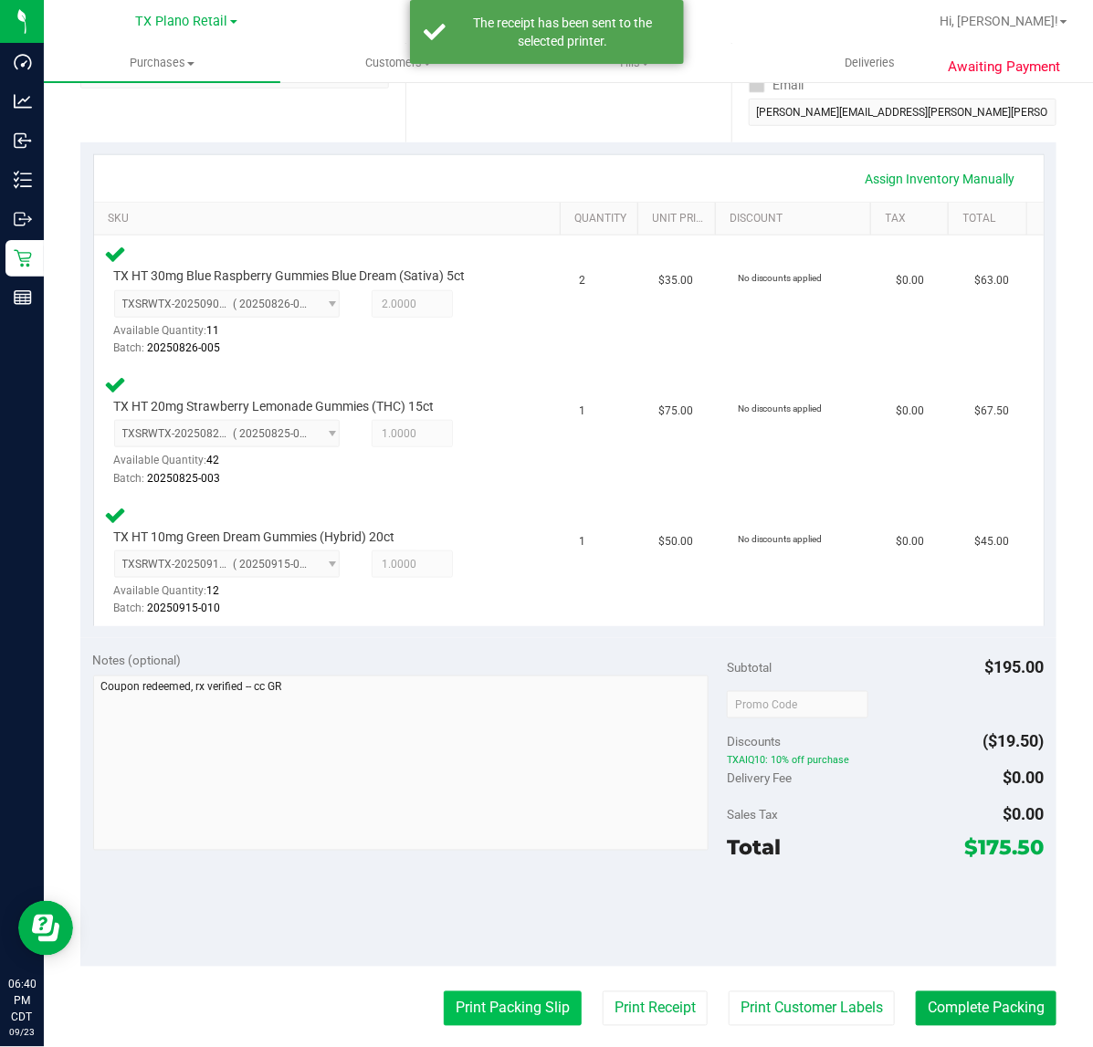
click at [497, 998] on button "Print Packing Slip" at bounding box center [513, 1008] width 138 height 35
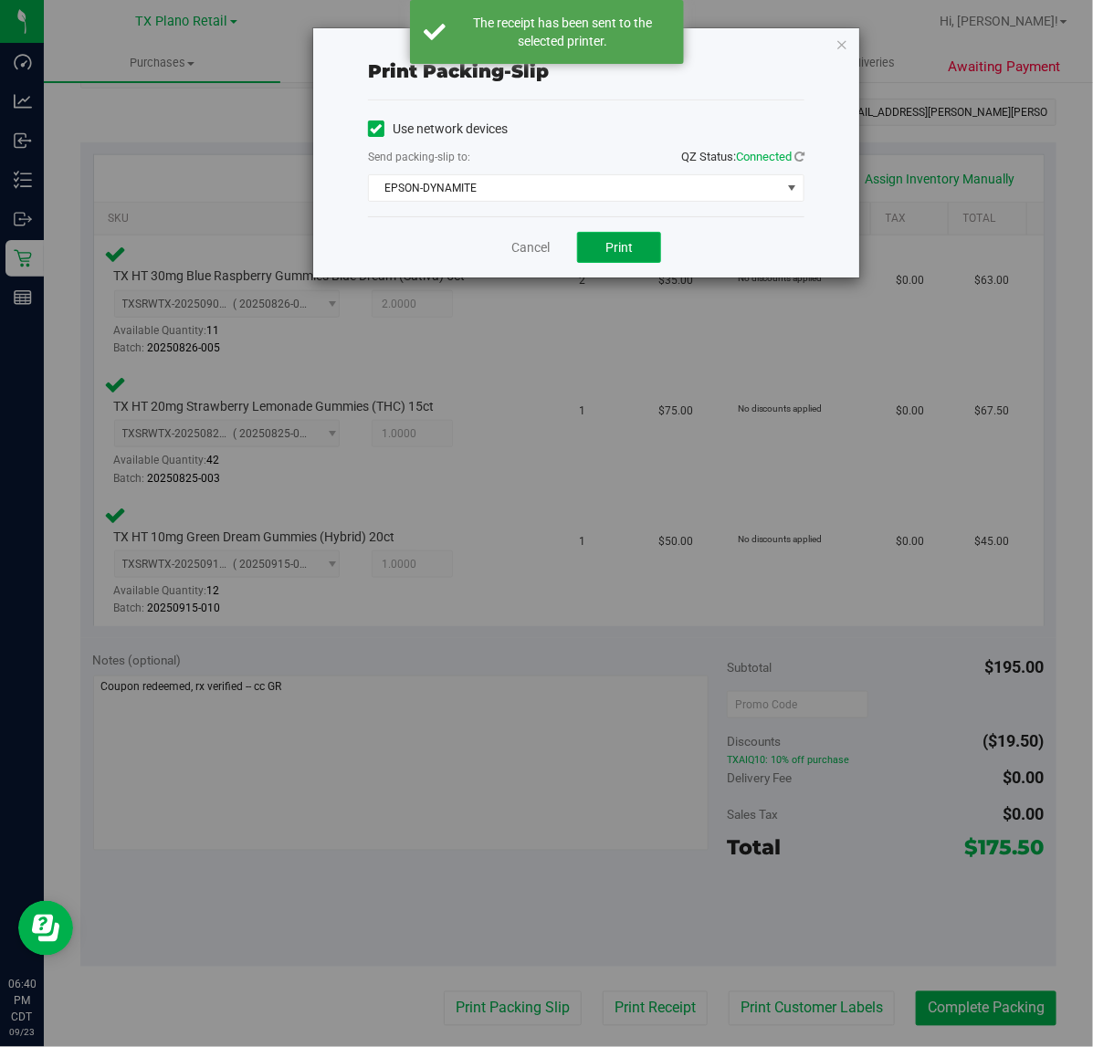
click at [613, 253] on span "Print" at bounding box center [618, 247] width 27 height 15
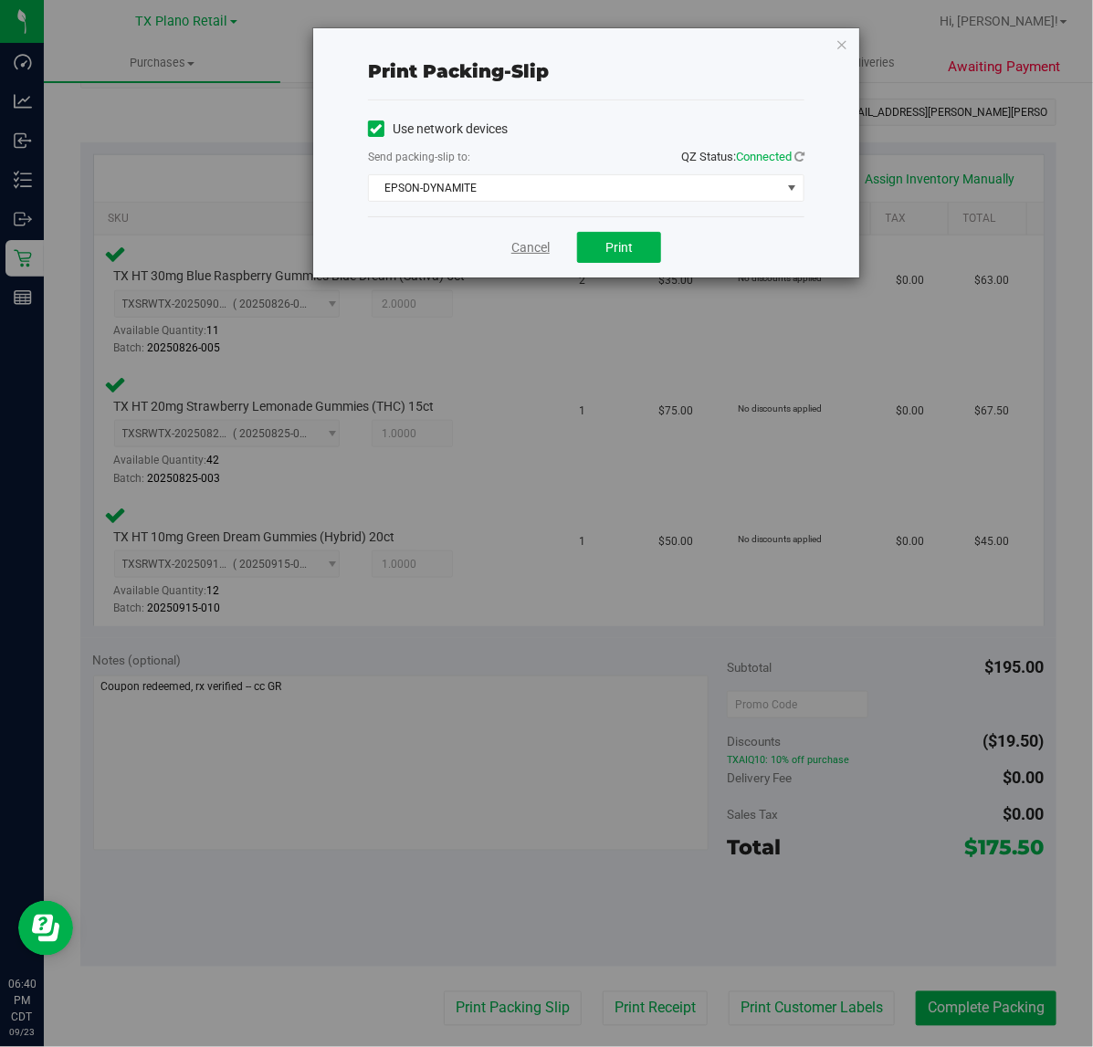
click at [537, 245] on link "Cancel" at bounding box center [530, 247] width 38 height 19
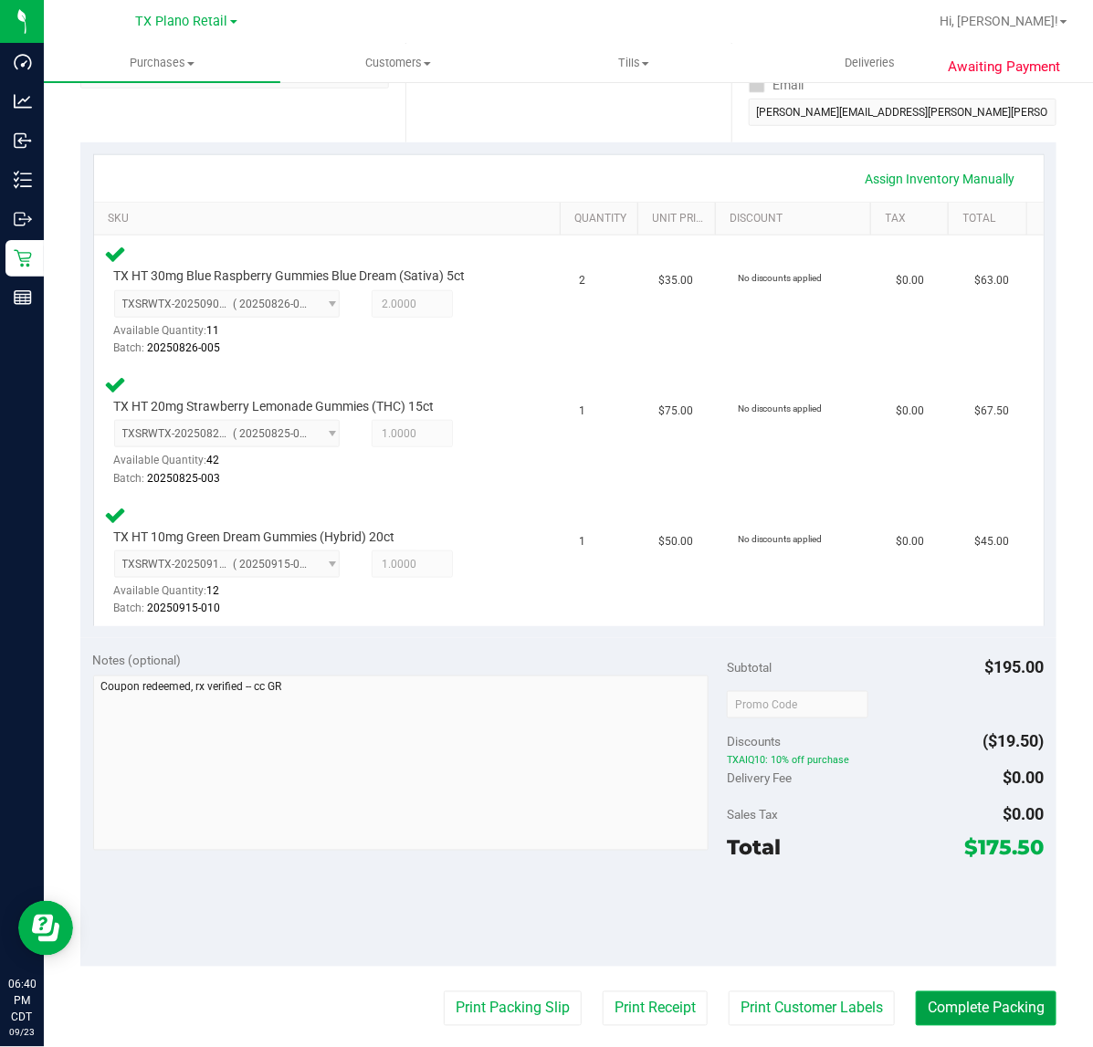
click at [993, 992] on button "Complete Packing" at bounding box center [985, 1008] width 141 height 35
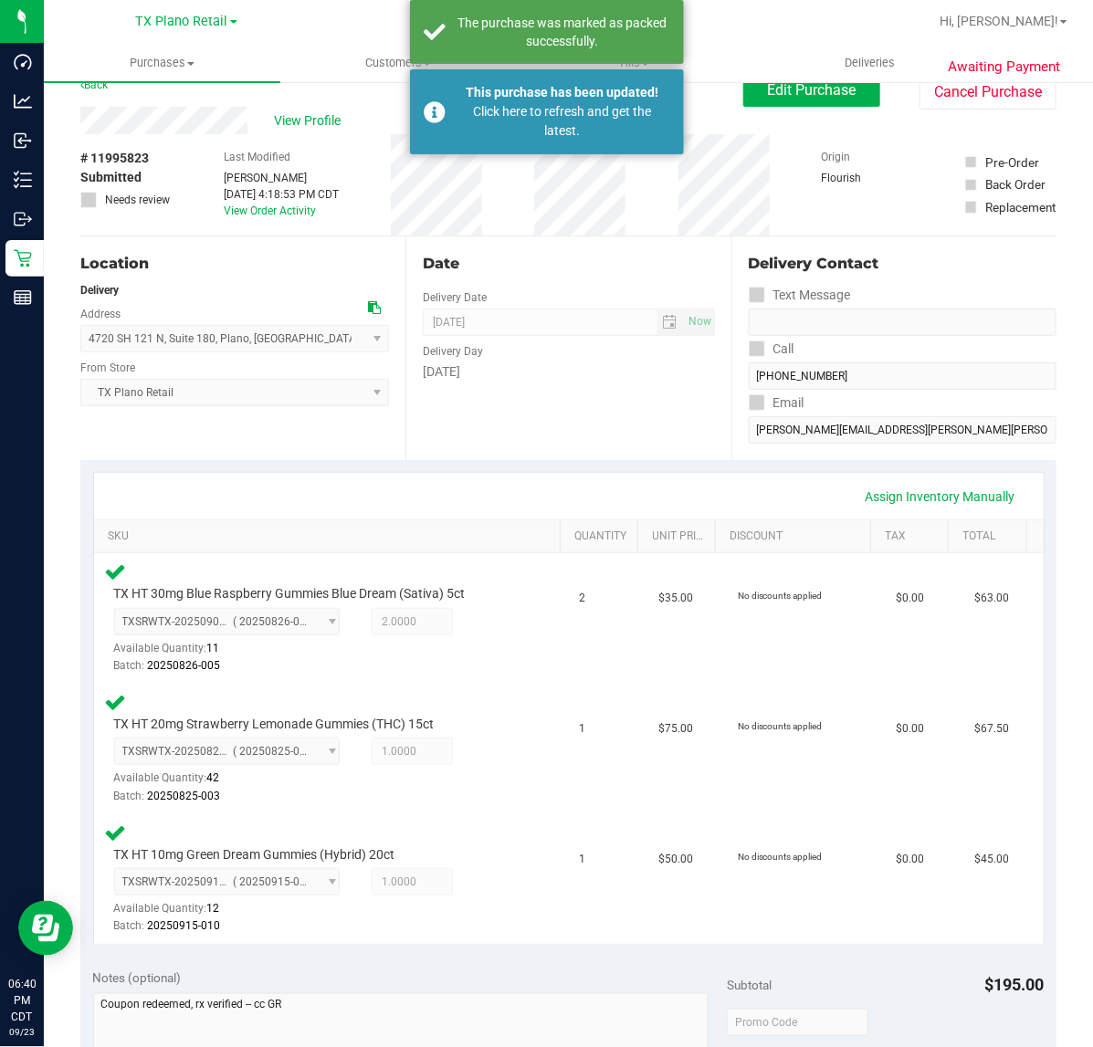
scroll to position [34, 0]
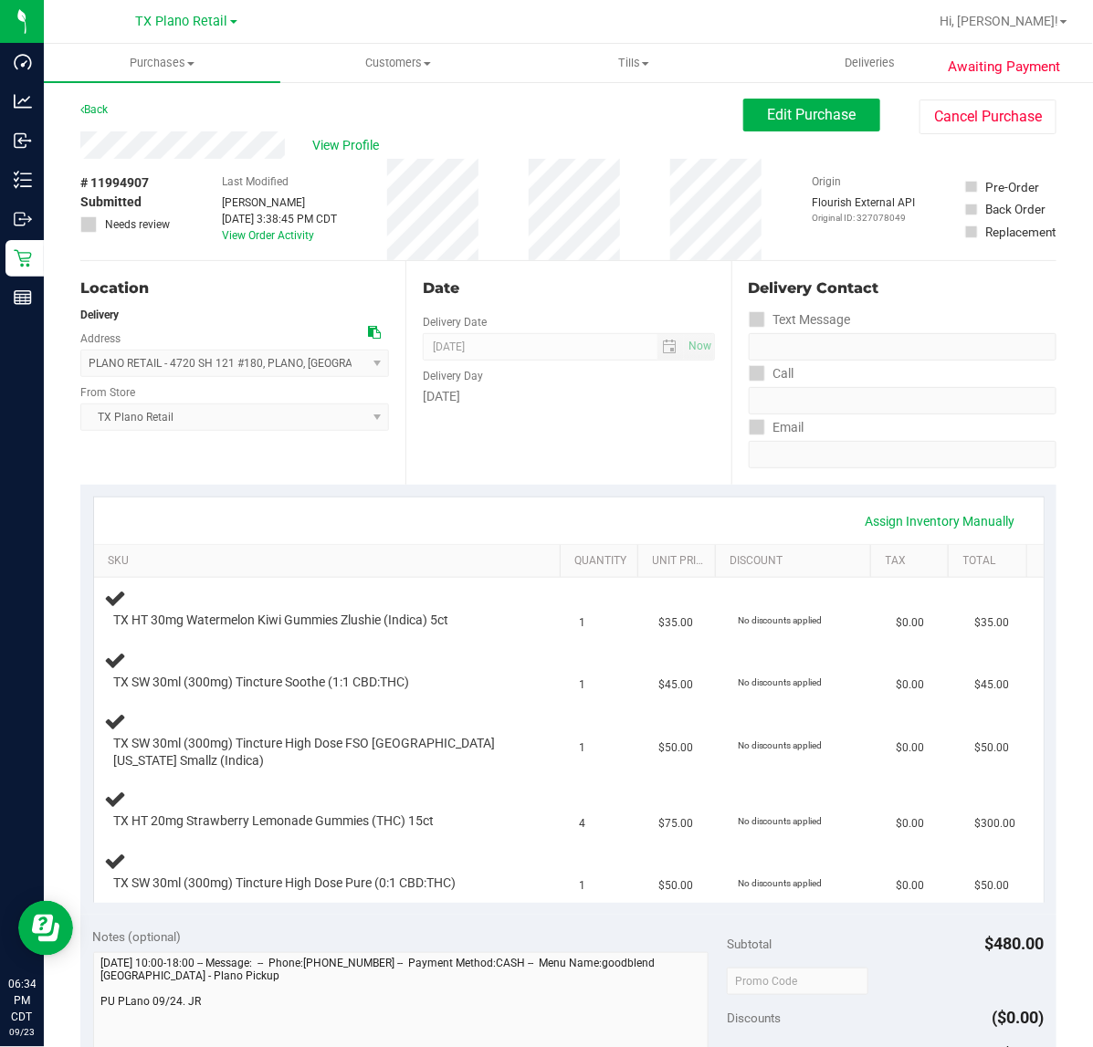
click at [534, 431] on div "Date Delivery Date [DATE] Now [DATE] 07:00 AM Now Delivery Day [DATE]" at bounding box center [567, 373] width 325 height 224
click at [534, 431] on div "Date Delivery Date 09/24/2025 Now 09/24/2025 07:00 AM Now Delivery Day Wednesday" at bounding box center [567, 373] width 325 height 224
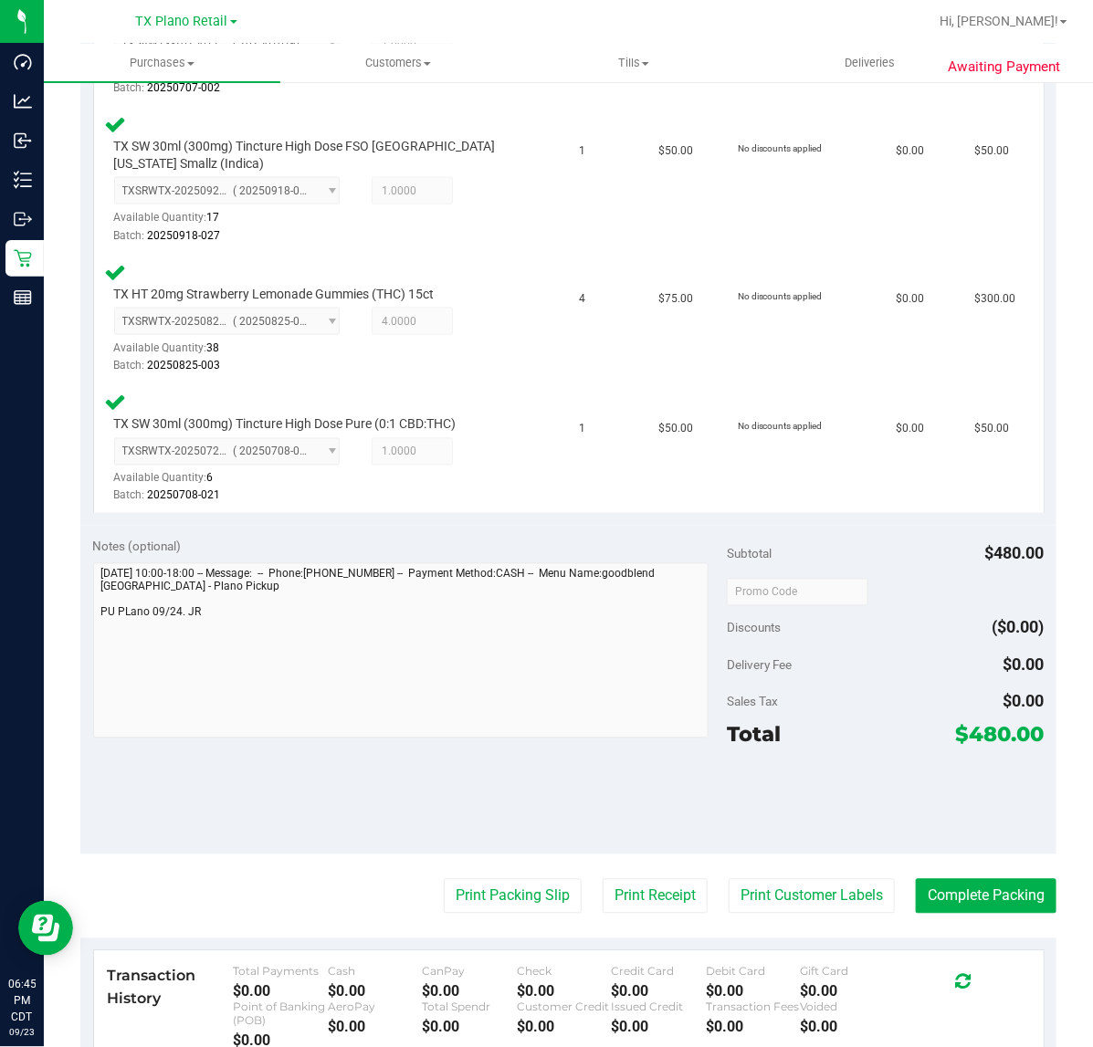
scroll to position [735, 0]
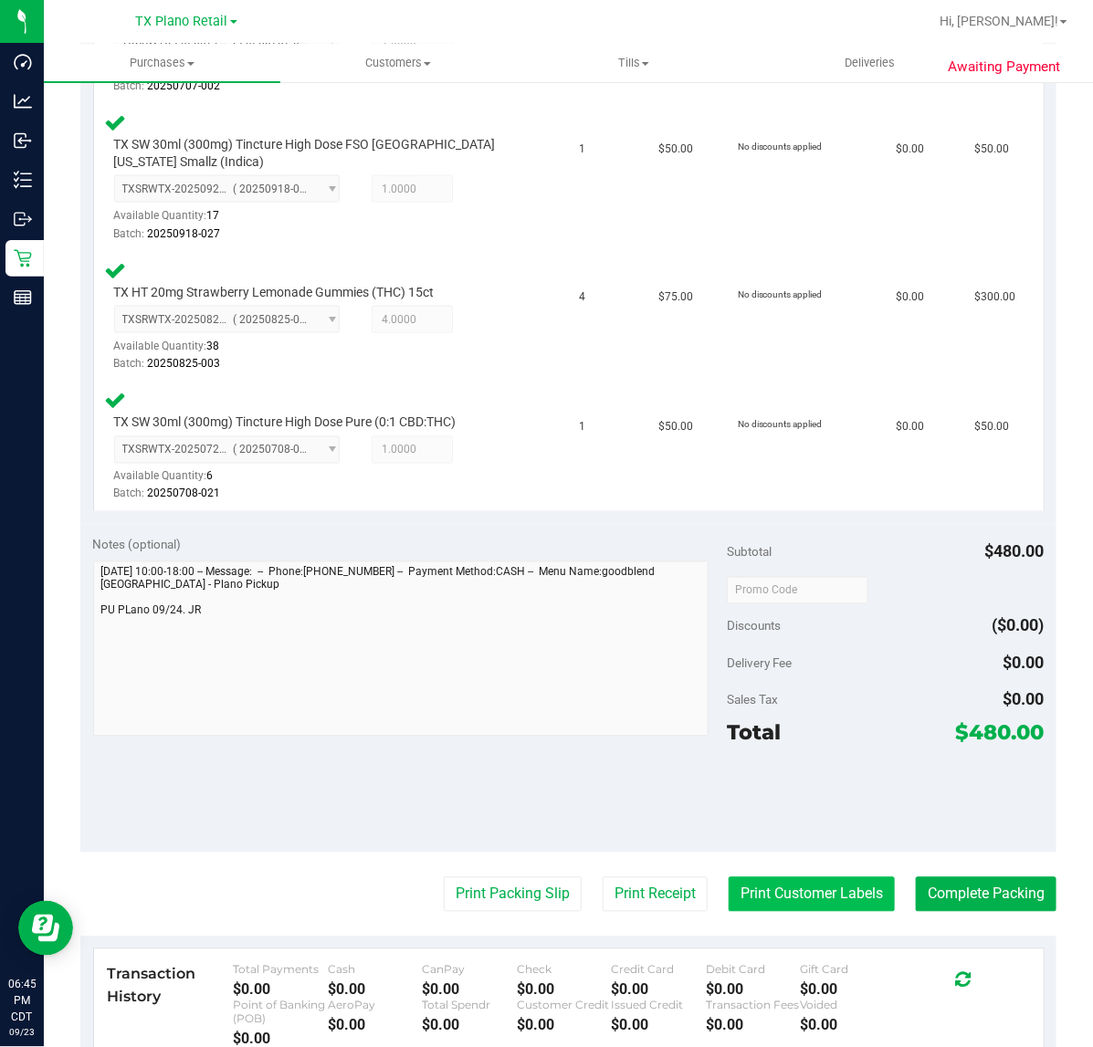
click at [759, 877] on button "Print Customer Labels" at bounding box center [811, 894] width 166 height 35
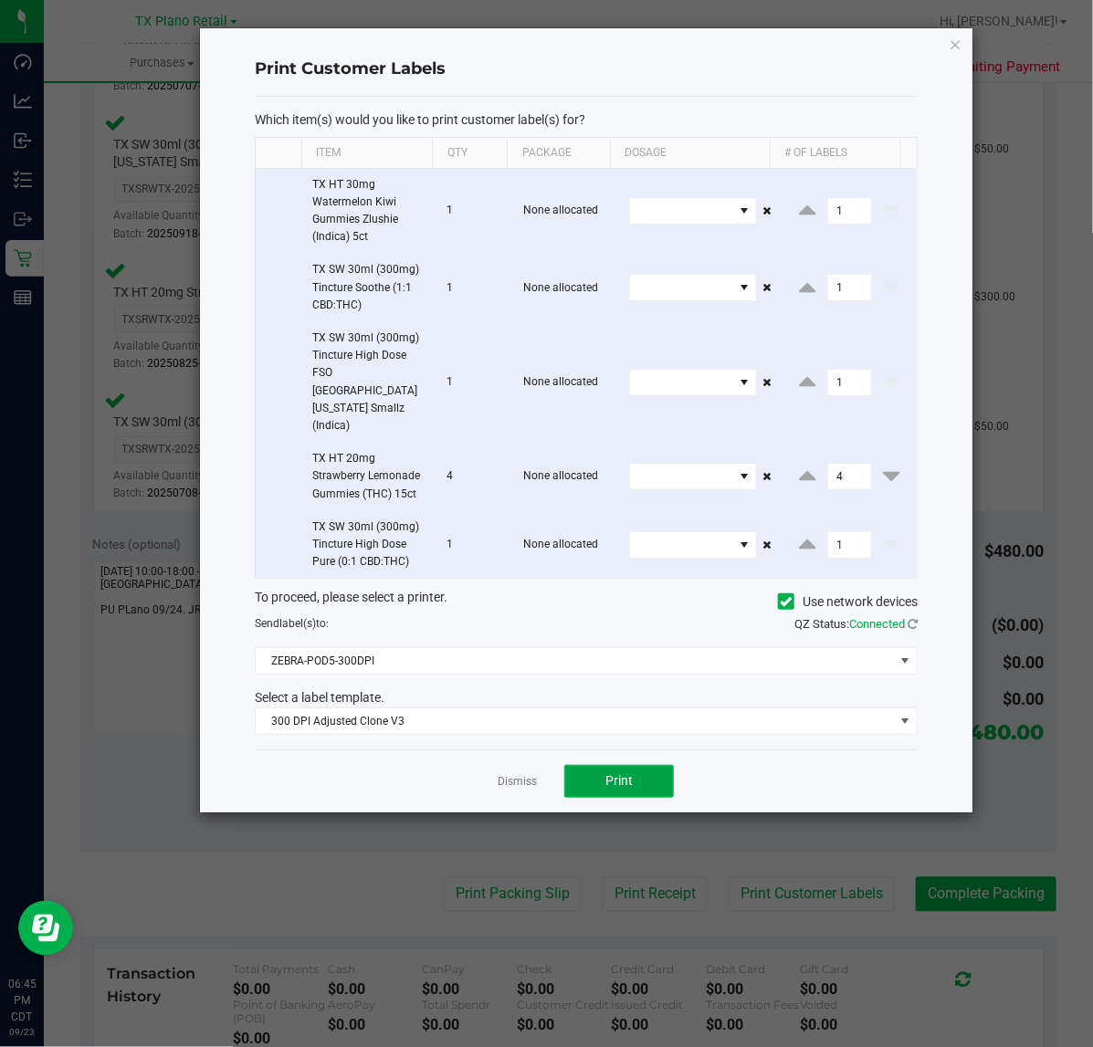
click at [600, 765] on button "Print" at bounding box center [619, 781] width 110 height 33
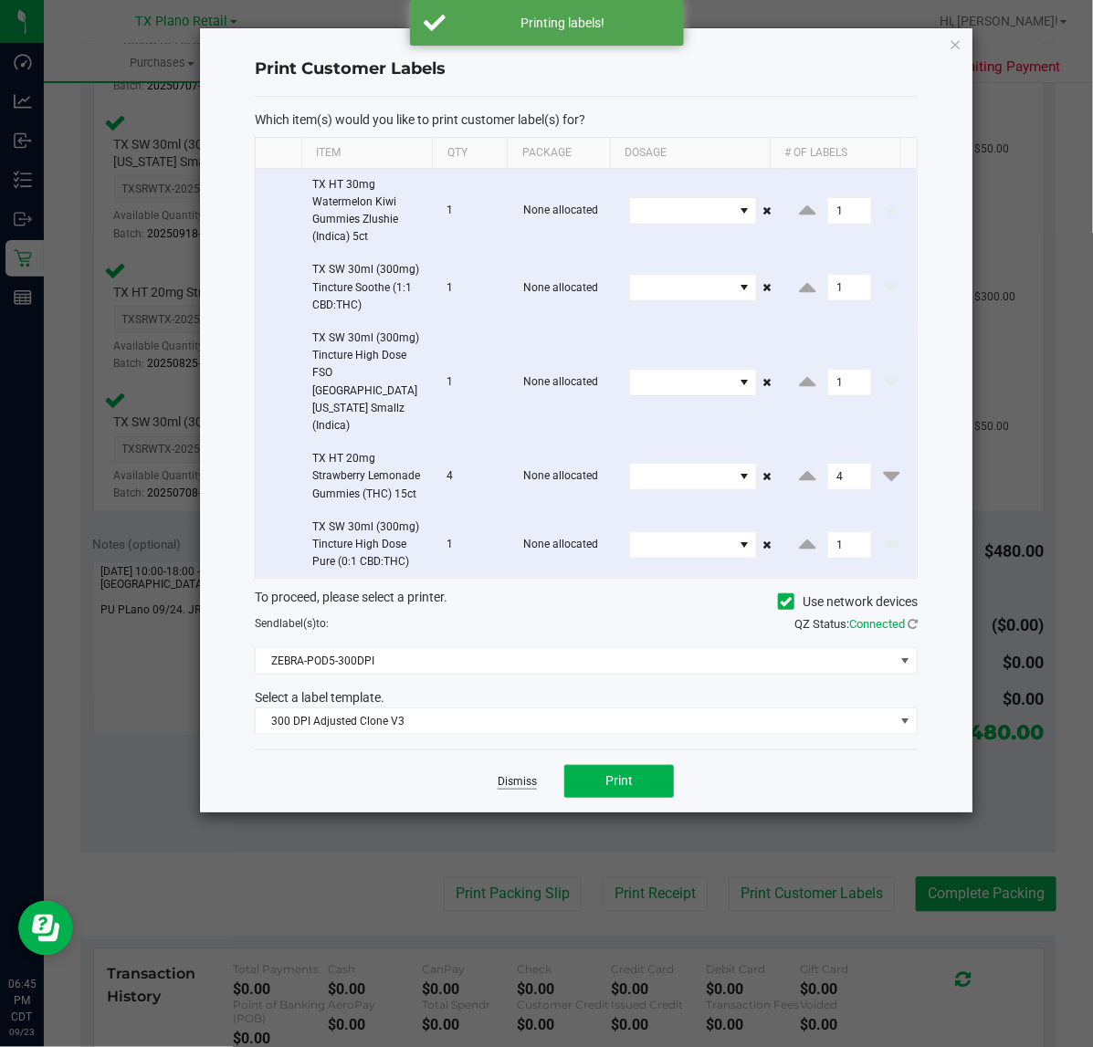
click at [504, 774] on link "Dismiss" at bounding box center [516, 782] width 39 height 16
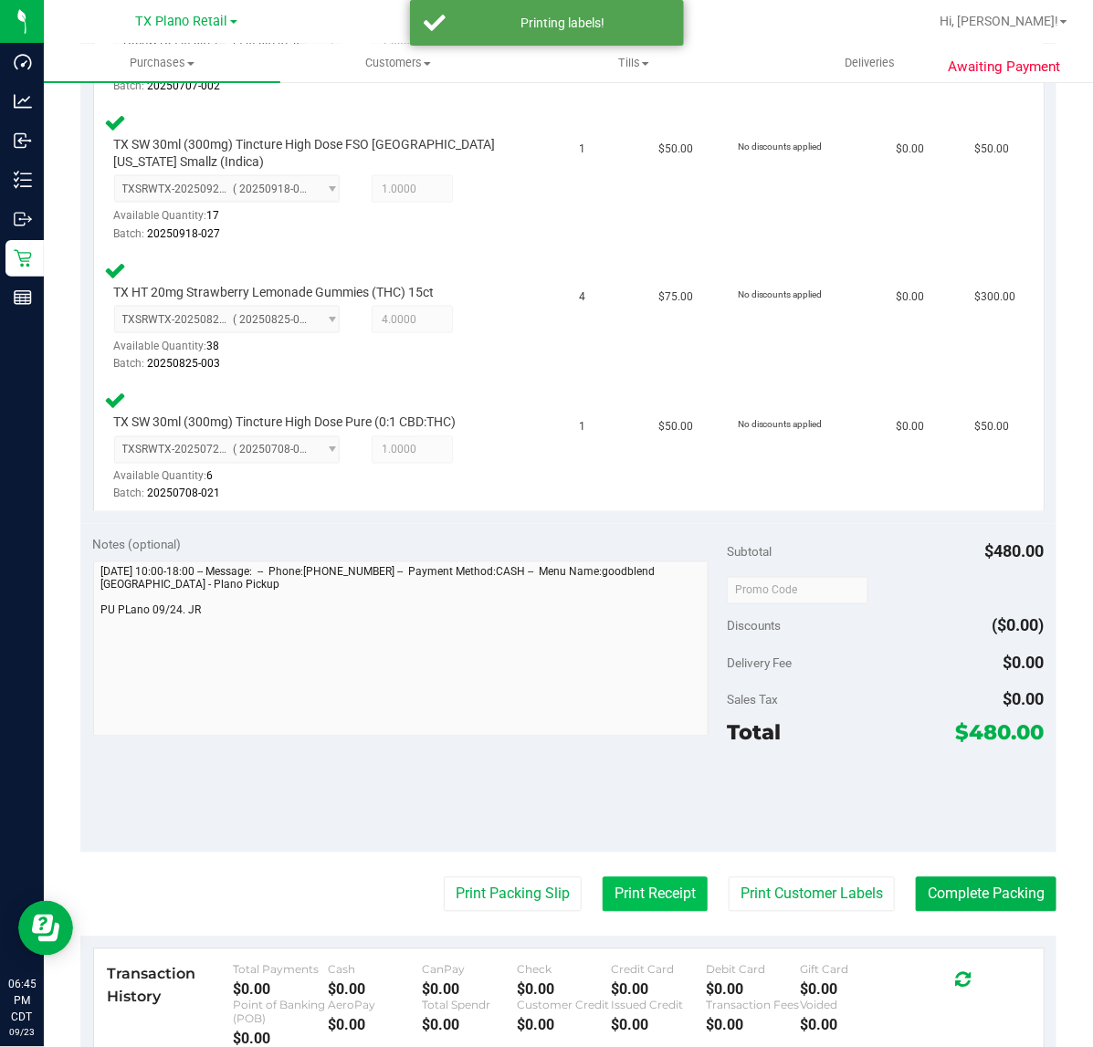
click at [664, 902] on button "Print Receipt" at bounding box center [654, 894] width 105 height 35
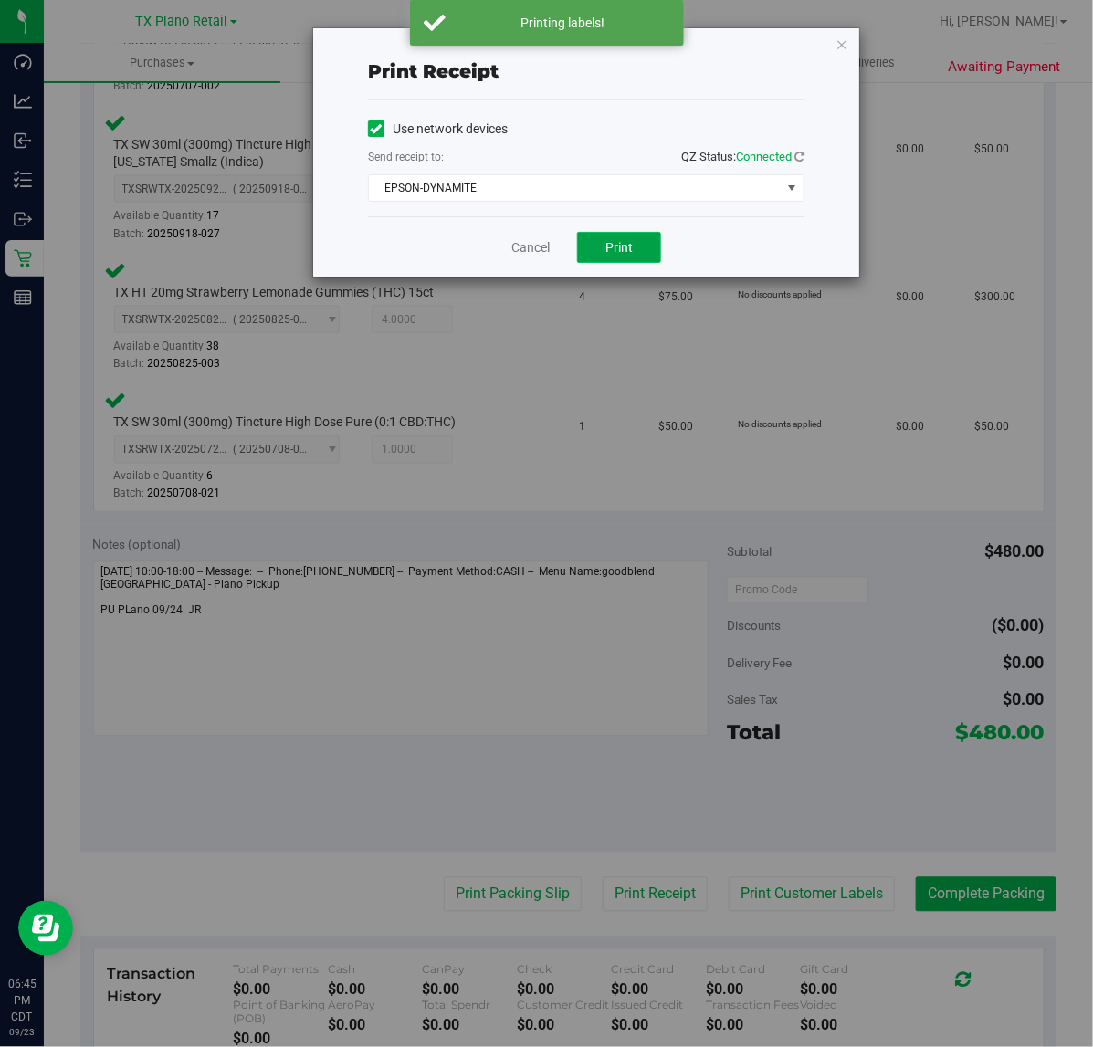
click at [596, 251] on button "Print" at bounding box center [619, 247] width 84 height 31
click at [544, 249] on div "Cancel Print" at bounding box center [586, 246] width 436 height 61
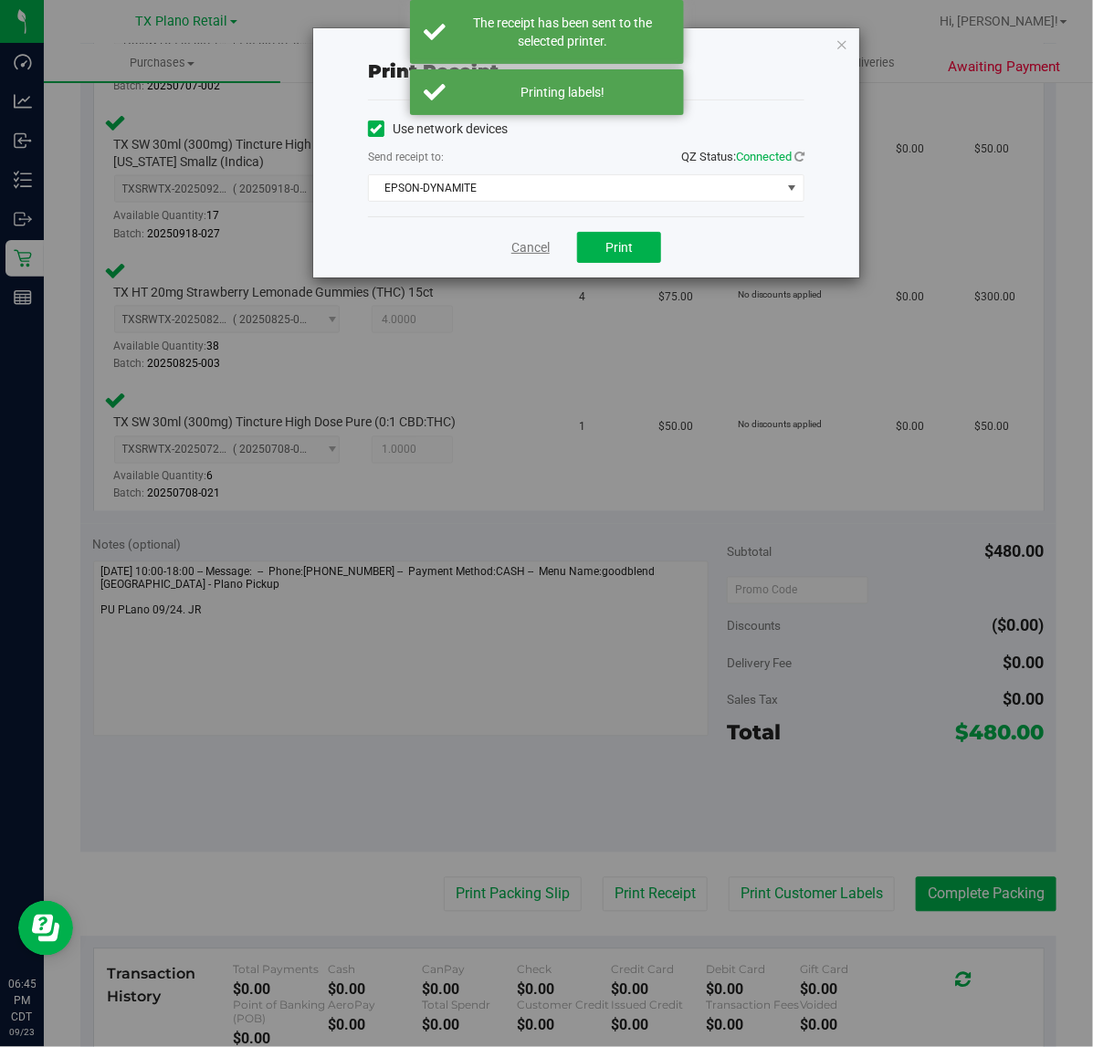
click at [532, 252] on link "Cancel" at bounding box center [530, 247] width 38 height 19
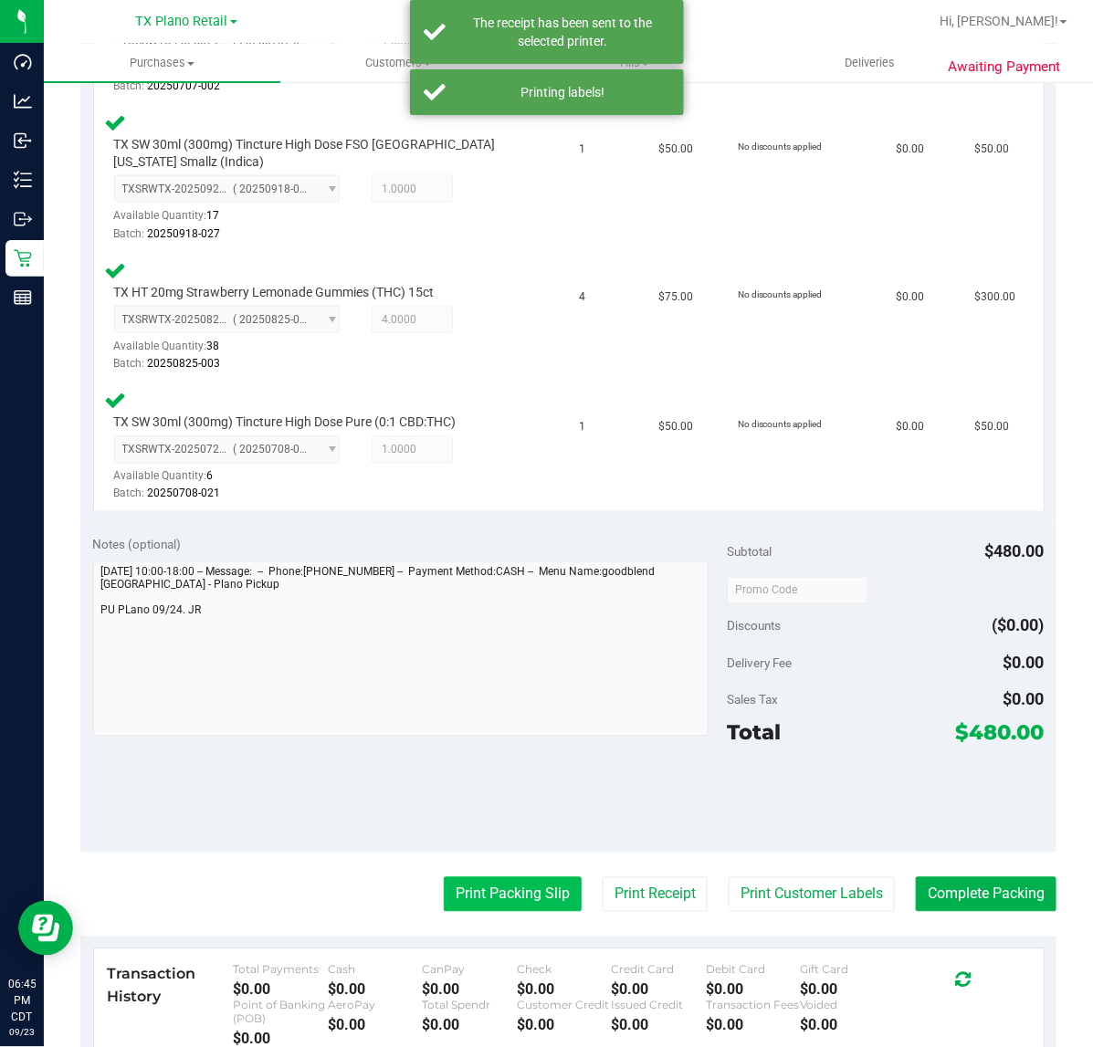
click at [507, 878] on button "Print Packing Slip" at bounding box center [513, 894] width 138 height 35
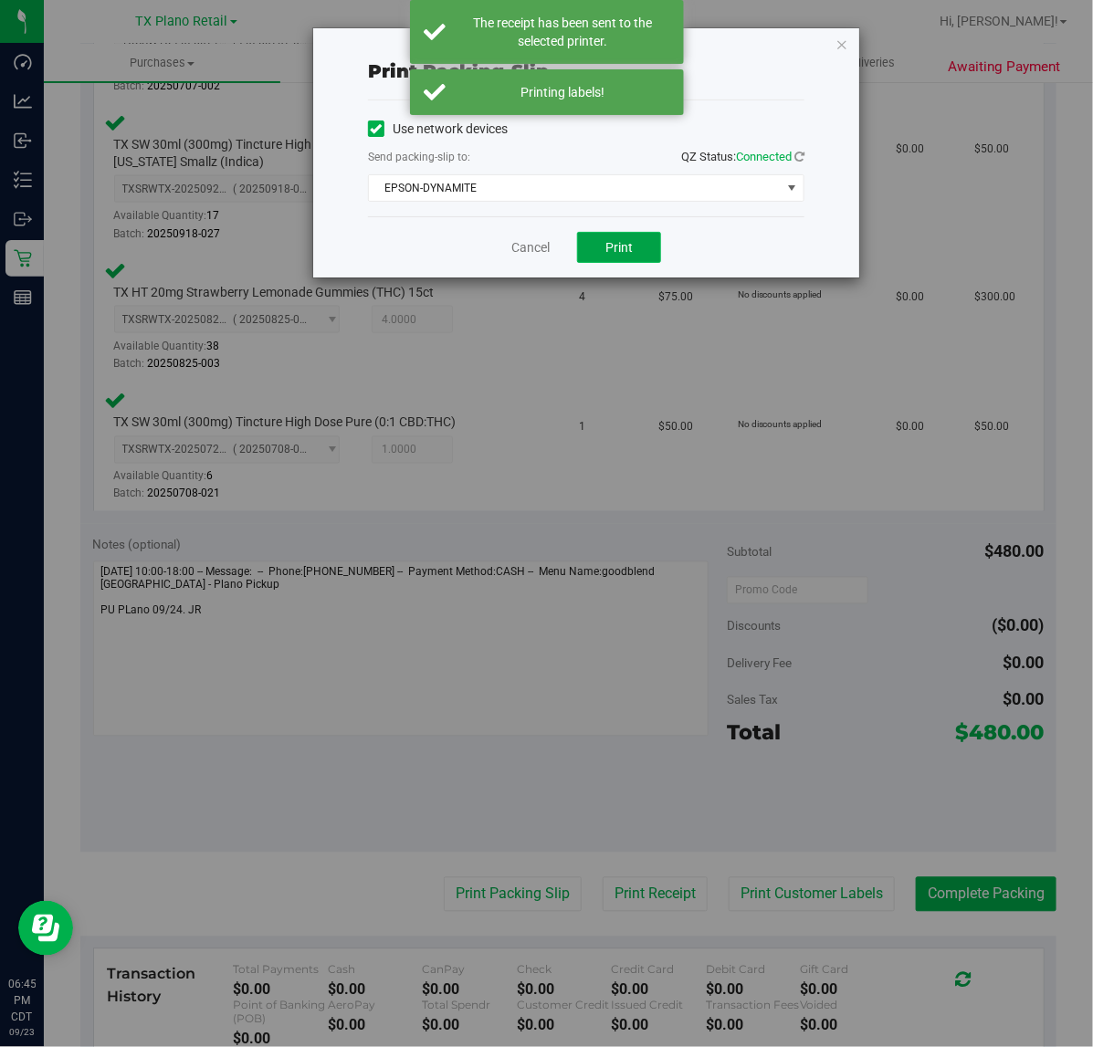
click at [608, 258] on button "Print" at bounding box center [619, 247] width 84 height 31
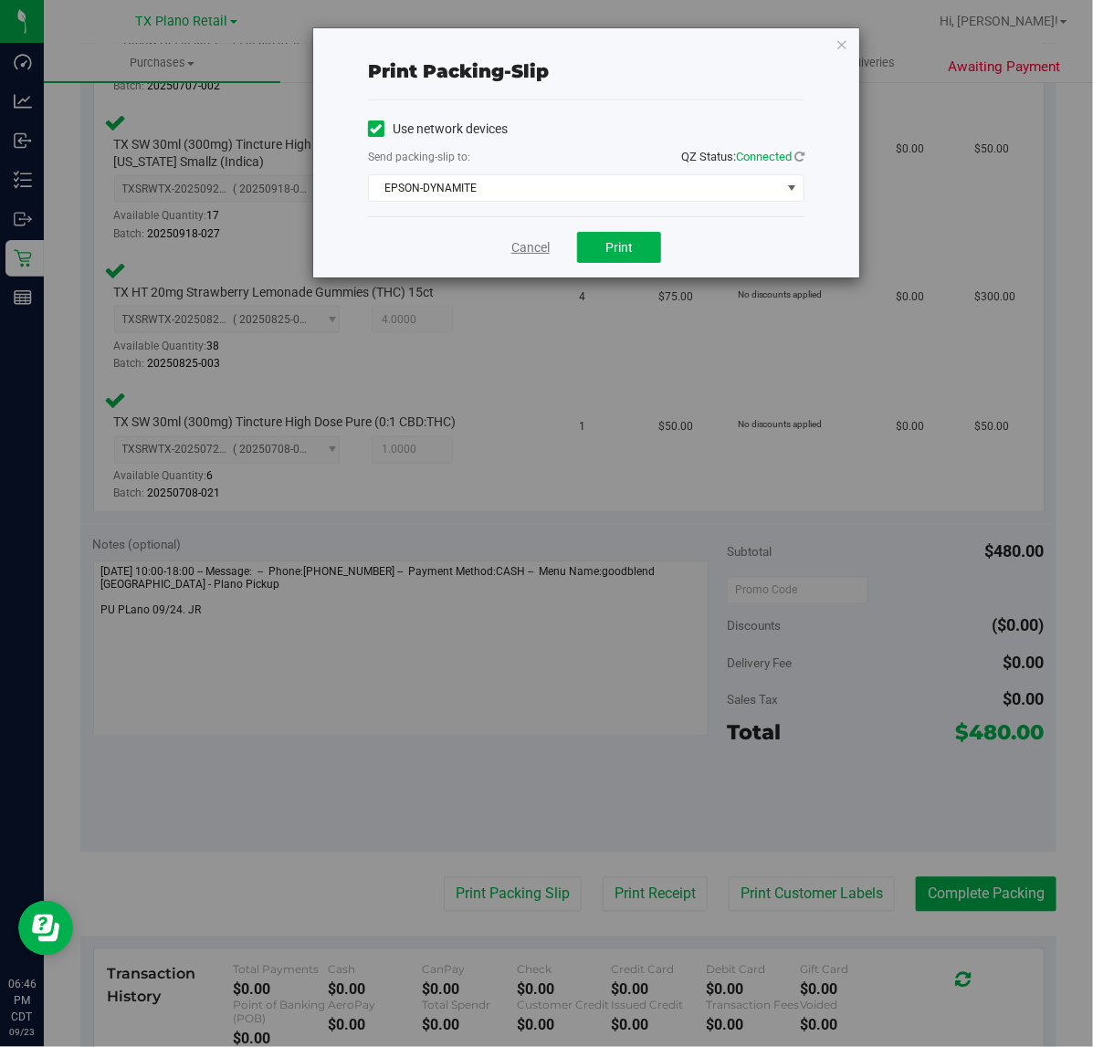
click at [523, 251] on link "Cancel" at bounding box center [530, 247] width 38 height 19
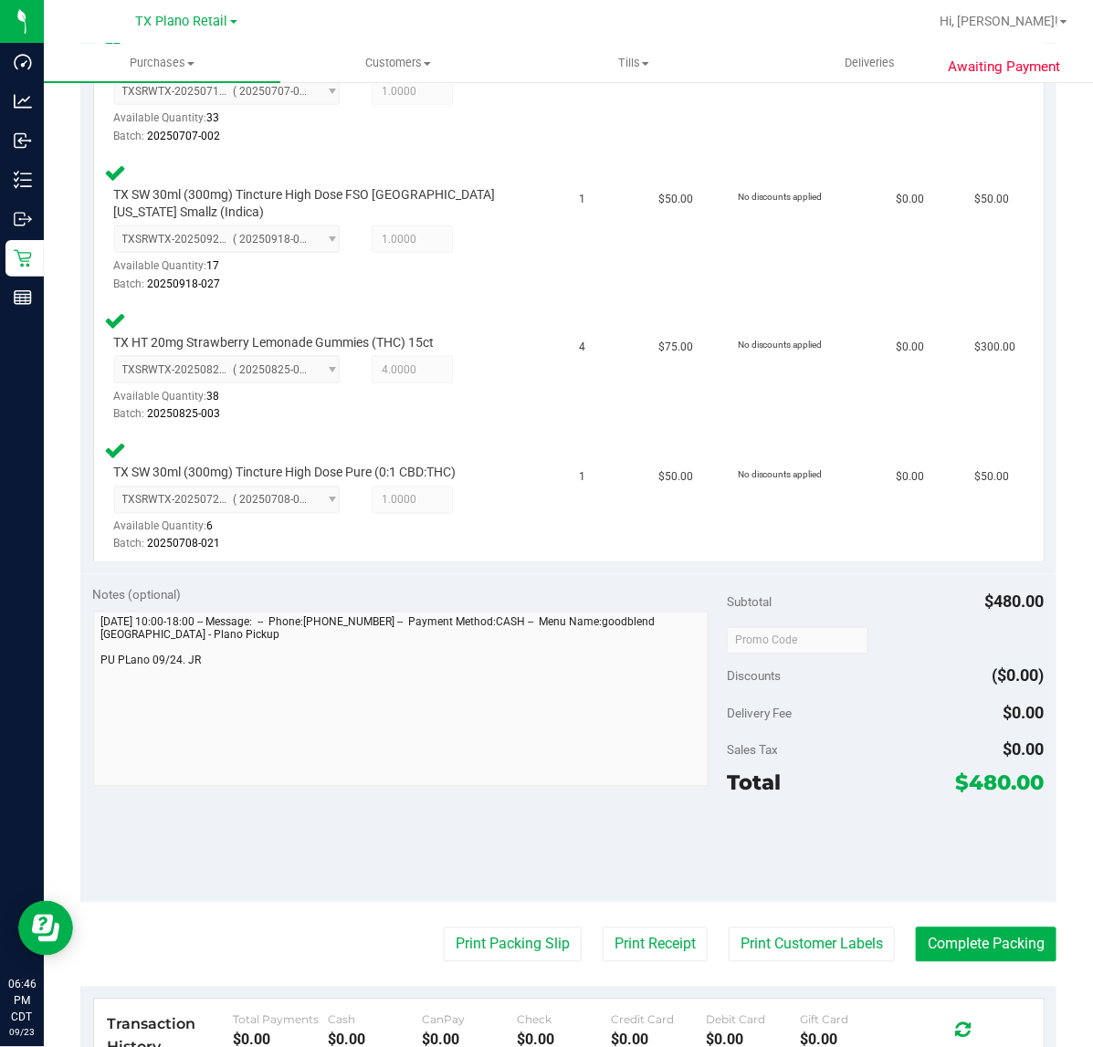
scroll to position [698, 0]
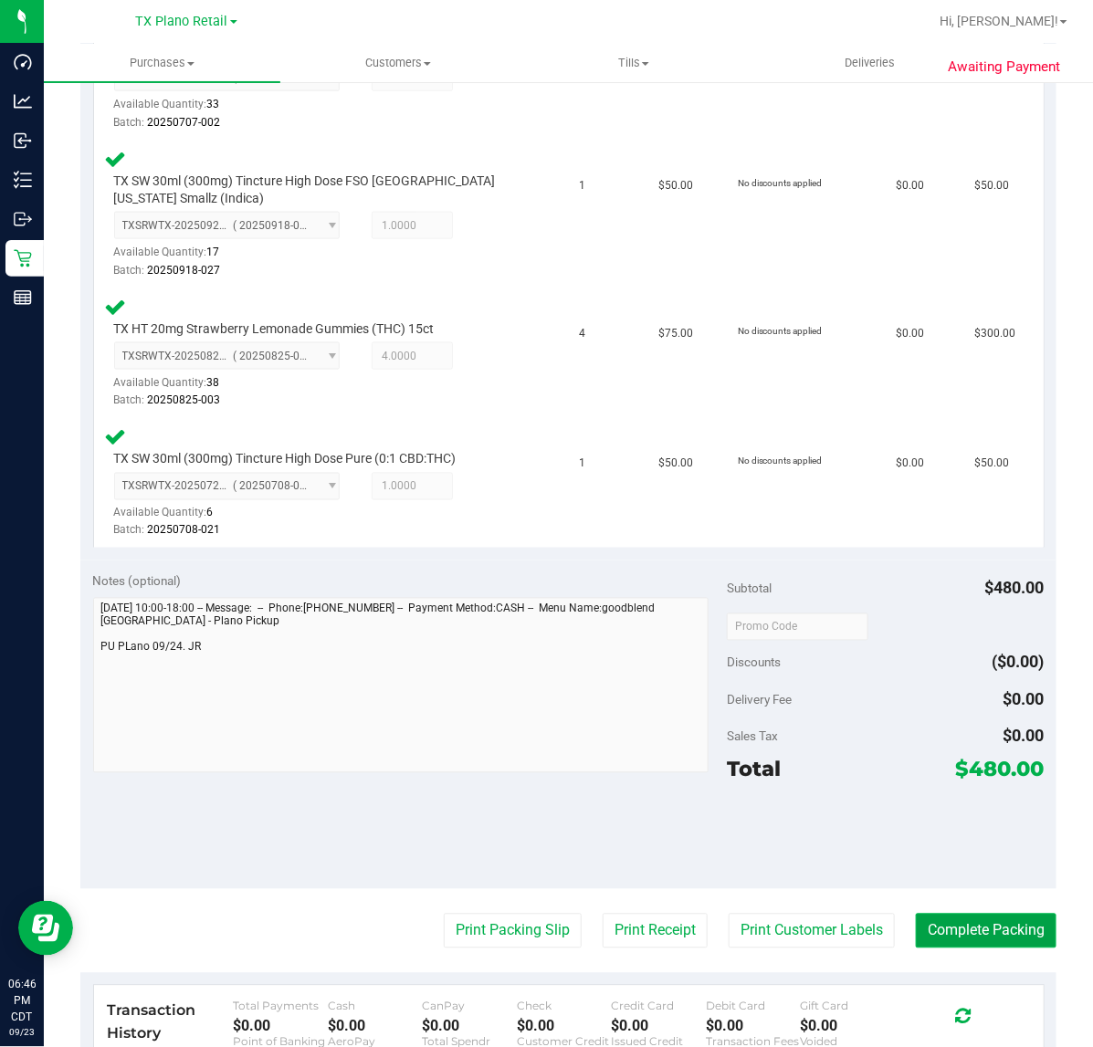
click at [964, 925] on button "Complete Packing" at bounding box center [985, 931] width 141 height 35
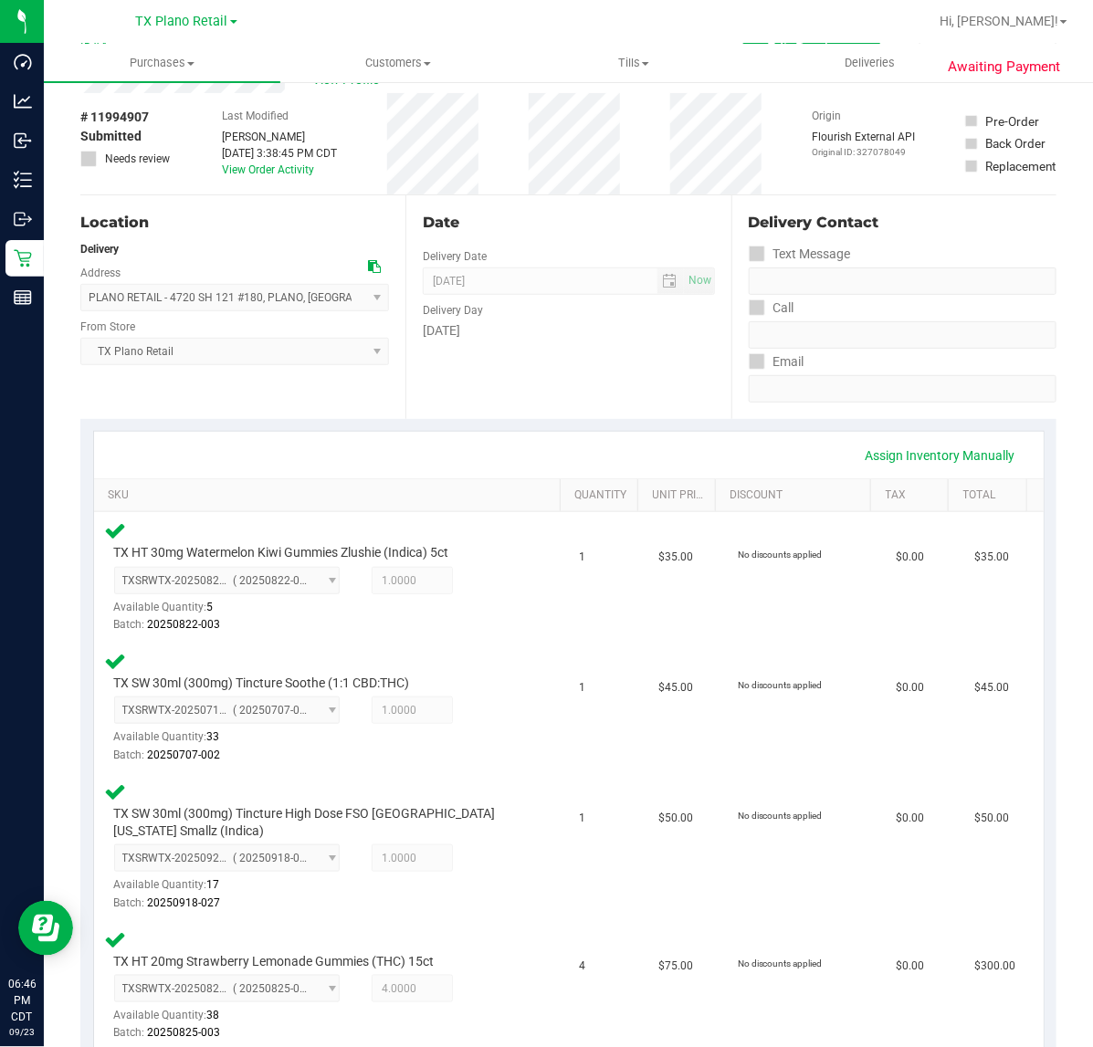
scroll to position [0, 0]
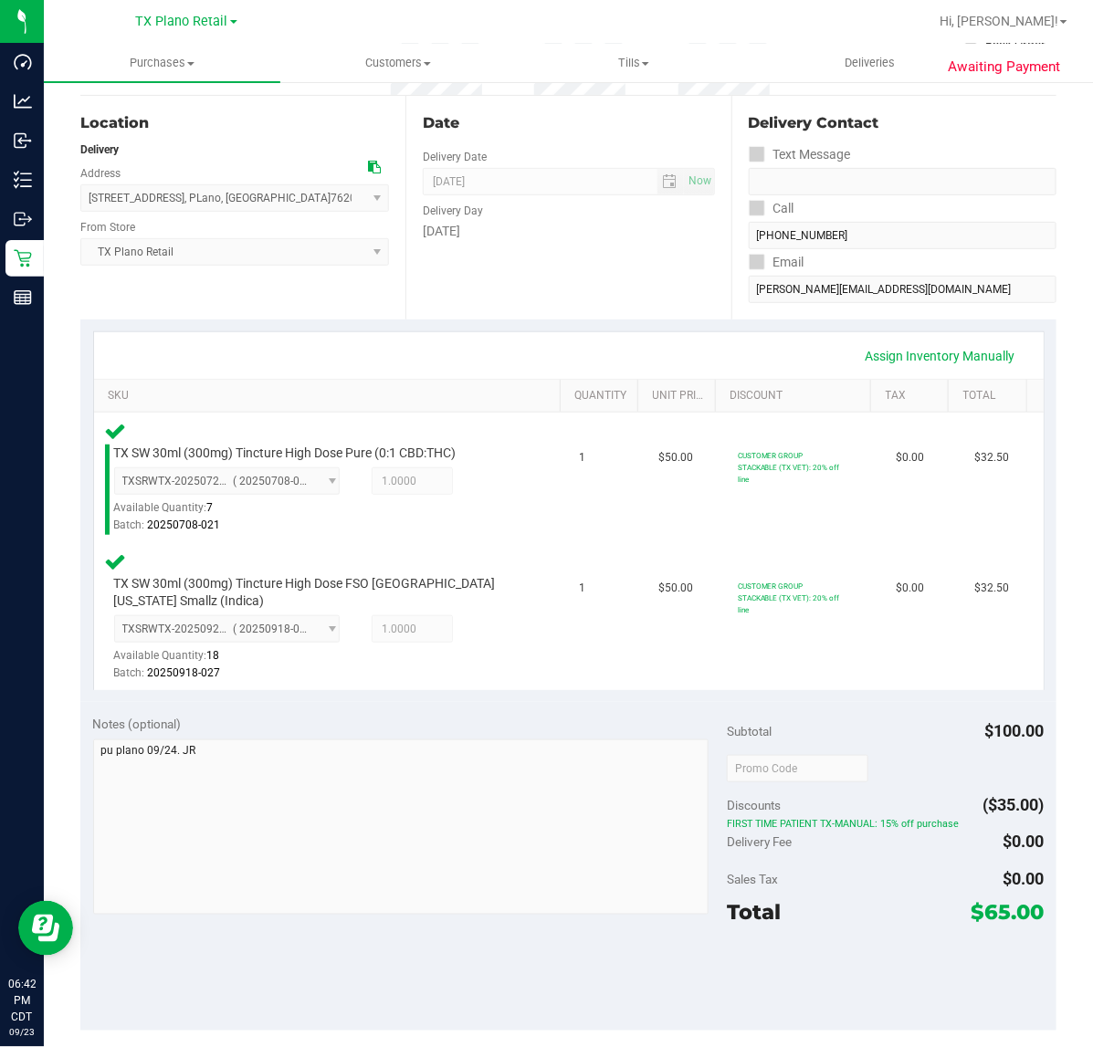
scroll to position [228, 0]
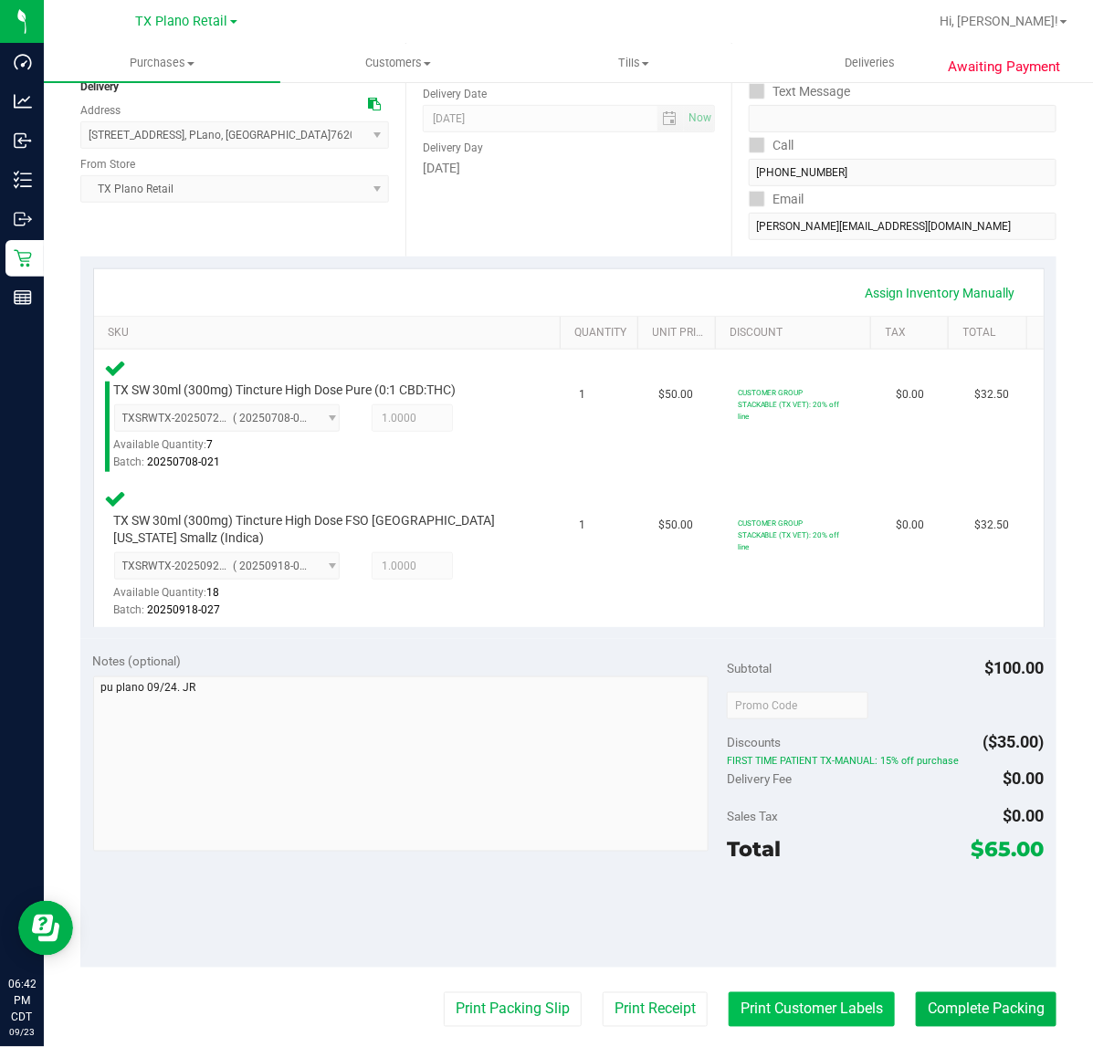
click at [790, 995] on button "Print Customer Labels" at bounding box center [811, 1009] width 166 height 35
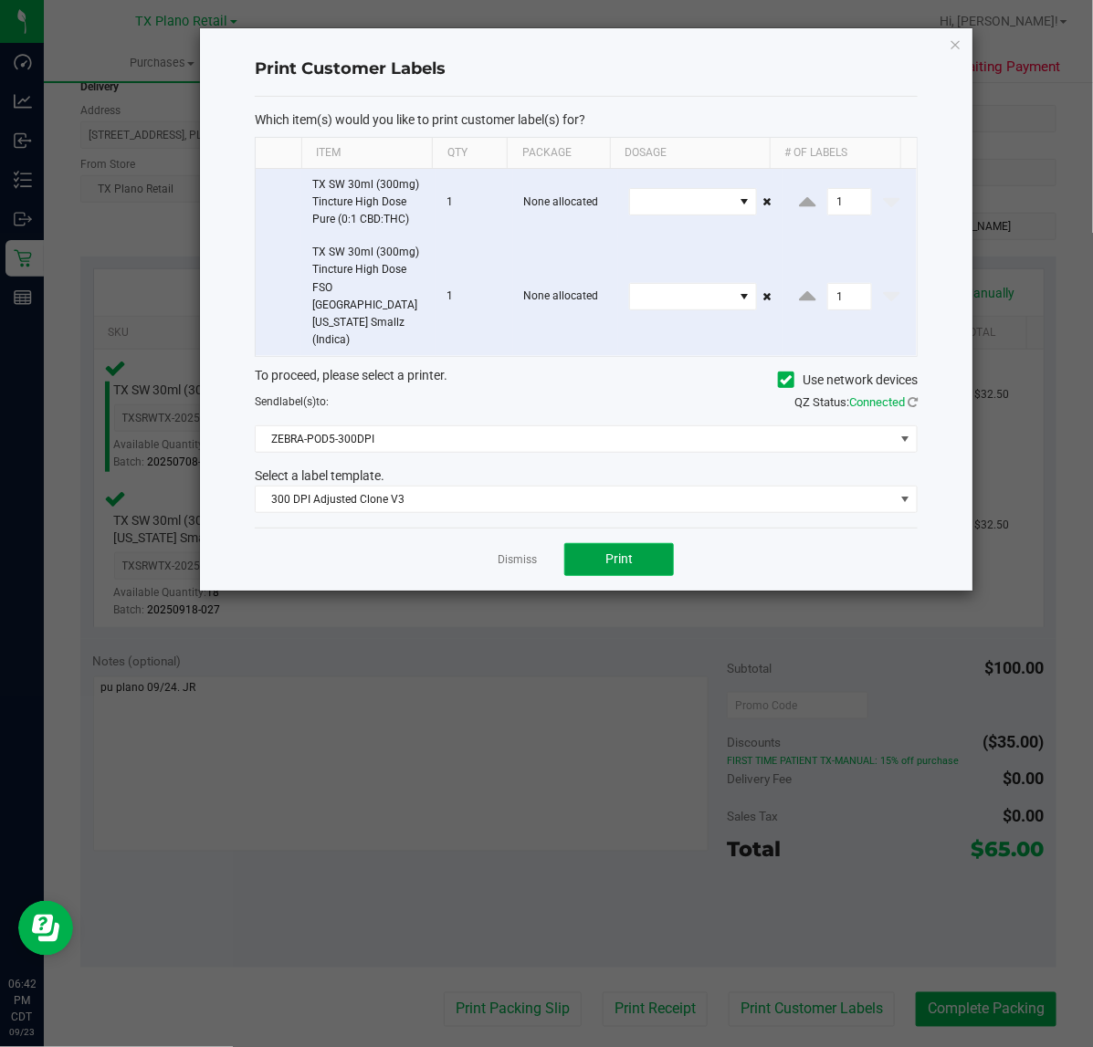
click at [641, 543] on button "Print" at bounding box center [619, 559] width 110 height 33
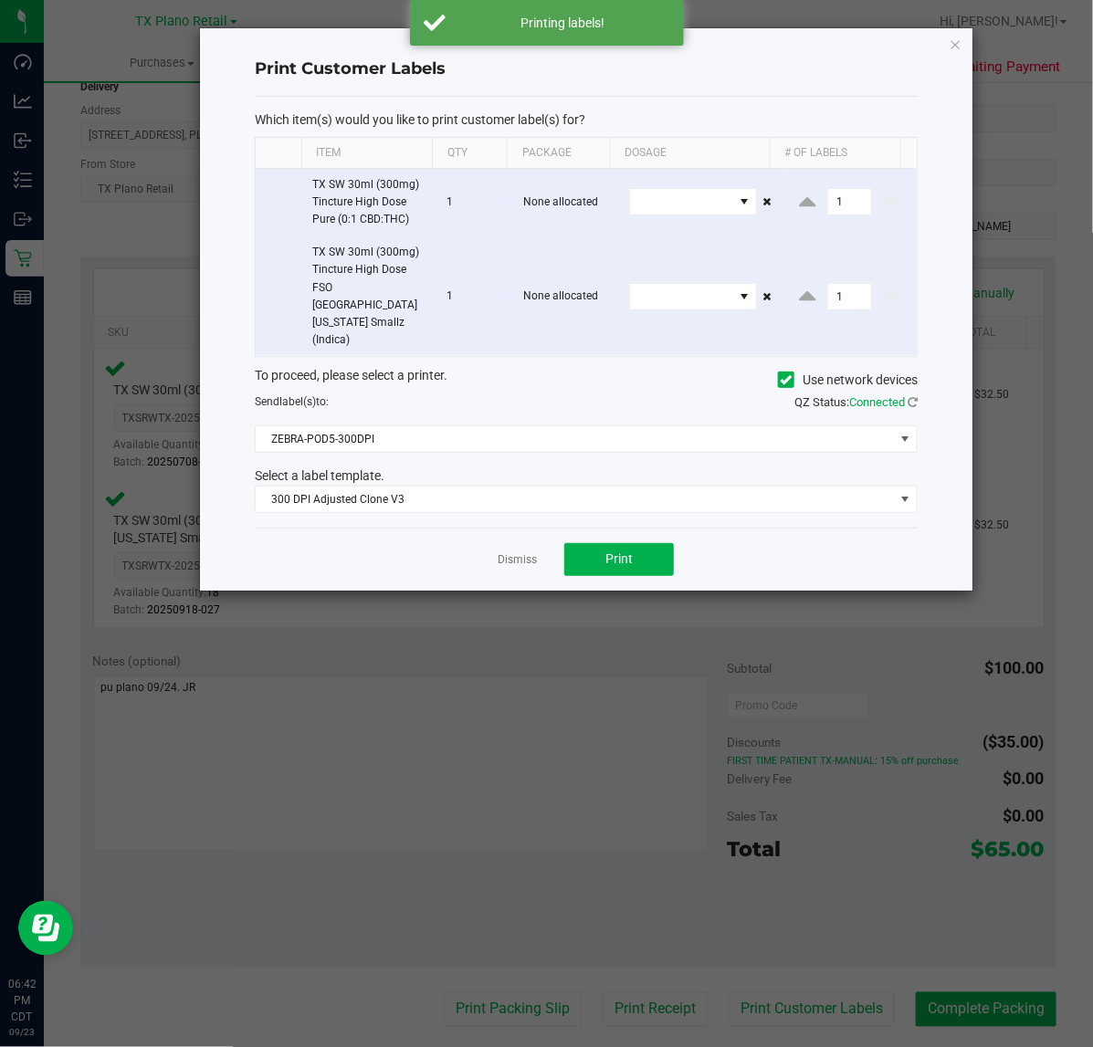
click at [494, 528] on div "Dismiss Print" at bounding box center [586, 559] width 663 height 63
click at [505, 552] on link "Dismiss" at bounding box center [516, 560] width 39 height 16
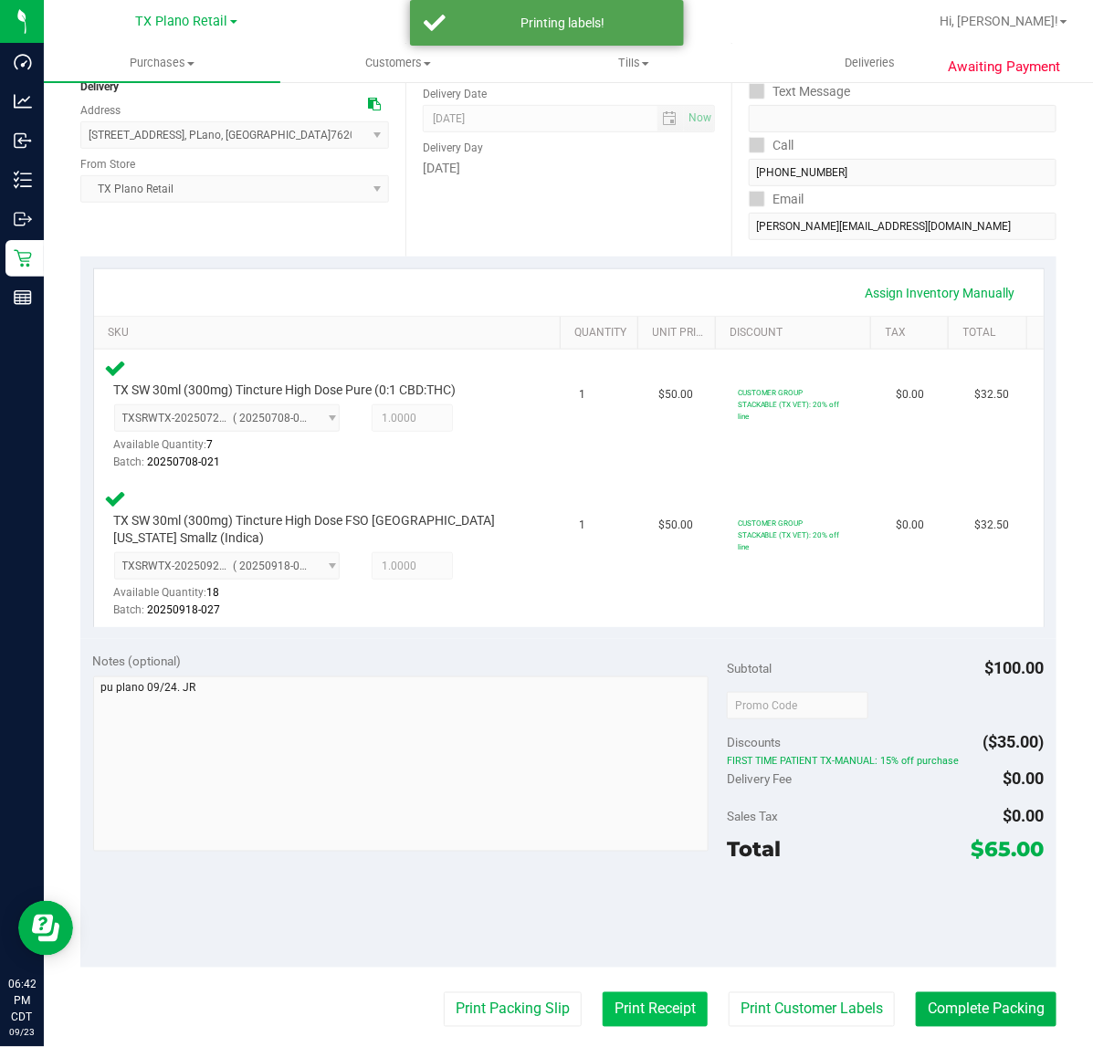
click at [633, 993] on button "Print Receipt" at bounding box center [654, 1009] width 105 height 35
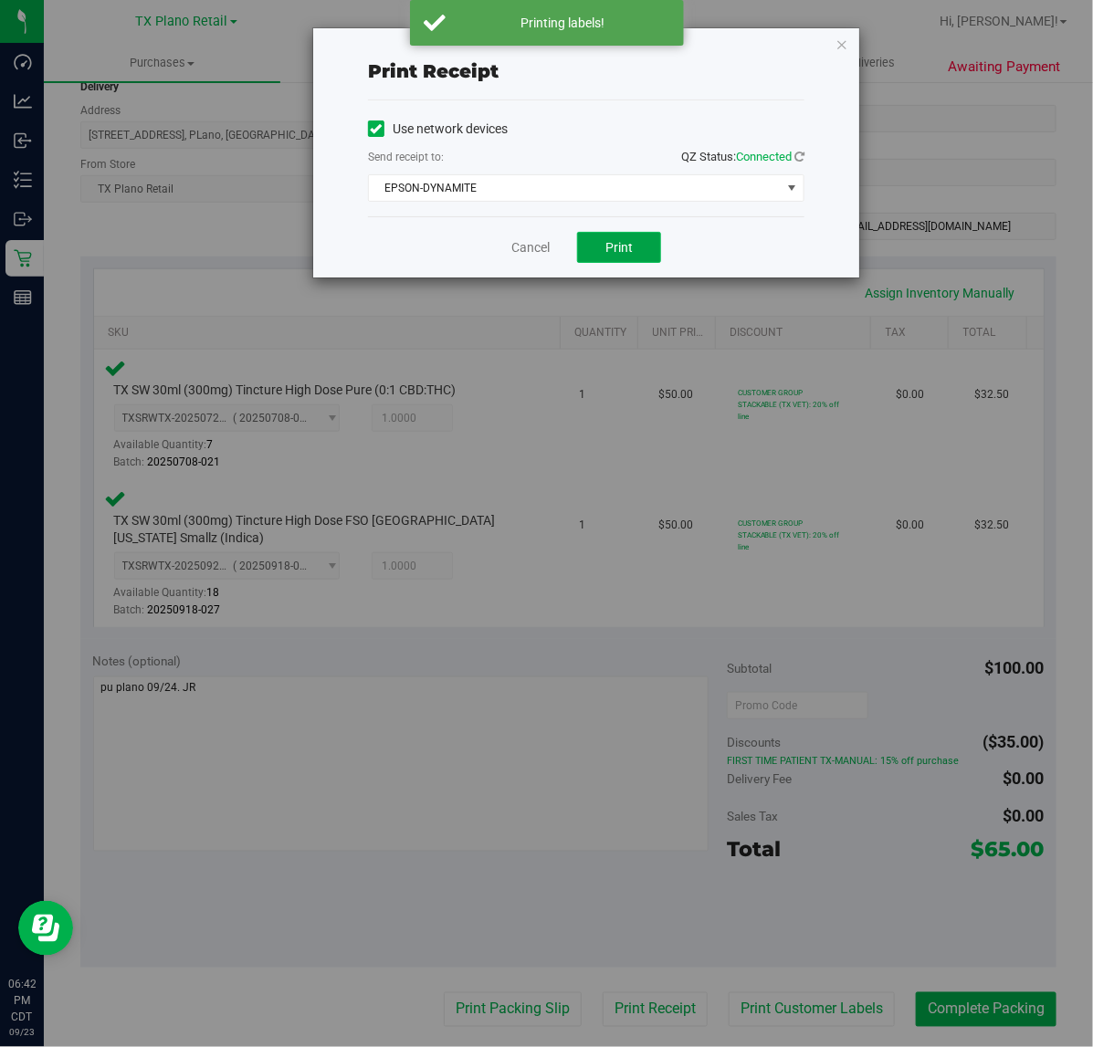
click at [601, 251] on button "Print" at bounding box center [619, 247] width 84 height 31
click at [535, 247] on link "Cancel" at bounding box center [523, 247] width 38 height 19
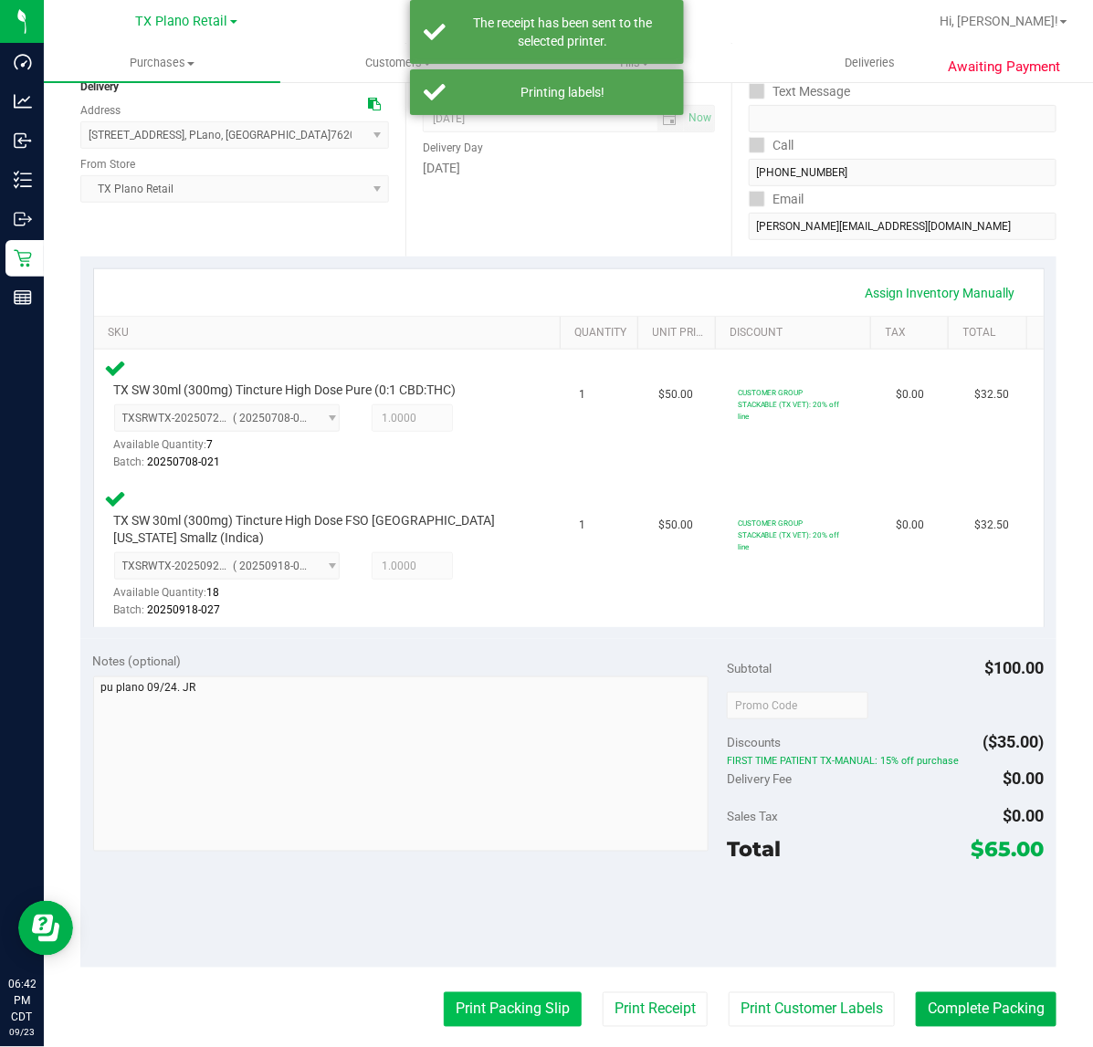
click at [507, 1015] on button "Print Packing Slip" at bounding box center [513, 1009] width 138 height 35
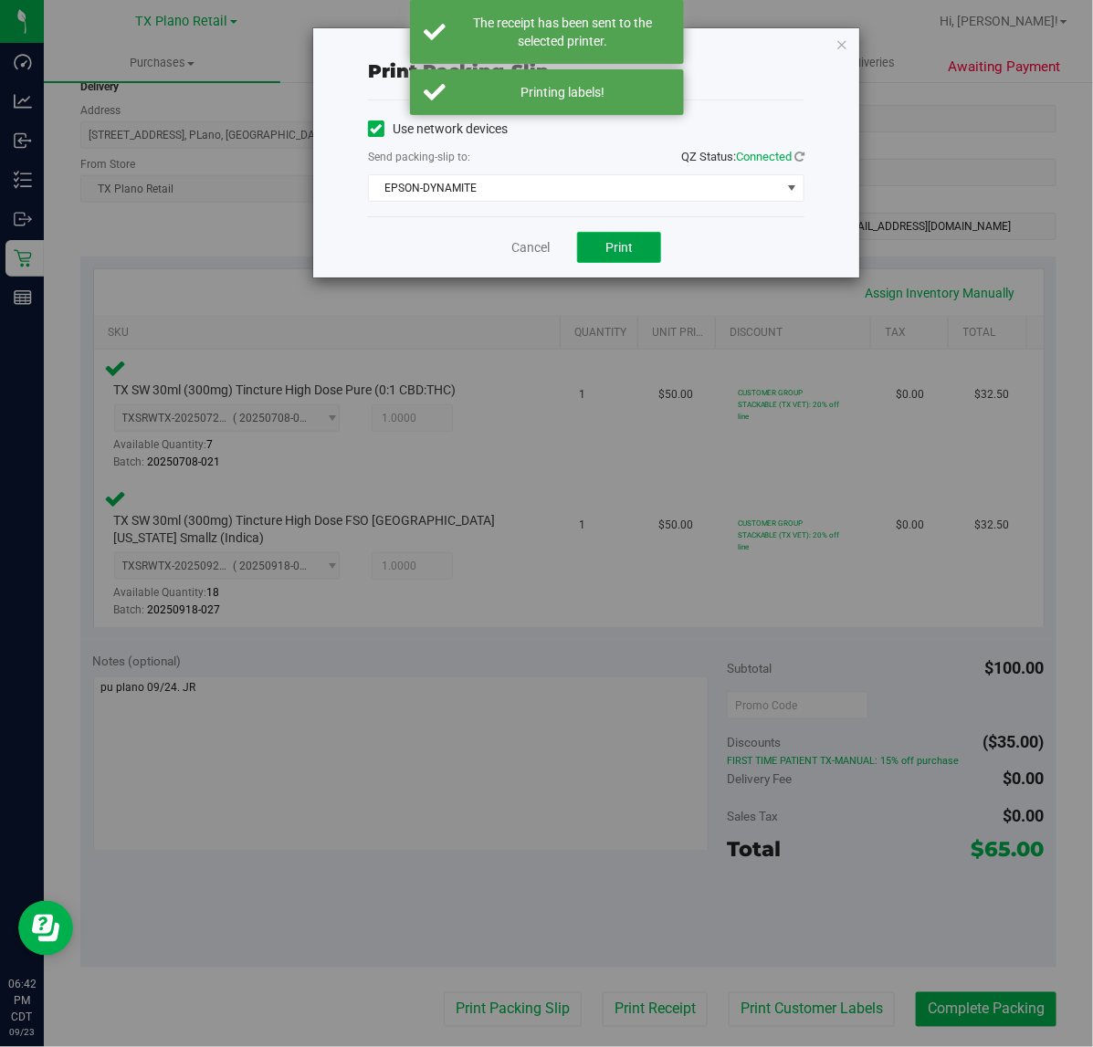
click at [625, 248] on span "Print" at bounding box center [618, 247] width 27 height 15
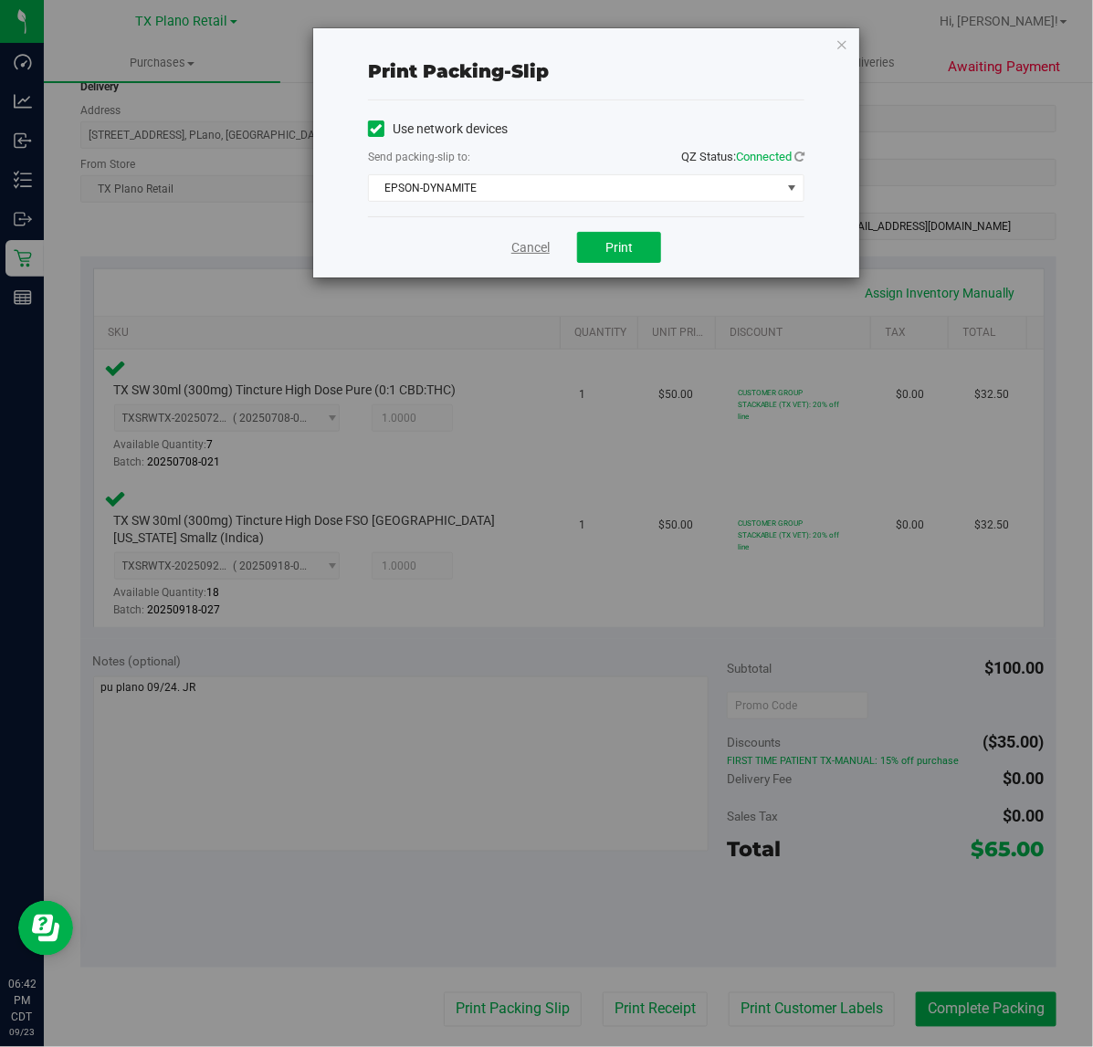
click at [544, 246] on link "Cancel" at bounding box center [530, 247] width 38 height 19
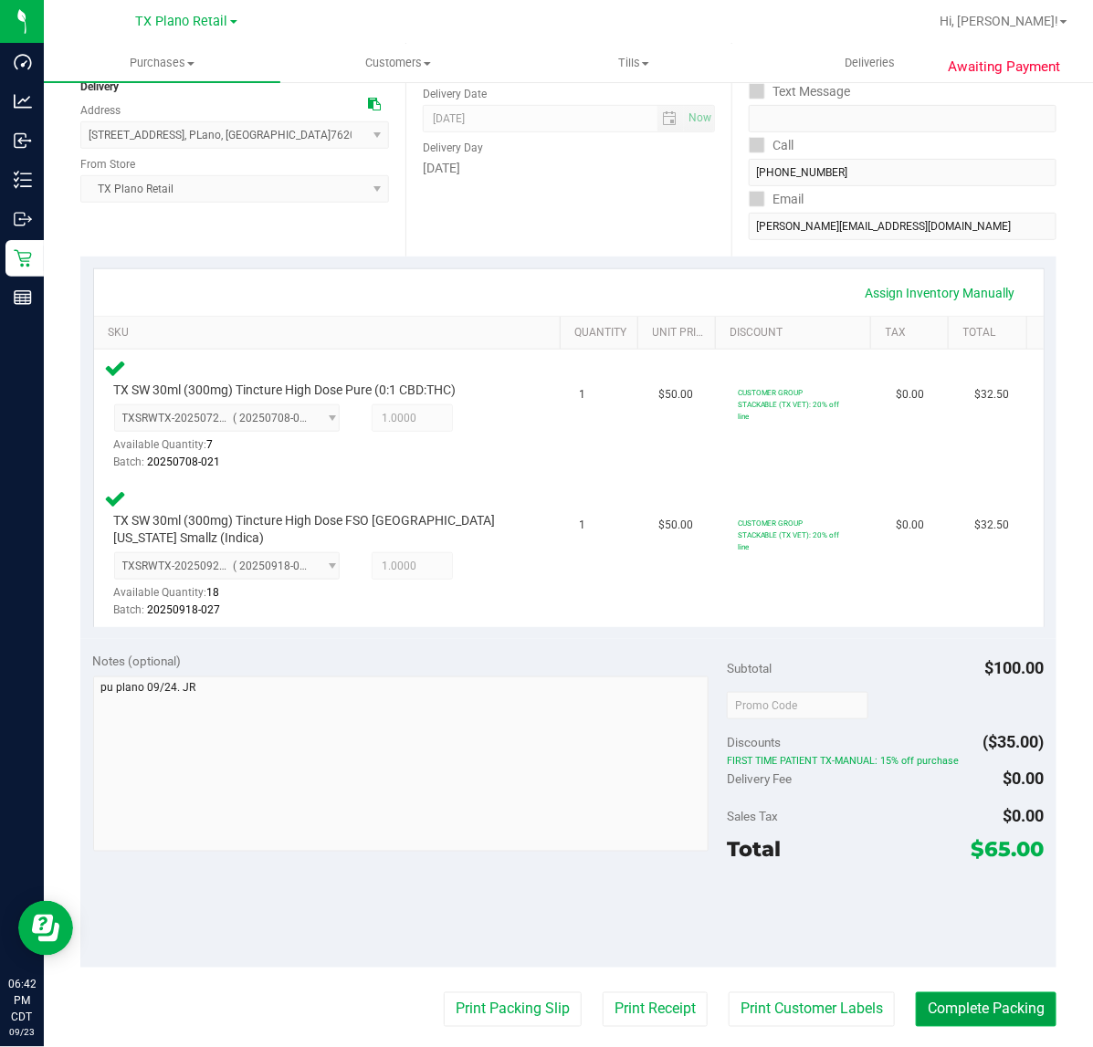
click at [1000, 1011] on button "Complete Packing" at bounding box center [985, 1009] width 141 height 35
